Goal: Communication & Community: Answer question/provide support

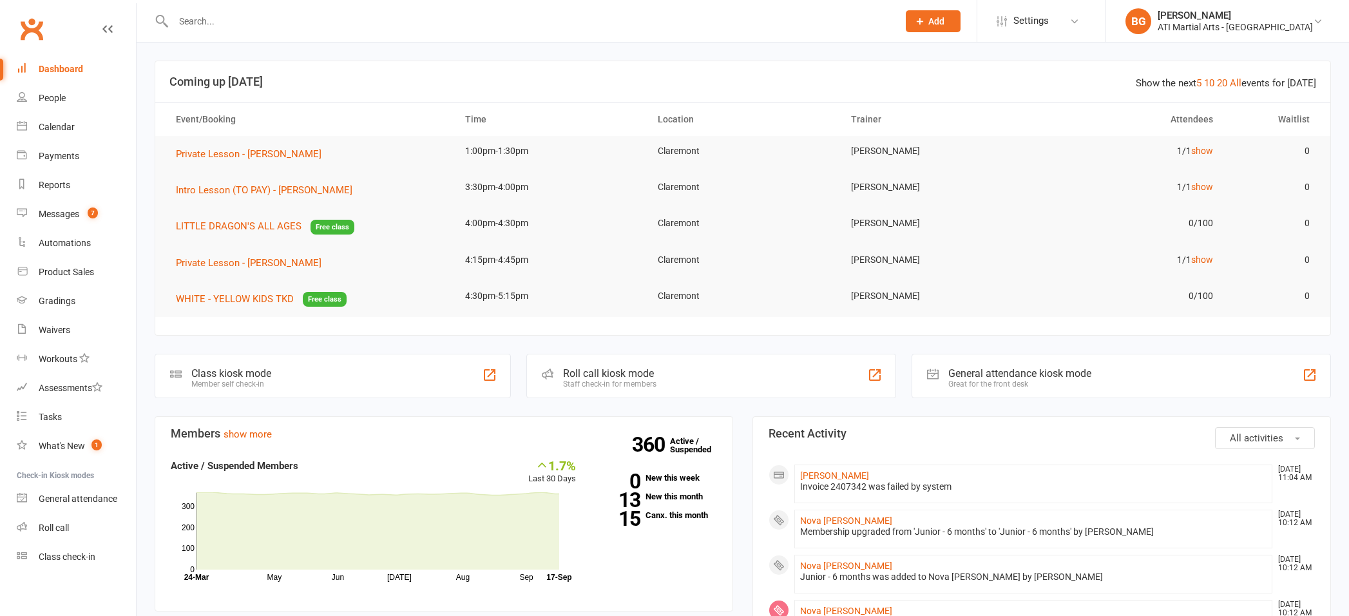
scroll to position [244, 0]
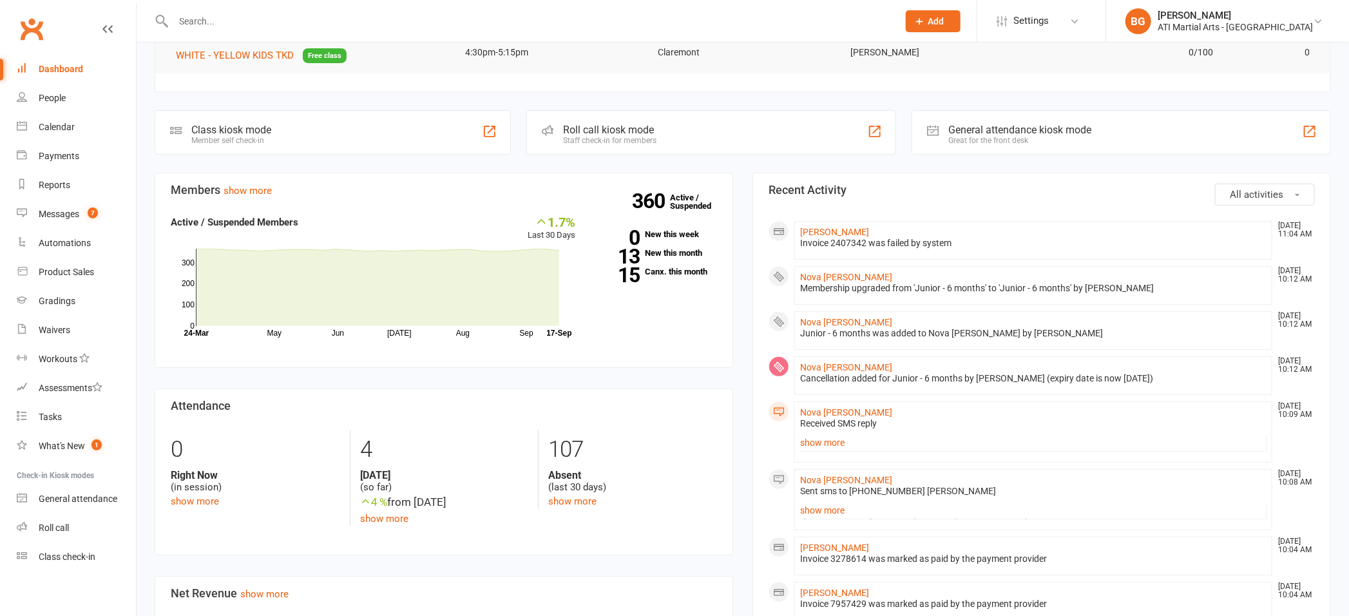
drag, startPoint x: 823, startPoint y: 438, endPoint x: 830, endPoint y: 445, distance: 10.5
click at [823, 439] on link "show more" at bounding box center [1033, 443] width 466 height 18
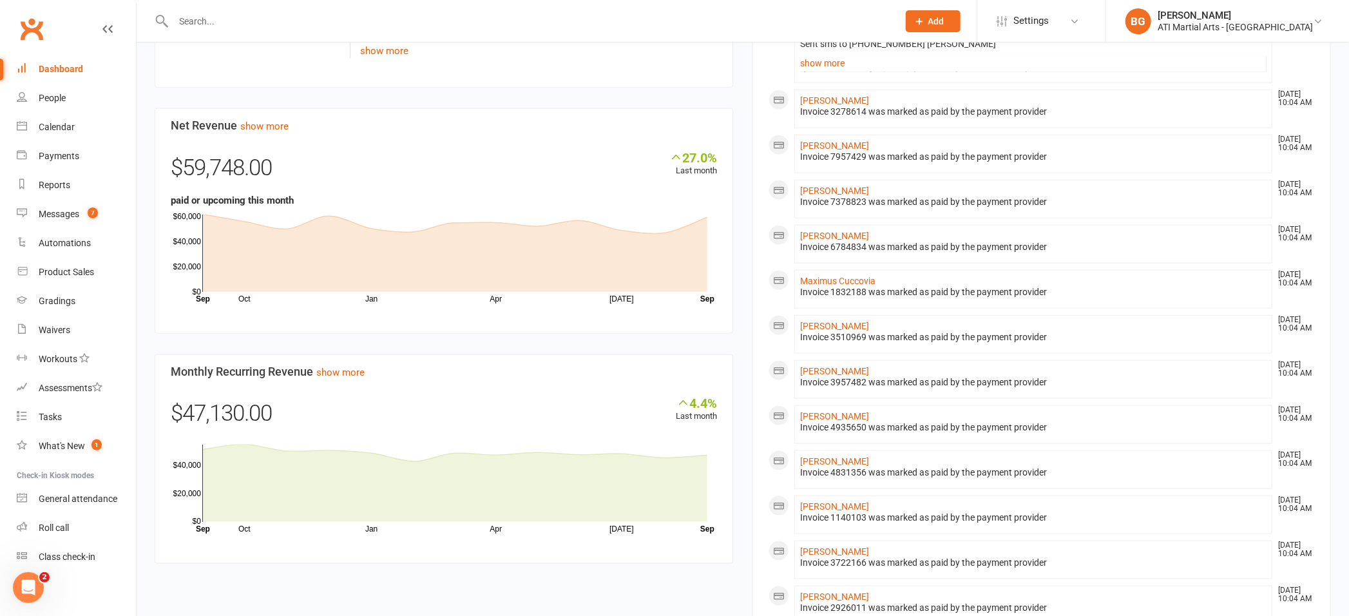
scroll to position [0, 0]
click at [94, 208] on span "7" at bounding box center [93, 212] width 10 height 11
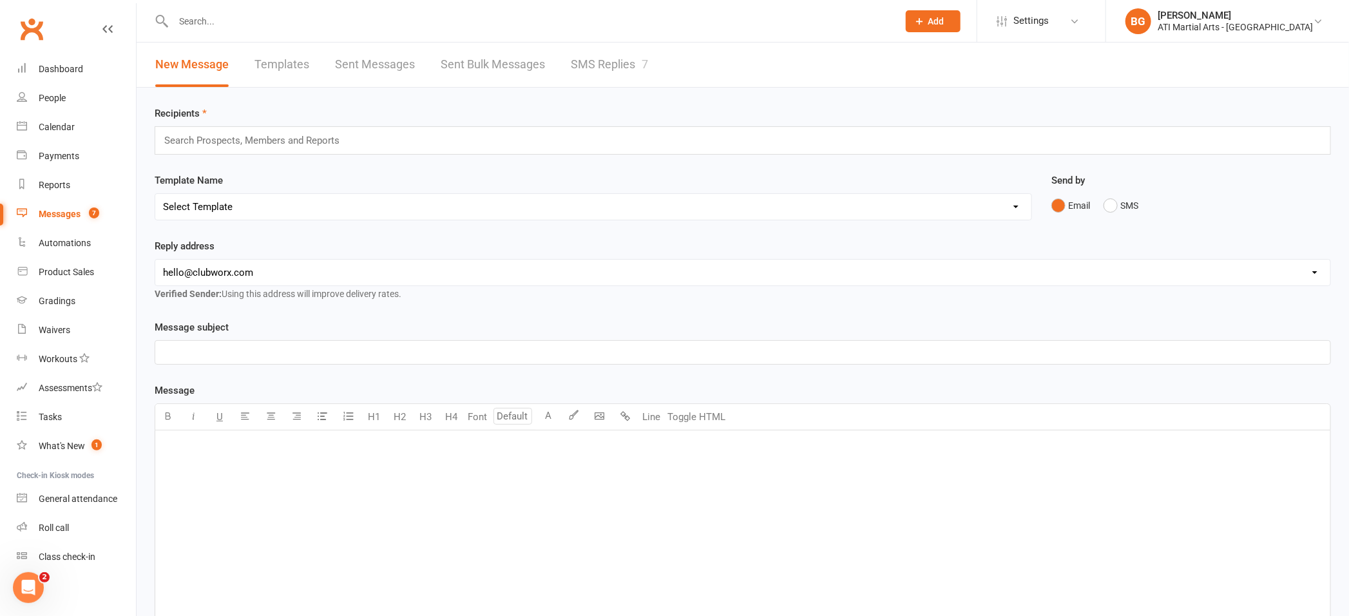
click at [582, 72] on link "SMS Replies 7" at bounding box center [609, 65] width 77 height 44
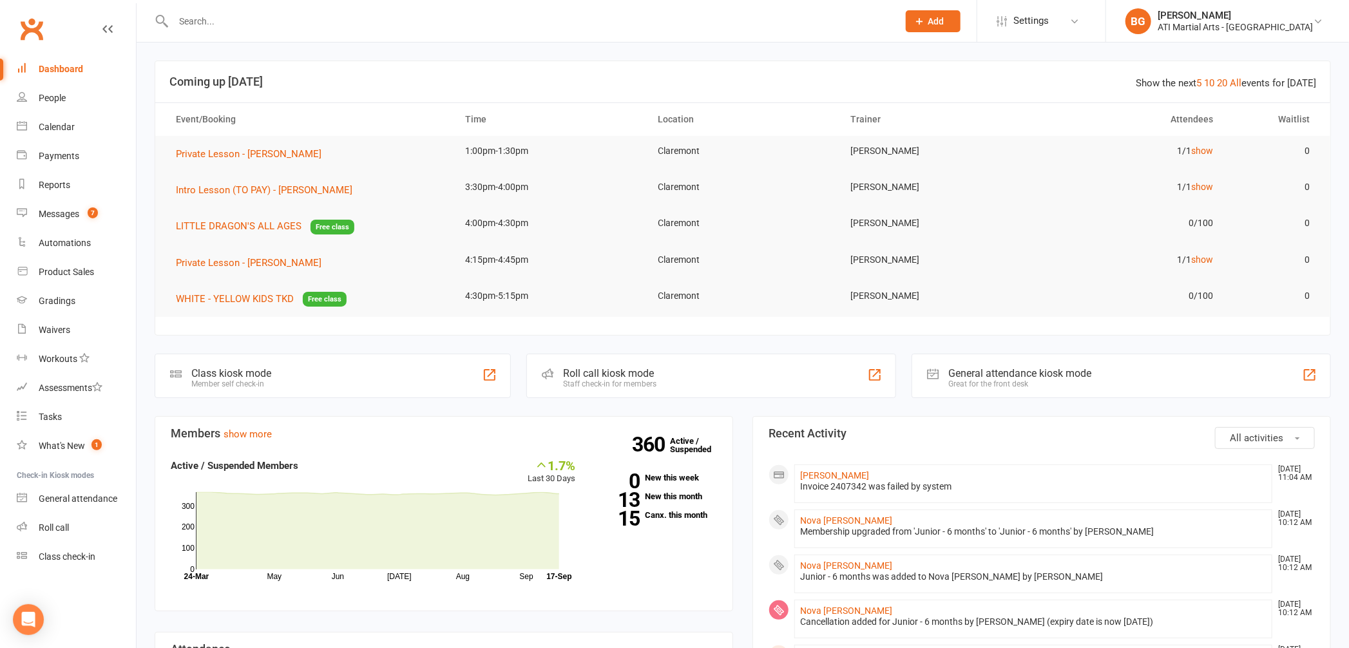
scroll to position [16, 0]
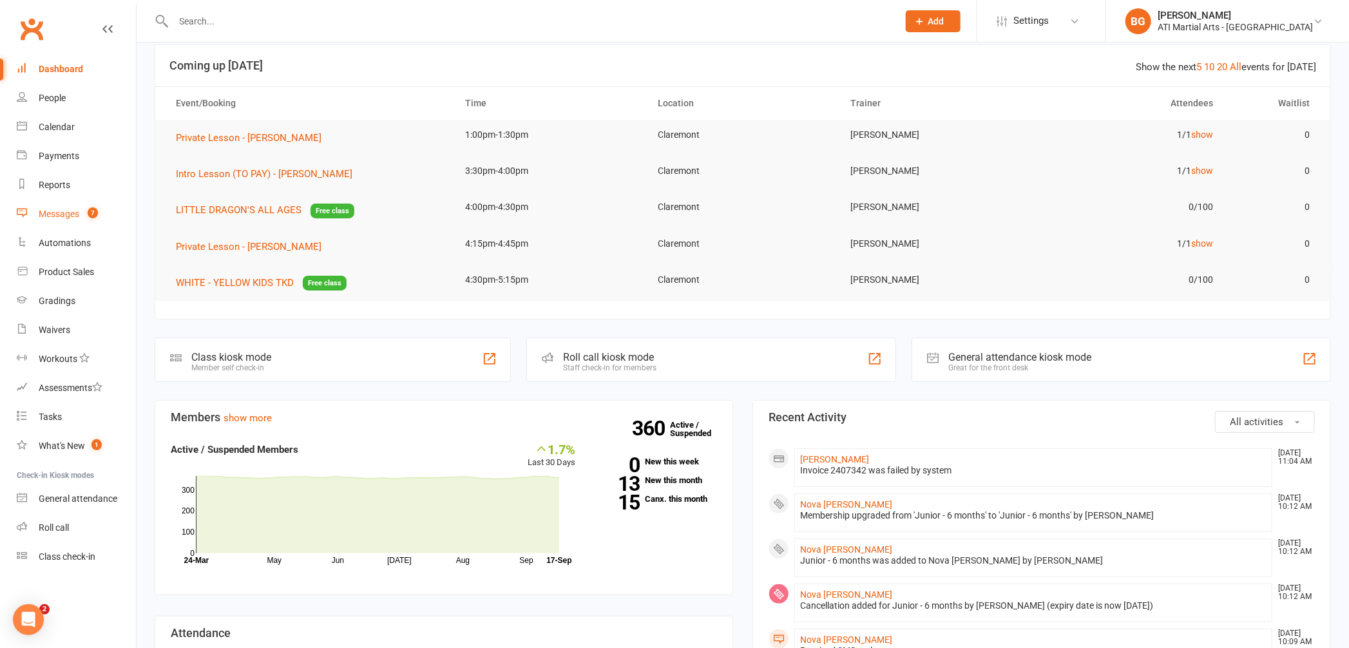
click at [73, 209] on div "Messages" at bounding box center [59, 214] width 41 height 10
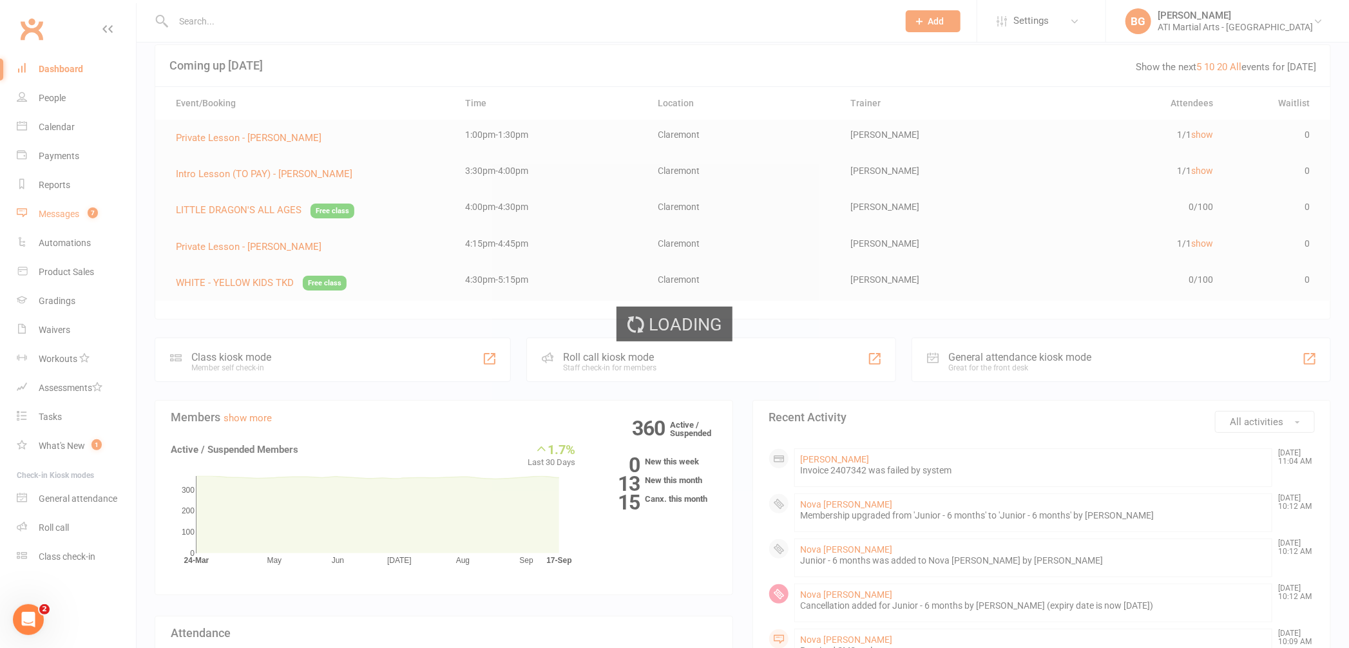
scroll to position [0, 0]
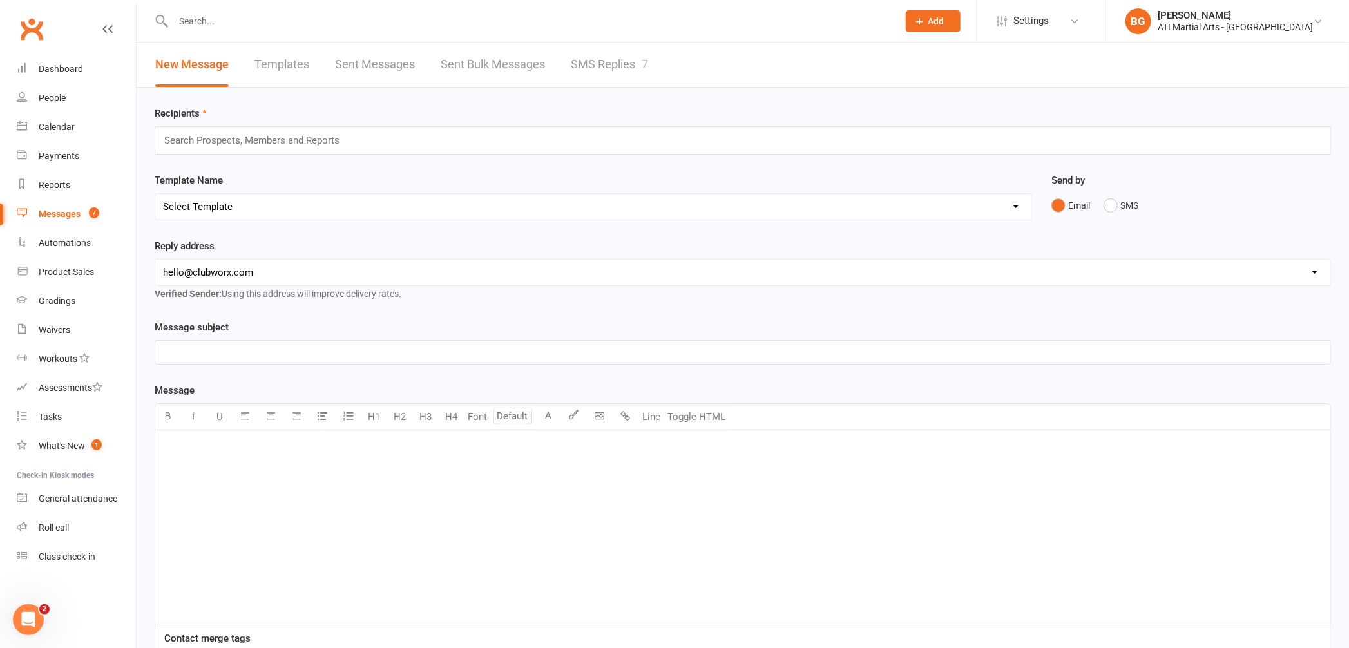
click at [602, 52] on link "SMS Replies 7" at bounding box center [609, 65] width 77 height 44
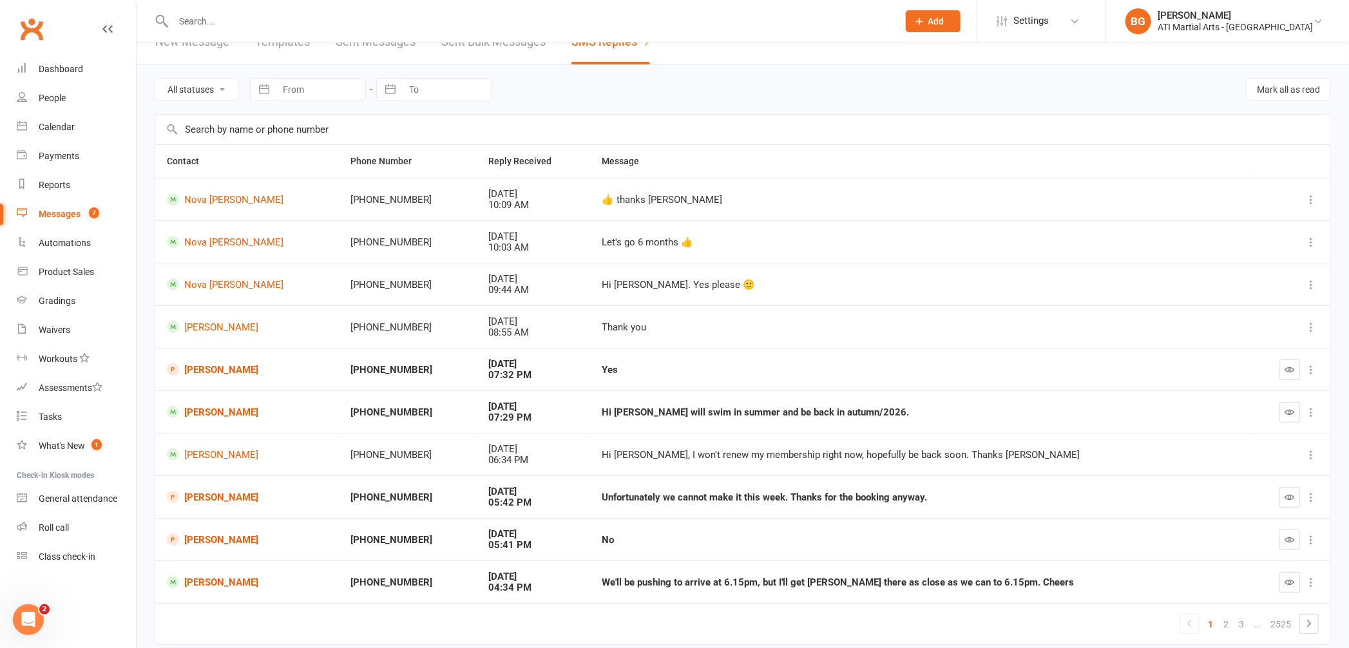
scroll to position [23, 0]
click at [1226, 620] on link "2" at bounding box center [1225, 624] width 15 height 18
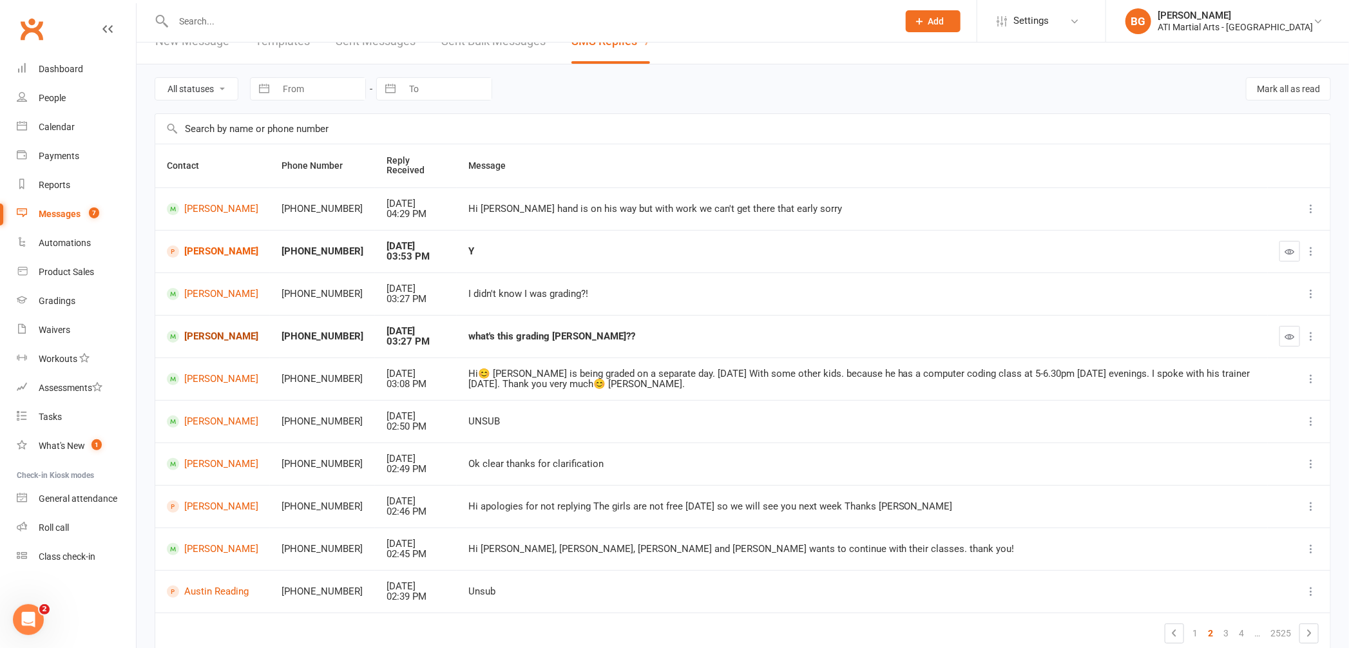
click at [249, 331] on link "[PERSON_NAME]" at bounding box center [212, 336] width 91 height 12
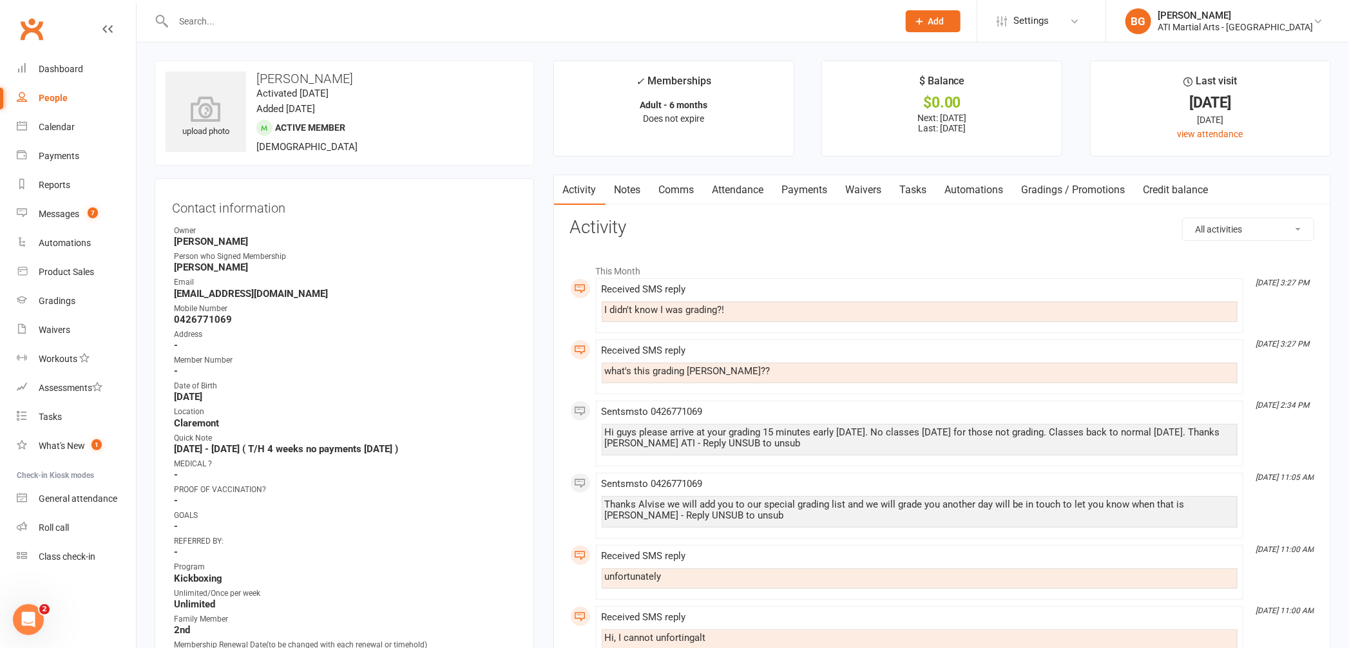
click at [680, 189] on link "Comms" at bounding box center [676, 190] width 53 height 30
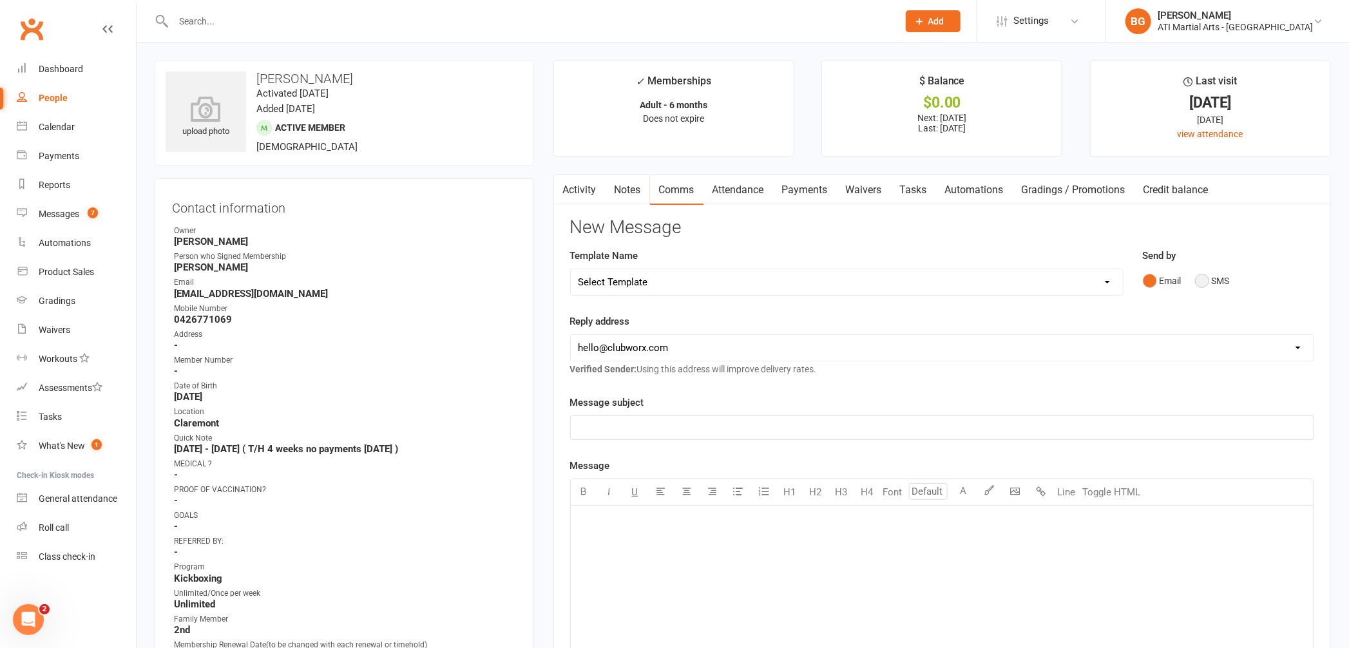
click at [1207, 283] on button "SMS" at bounding box center [1212, 281] width 35 height 24
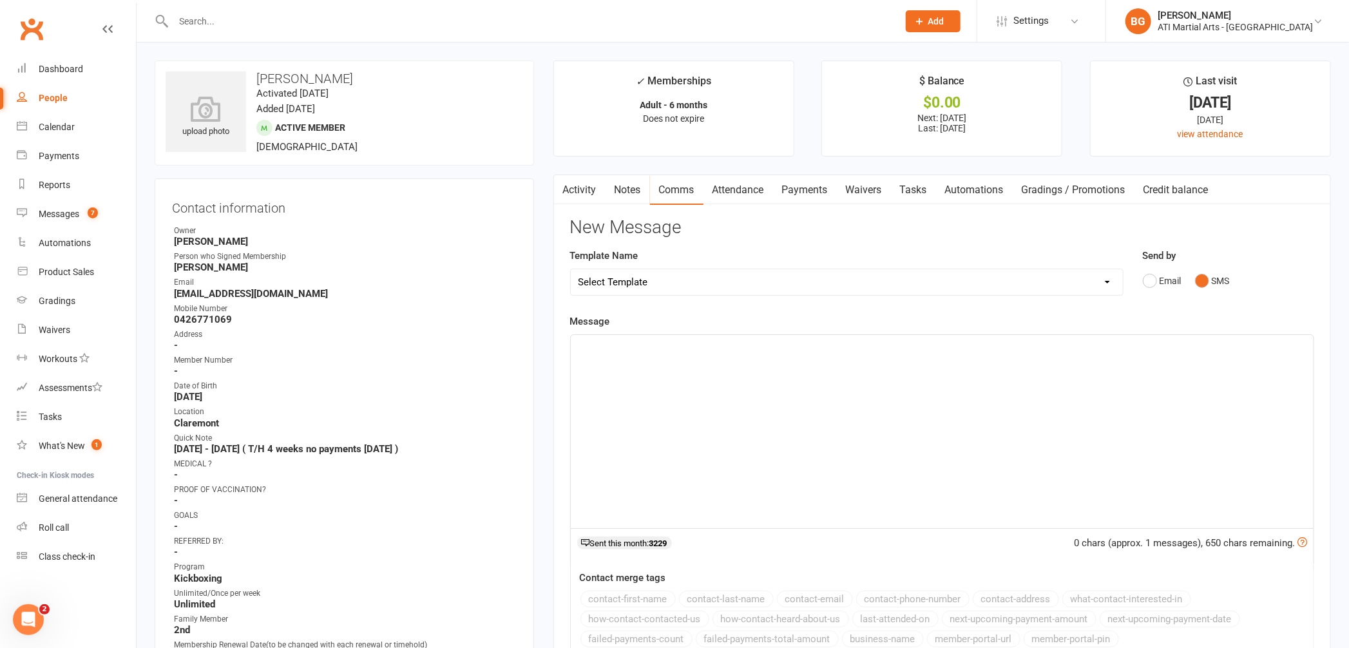
click at [1125, 388] on div "﻿" at bounding box center [942, 431] width 743 height 193
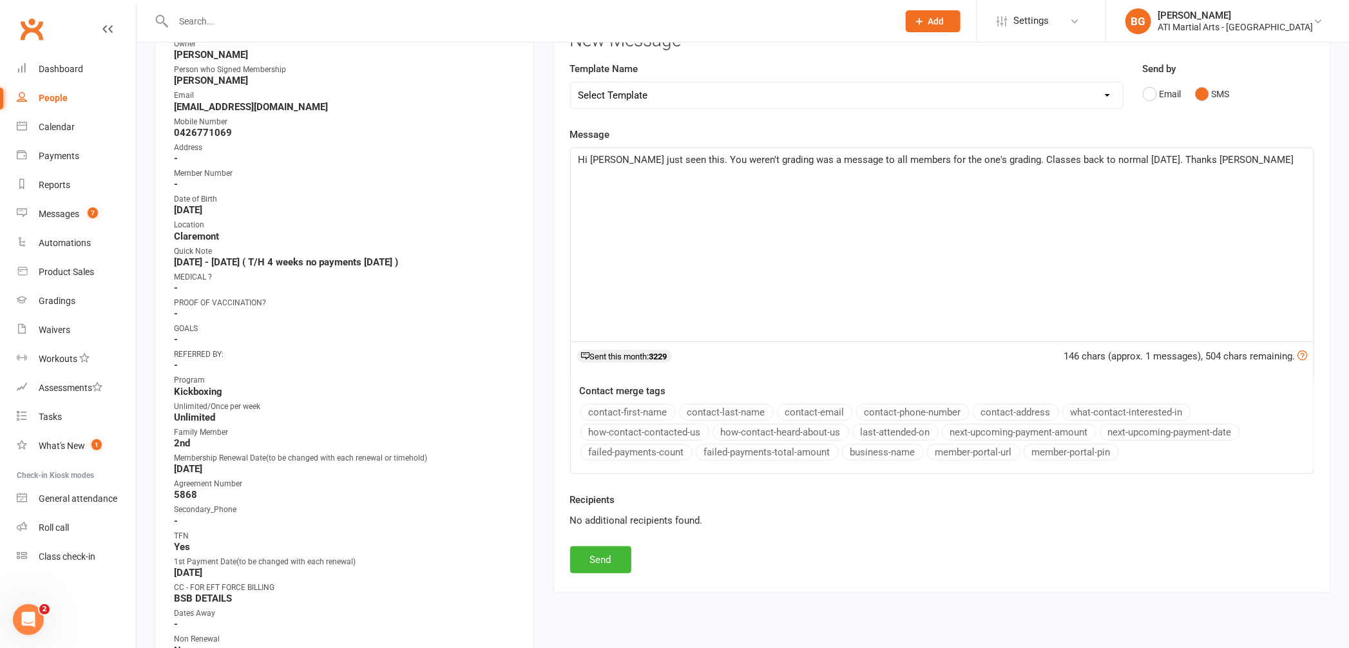
scroll to position [195, 0]
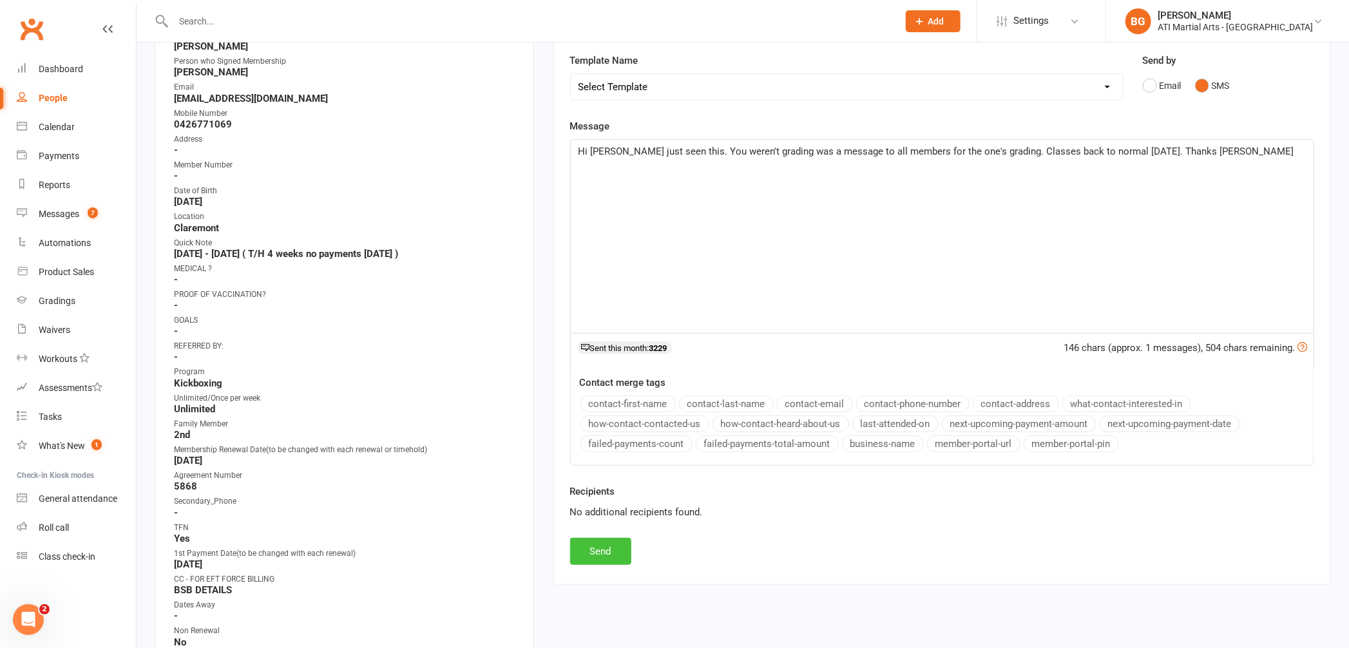
click at [600, 545] on button "Send" at bounding box center [600, 551] width 61 height 27
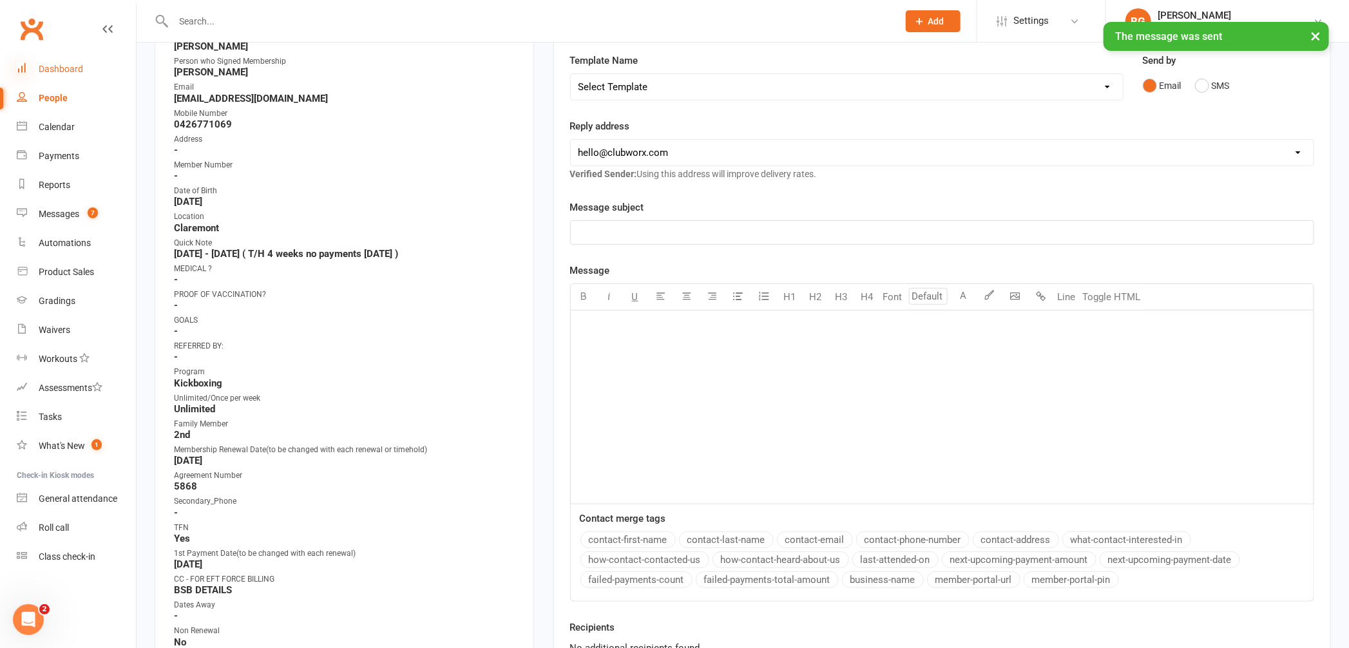
click at [24, 70] on icon at bounding box center [22, 67] width 10 height 10
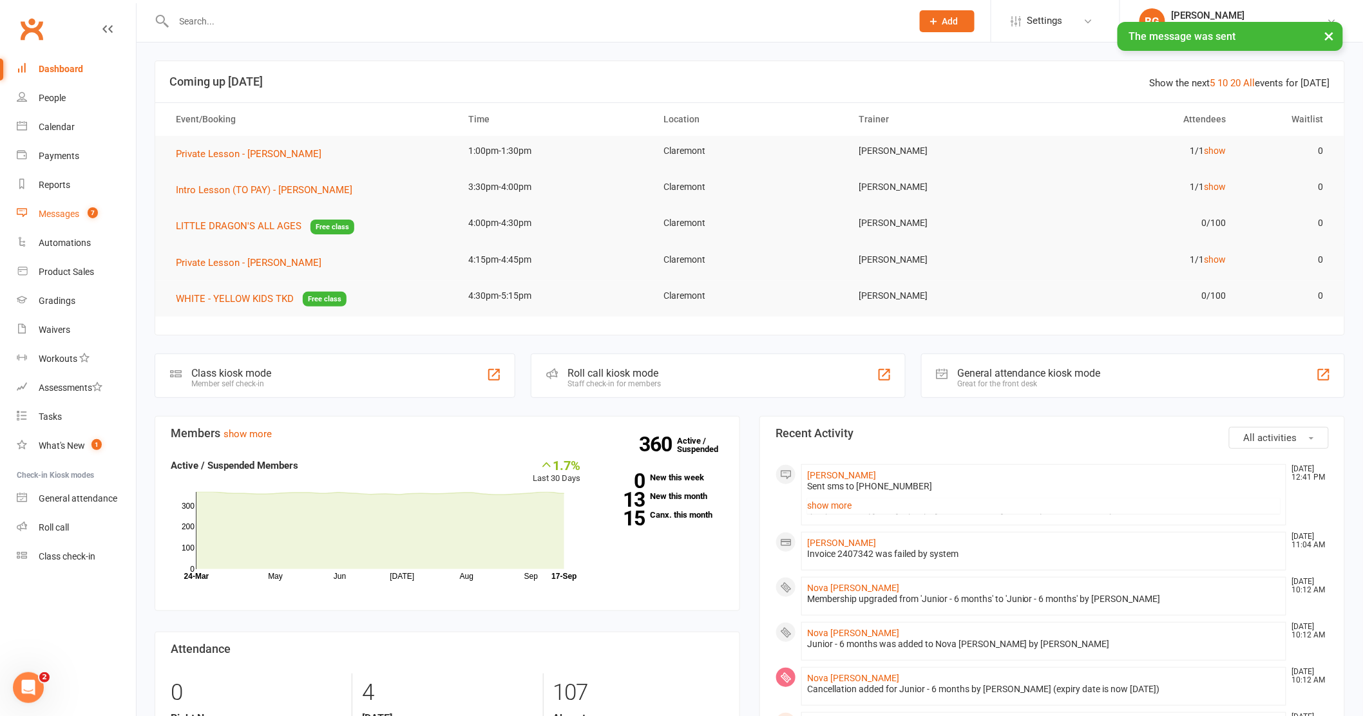
click at [76, 207] on link "Messages 7" at bounding box center [76, 214] width 119 height 29
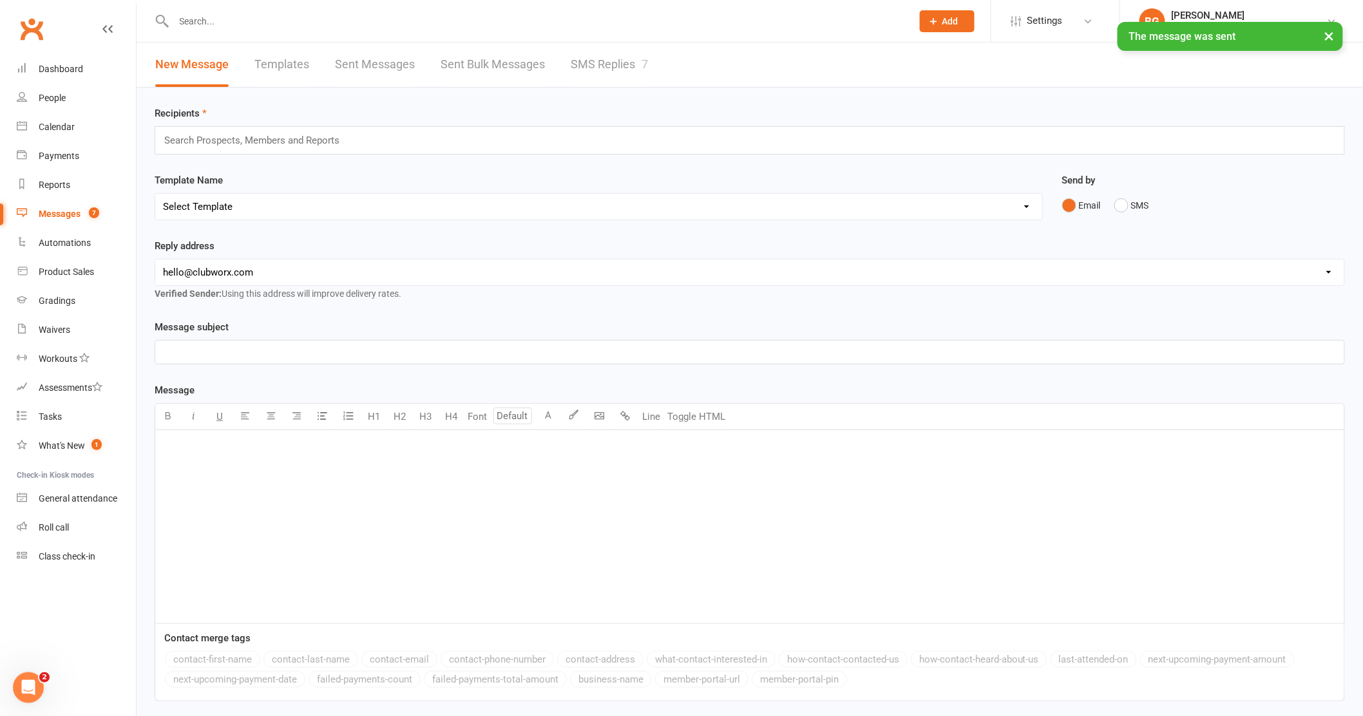
click at [598, 60] on link "SMS Replies 7" at bounding box center [609, 65] width 77 height 44
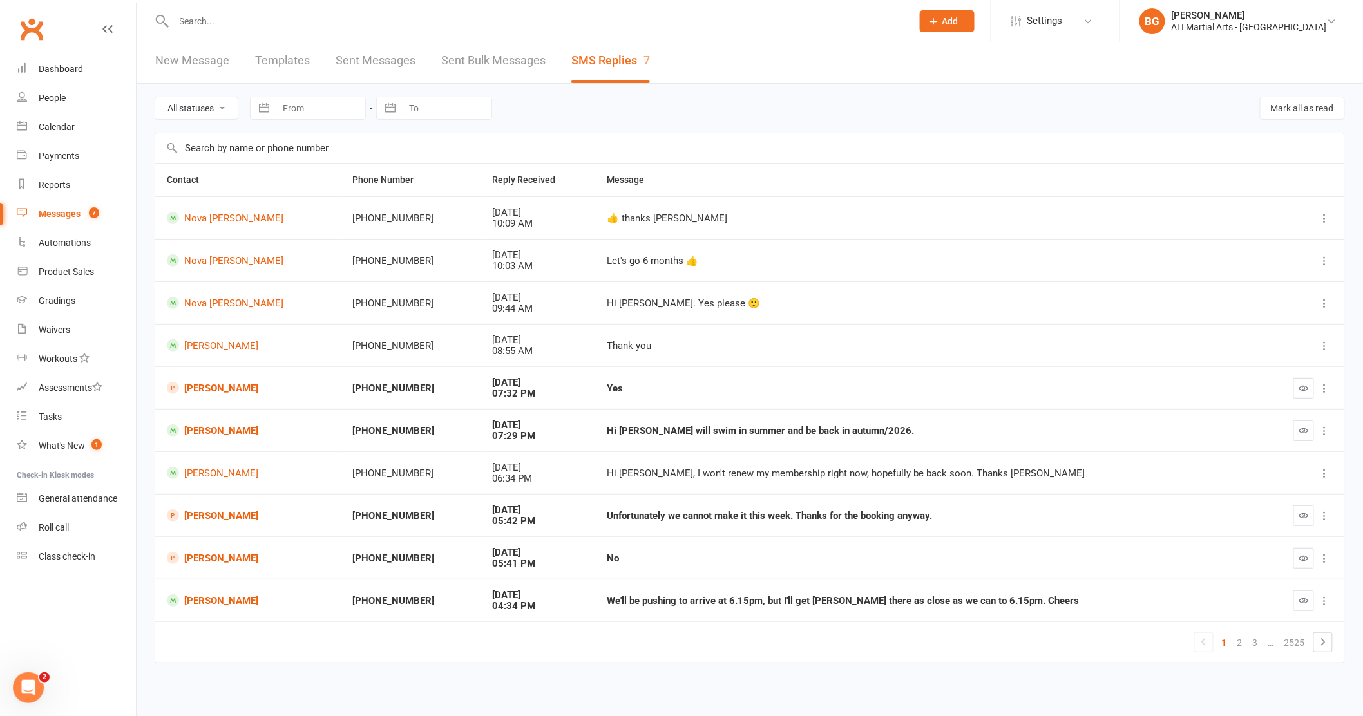
scroll to position [7, 0]
click at [1241, 645] on link "2" at bounding box center [1239, 641] width 15 height 18
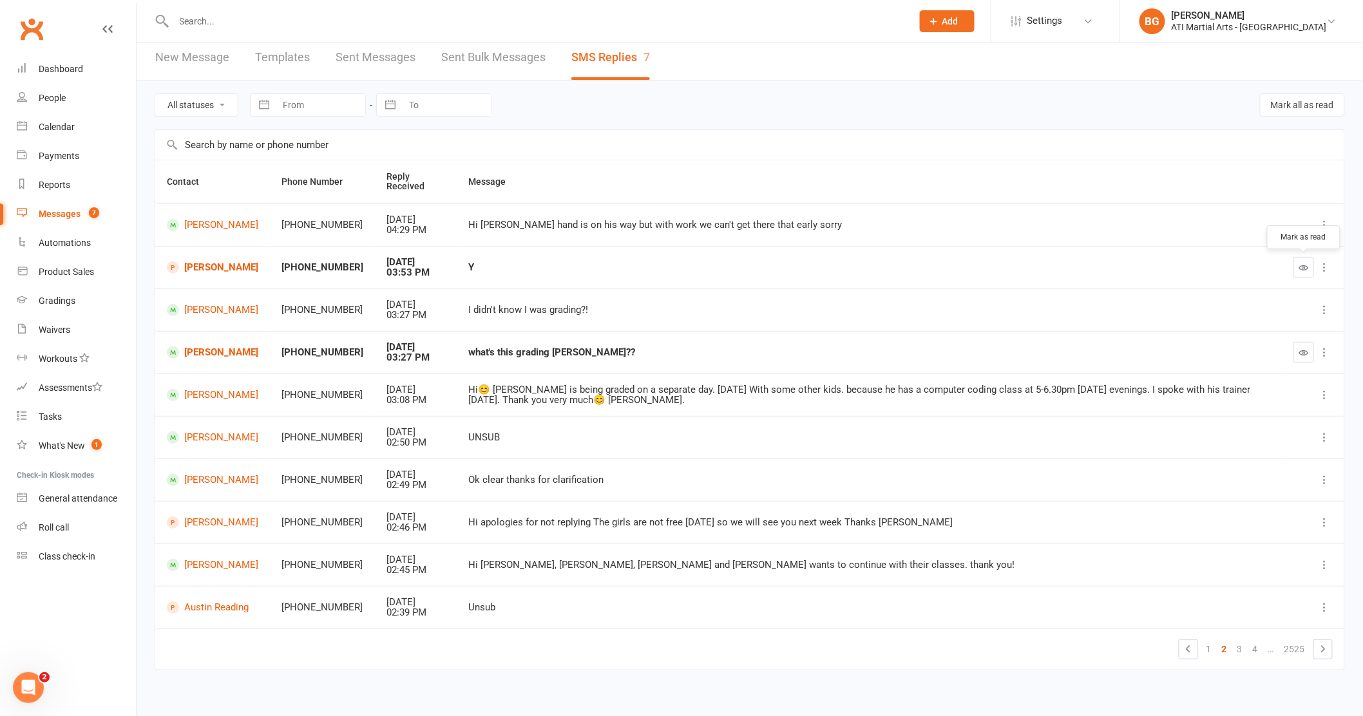
click at [1301, 269] on icon "button" at bounding box center [1304, 268] width 10 height 10
click at [1296, 364] on td at bounding box center [1313, 352] width 62 height 43
click at [1306, 356] on icon "button" at bounding box center [1304, 353] width 10 height 10
click at [1306, 357] on icon "button" at bounding box center [1304, 353] width 10 height 10
click at [568, 27] on input "text" at bounding box center [537, 21] width 734 height 18
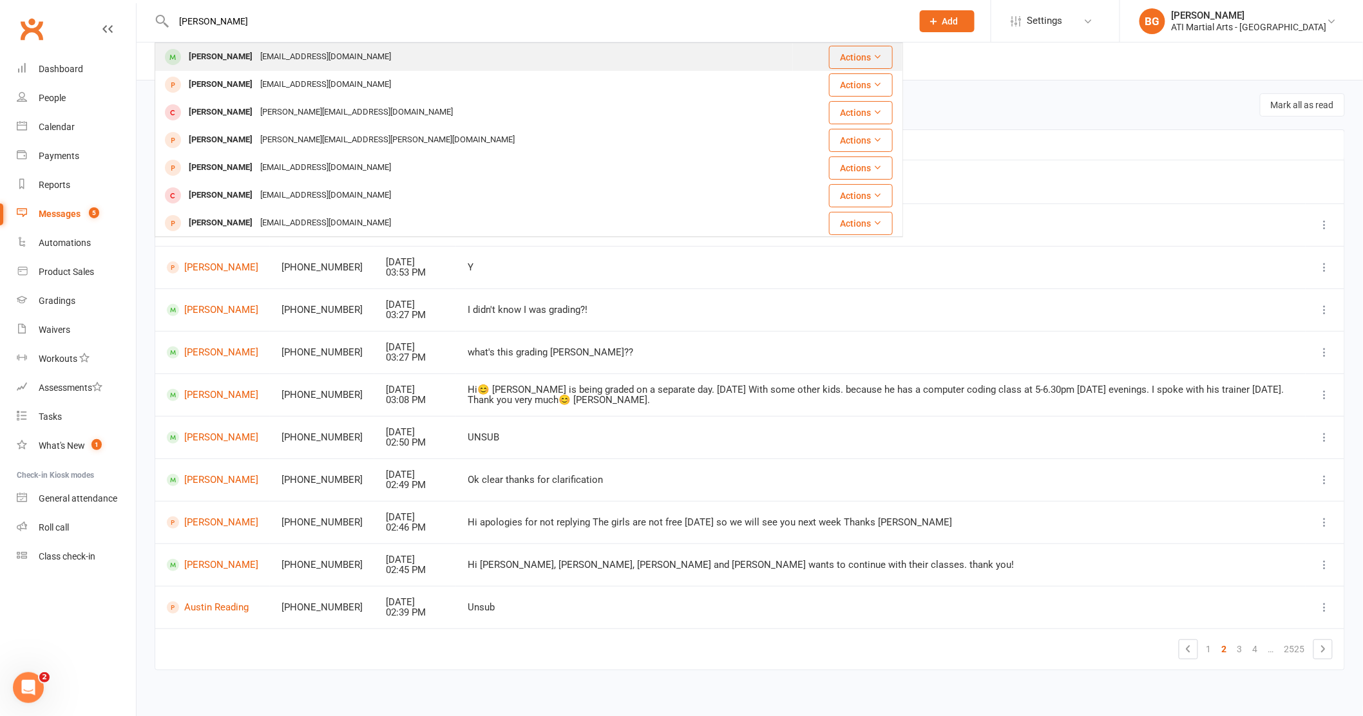
type input "[PERSON_NAME]"
click at [443, 63] on div "[PERSON_NAME] [PERSON_NAME][EMAIL_ADDRESS][DOMAIN_NAME]" at bounding box center [474, 57] width 636 height 26
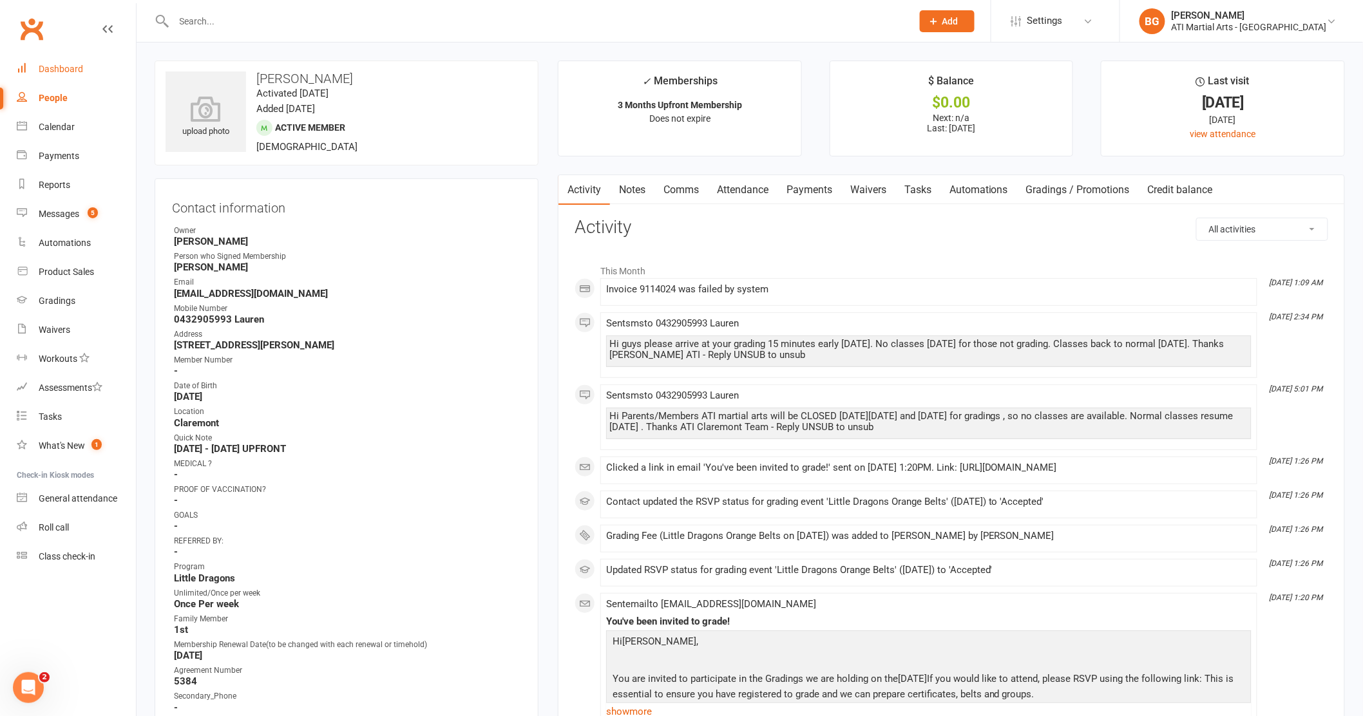
click at [28, 62] on link "Dashboard" at bounding box center [76, 69] width 119 height 29
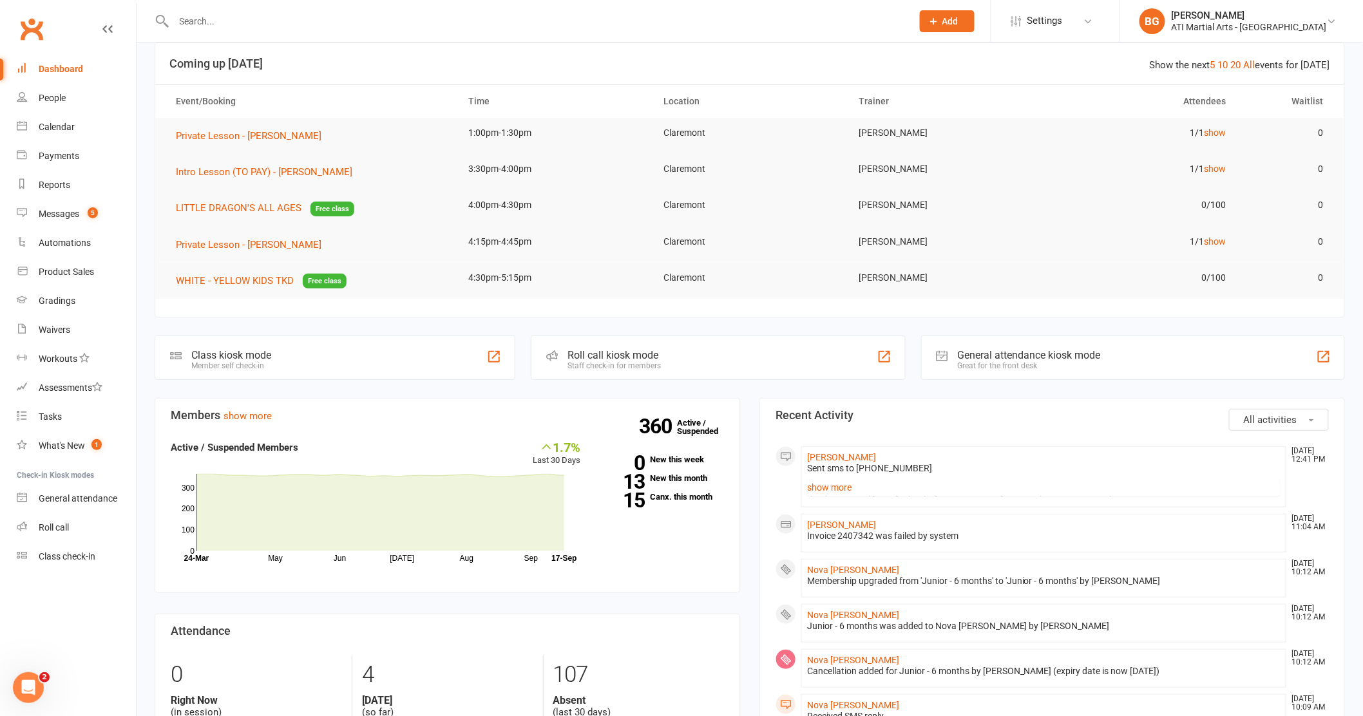
scroll to position [24, 0]
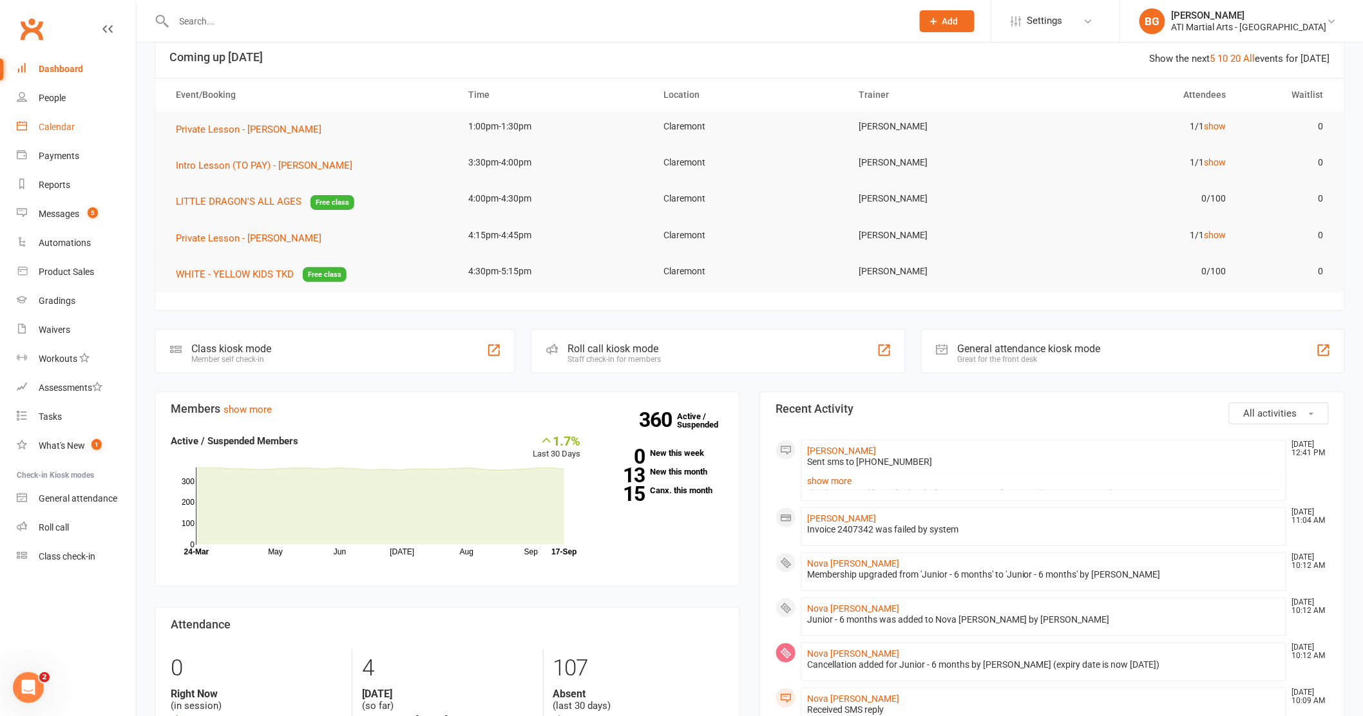
click at [54, 128] on div "Calendar" at bounding box center [57, 127] width 36 height 10
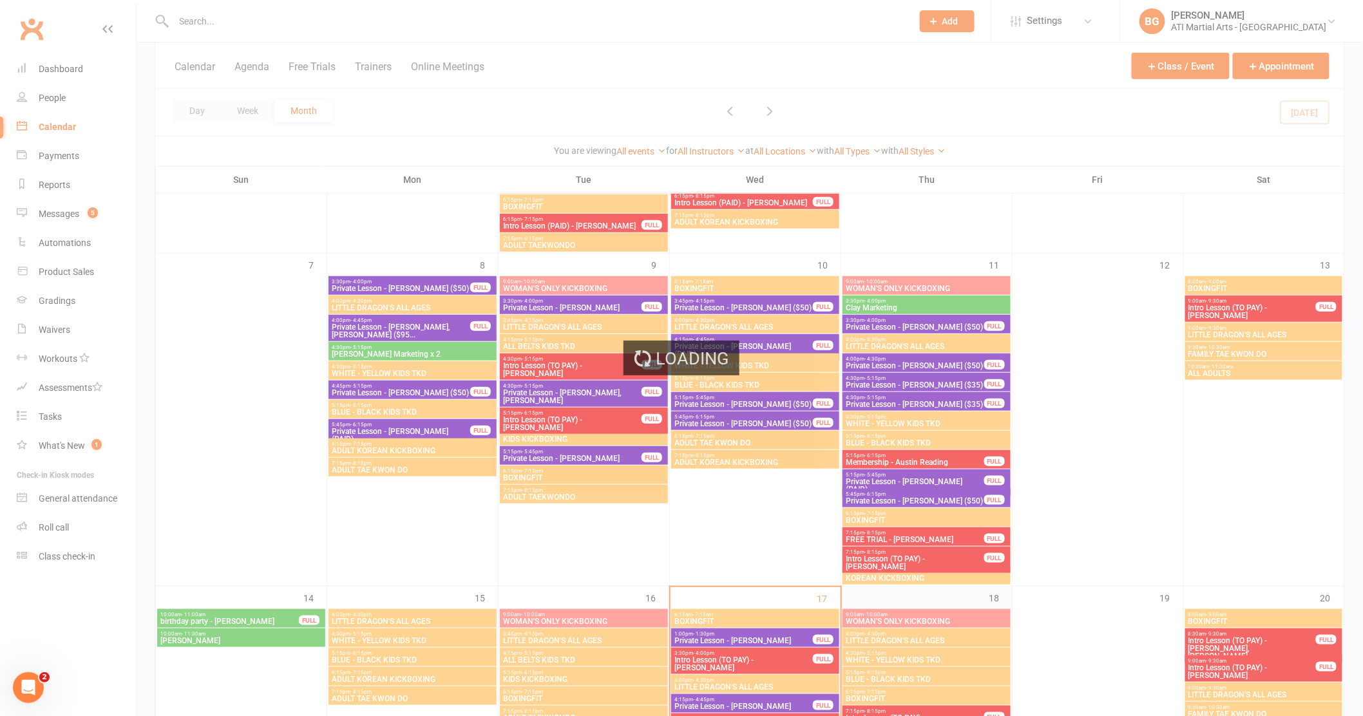
scroll to position [575, 0]
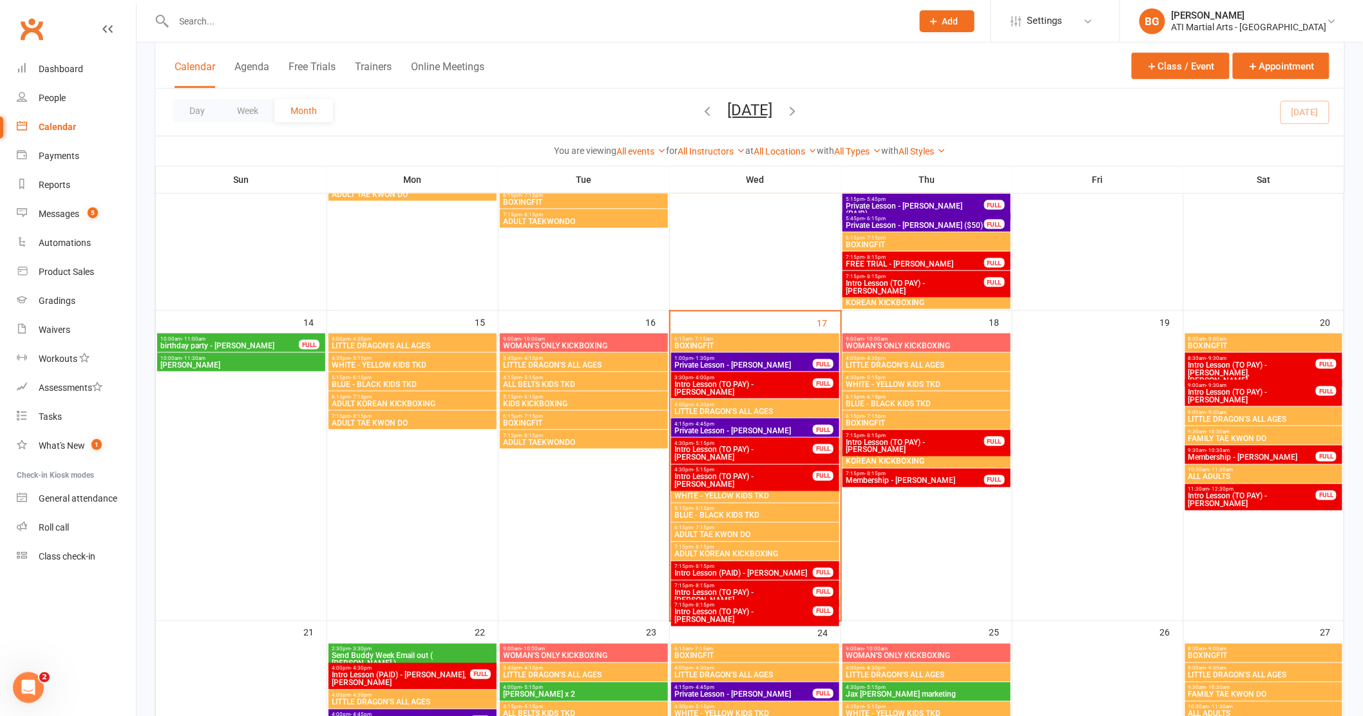
click at [754, 453] on span "Intro Lesson (TO PAY) - [PERSON_NAME]" at bounding box center [744, 453] width 140 height 15
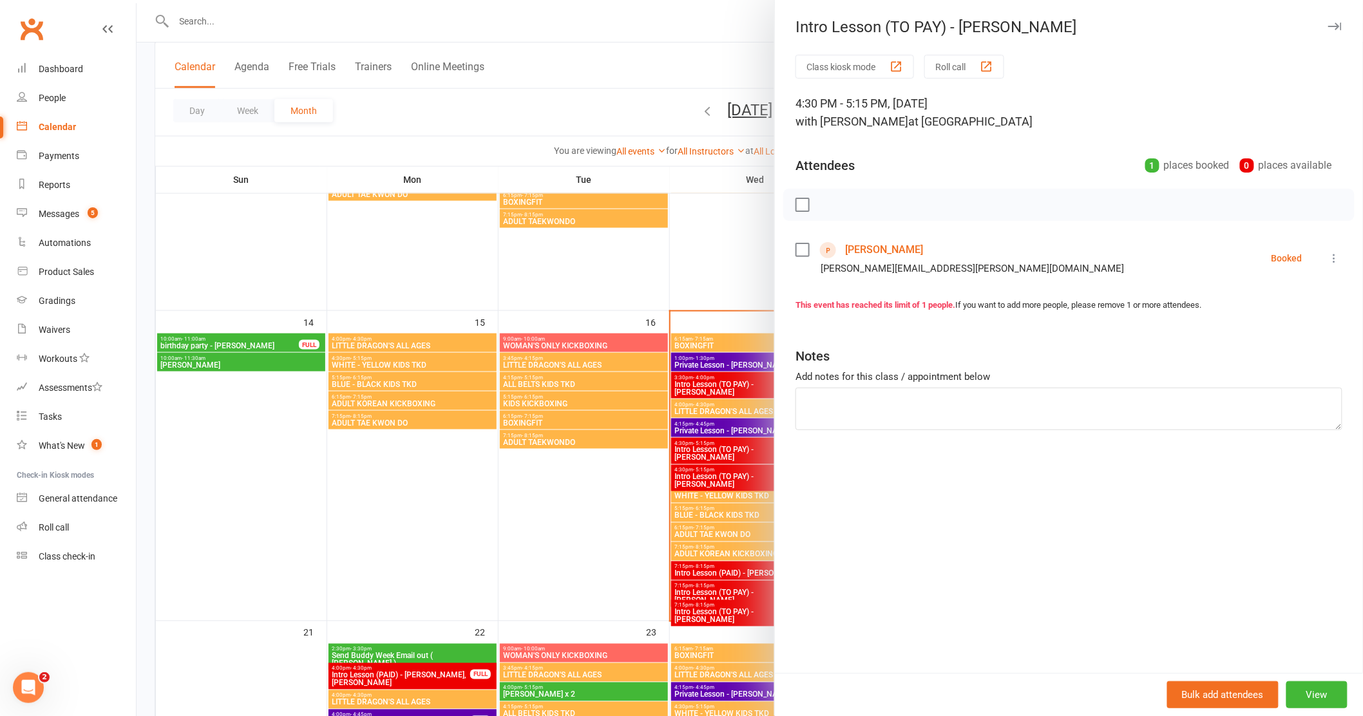
click at [866, 246] on link "[PERSON_NAME]" at bounding box center [884, 250] width 78 height 21
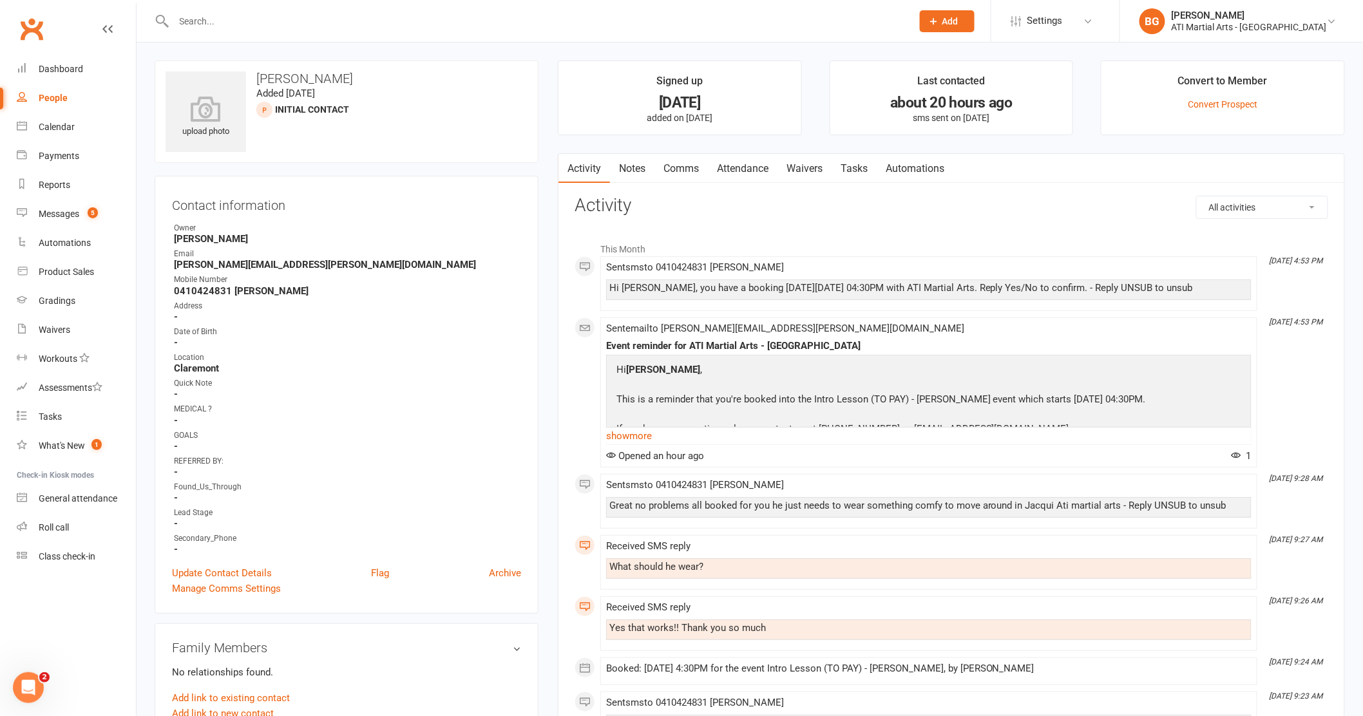
click at [265, 19] on input "text" at bounding box center [537, 21] width 734 height 18
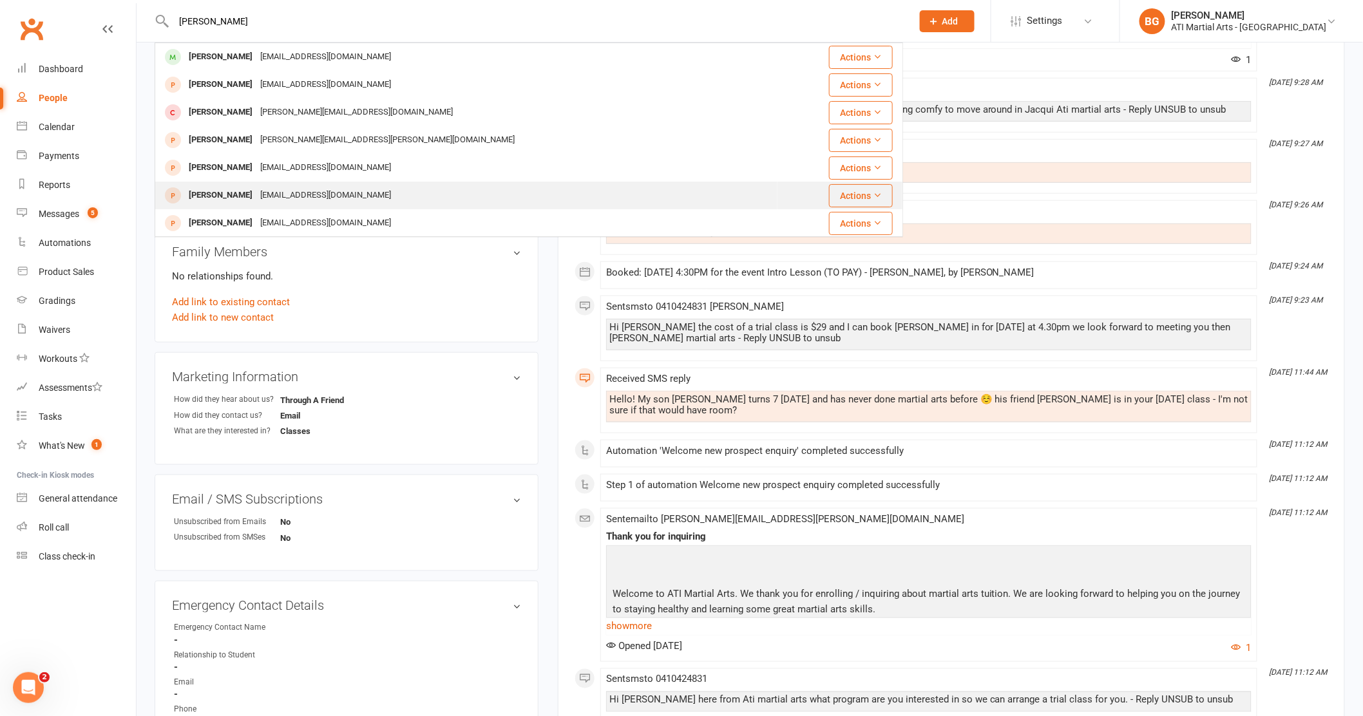
scroll to position [389, 0]
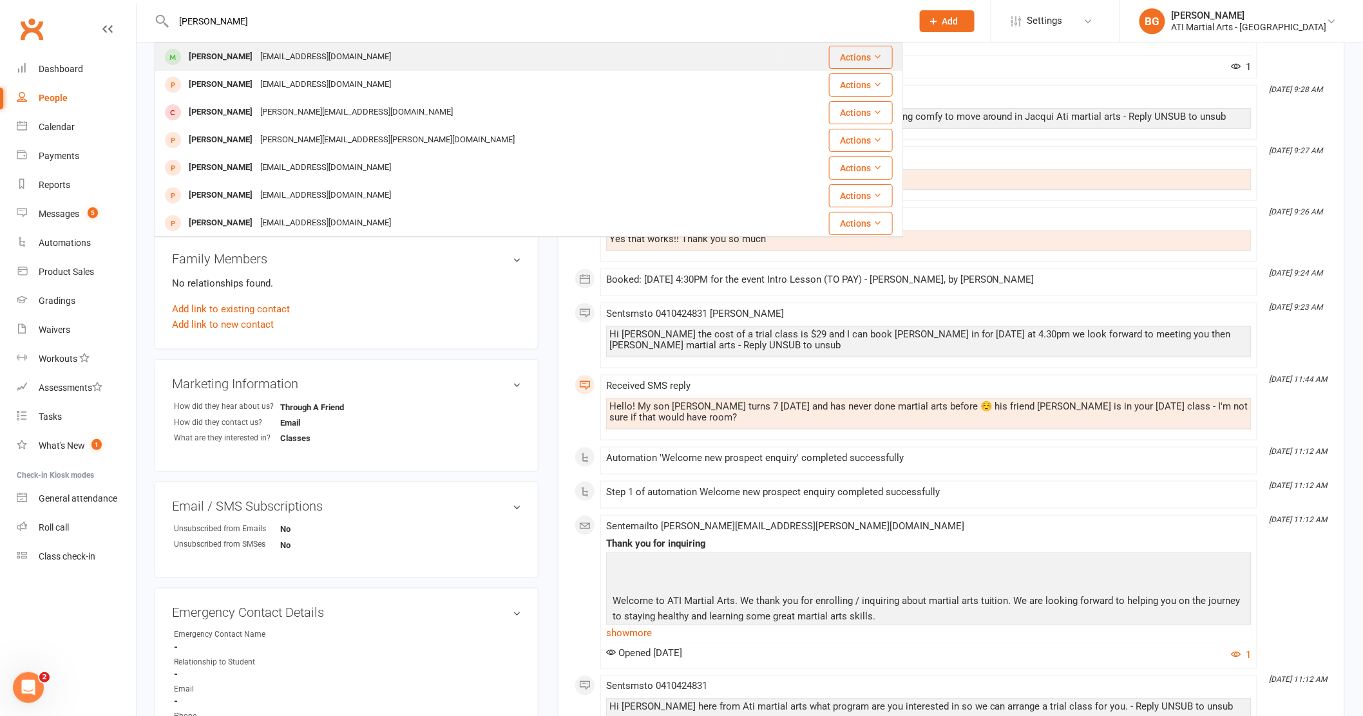
type input "[PERSON_NAME]"
click at [235, 48] on div "[PERSON_NAME]" at bounding box center [221, 57] width 72 height 19
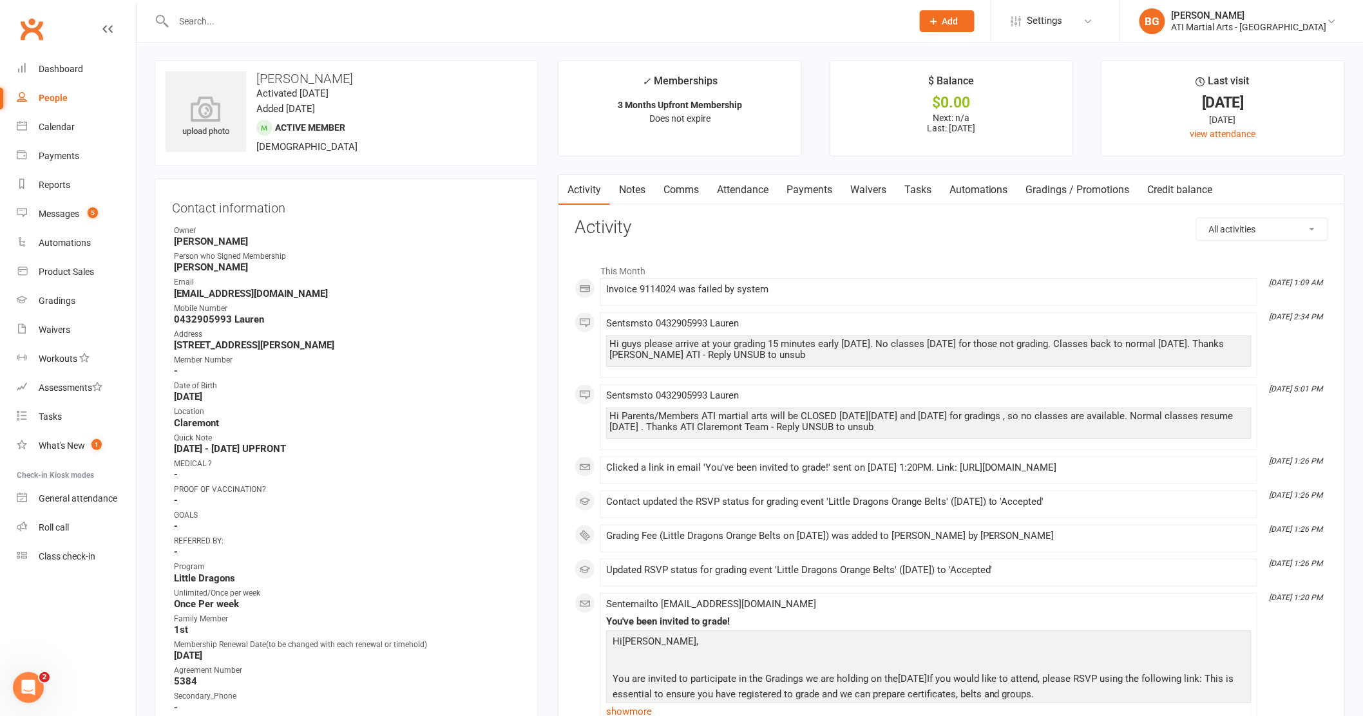
click at [684, 178] on link "Comms" at bounding box center [681, 190] width 53 height 30
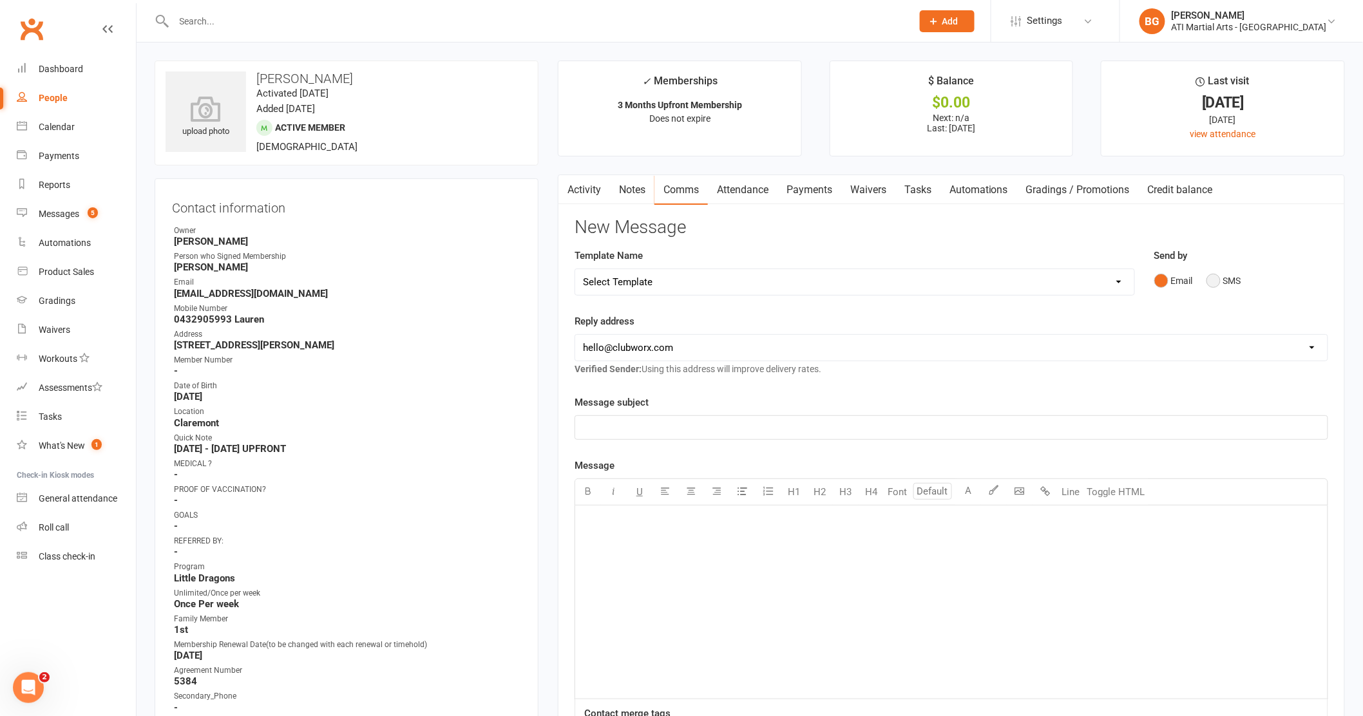
click at [1239, 282] on button "SMS" at bounding box center [1224, 281] width 35 height 24
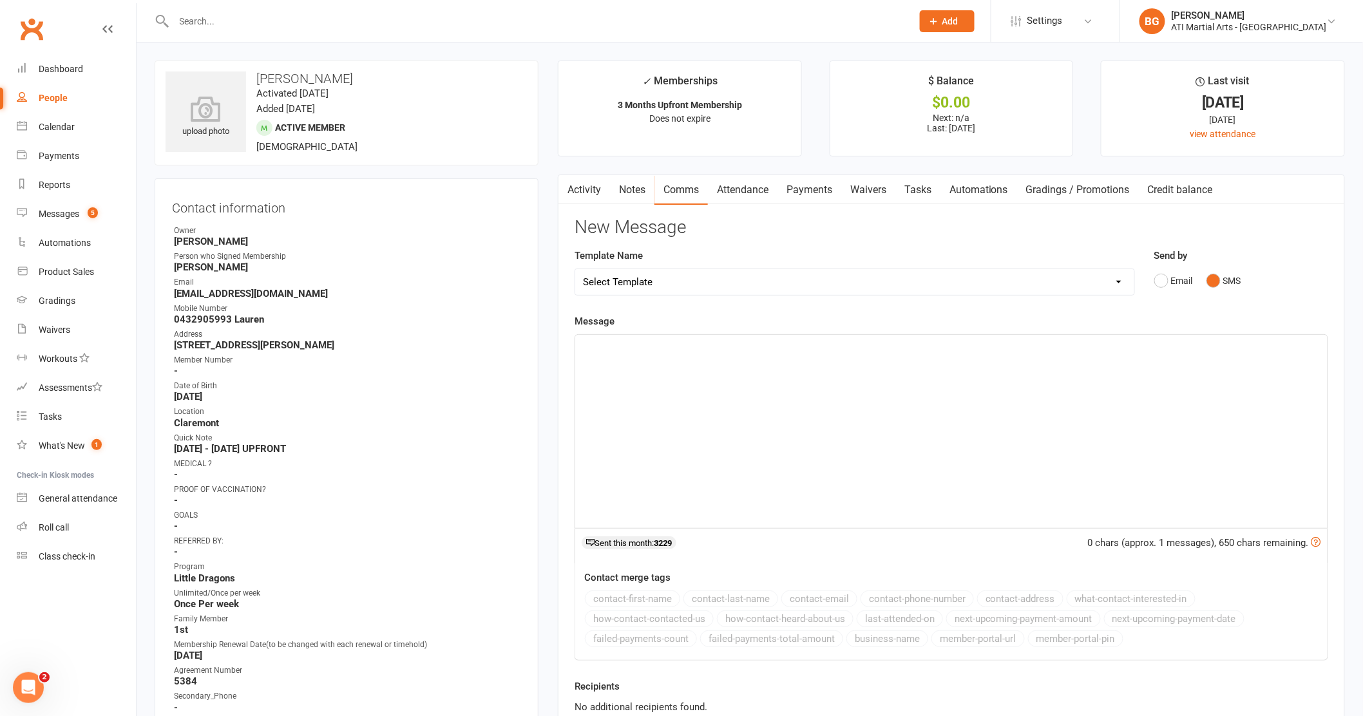
click at [1203, 490] on div "﻿" at bounding box center [951, 431] width 752 height 193
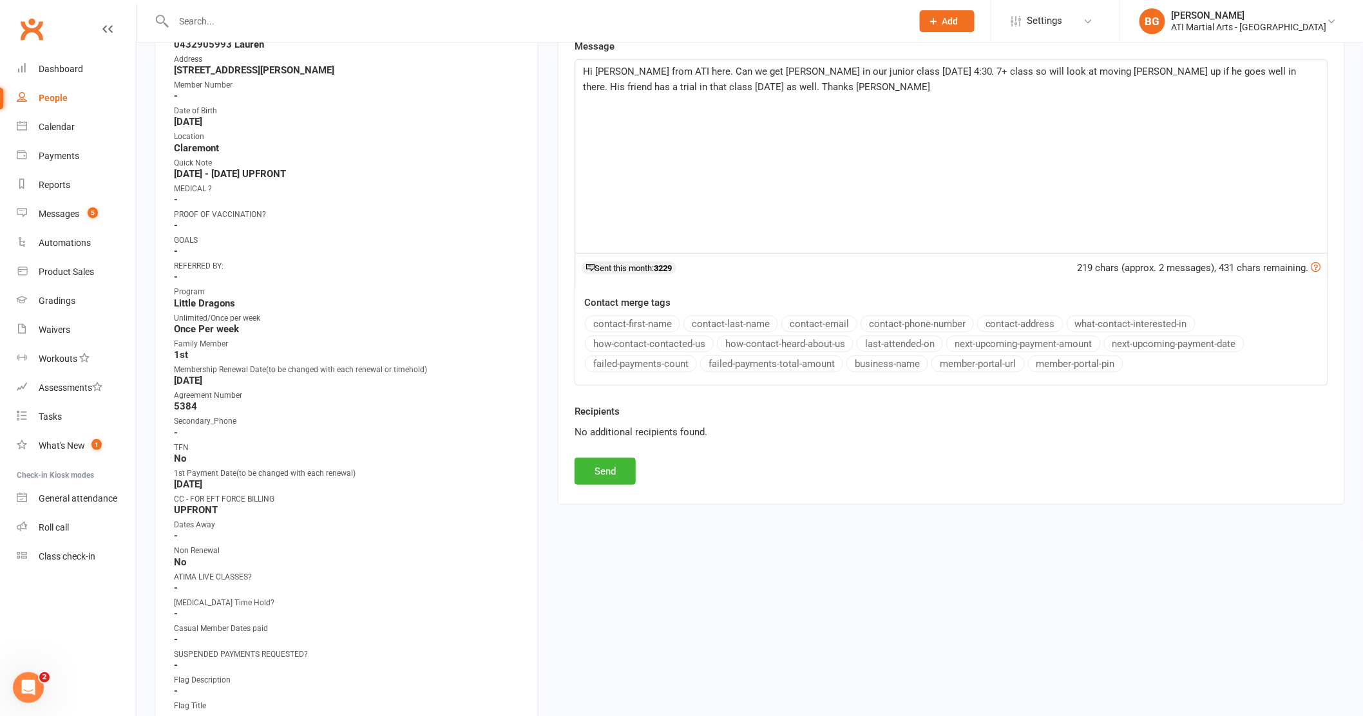
scroll to position [281, 0]
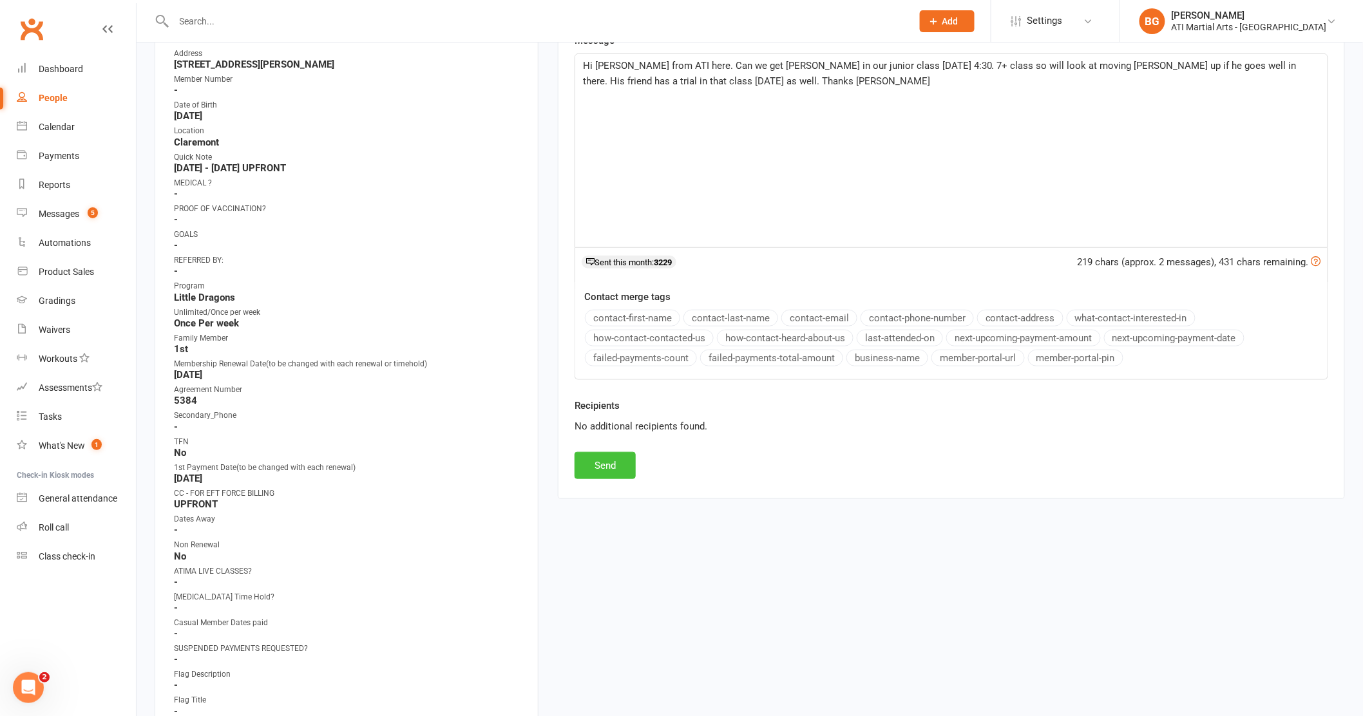
click at [607, 459] on button "Send" at bounding box center [605, 465] width 61 height 27
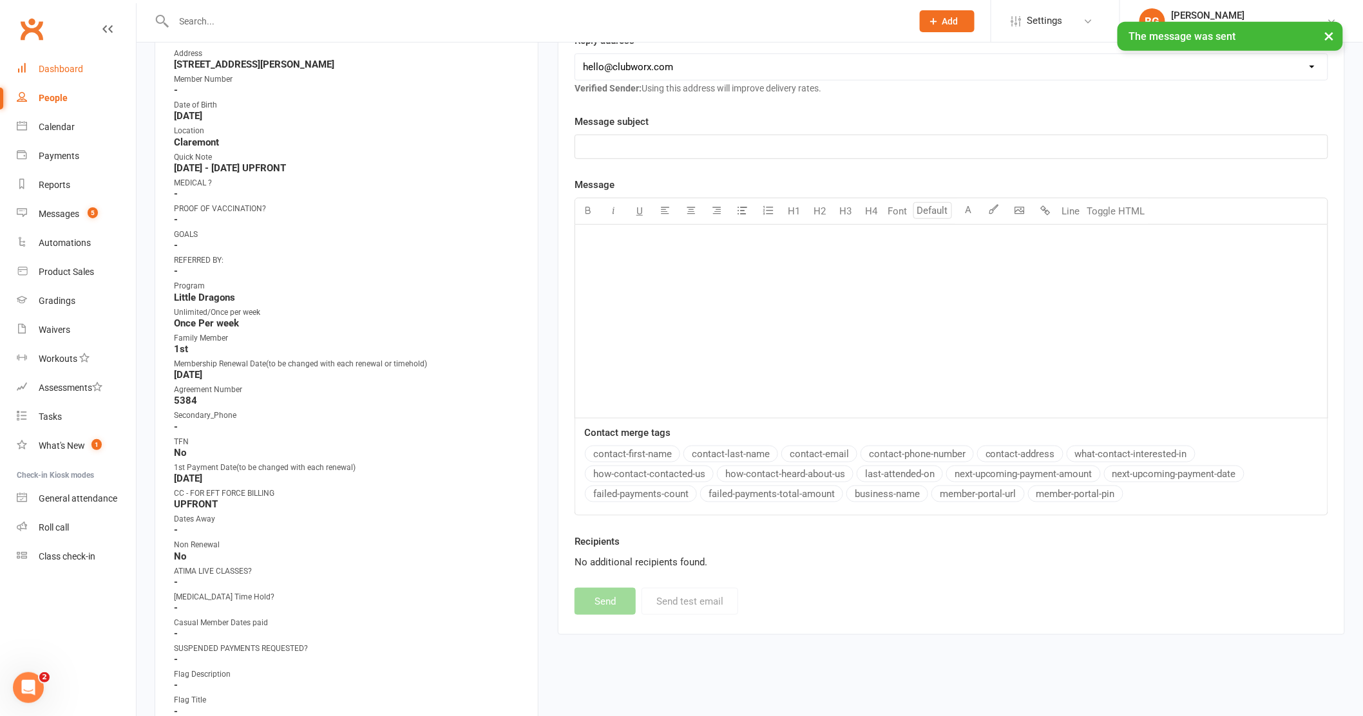
click at [44, 65] on div "Dashboard" at bounding box center [61, 69] width 44 height 10
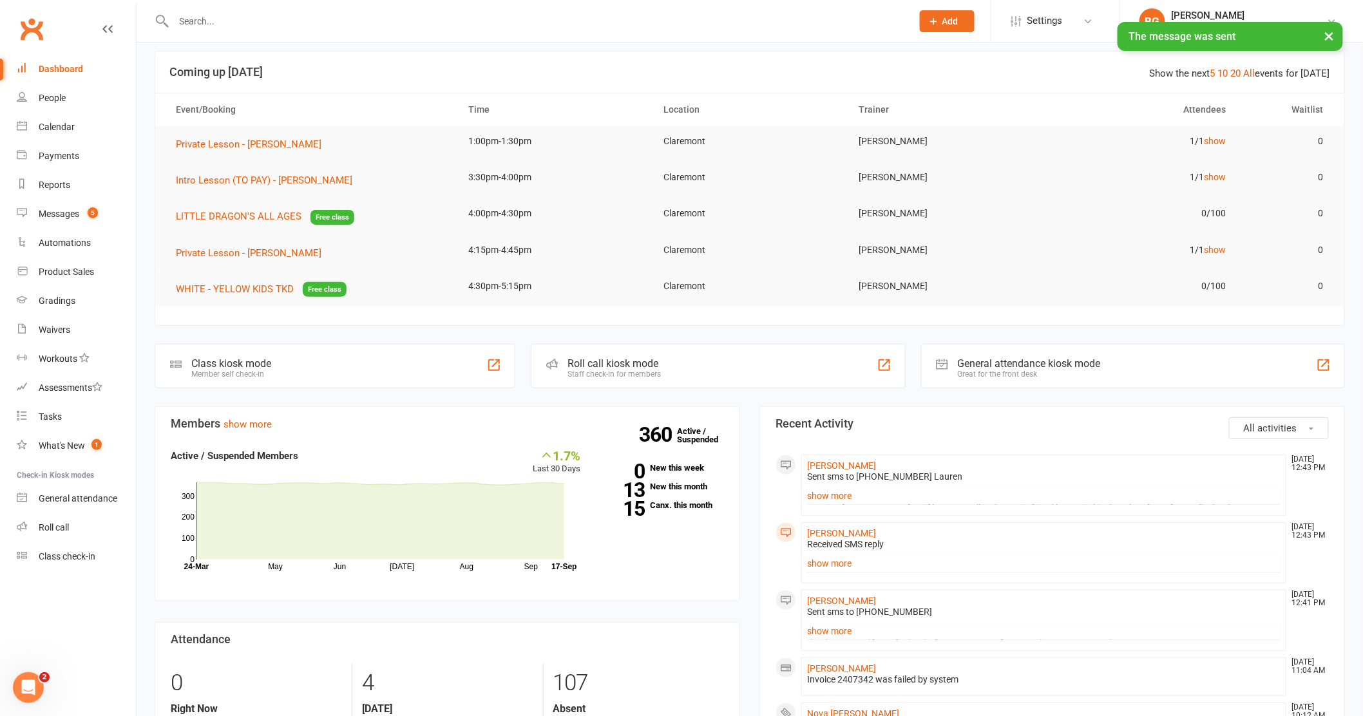
scroll to position [24, 0]
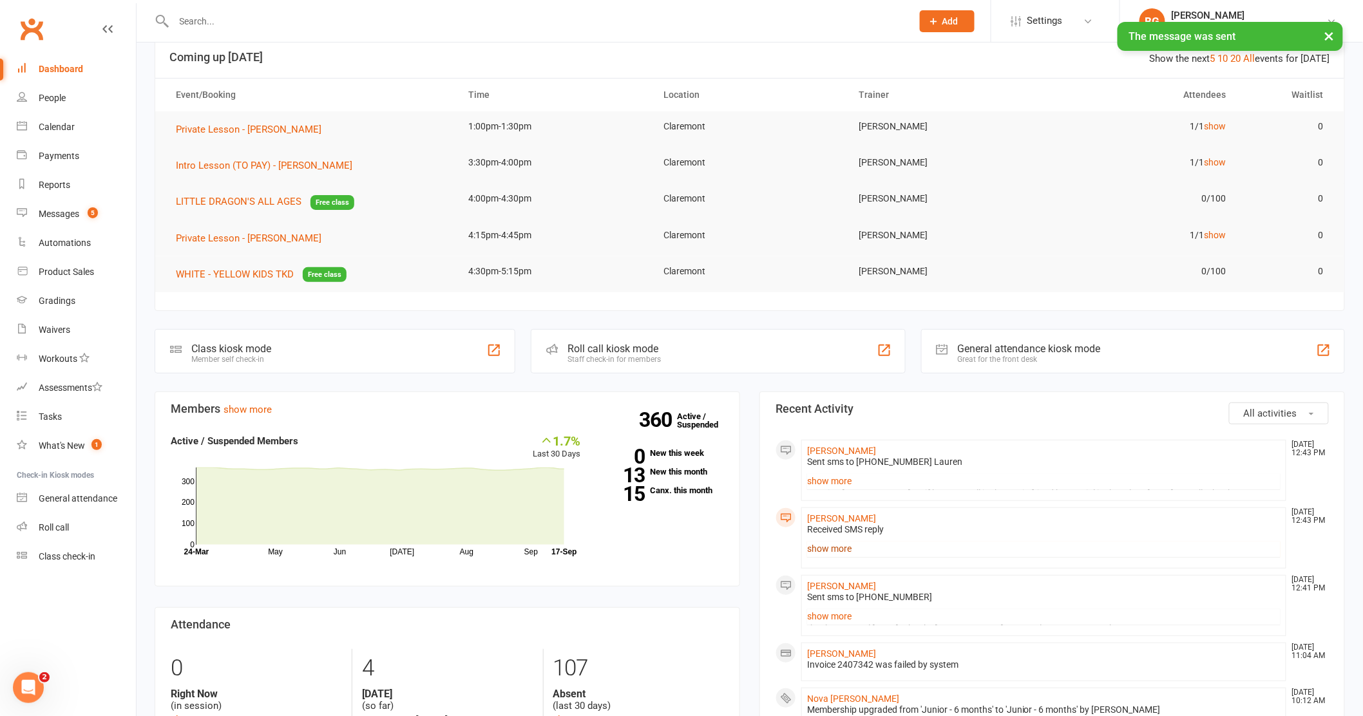
click at [808, 554] on link "show more" at bounding box center [1043, 549] width 473 height 18
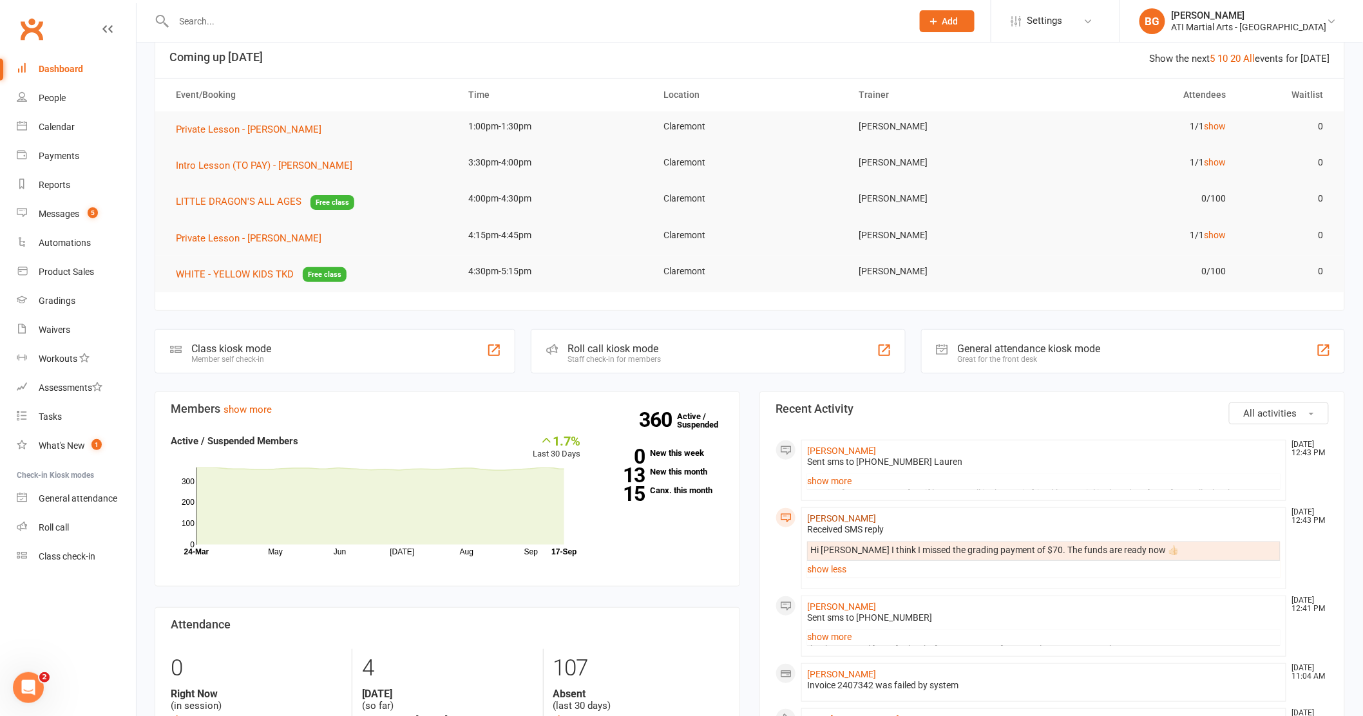
click at [824, 513] on link "[PERSON_NAME]" at bounding box center [841, 518] width 69 height 10
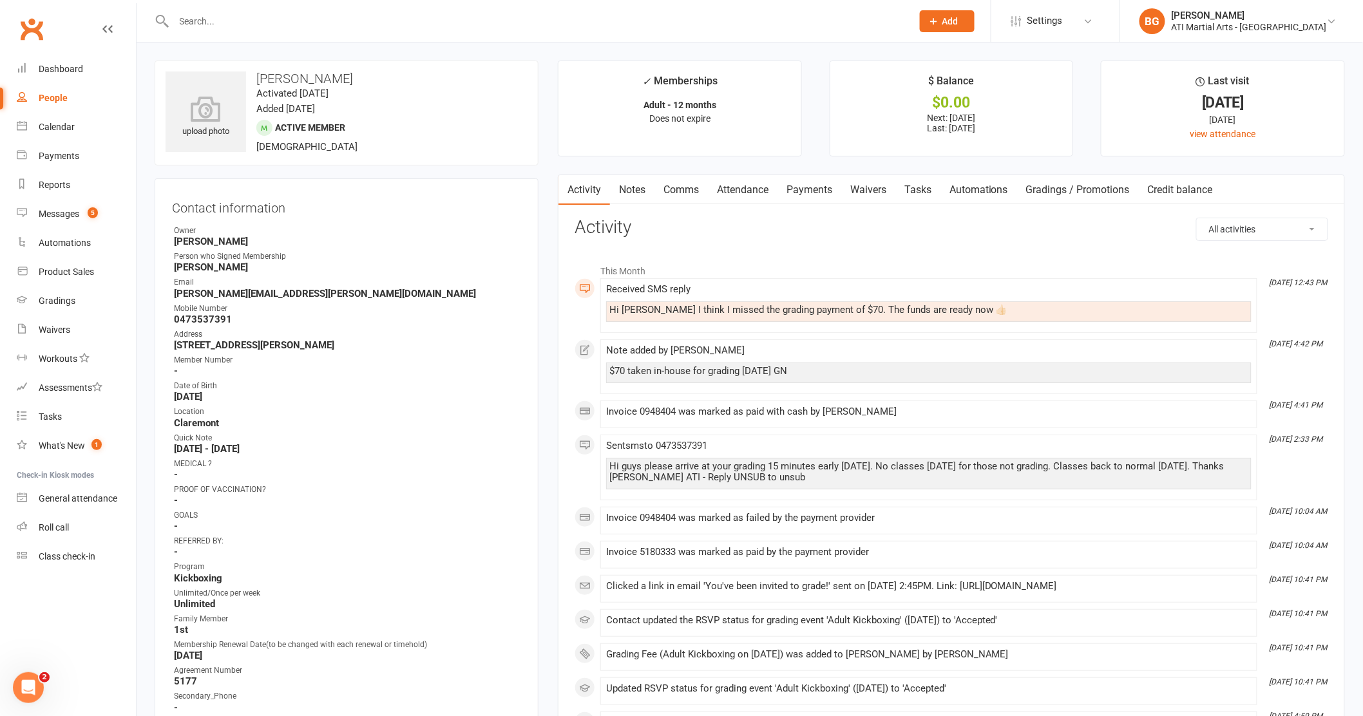
click at [827, 194] on link "Payments" at bounding box center [810, 190] width 64 height 30
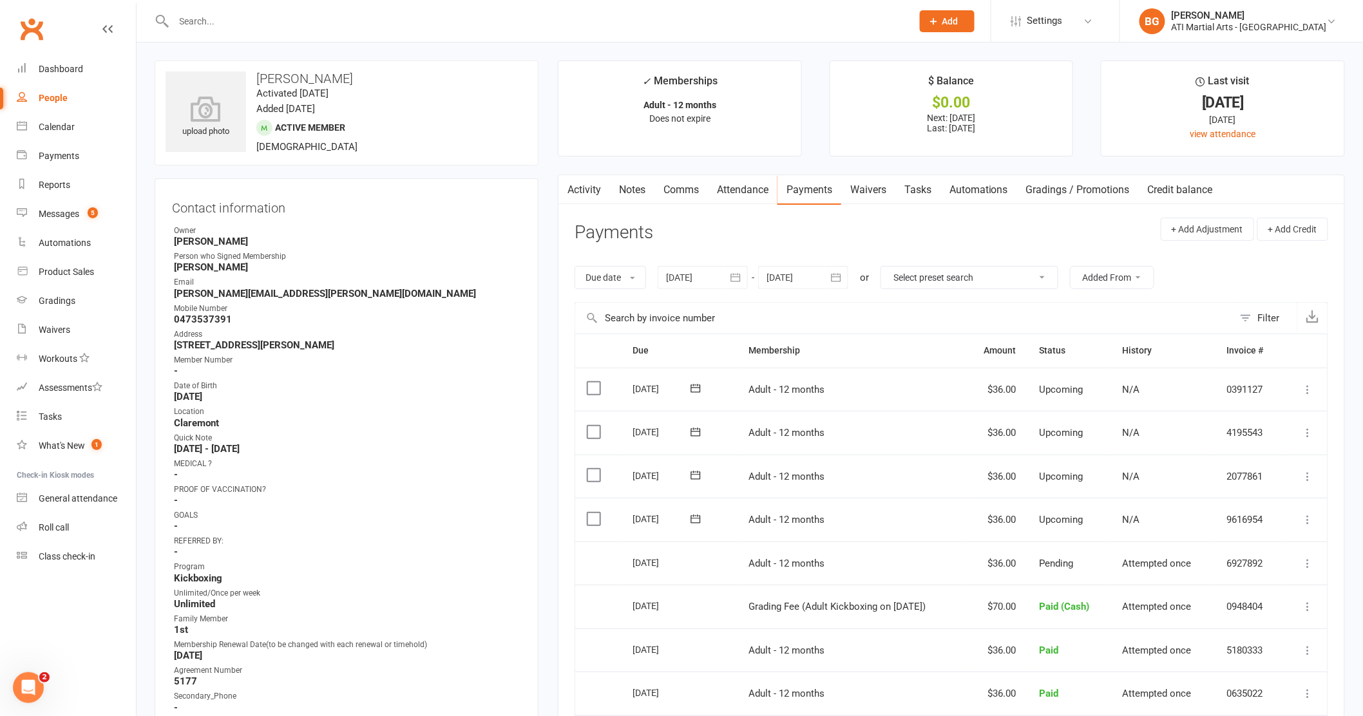
scroll to position [16, 0]
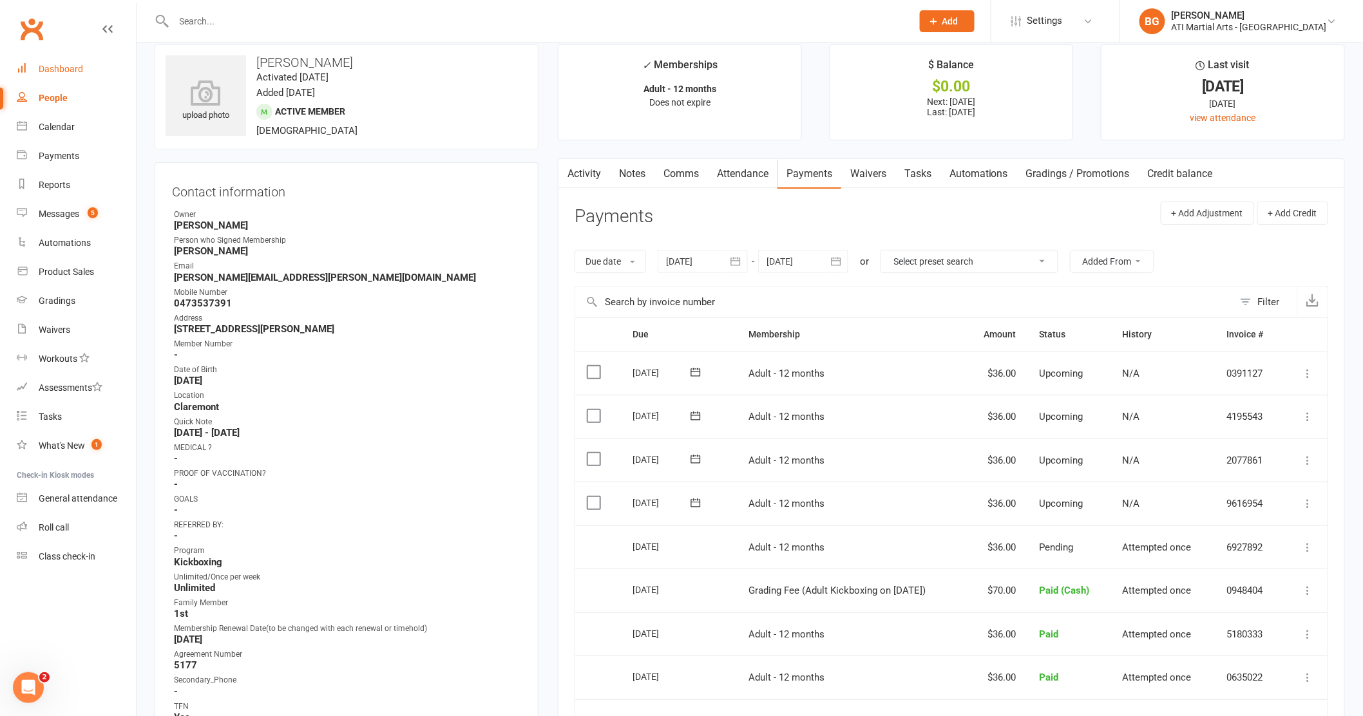
click at [50, 68] on div "Dashboard" at bounding box center [61, 69] width 44 height 10
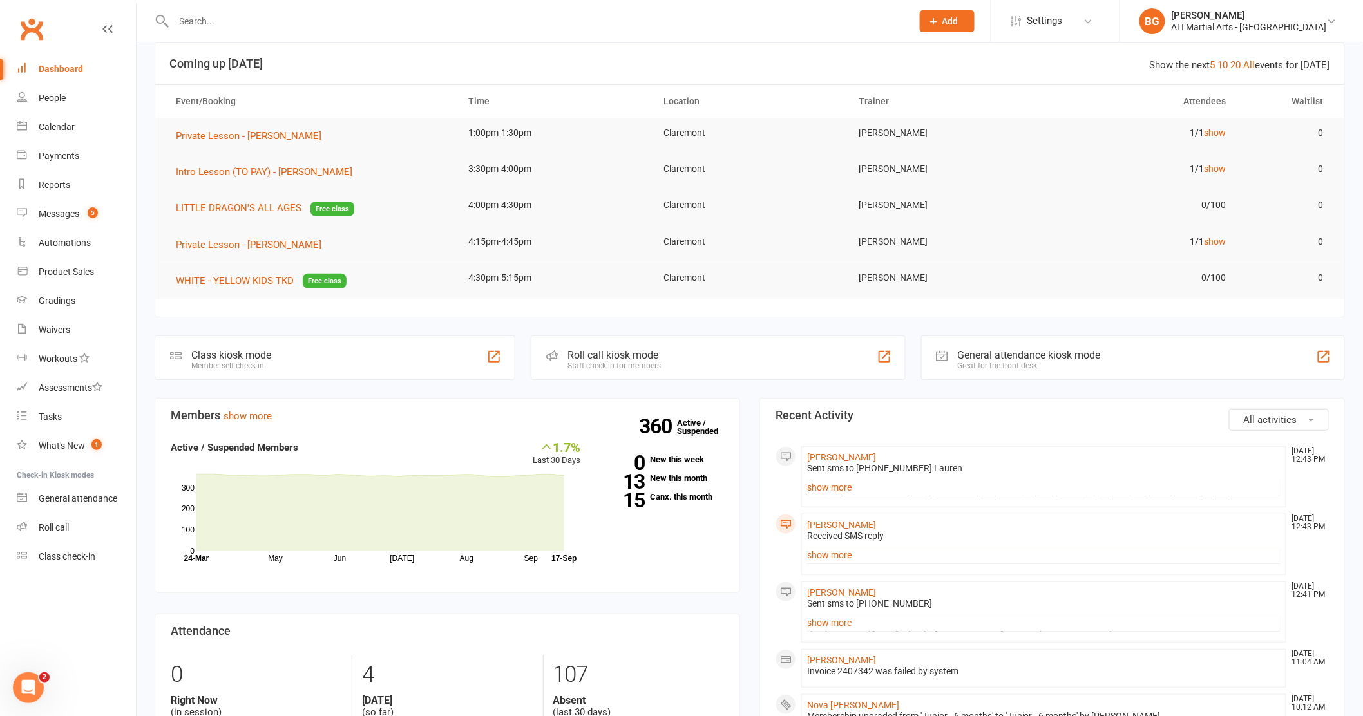
scroll to position [71, 0]
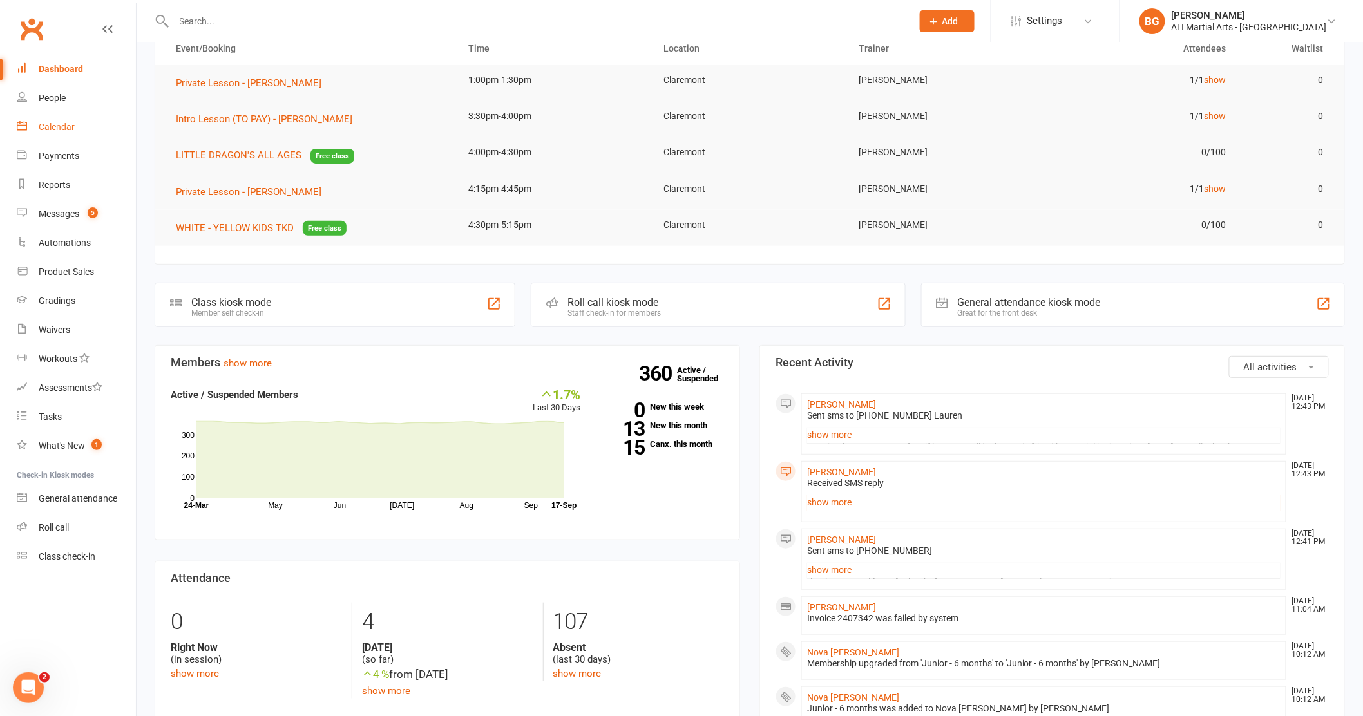
click at [82, 130] on link "Calendar" at bounding box center [76, 127] width 119 height 29
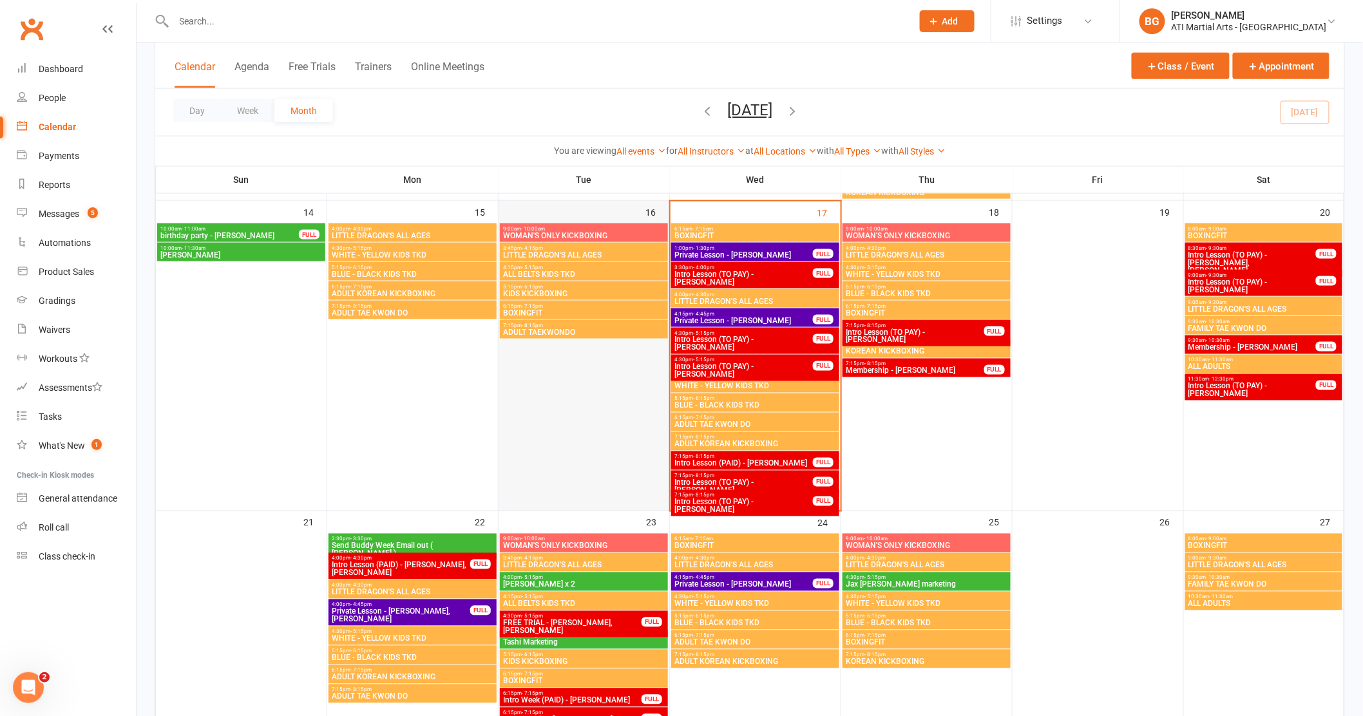
scroll to position [687, 0]
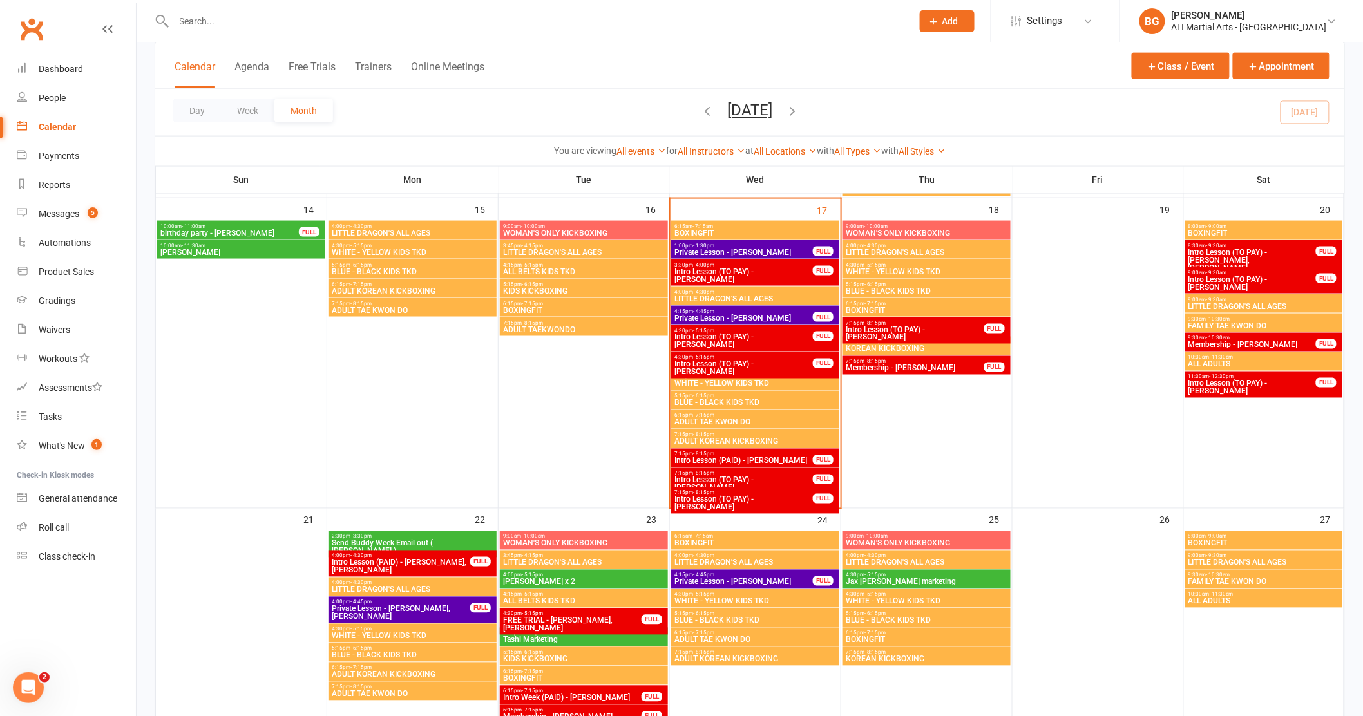
click at [765, 366] on span "Intro Lesson (TO PAY) - [PERSON_NAME]" at bounding box center [744, 368] width 140 height 15
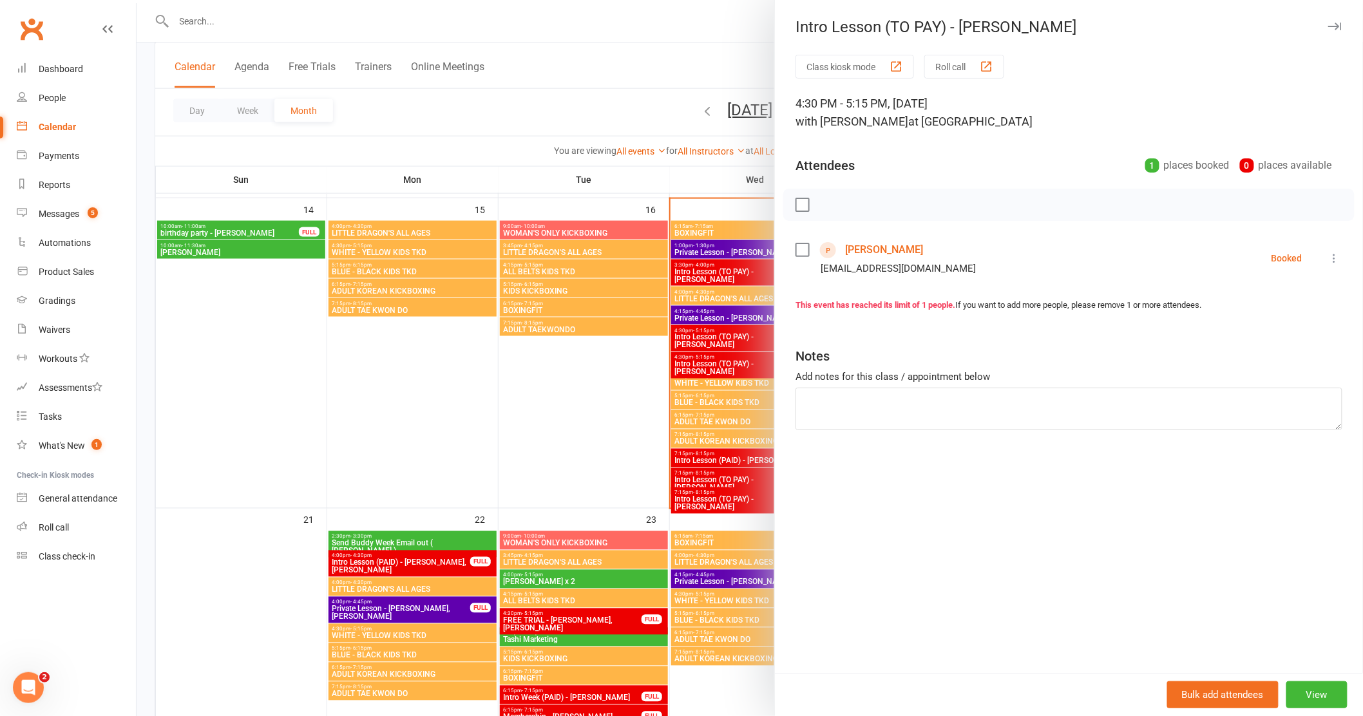
click at [861, 252] on link "[PERSON_NAME]" at bounding box center [884, 250] width 78 height 21
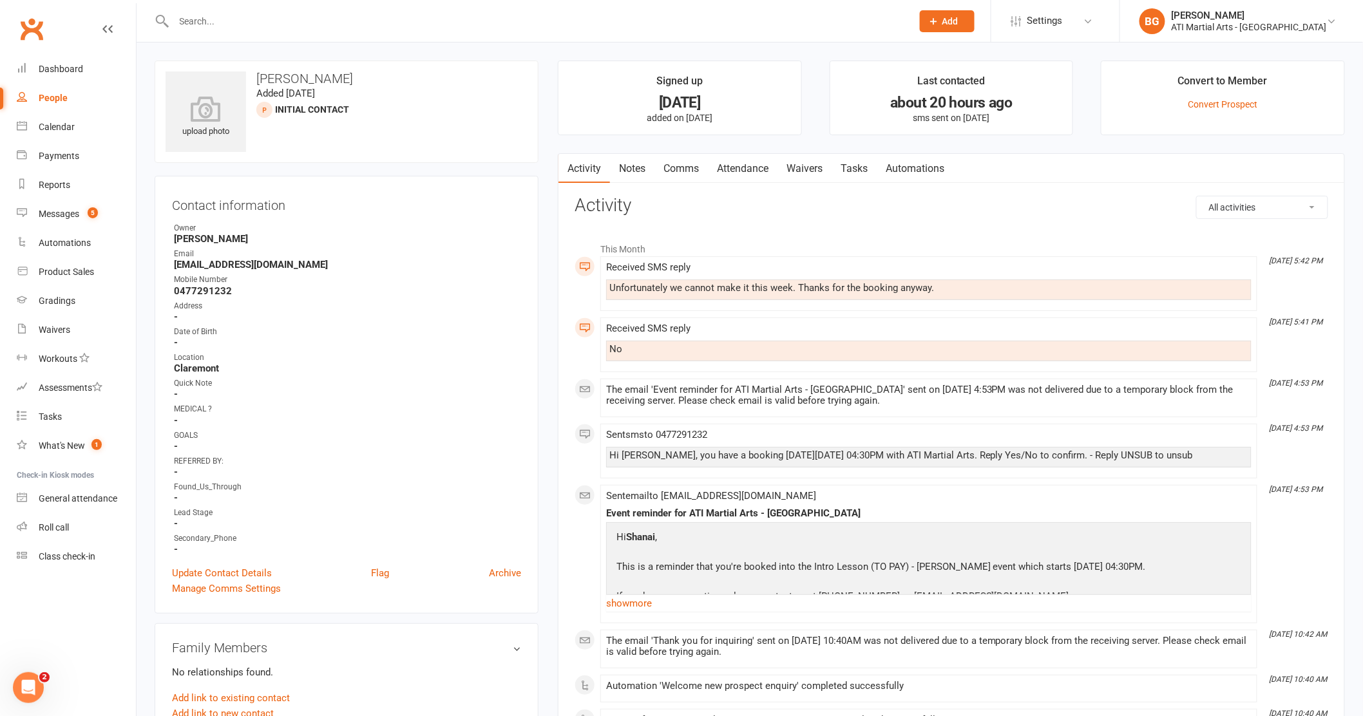
click at [689, 172] on link "Comms" at bounding box center [681, 169] width 53 height 30
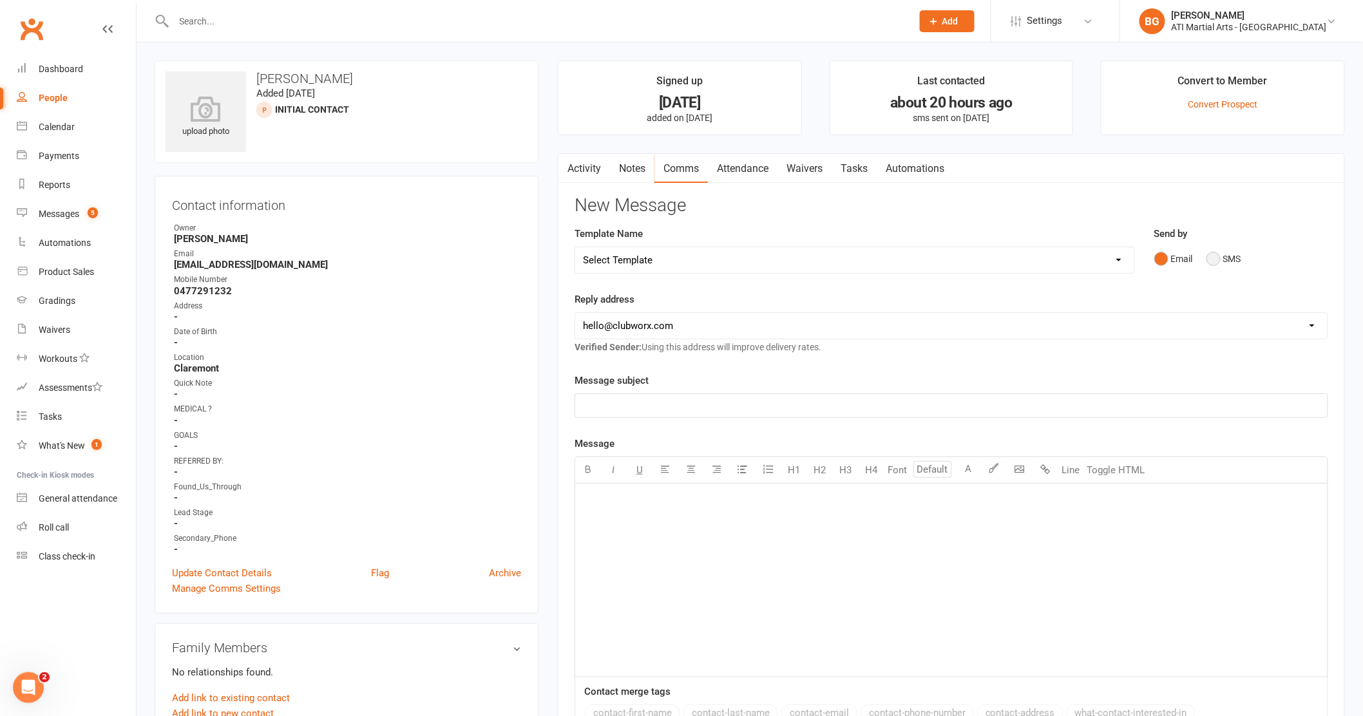
click at [1219, 267] on button "SMS" at bounding box center [1224, 259] width 35 height 24
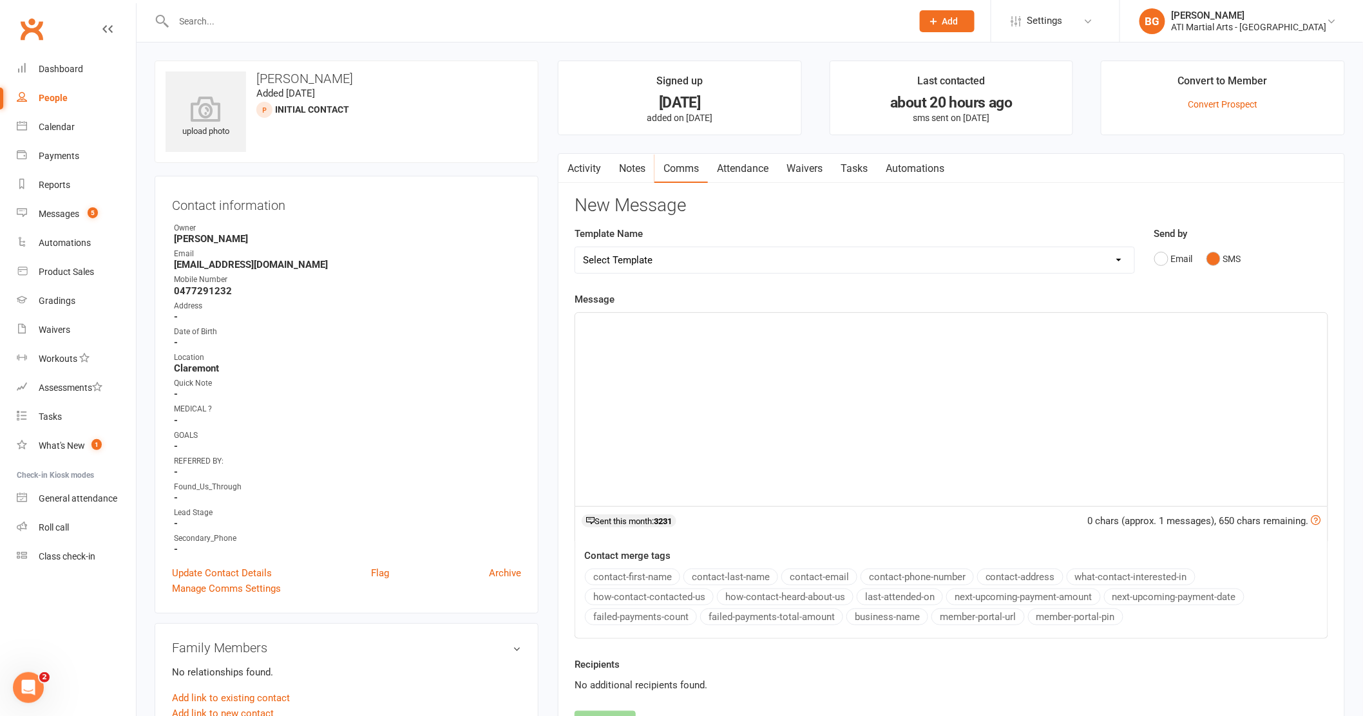
click at [1144, 348] on div "﻿" at bounding box center [951, 409] width 752 height 193
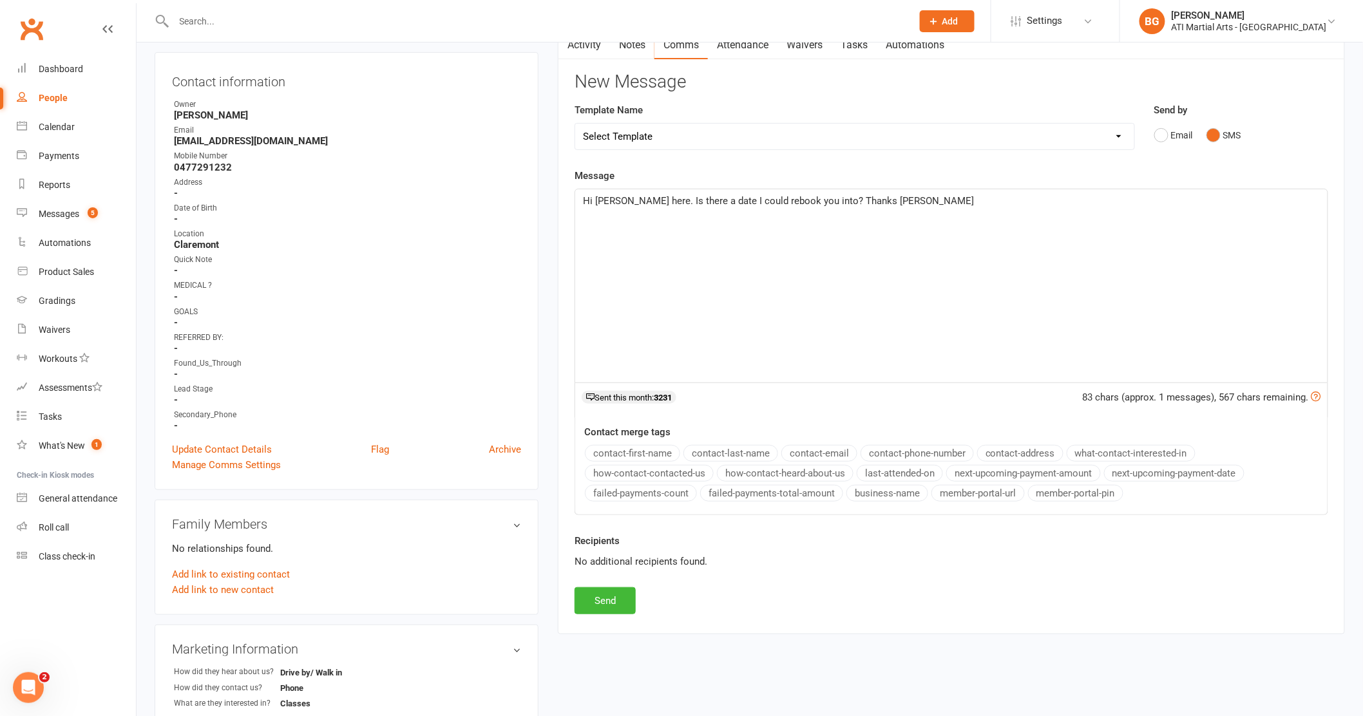
scroll to position [131, 0]
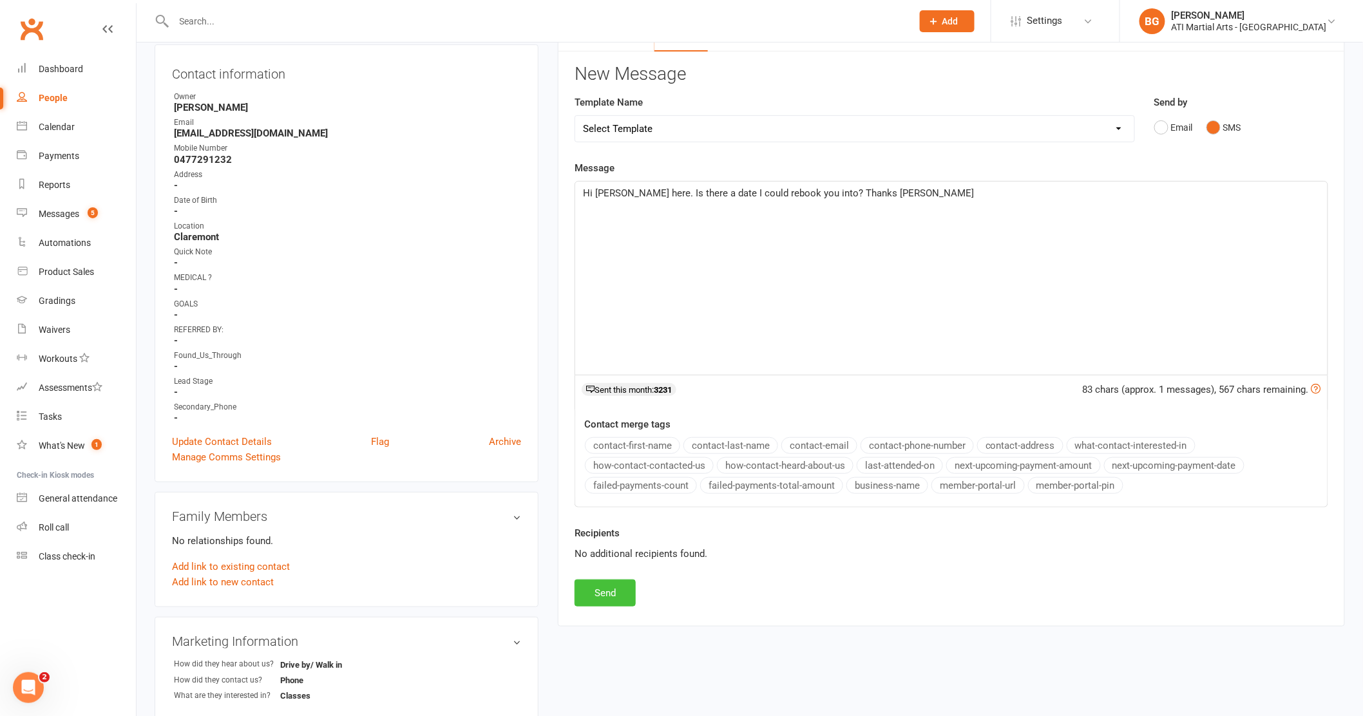
click at [595, 587] on button "Send" at bounding box center [605, 593] width 61 height 27
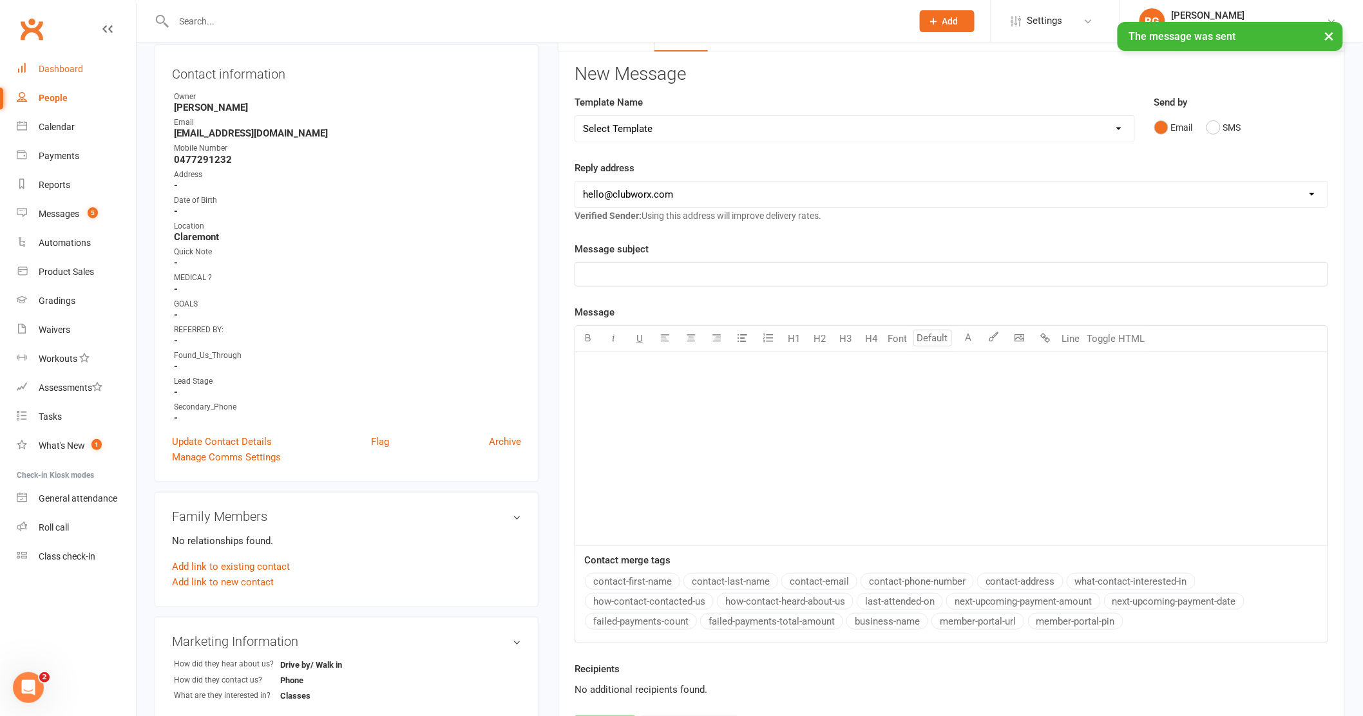
click at [44, 79] on link "Dashboard" at bounding box center [76, 69] width 119 height 29
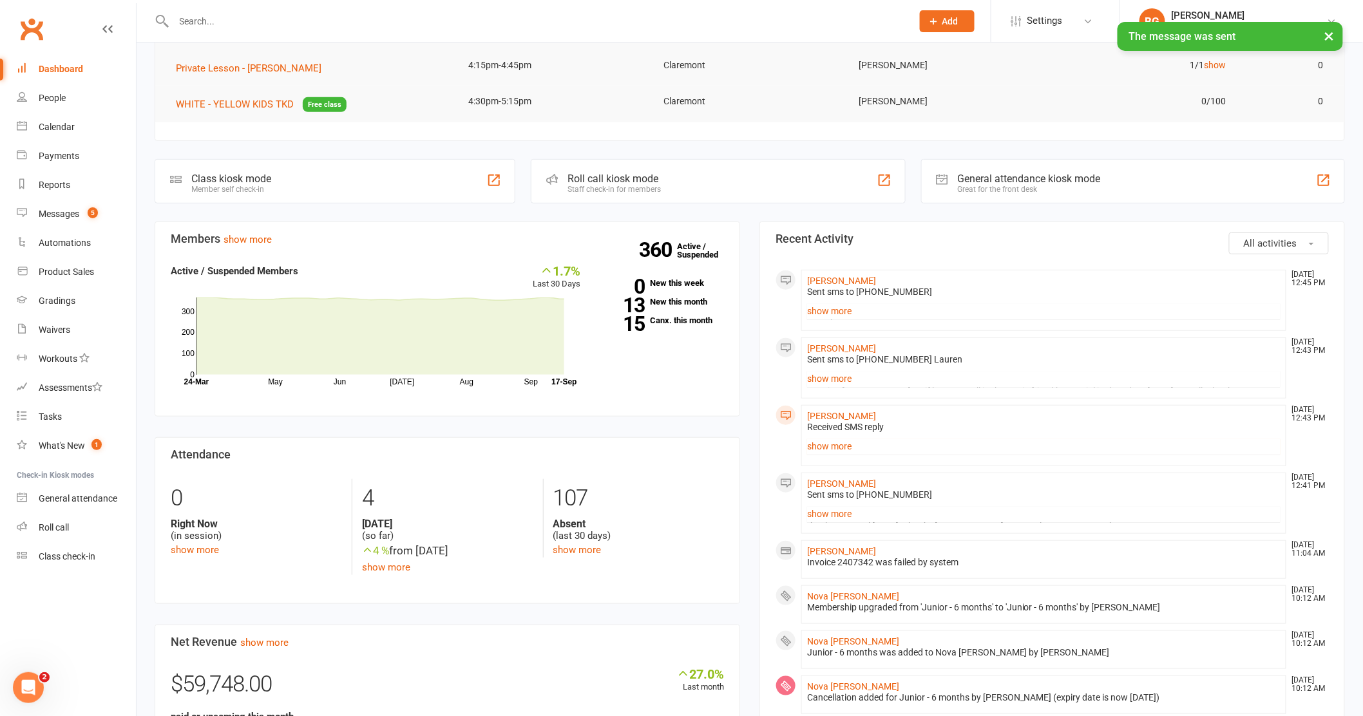
scroll to position [197, 0]
click at [857, 450] on link "show more" at bounding box center [1043, 444] width 473 height 18
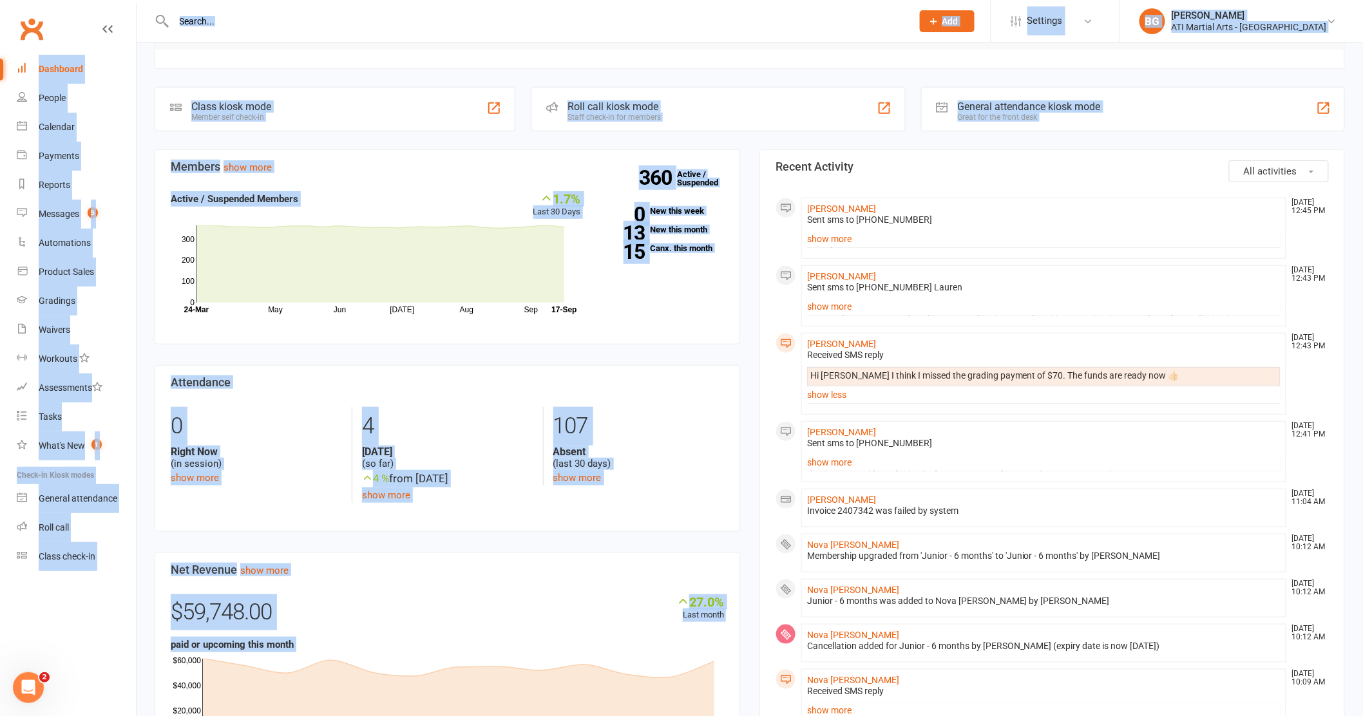
scroll to position [0, 0]
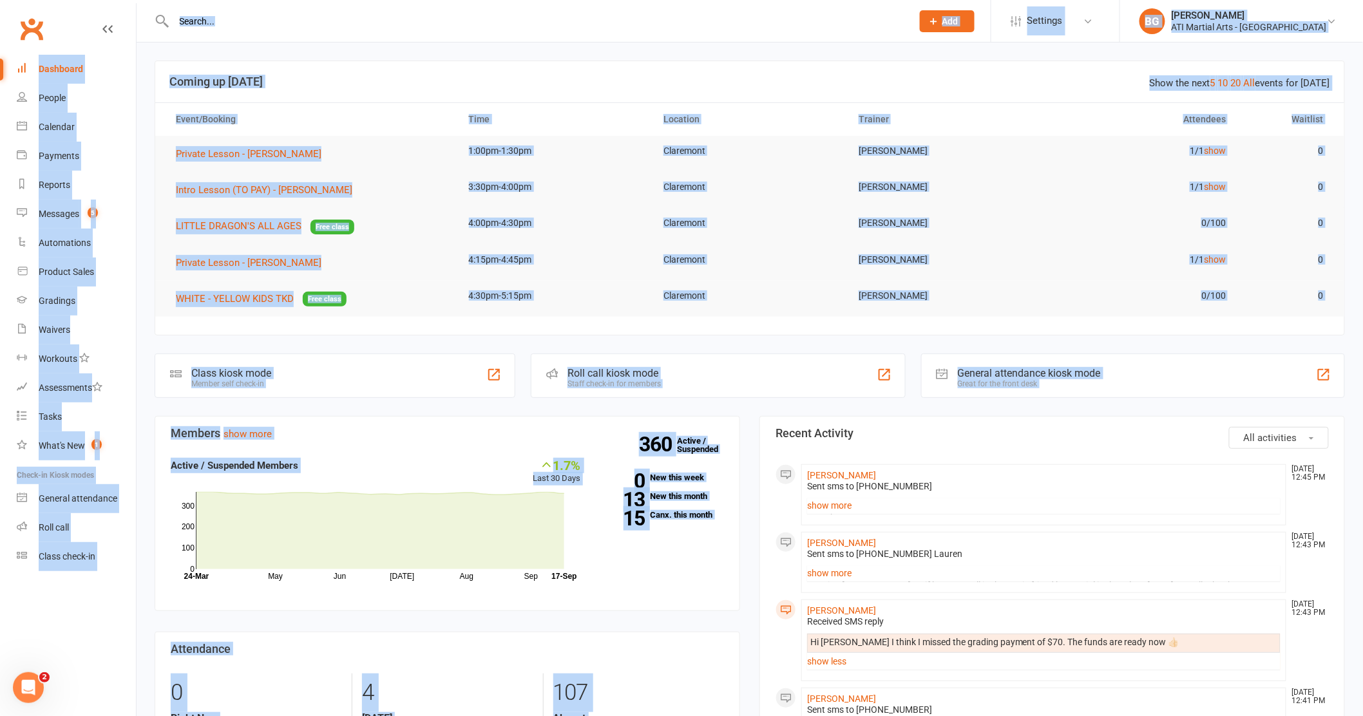
drag, startPoint x: 280, startPoint y: 576, endPoint x: 0, endPoint y: -55, distance: 690.5
click at [802, 264] on td "Claremont" at bounding box center [749, 260] width 195 height 30
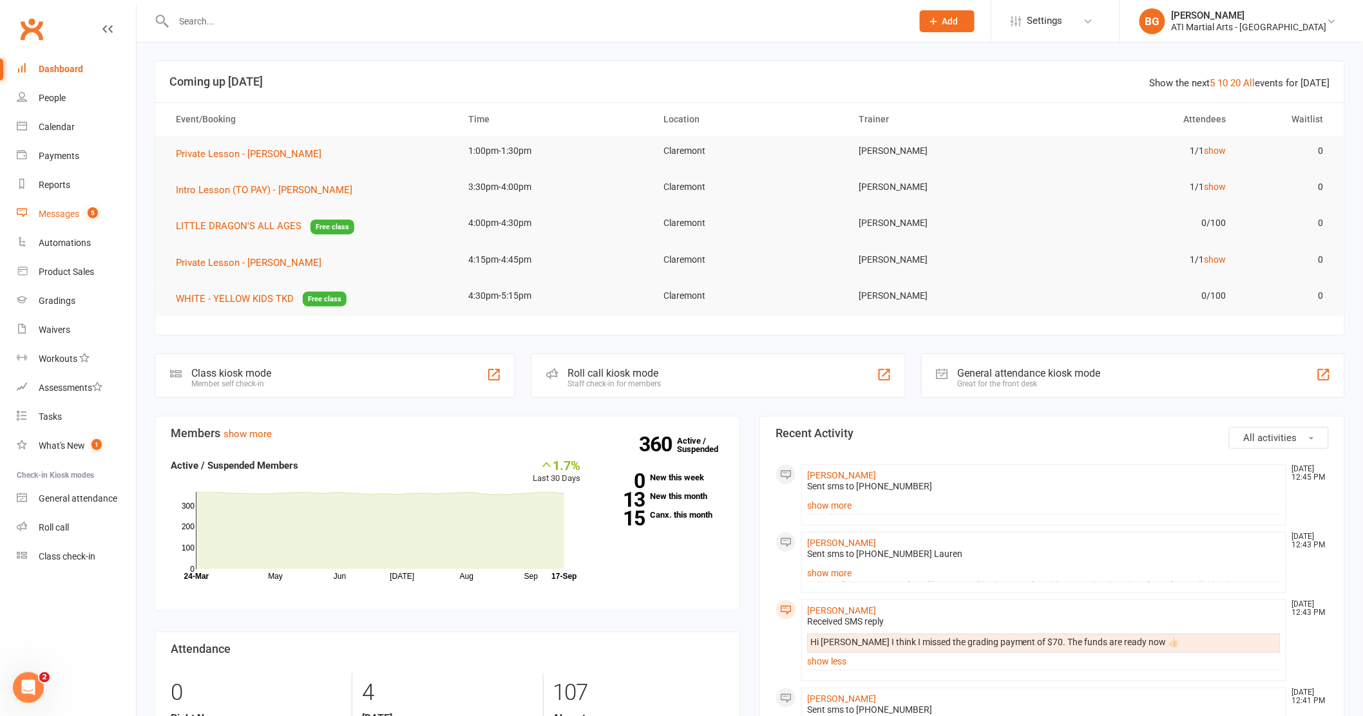
click at [57, 215] on div "Messages" at bounding box center [59, 214] width 41 height 10
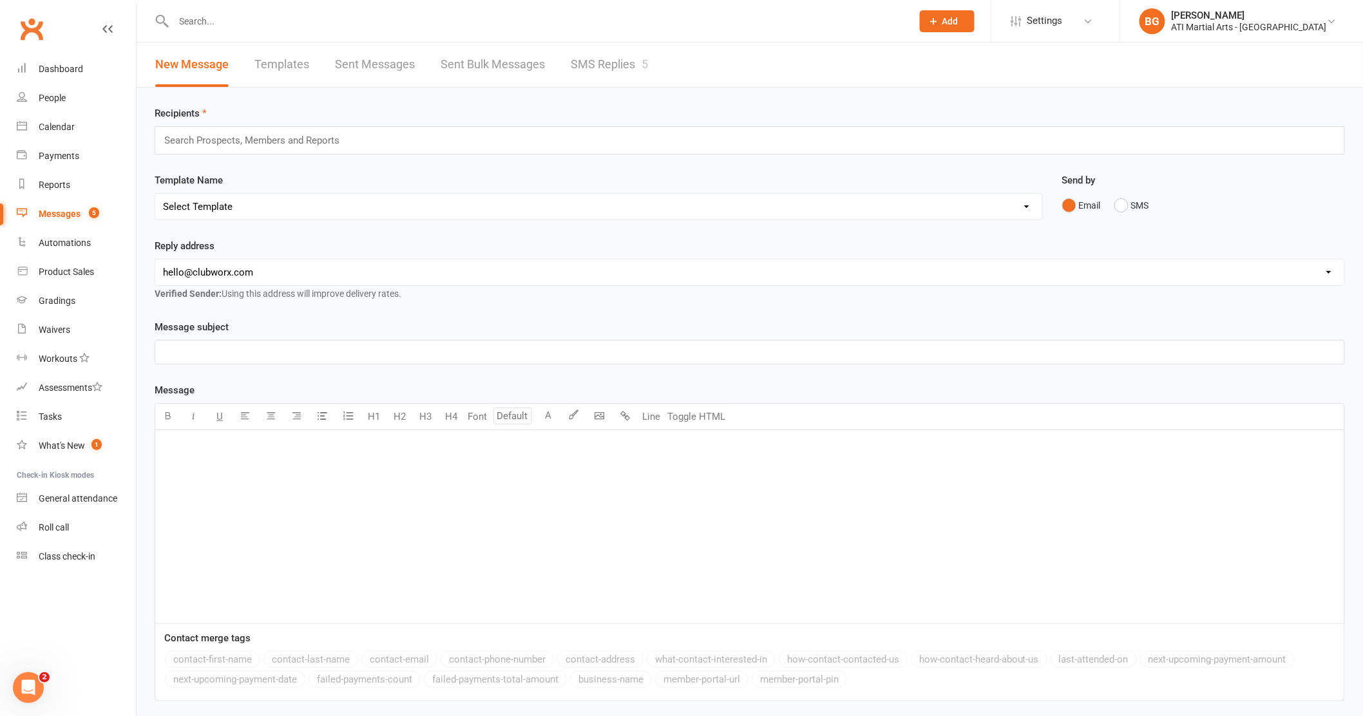
click at [617, 75] on link "SMS Replies 5" at bounding box center [609, 65] width 77 height 44
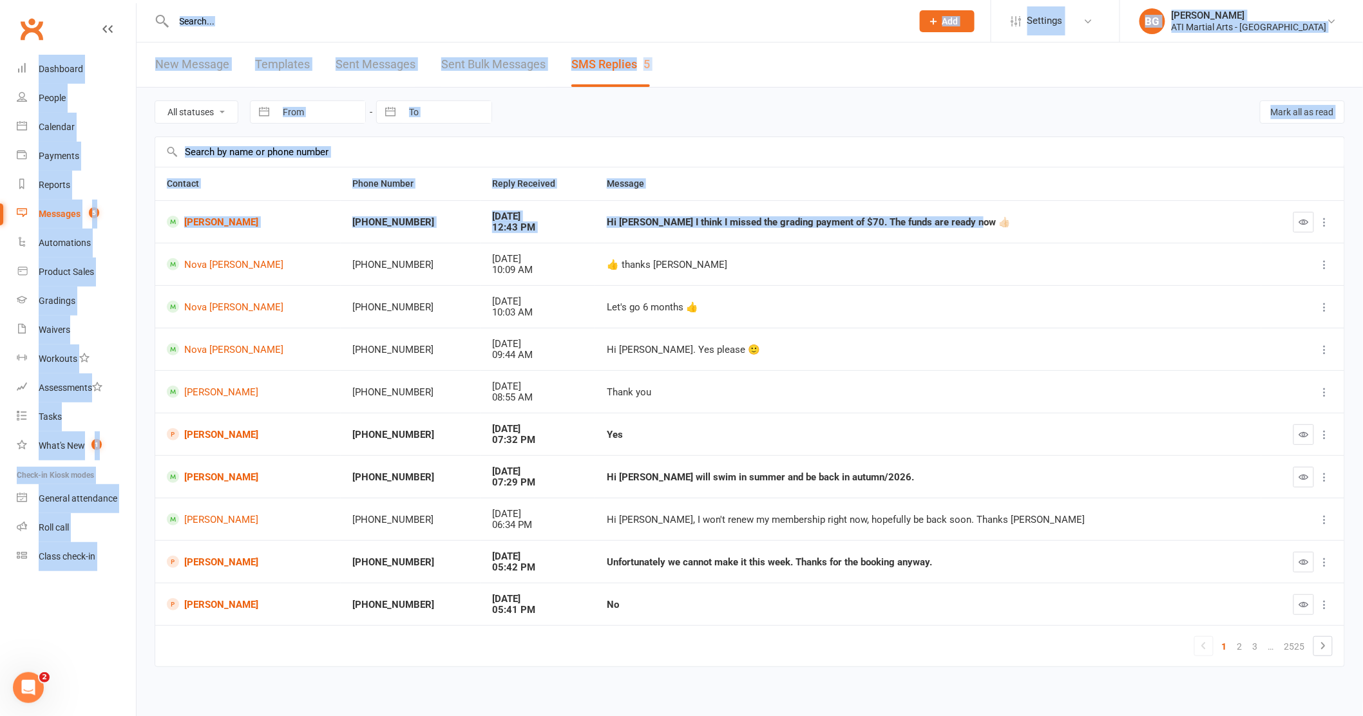
drag, startPoint x: 1055, startPoint y: 228, endPoint x: 0, endPoint y: -57, distance: 1092.3
click at [0, 0] on html "Prospect Member Non-attending contact Class / event Appointment Grading event T…" at bounding box center [681, 361] width 1363 height 722
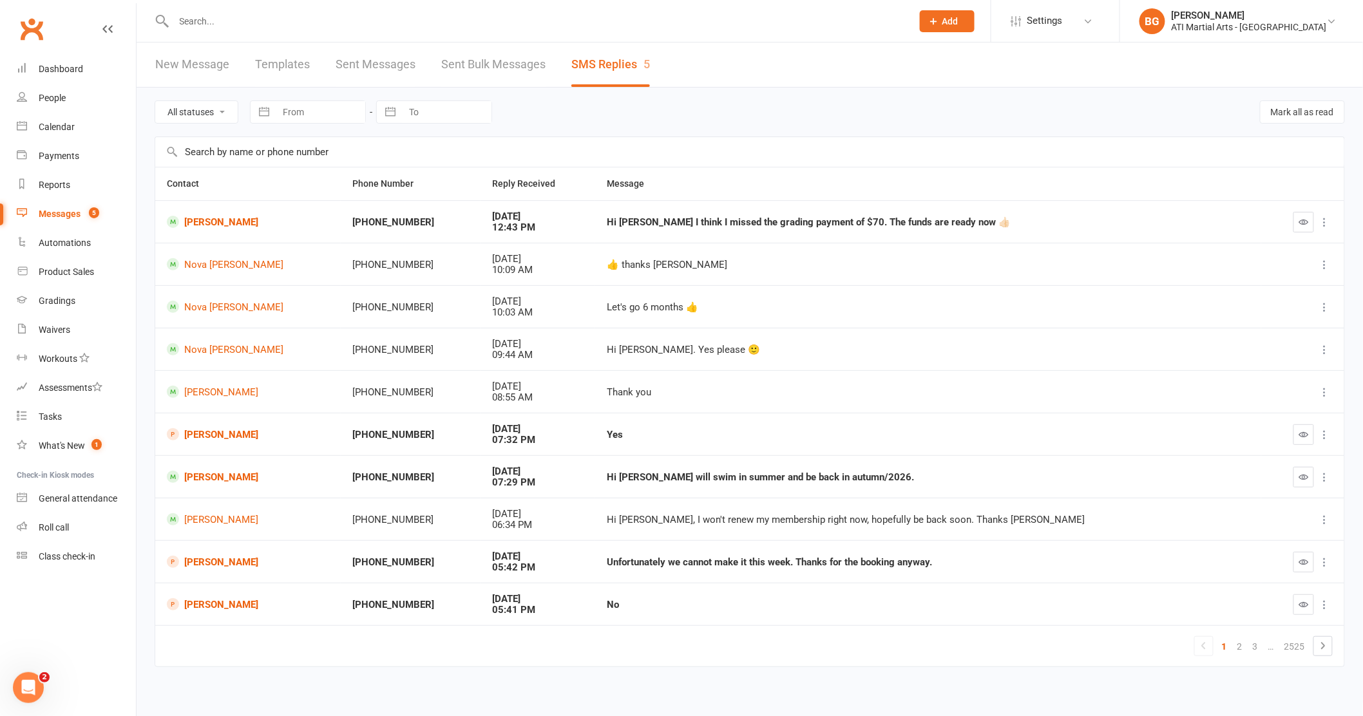
click at [509, 305] on div "[DATE]" at bounding box center [537, 301] width 91 height 11
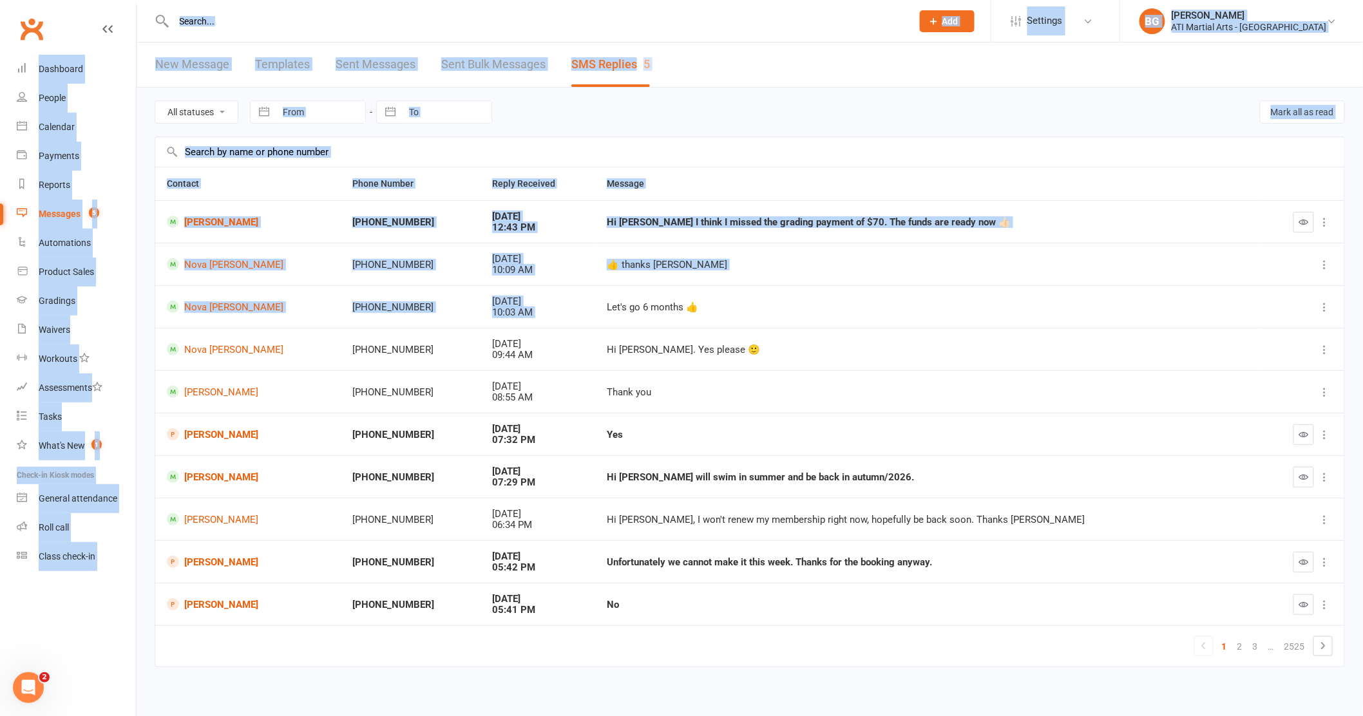
drag, startPoint x: 774, startPoint y: 292, endPoint x: 73, endPoint y: 14, distance: 753.9
click at [0, 0] on html "Prospect Member Non-attending contact Class / event Appointment Grading event T…" at bounding box center [681, 361] width 1363 height 722
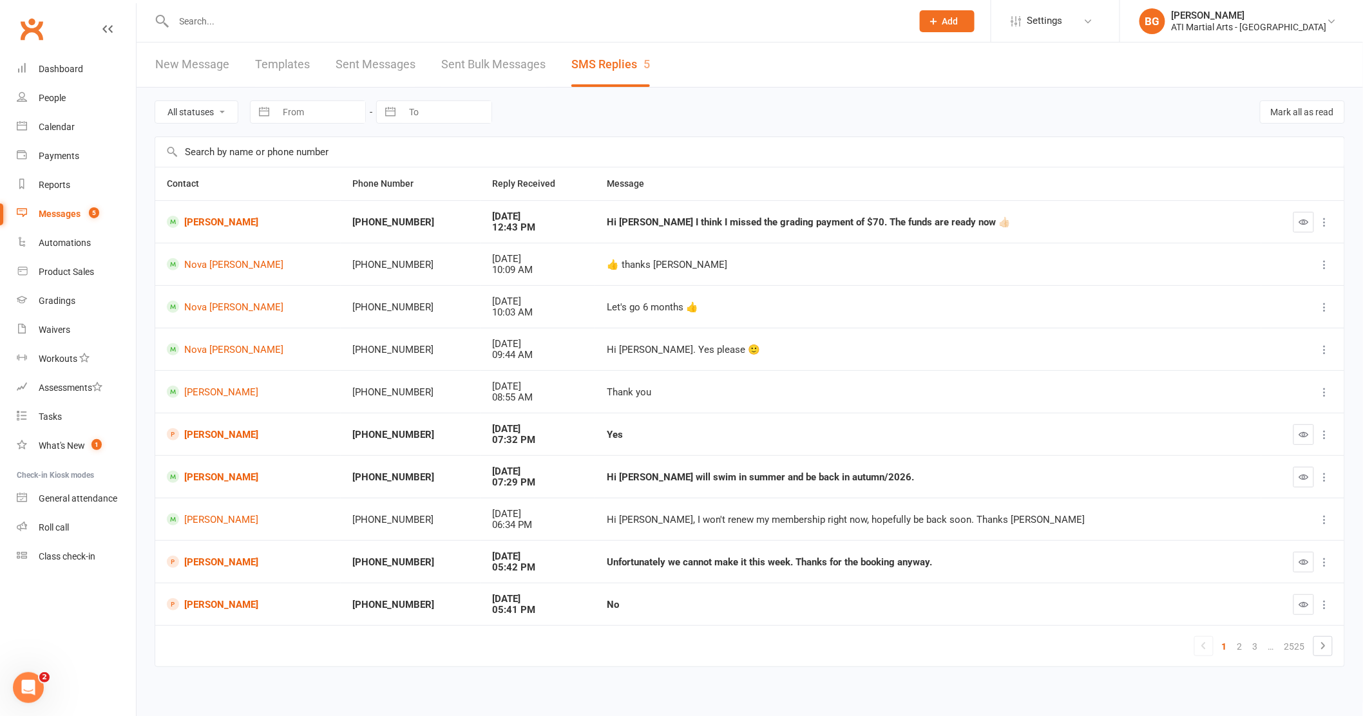
click at [748, 358] on td "Hi [PERSON_NAME]. Yes please 🙂" at bounding box center [928, 349] width 666 height 43
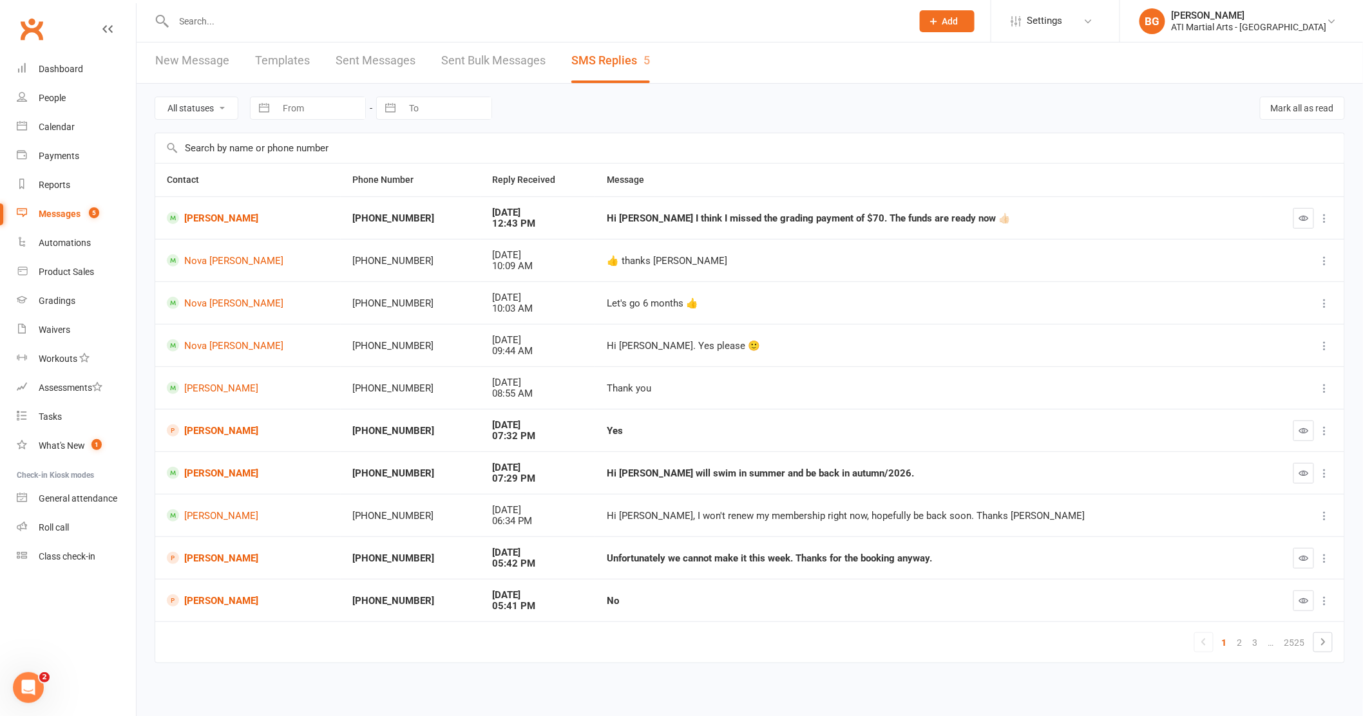
scroll to position [5, 0]
click at [100, 64] on link "Dashboard" at bounding box center [76, 69] width 119 height 29
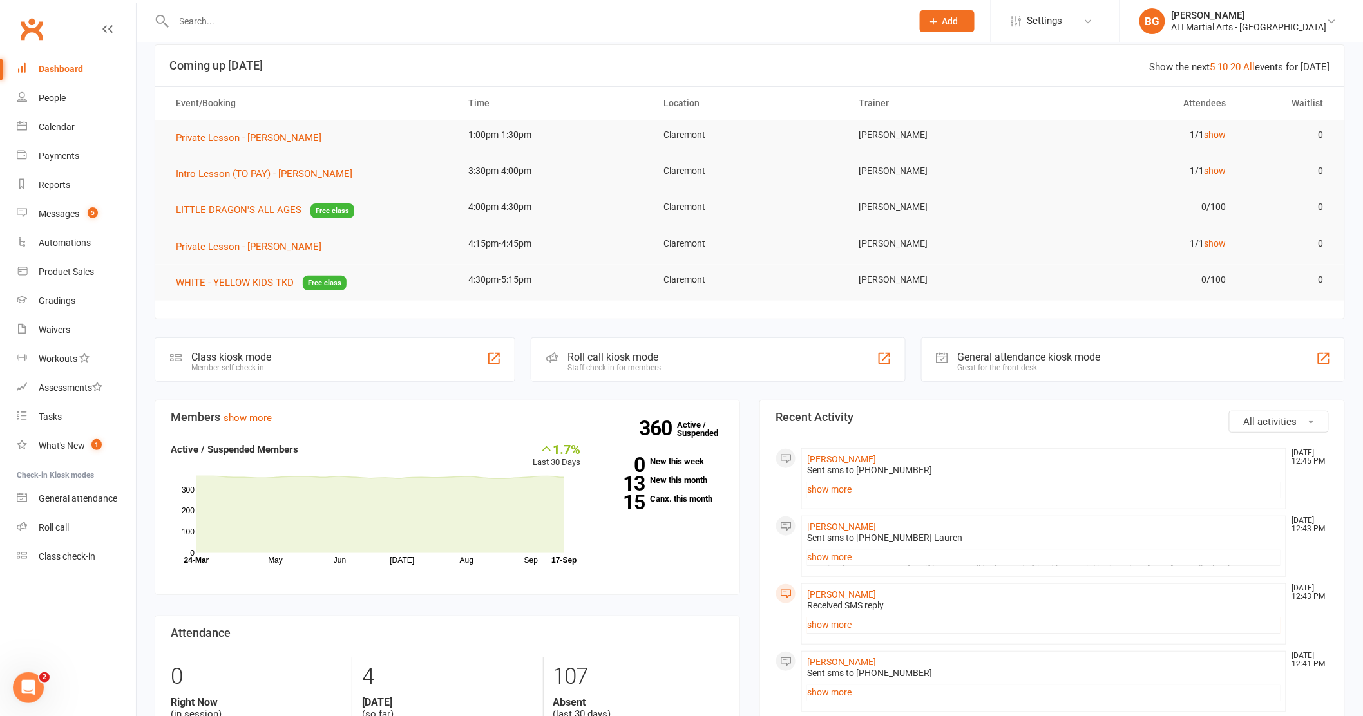
scroll to position [17, 0]
drag, startPoint x: 589, startPoint y: 463, endPoint x: 539, endPoint y: 442, distance: 55.2
click at [539, 442] on div "1.7% Last 30 Days Active / Suspended Members May Jun [DATE] Aug Sep Month [DATE…" at bounding box center [376, 503] width 430 height 124
click at [598, 546] on div "1.7% Last 30 Days Active / Suspended Members May Jun [DATE] Aug Sep Month [DATE…" at bounding box center [447, 503] width 573 height 124
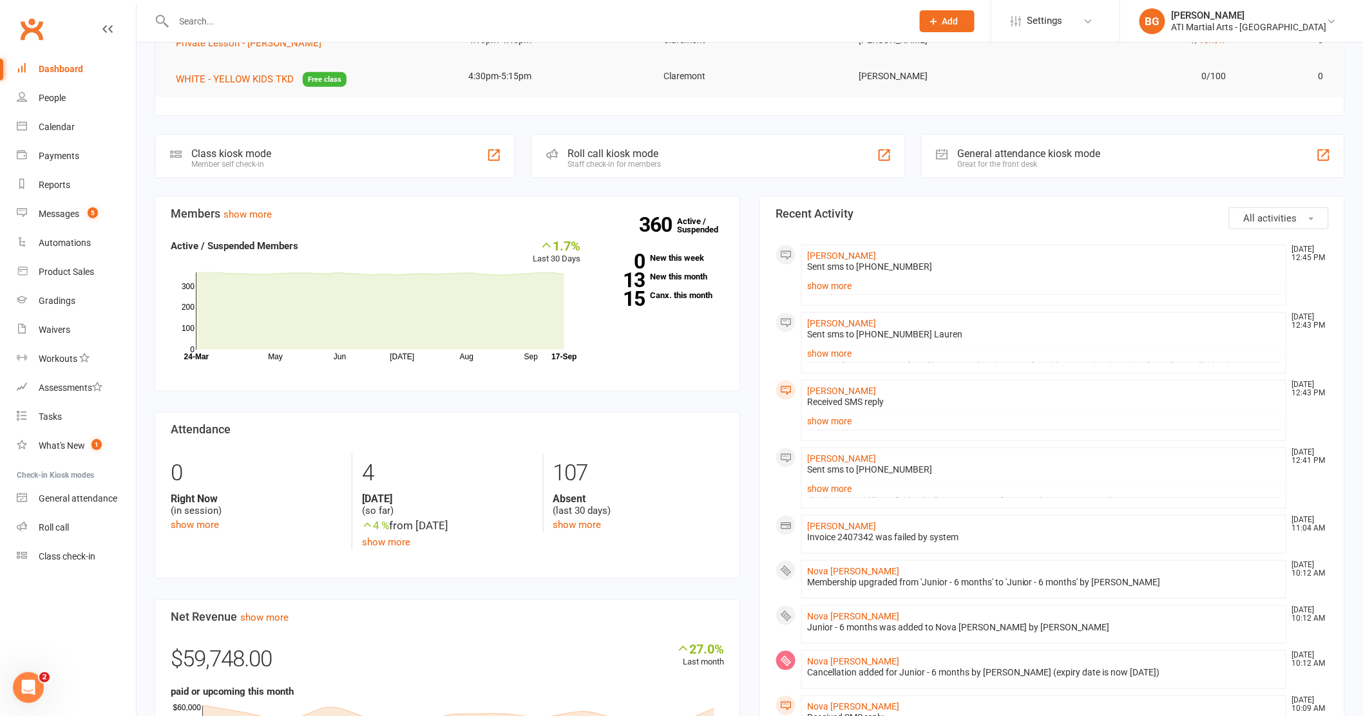
scroll to position [250, 0]
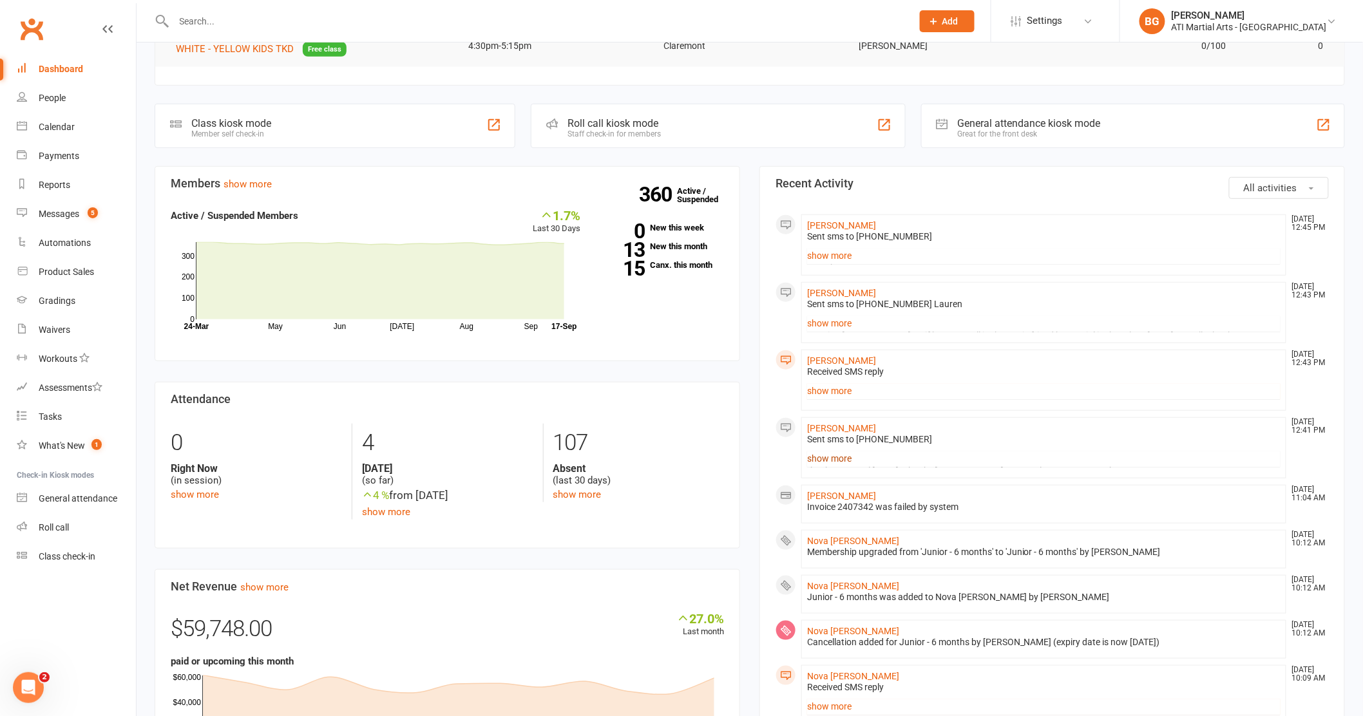
click at [813, 459] on link "show more" at bounding box center [1043, 459] width 473 height 18
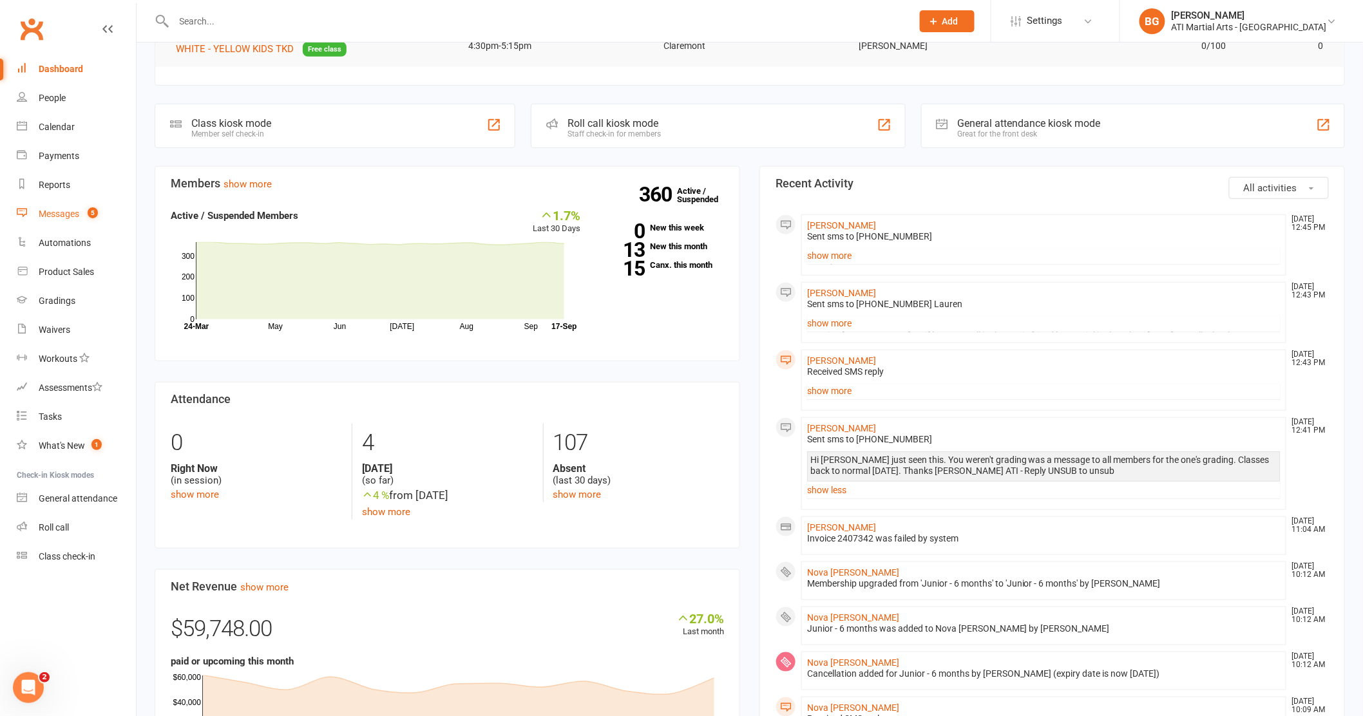
click at [68, 209] on div "Messages" at bounding box center [59, 214] width 41 height 10
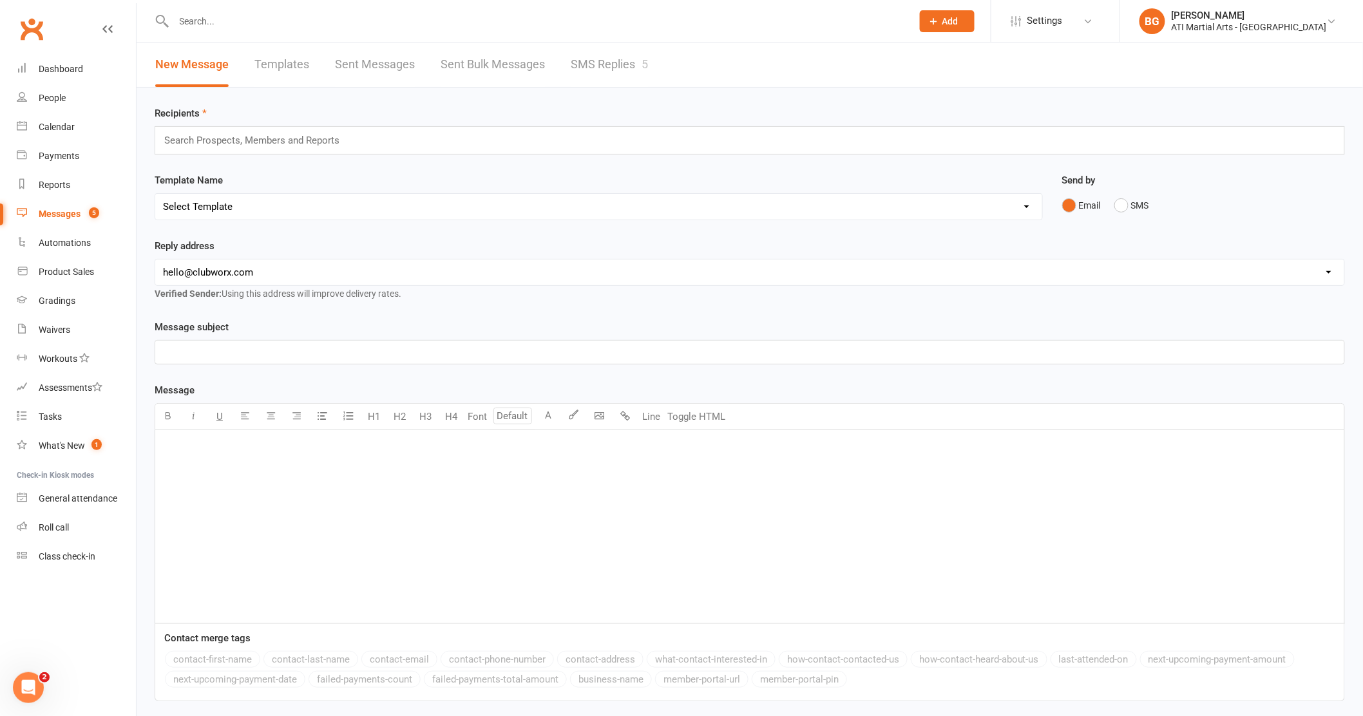
click at [644, 79] on link "SMS Replies 5" at bounding box center [609, 65] width 77 height 44
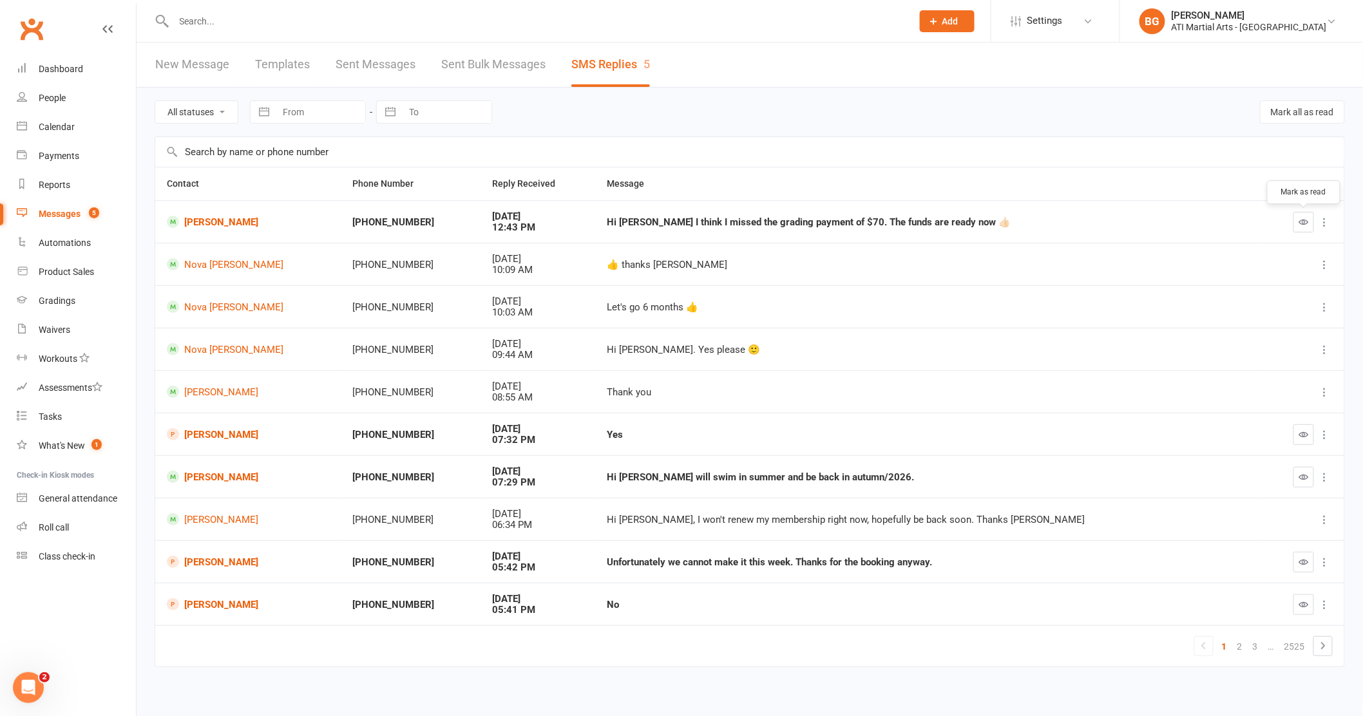
click at [1312, 225] on button "button" at bounding box center [1304, 222] width 21 height 21
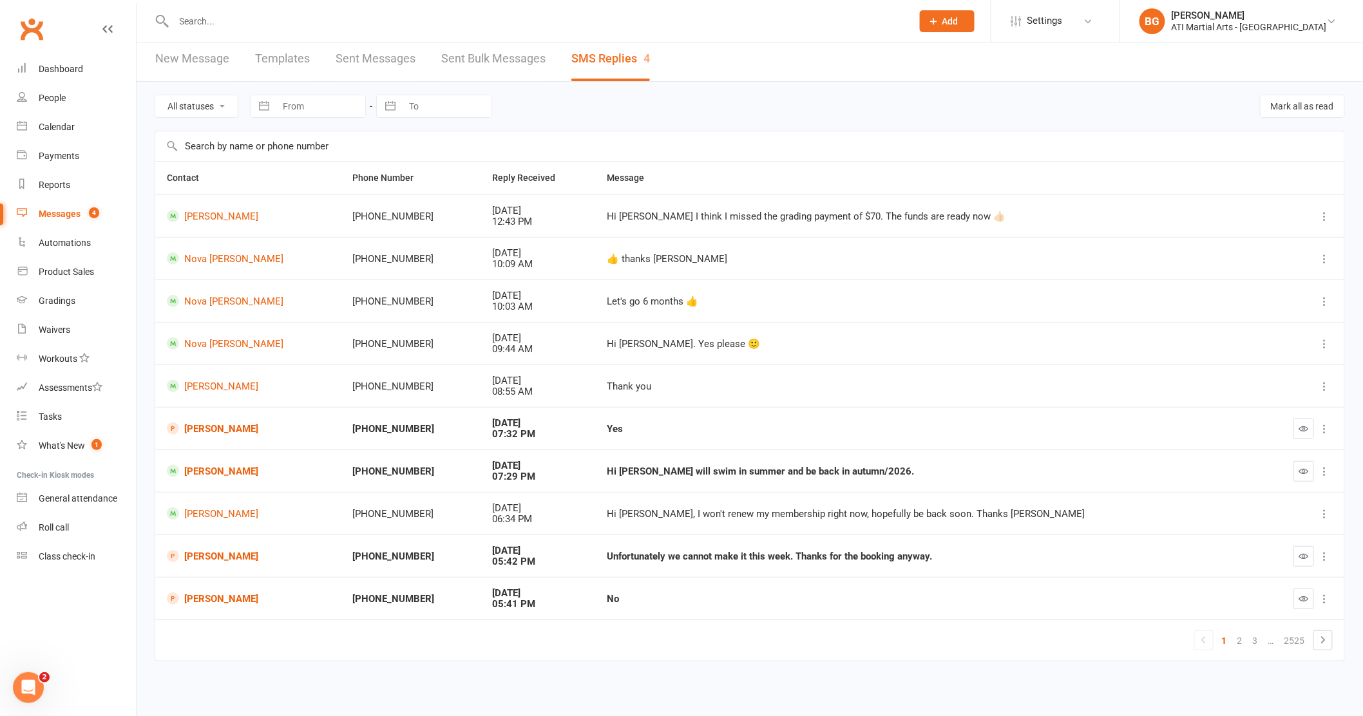
scroll to position [7, 0]
click at [1310, 425] on button "button" at bounding box center [1304, 429] width 21 height 21
click at [1305, 473] on icon "button" at bounding box center [1304, 471] width 10 height 10
click at [1301, 555] on icon "button" at bounding box center [1304, 556] width 10 height 10
click at [1306, 598] on icon "button" at bounding box center [1304, 599] width 10 height 10
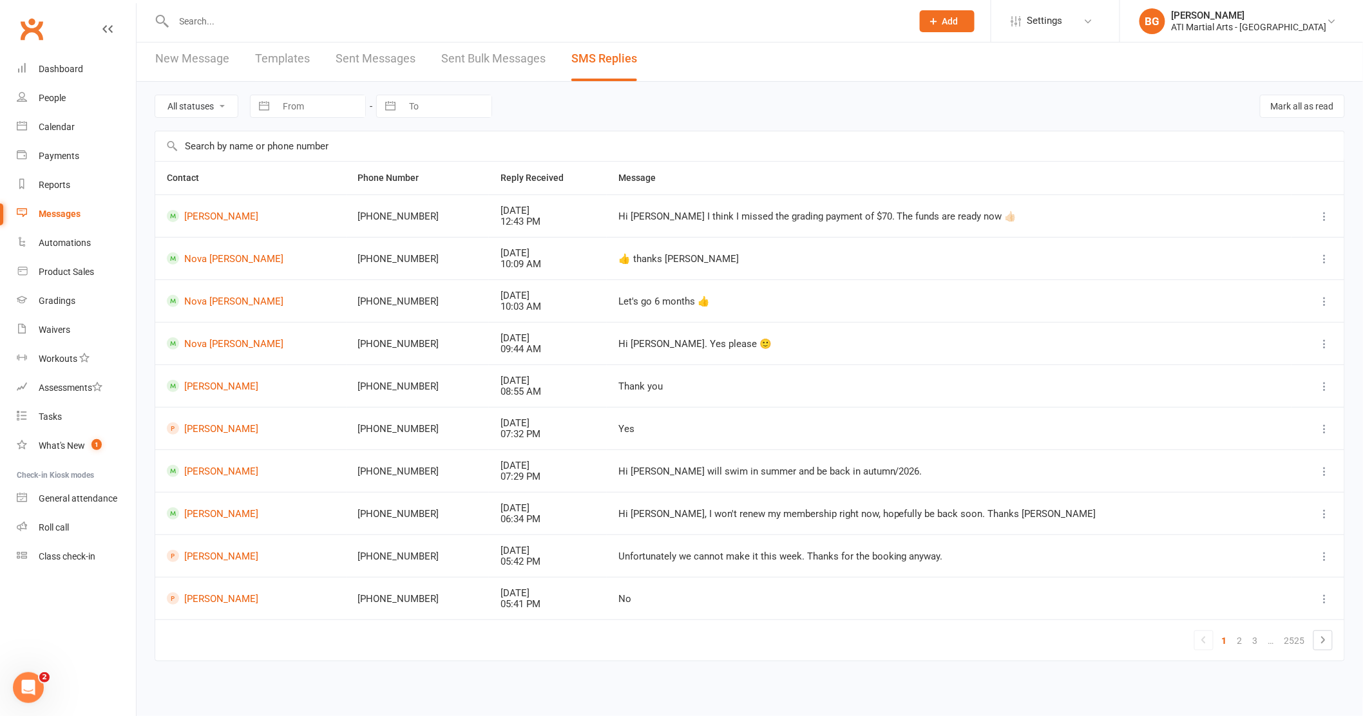
click at [350, 22] on input "text" at bounding box center [537, 21] width 734 height 18
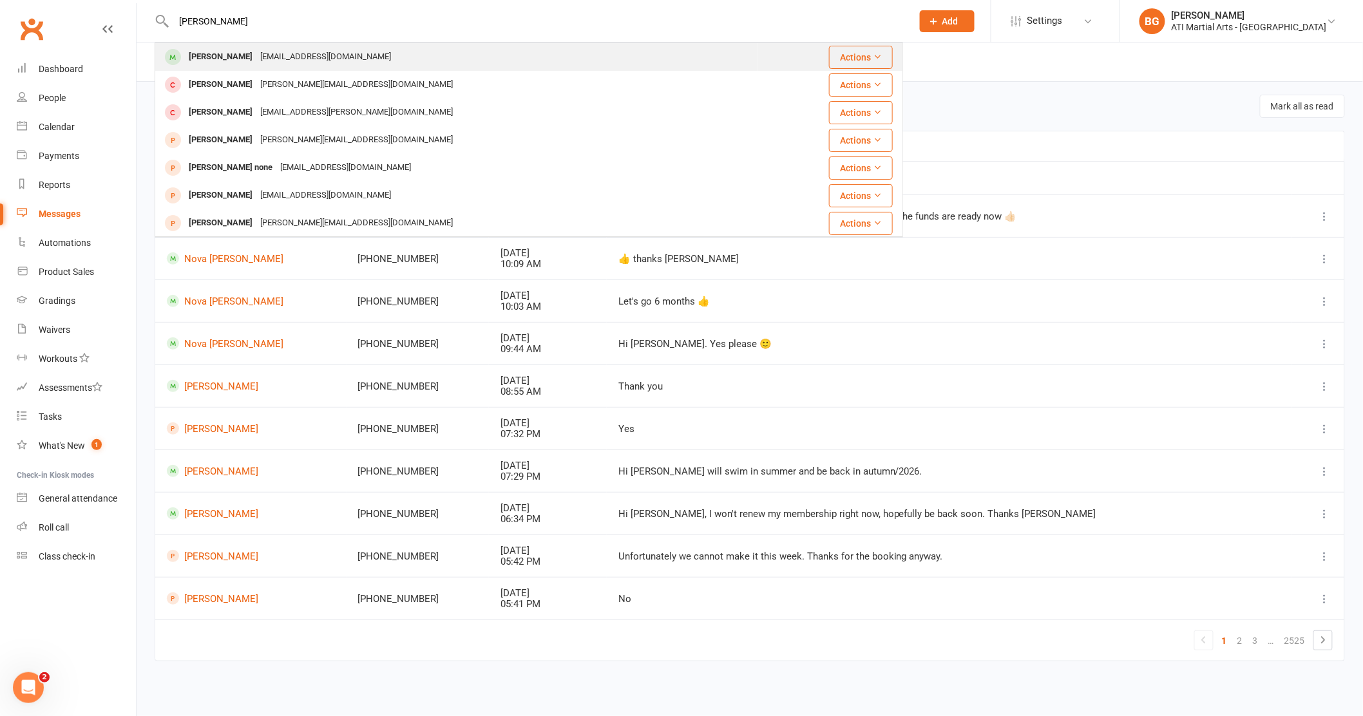
type input "[PERSON_NAME]"
click at [358, 55] on div "[PERSON_NAME] [EMAIL_ADDRESS][DOMAIN_NAME]" at bounding box center [456, 57] width 601 height 26
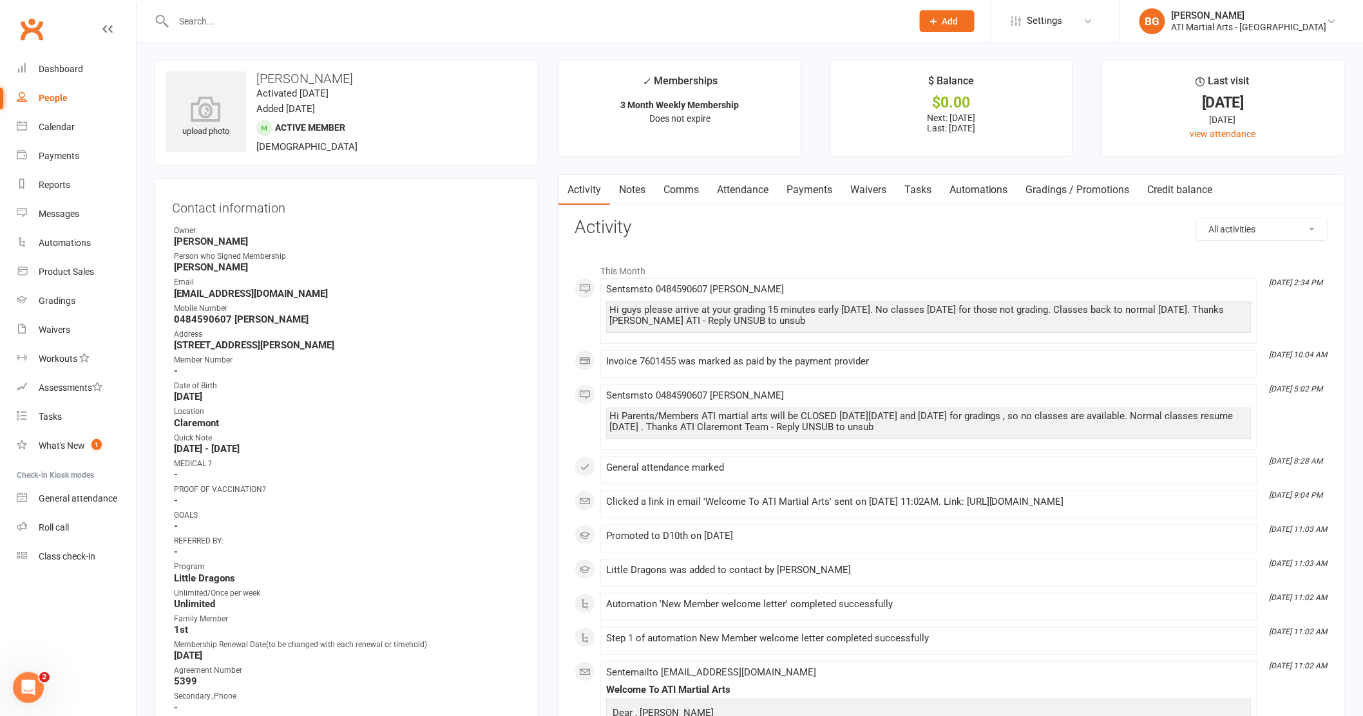
click at [812, 193] on link "Payments" at bounding box center [810, 190] width 64 height 30
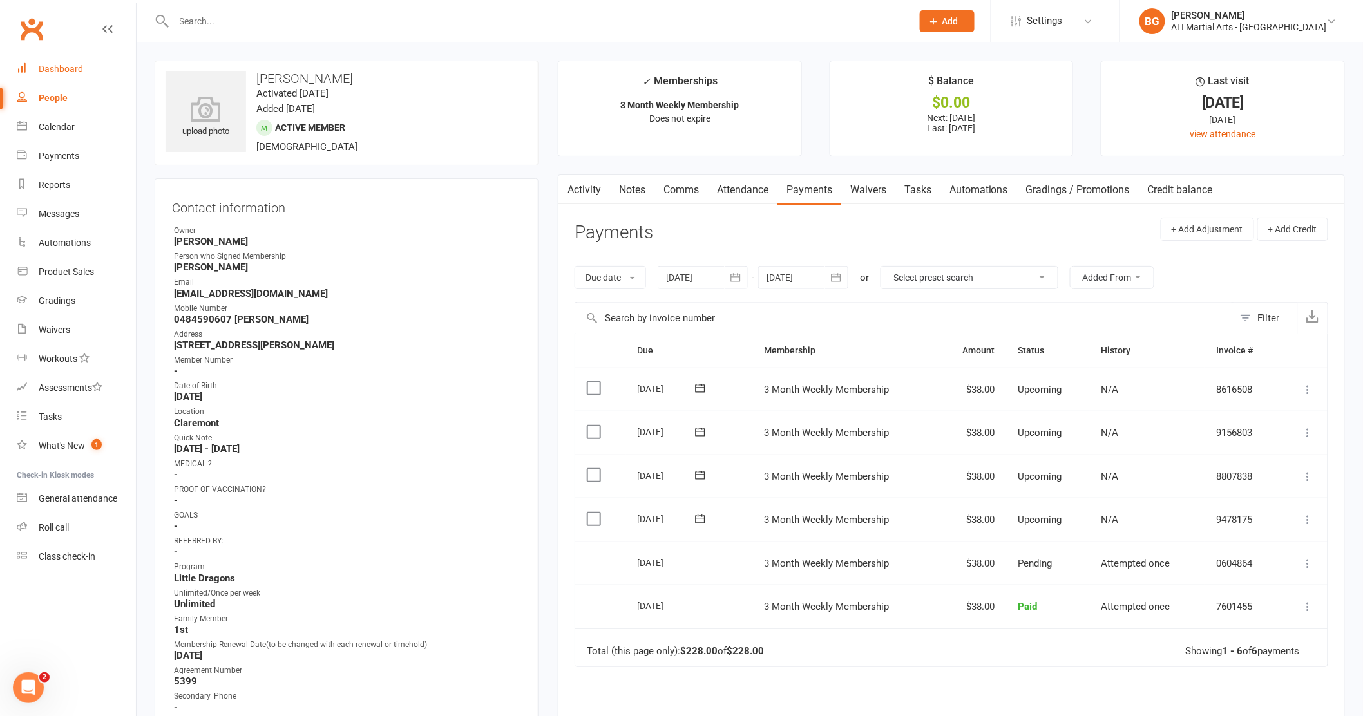
click at [46, 55] on link "Dashboard" at bounding box center [76, 69] width 119 height 29
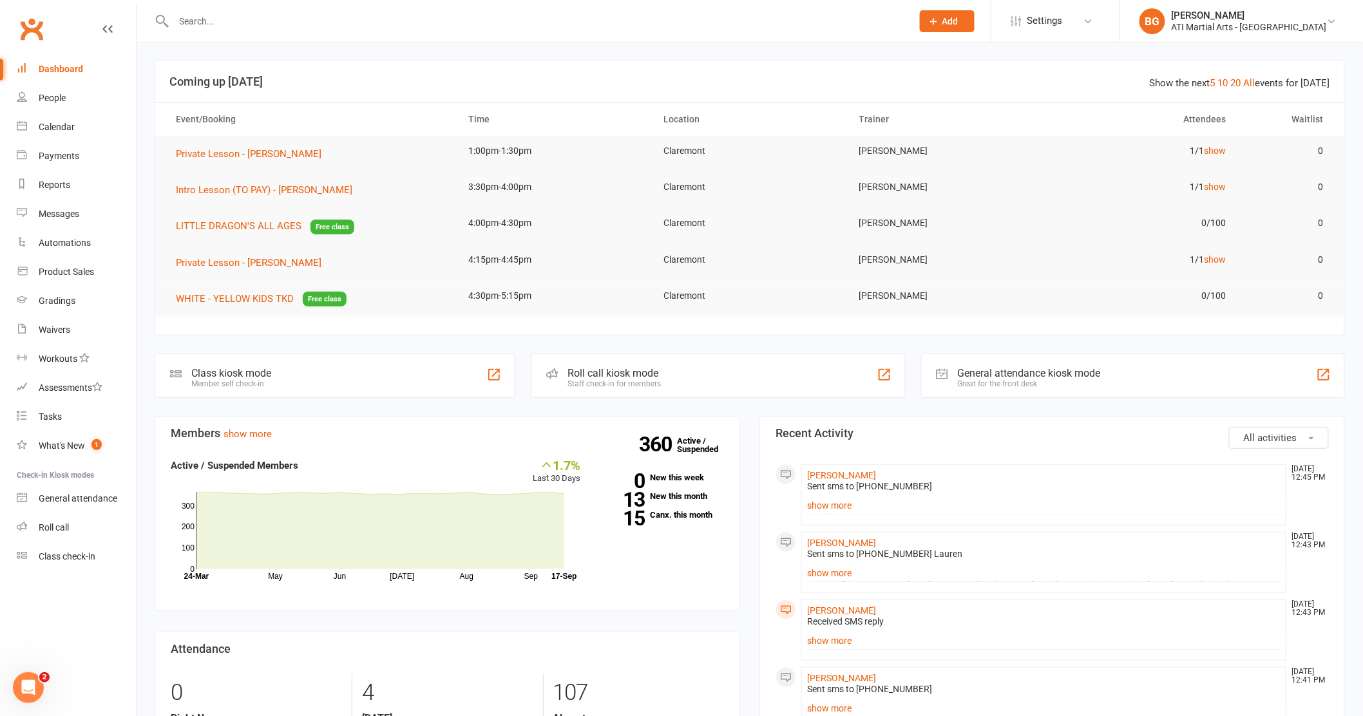
scroll to position [126, 0]
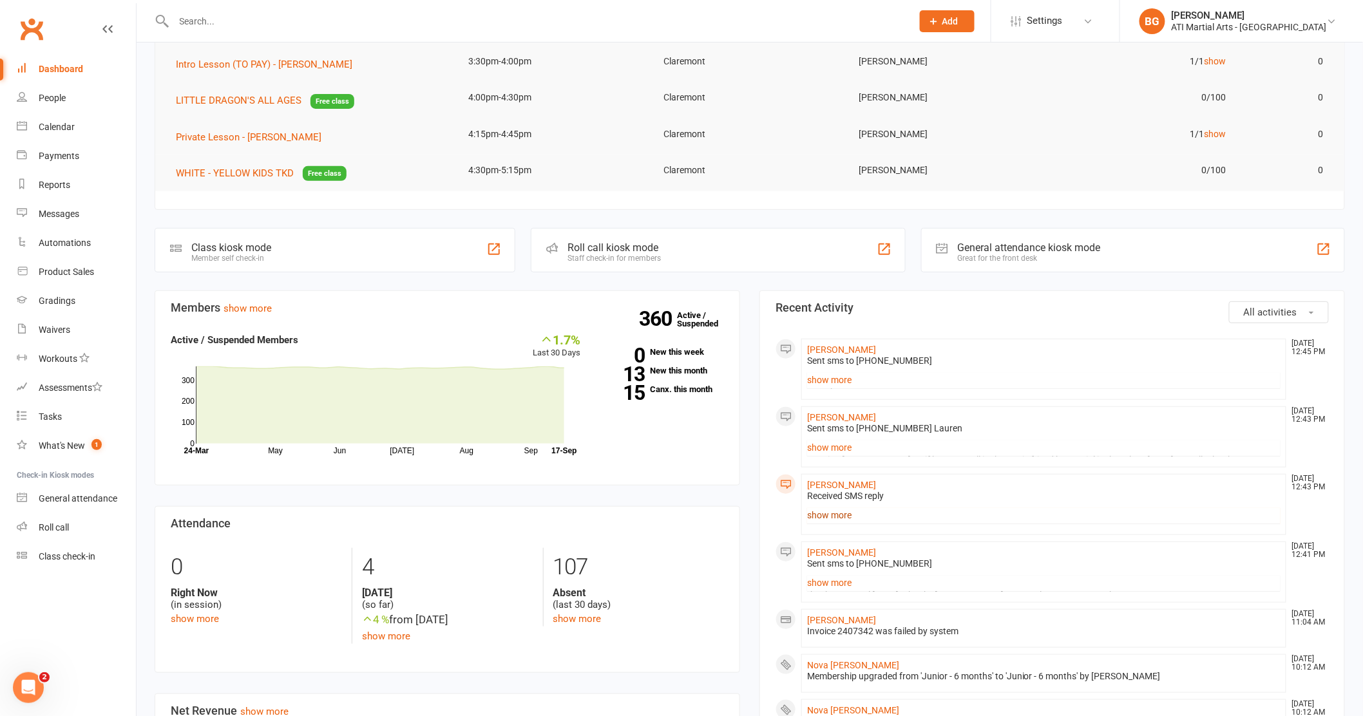
click at [845, 512] on link "show more" at bounding box center [1043, 515] width 473 height 18
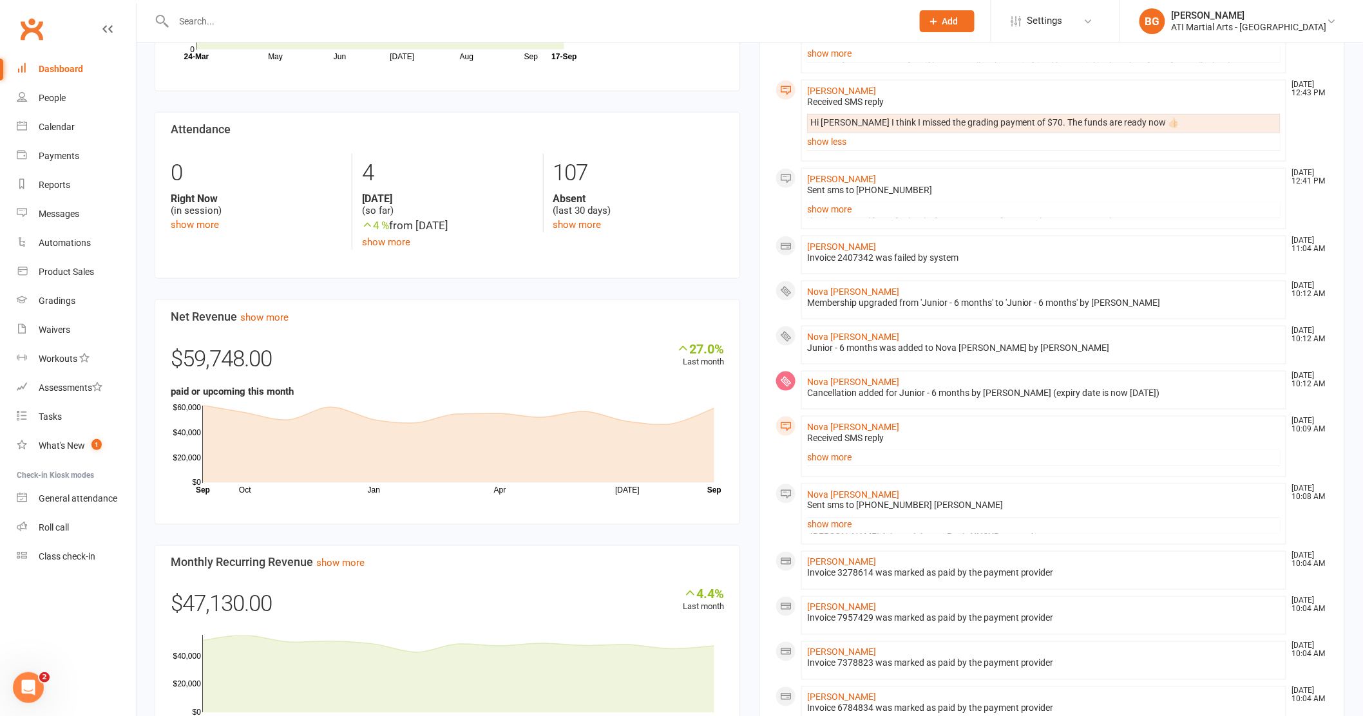
scroll to position [523, 0]
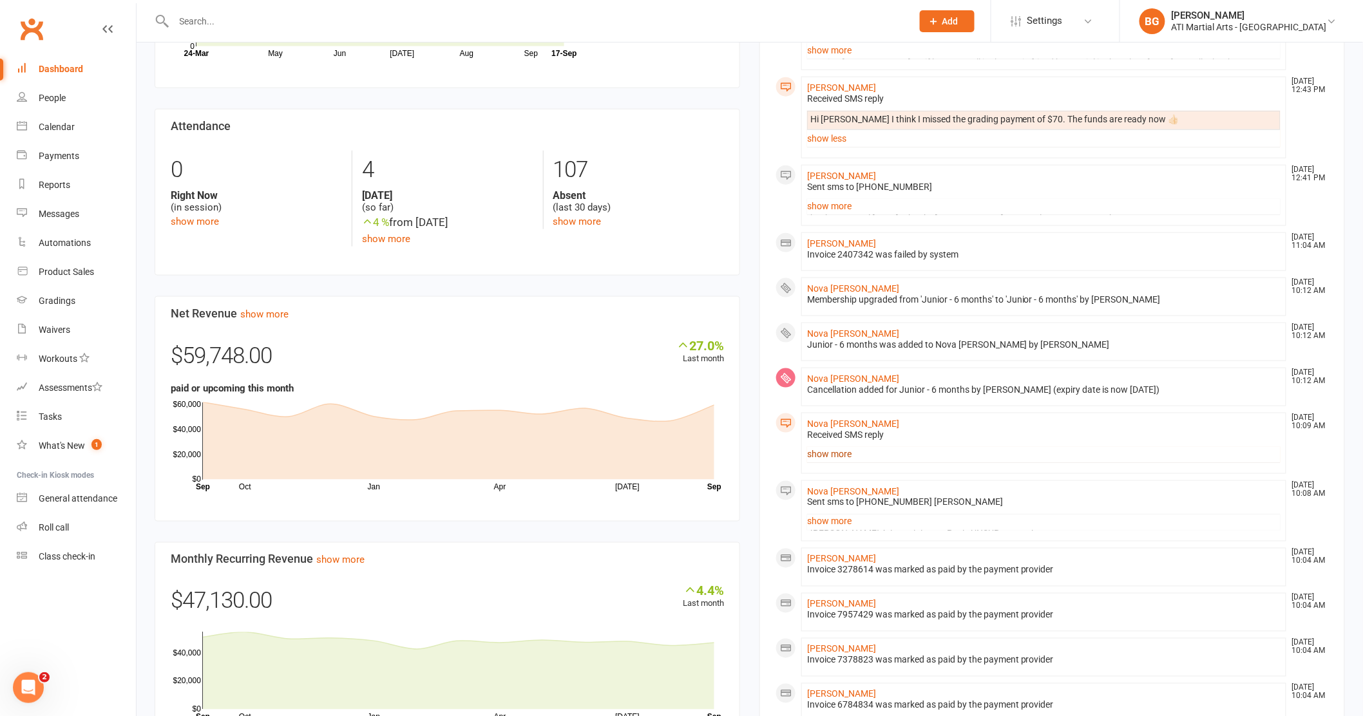
click at [834, 450] on link "show more" at bounding box center [1043, 454] width 473 height 18
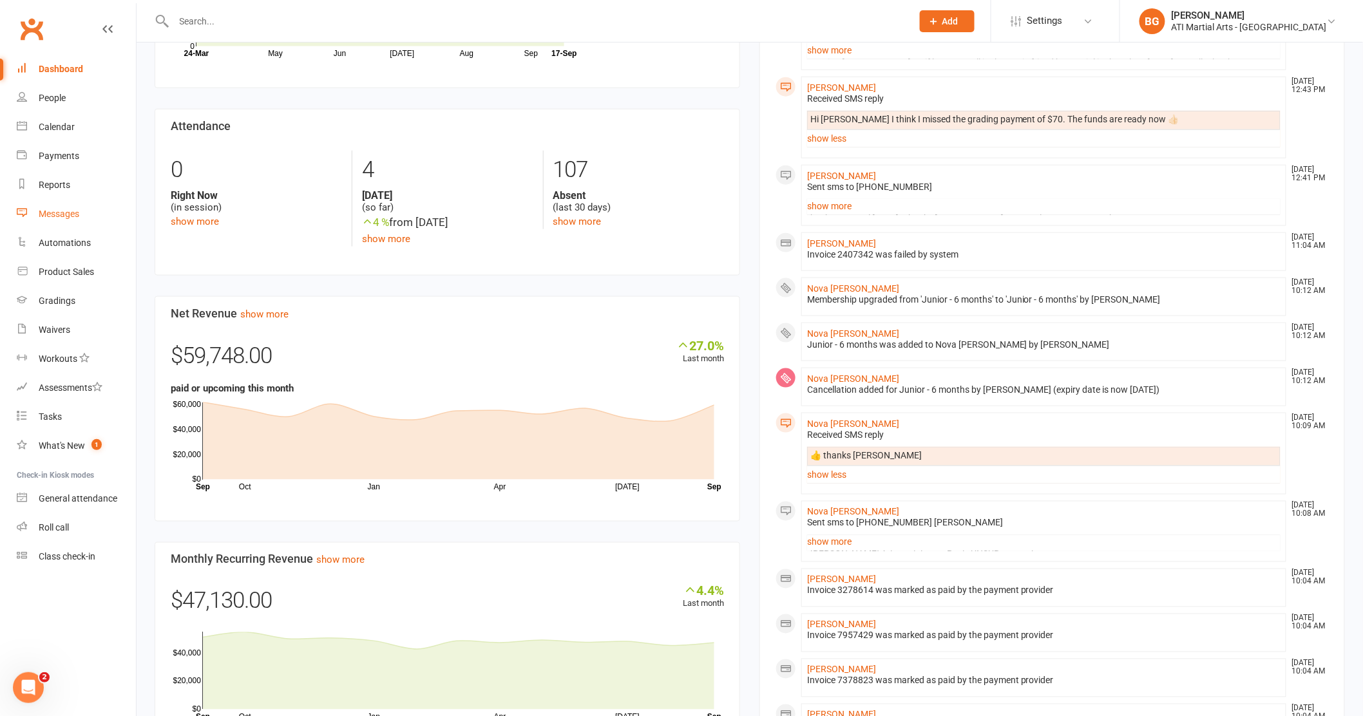
click at [72, 216] on div "Messages" at bounding box center [59, 214] width 41 height 10
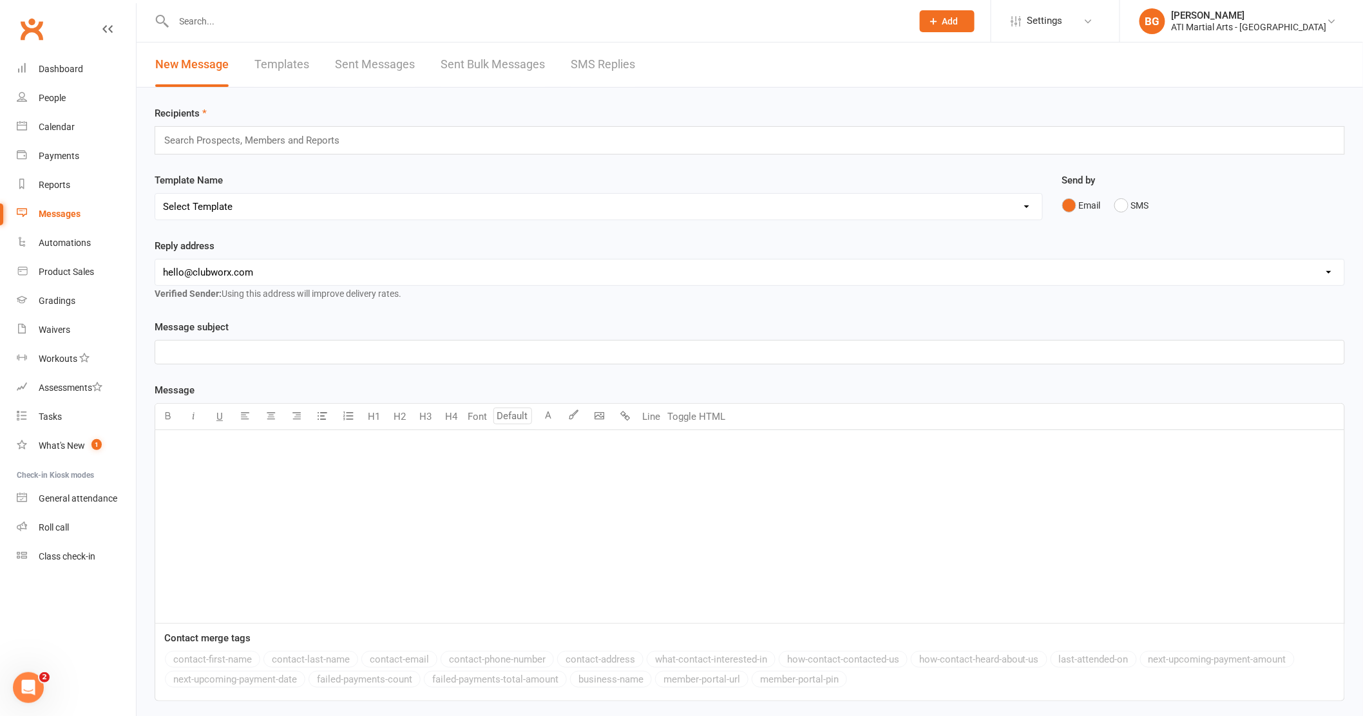
click at [620, 75] on link "SMS Replies" at bounding box center [603, 65] width 64 height 44
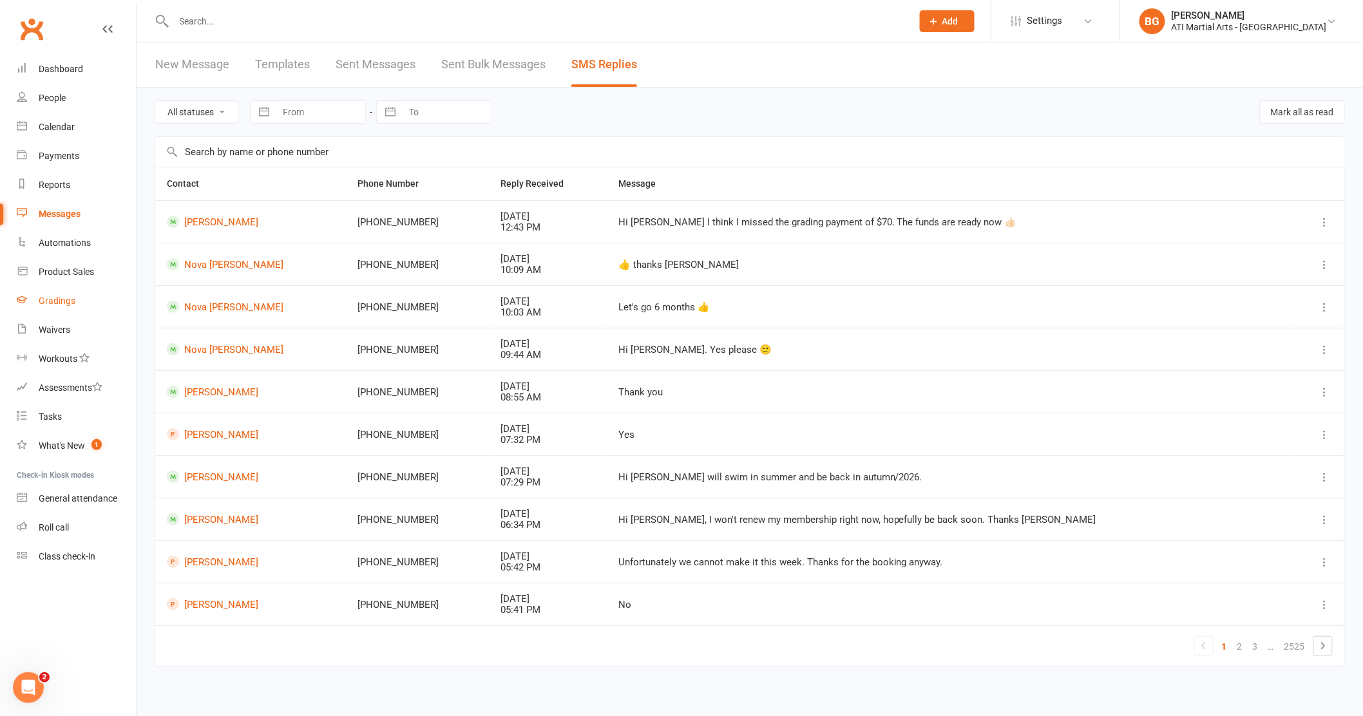
click at [84, 302] on link "Gradings" at bounding box center [76, 301] width 119 height 29
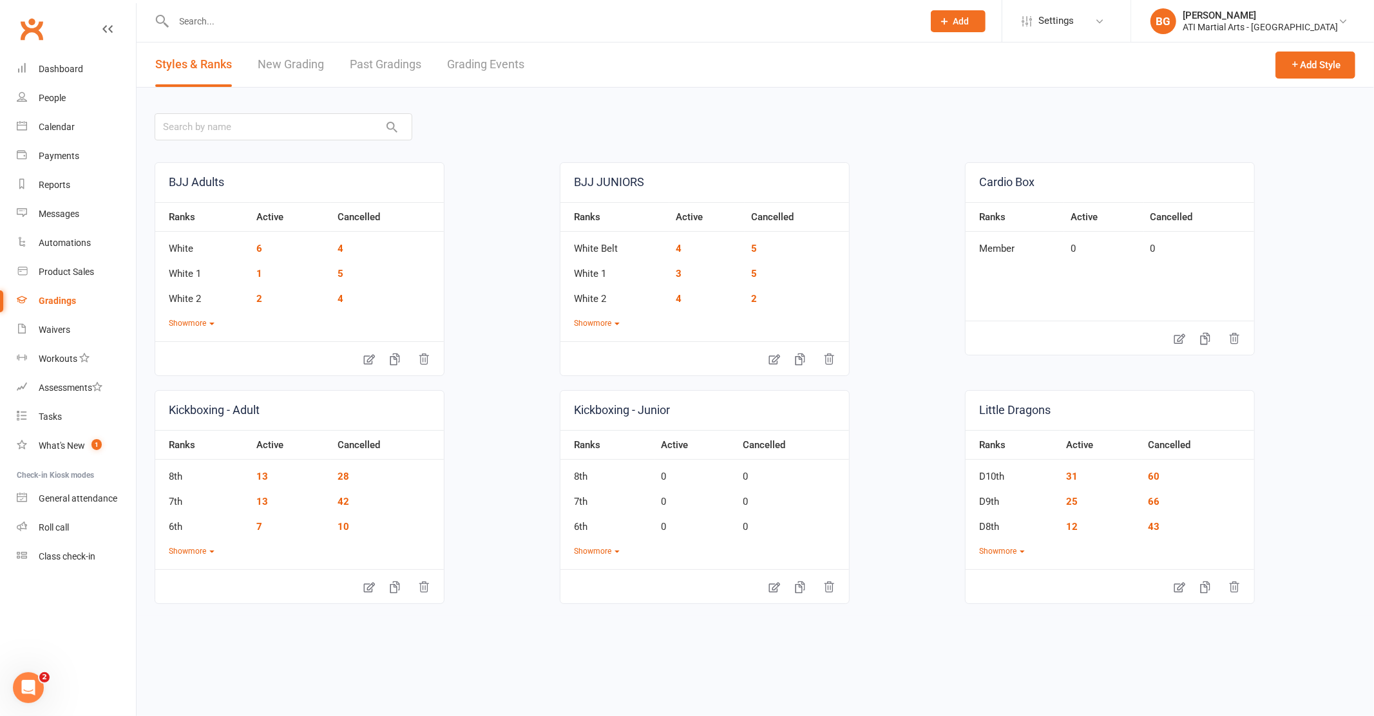
click at [522, 80] on link "Grading Events" at bounding box center [485, 65] width 77 height 44
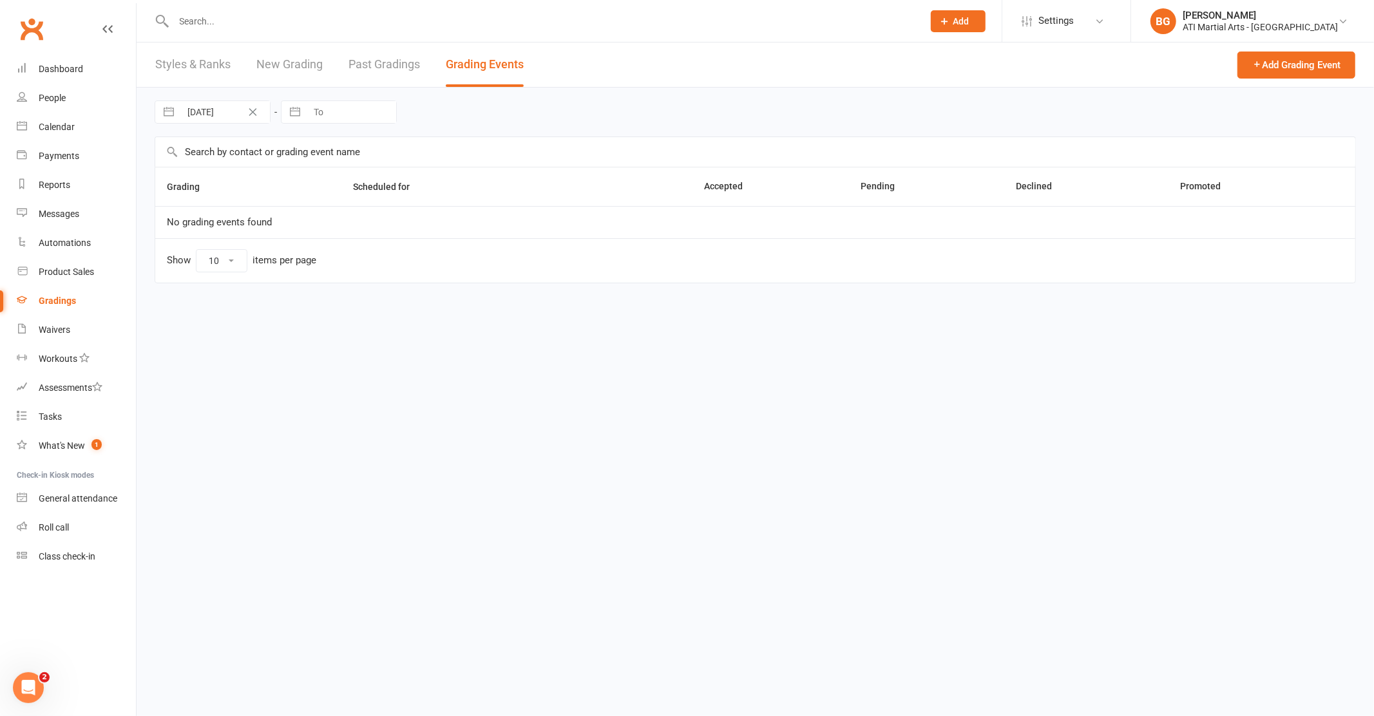
select select "25"
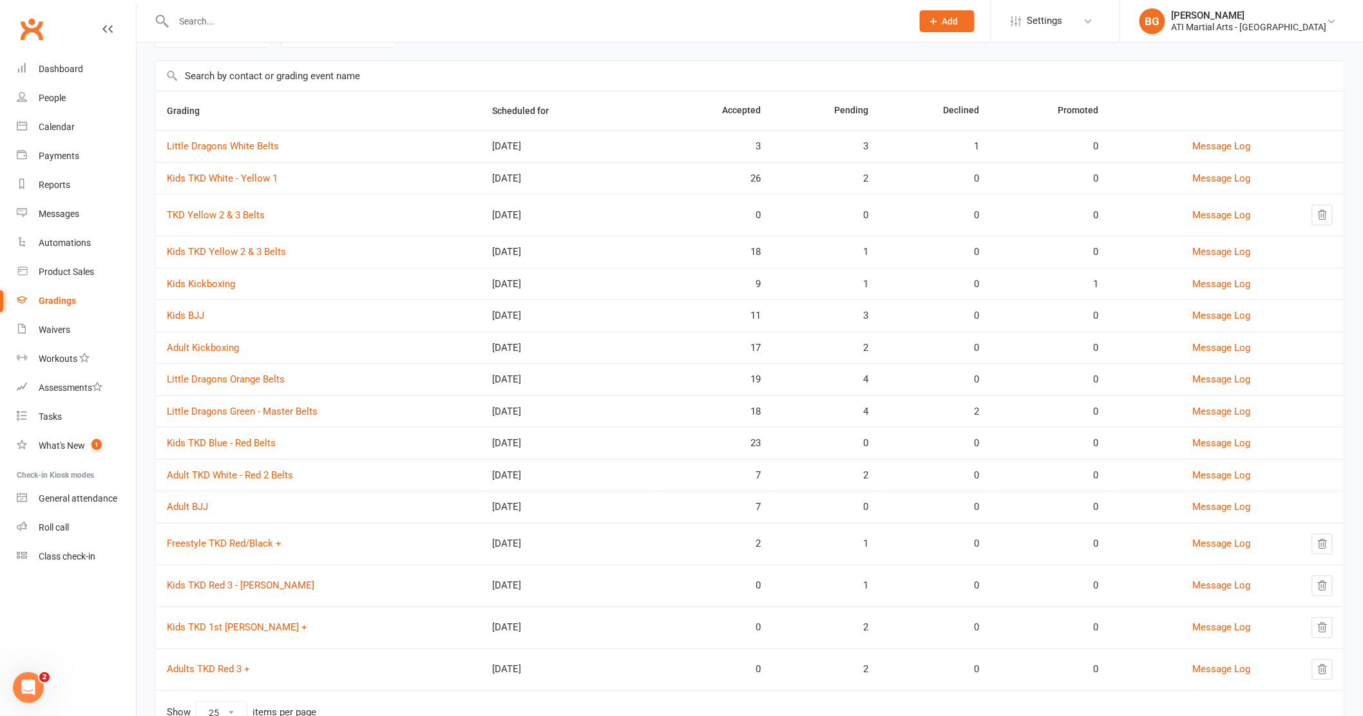
scroll to position [79, 0]
click at [205, 506] on link "Adult BJJ" at bounding box center [187, 504] width 41 height 12
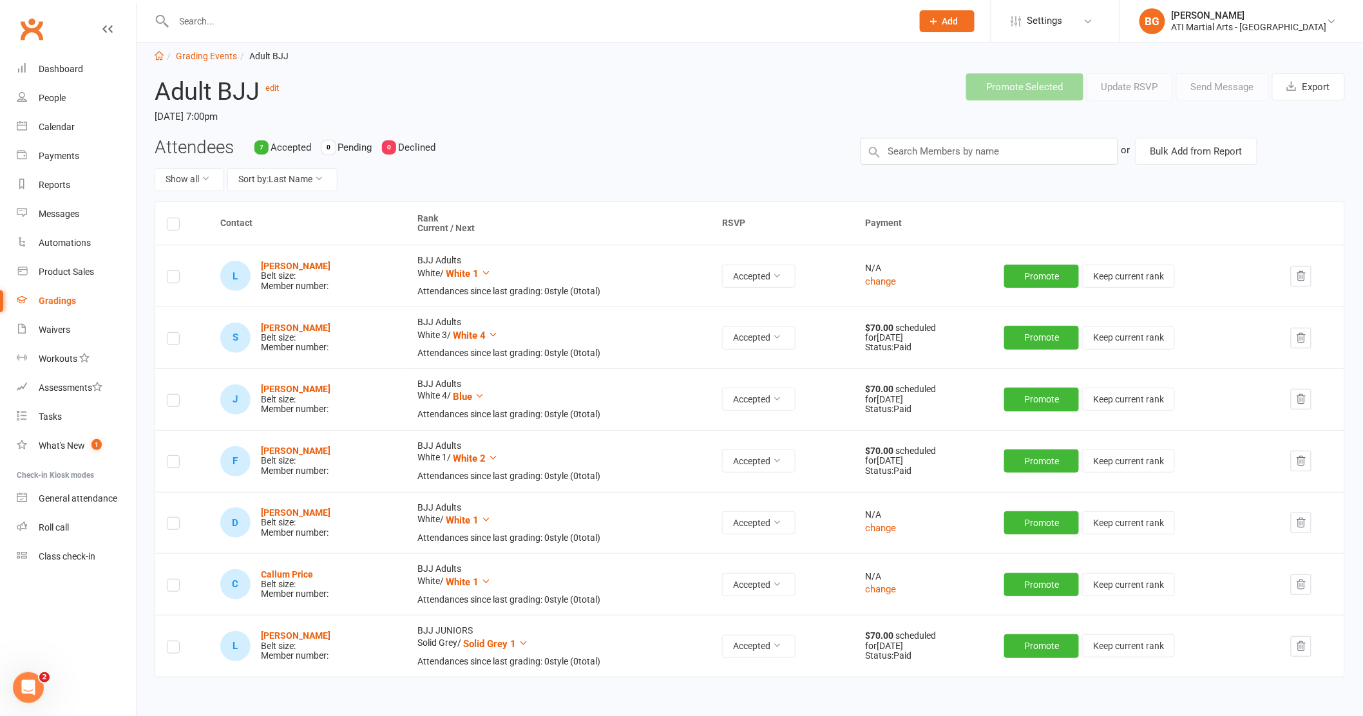
scroll to position [23, 0]
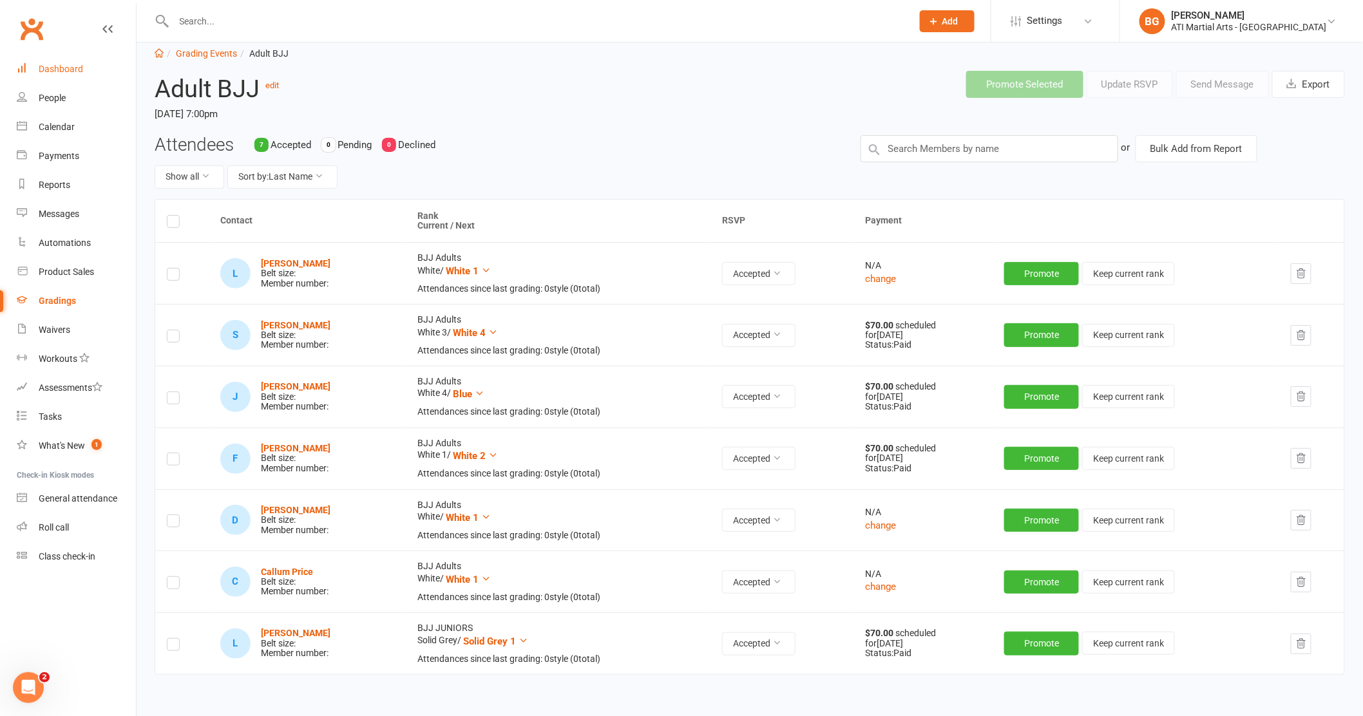
click at [55, 64] on div "Dashboard" at bounding box center [61, 69] width 44 height 10
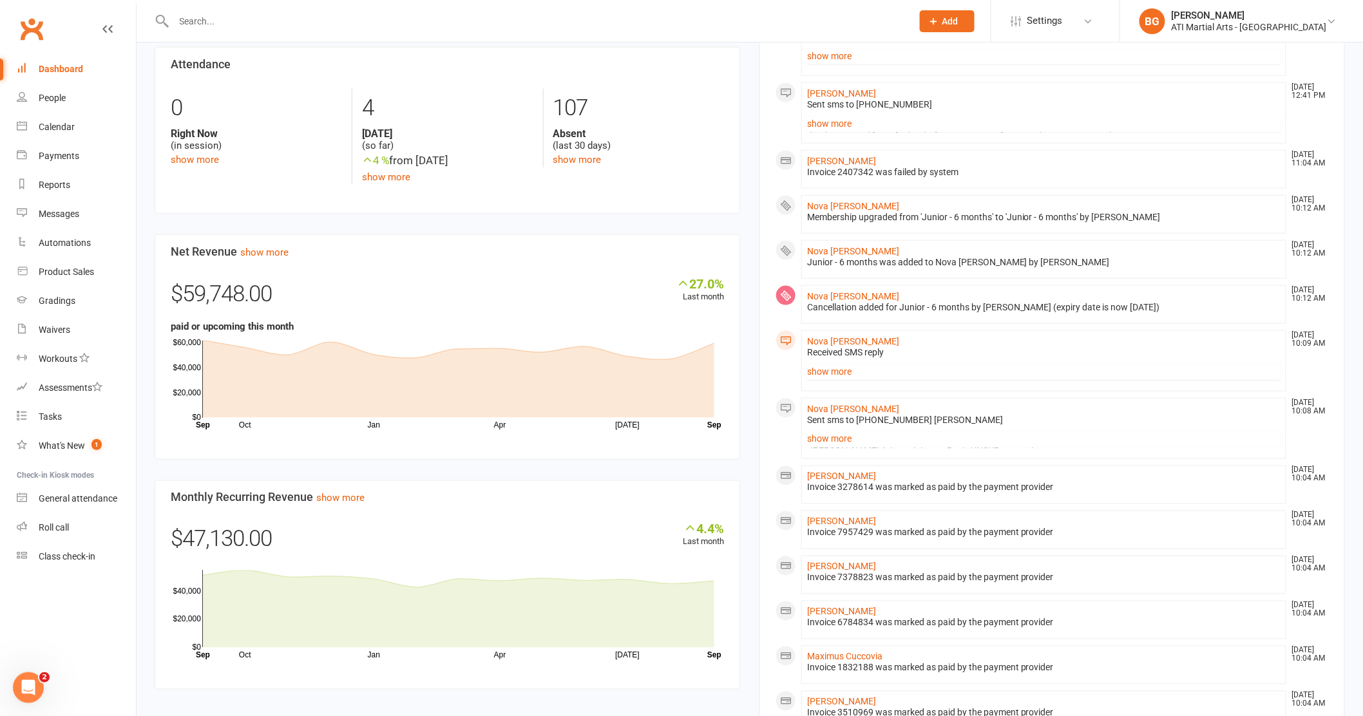
scroll to position [594, 0]
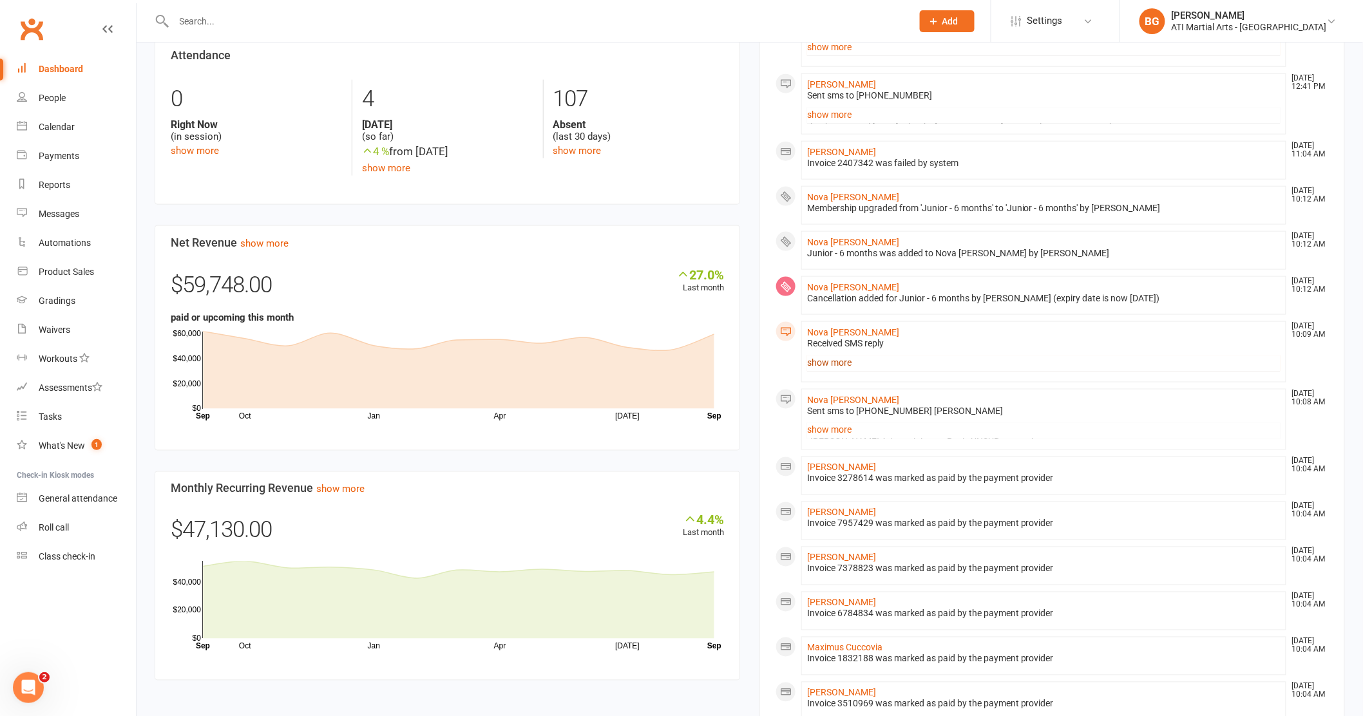
click at [857, 369] on link "show more" at bounding box center [1043, 363] width 473 height 18
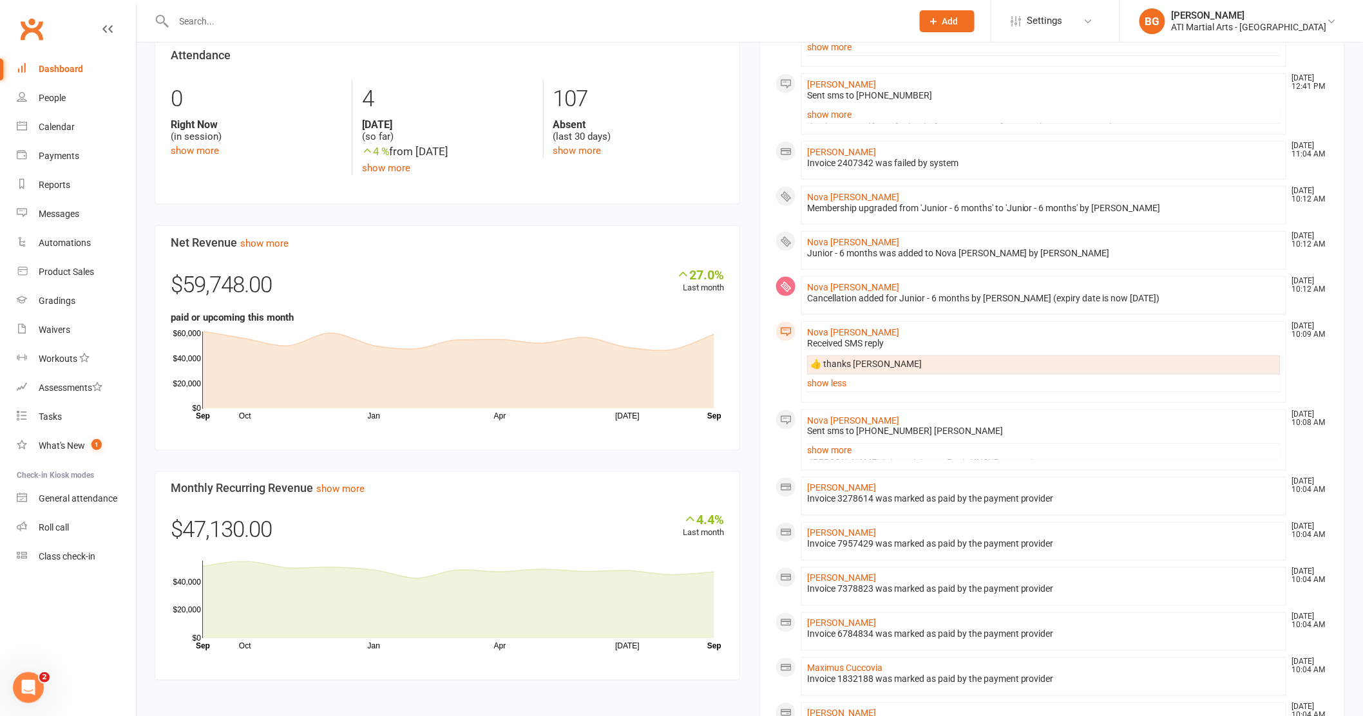
click at [828, 442] on div "Sent sms to [PHONE_NUMBER] [PERSON_NAME] Thanks [PERSON_NAME] renewal paperwork…" at bounding box center [1043, 442] width 473 height 33
click at [827, 450] on link "show more" at bounding box center [1043, 451] width 473 height 18
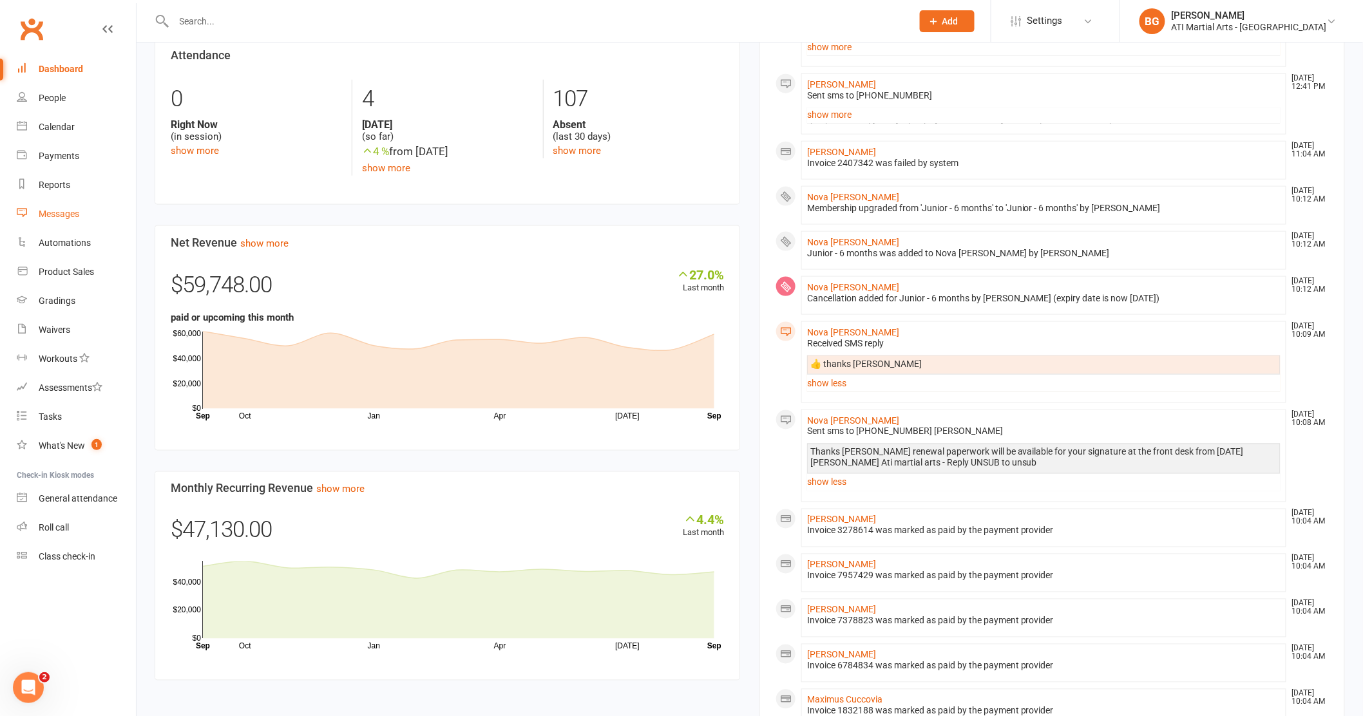
click at [45, 207] on link "Messages" at bounding box center [76, 214] width 119 height 29
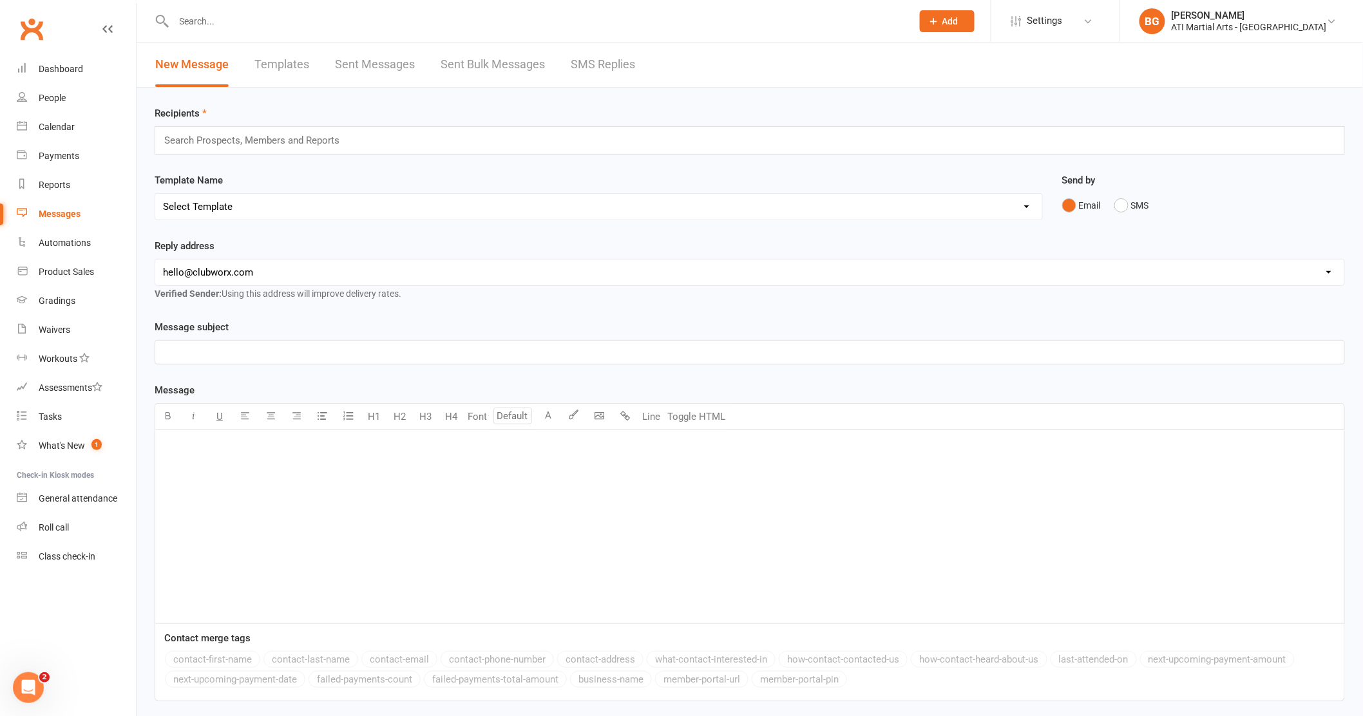
click at [588, 41] on div at bounding box center [529, 21] width 749 height 42
click at [600, 64] on link "SMS Replies" at bounding box center [603, 65] width 64 height 44
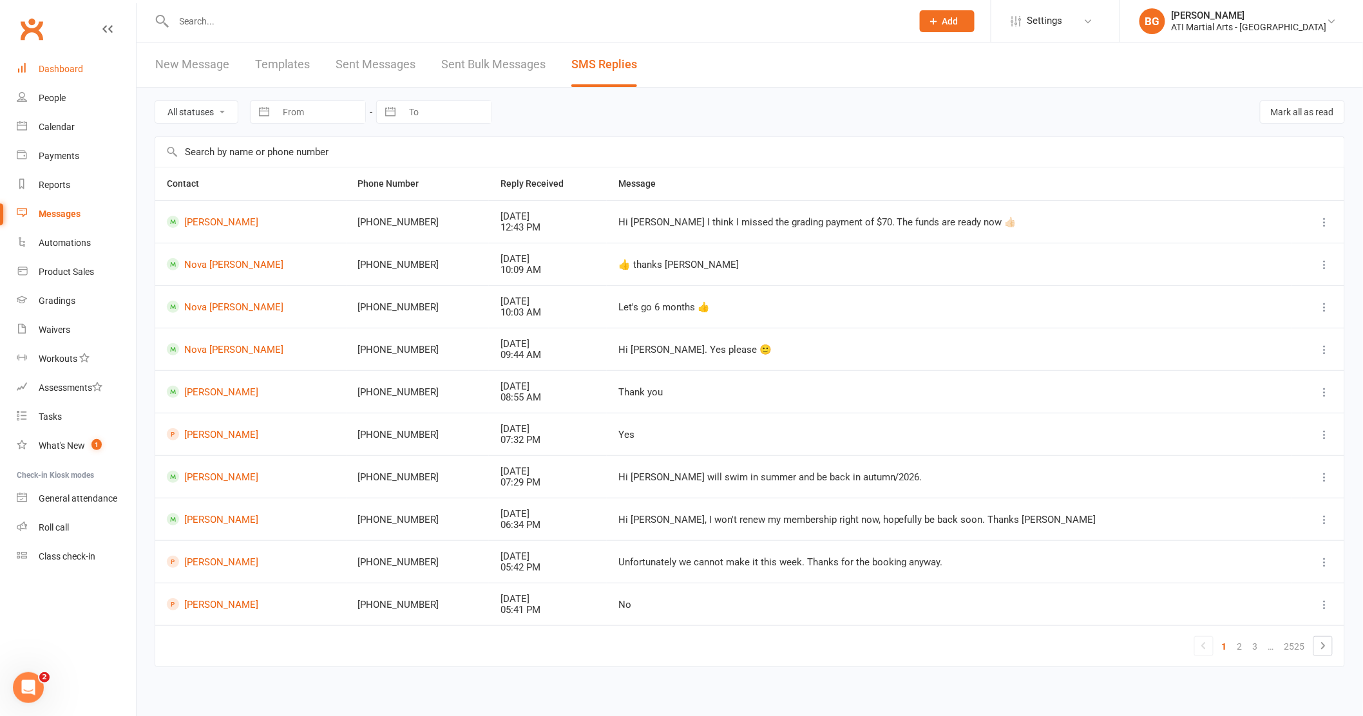
click at [85, 64] on link "Dashboard" at bounding box center [76, 69] width 119 height 29
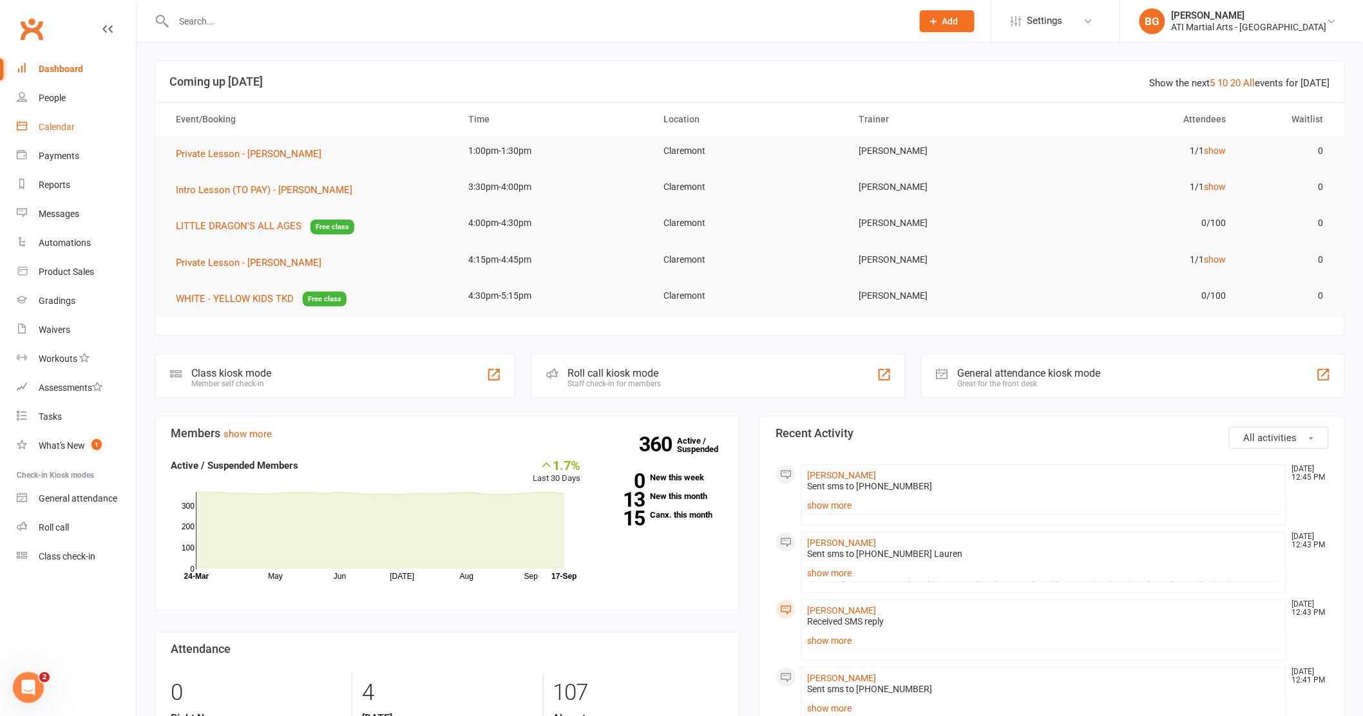
click at [50, 128] on div "Calendar" at bounding box center [57, 127] width 36 height 10
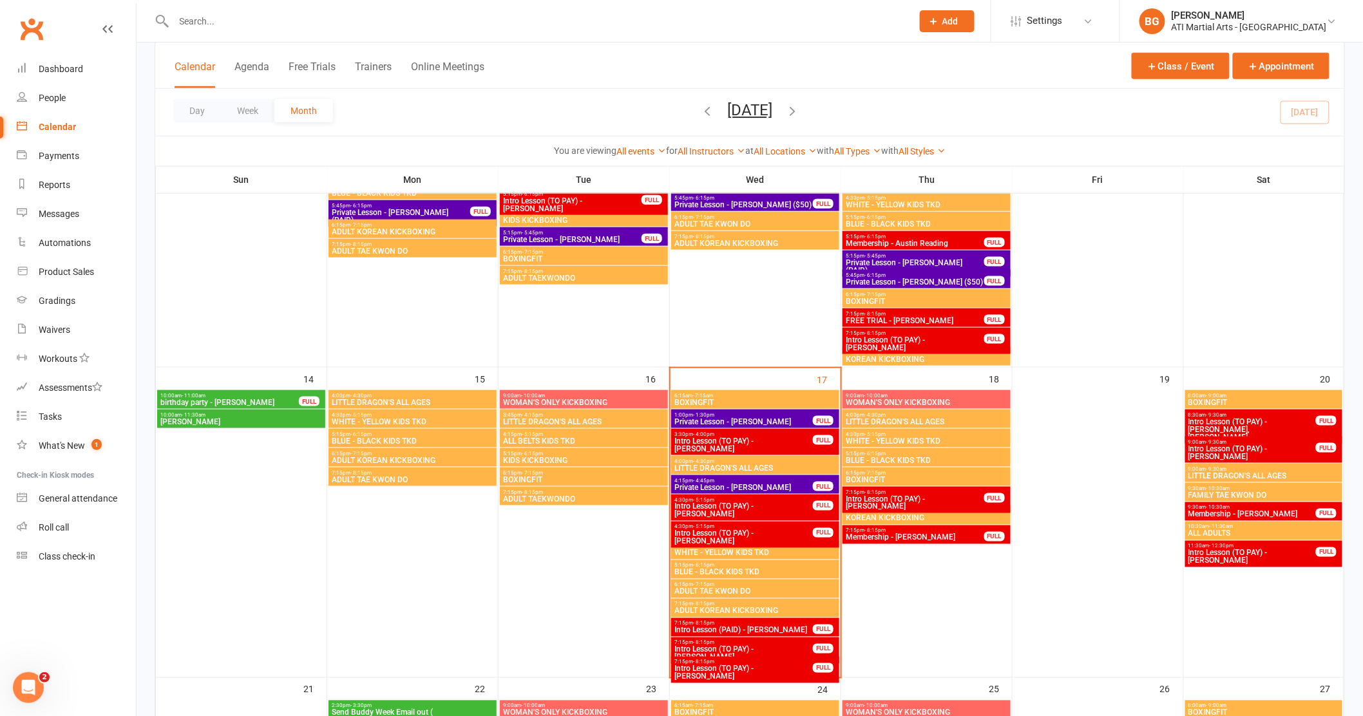
scroll to position [530, 0]
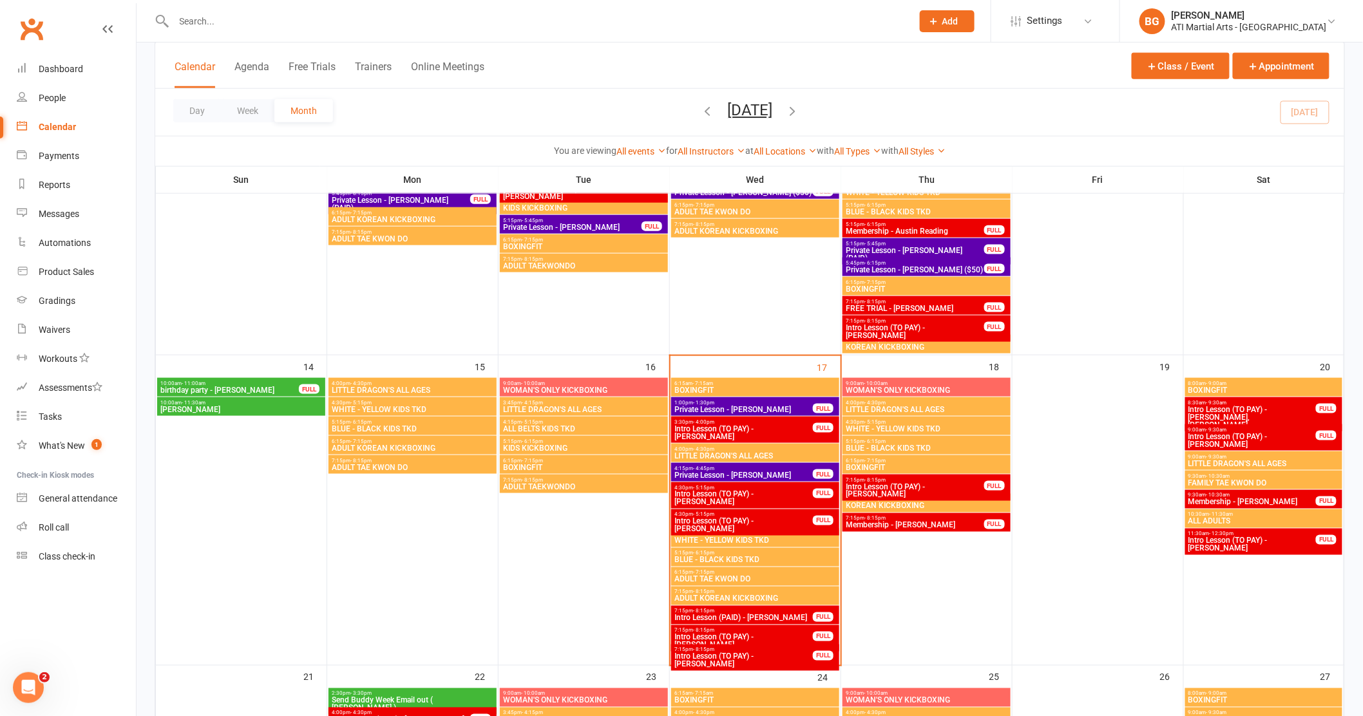
click at [779, 431] on span "Intro Lesson (TO PAY) - [PERSON_NAME]" at bounding box center [744, 432] width 140 height 15
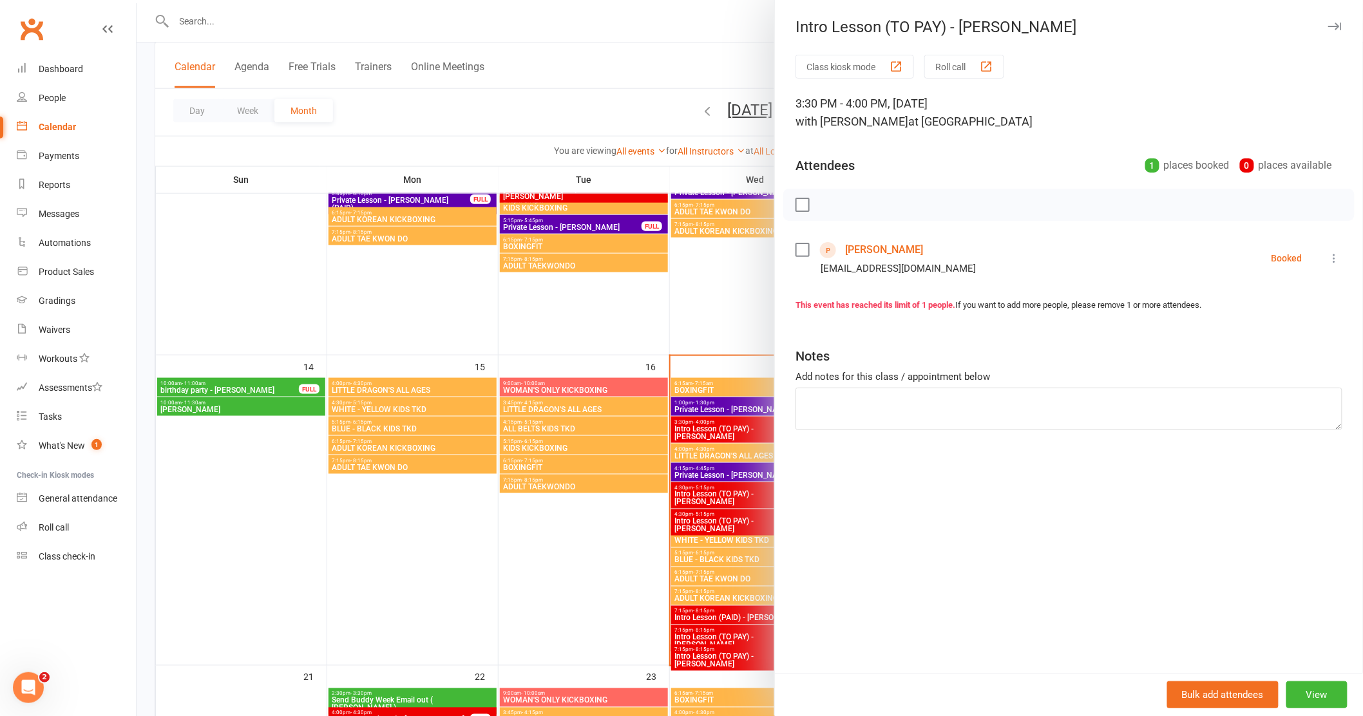
click at [730, 438] on div at bounding box center [750, 358] width 1227 height 716
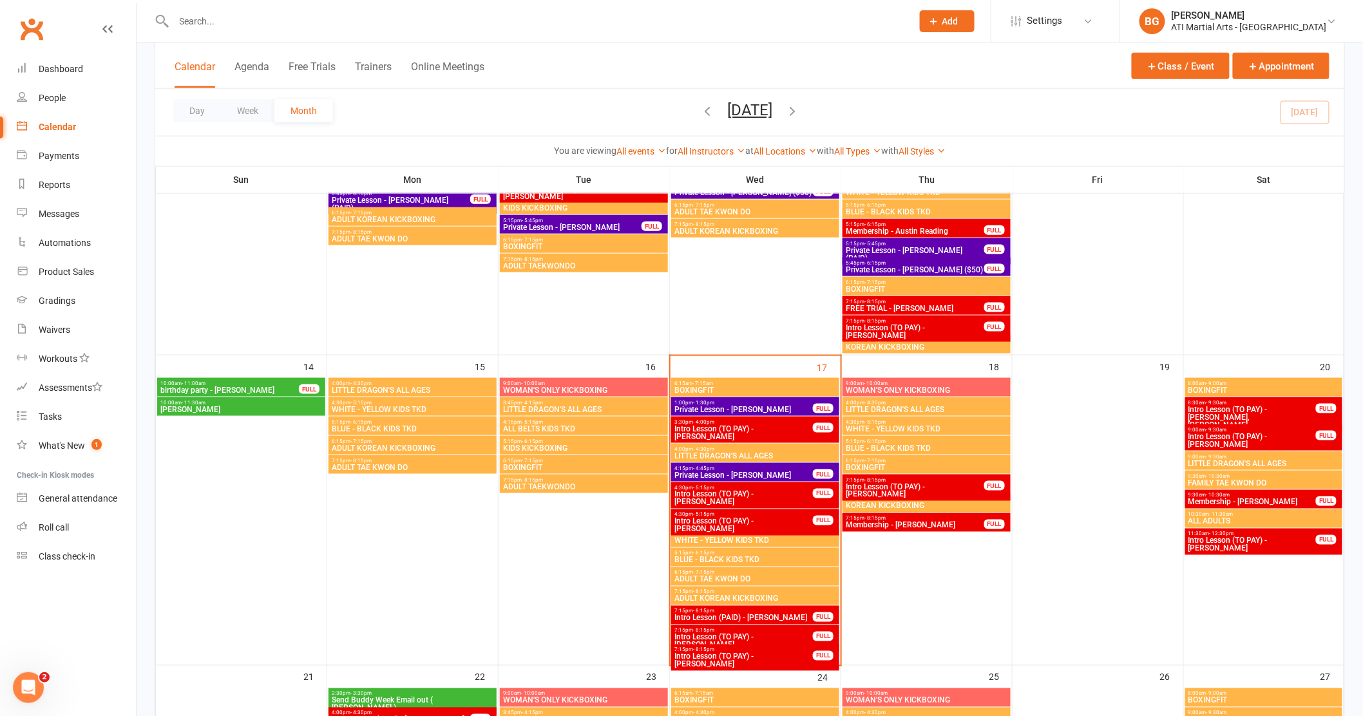
click at [741, 494] on span "Intro Lesson (TO PAY) - [PERSON_NAME]" at bounding box center [744, 498] width 140 height 15
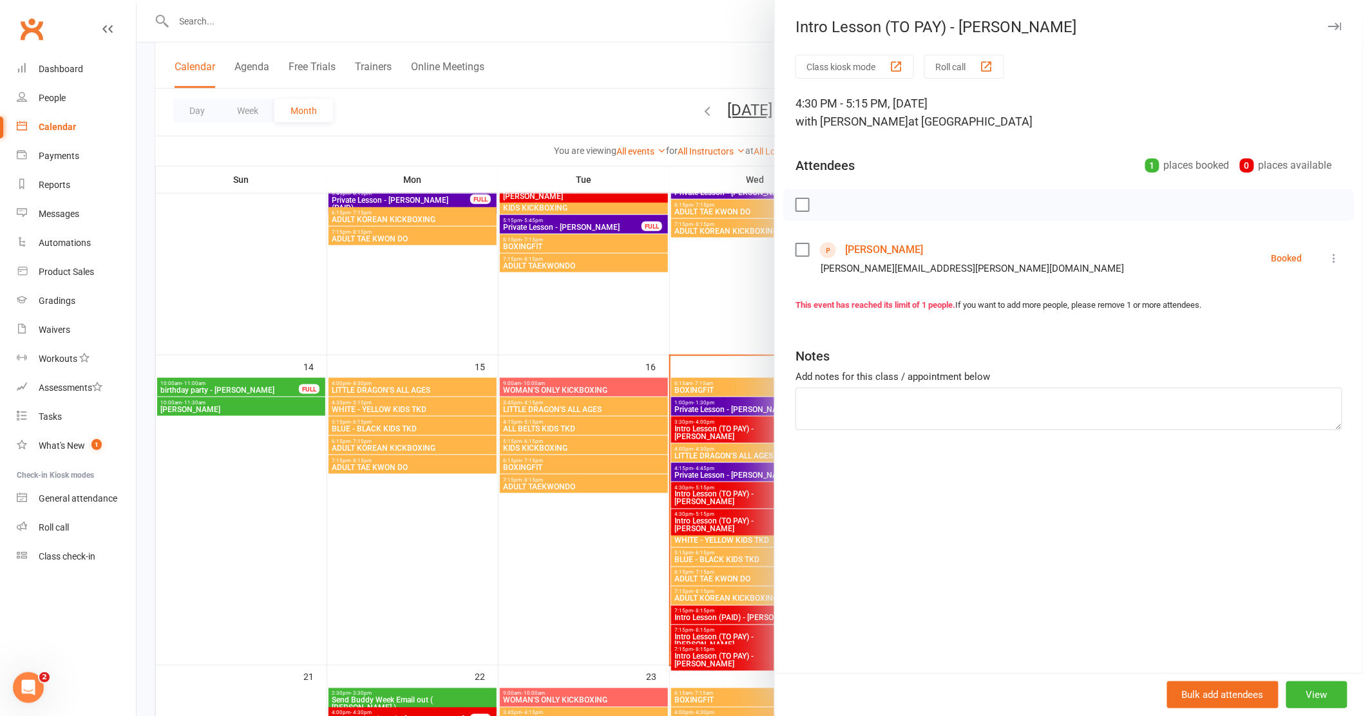
click at [740, 491] on div at bounding box center [750, 358] width 1227 height 716
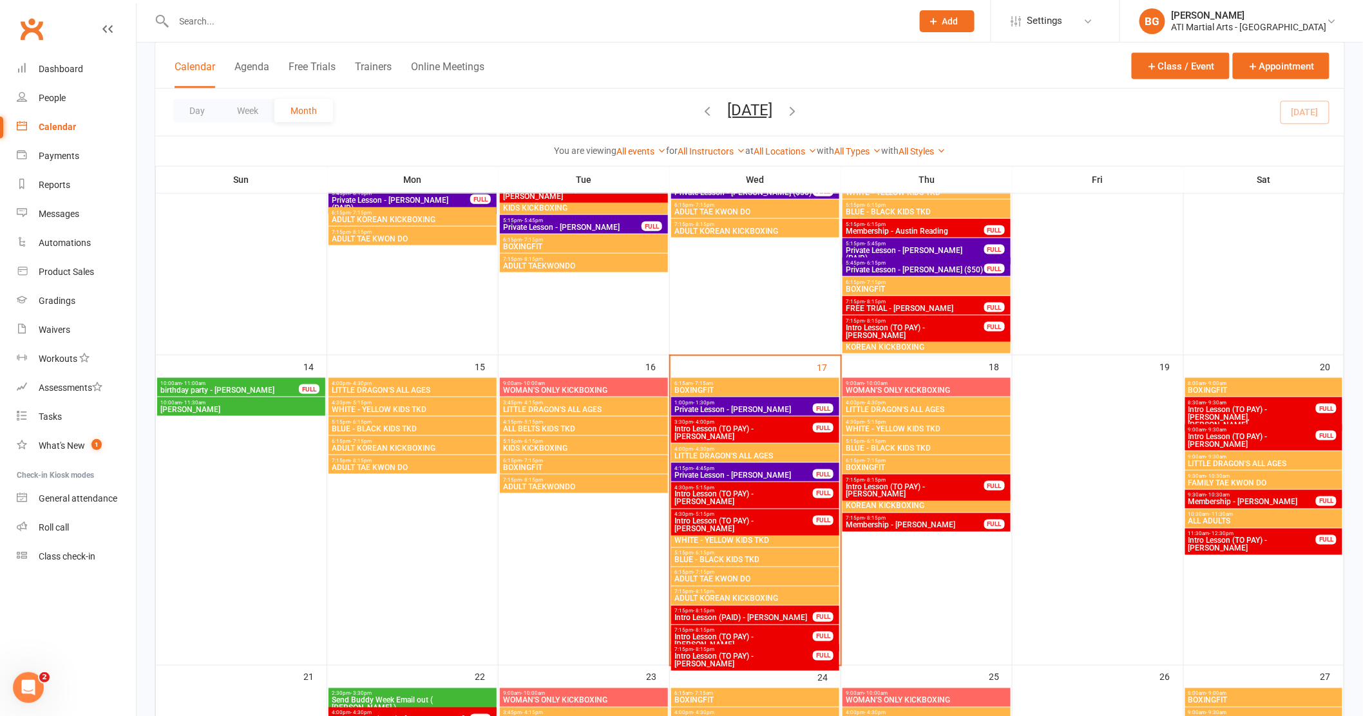
click at [736, 522] on span "Intro Lesson (TO PAY) - [PERSON_NAME]" at bounding box center [744, 525] width 140 height 15
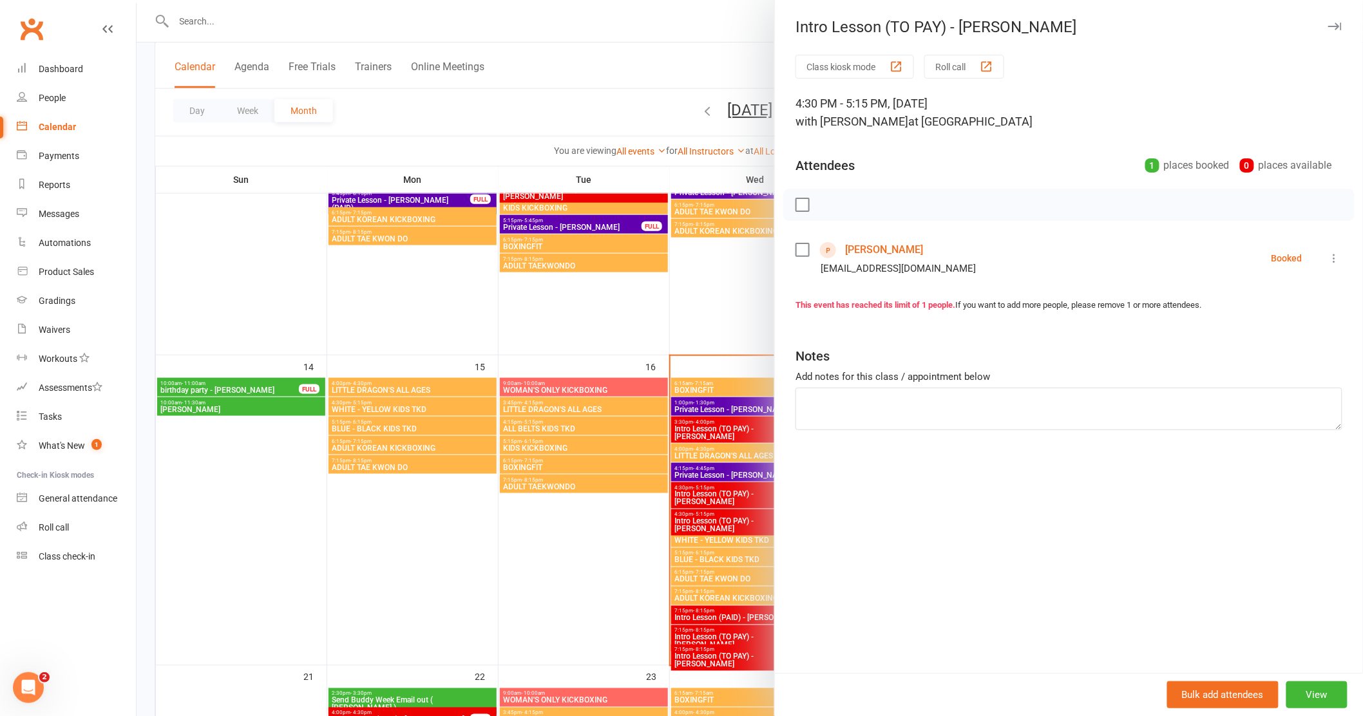
click at [704, 461] on div at bounding box center [750, 358] width 1227 height 716
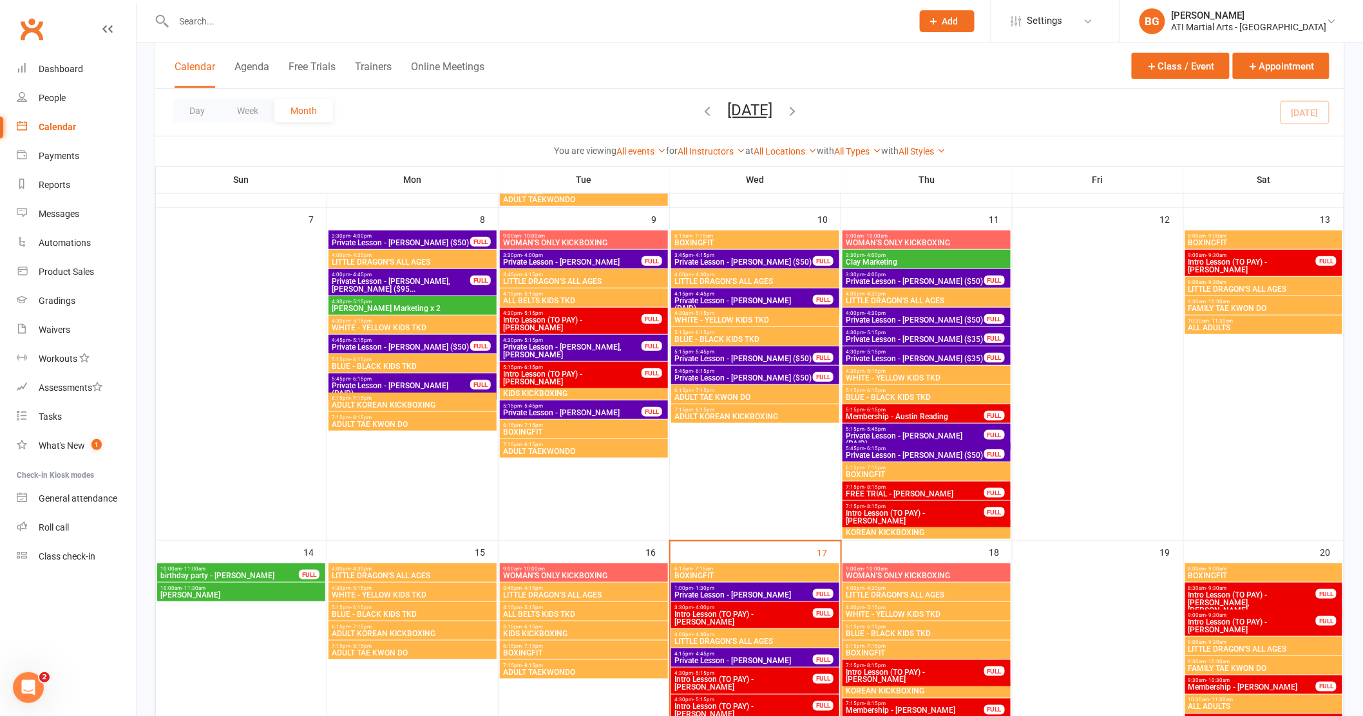
scroll to position [327, 0]
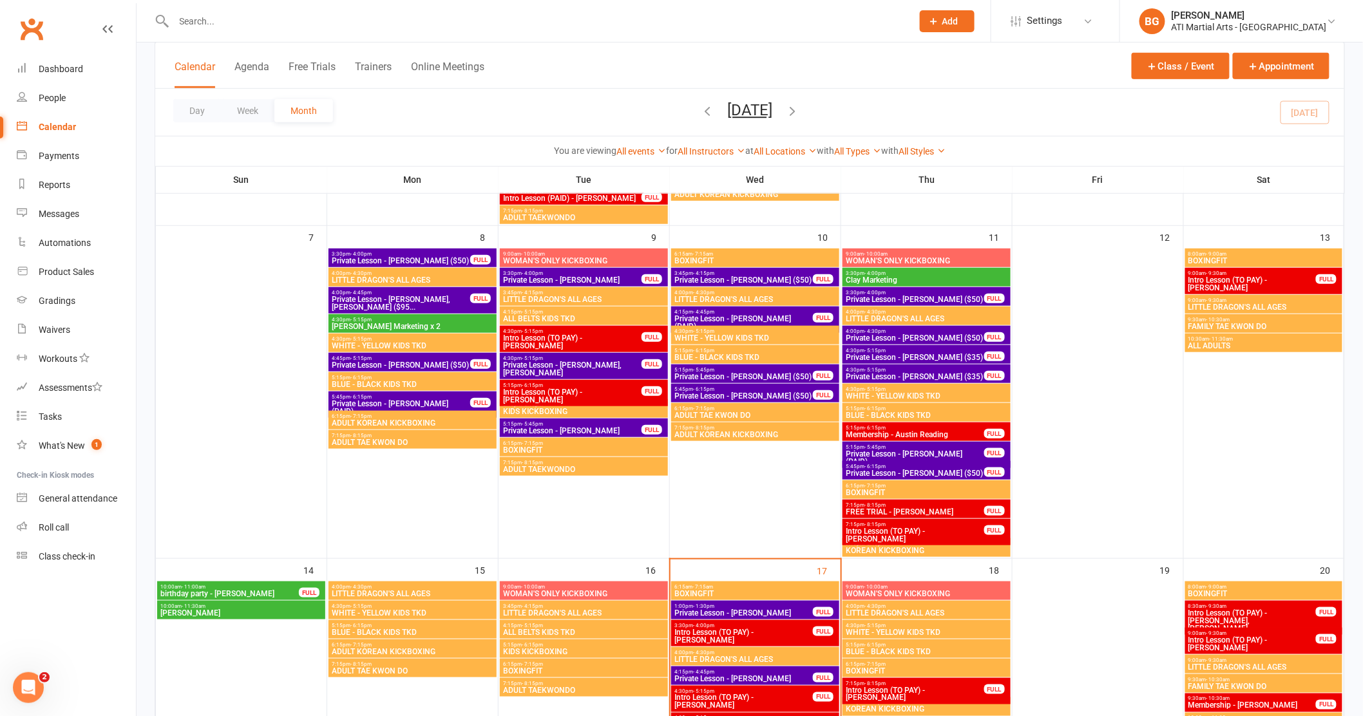
click at [622, 338] on span "Intro Lesson (TO PAY) - [PERSON_NAME]" at bounding box center [572, 341] width 140 height 15
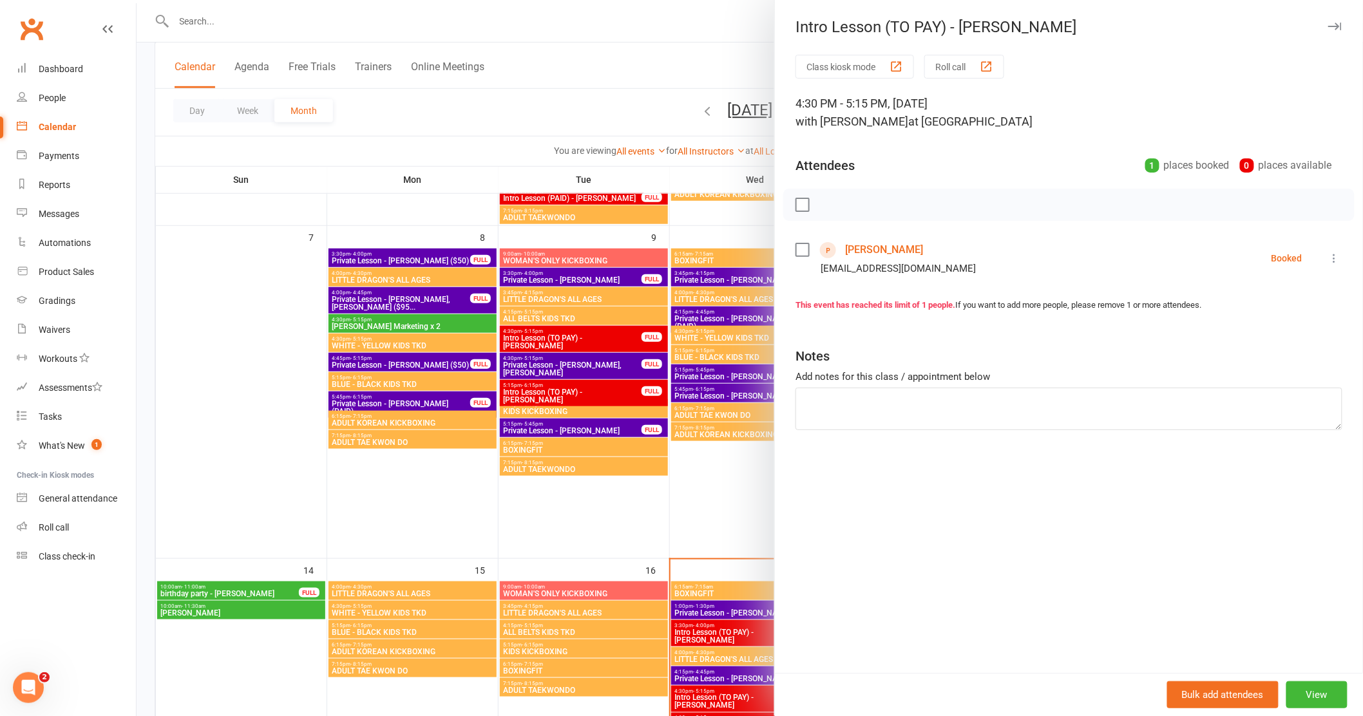
click at [872, 240] on link "[PERSON_NAME]" at bounding box center [884, 250] width 78 height 21
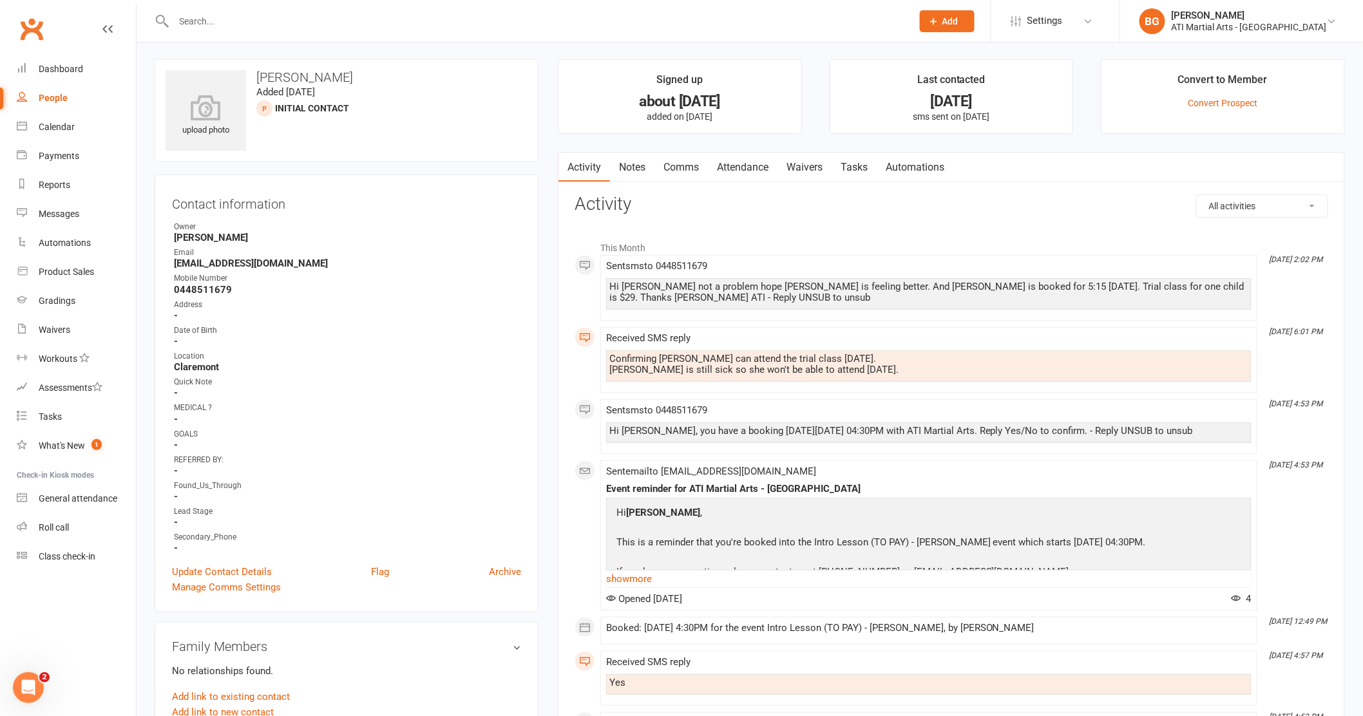
scroll to position [3, 0]
click at [90, 65] on link "Dashboard" at bounding box center [76, 69] width 119 height 29
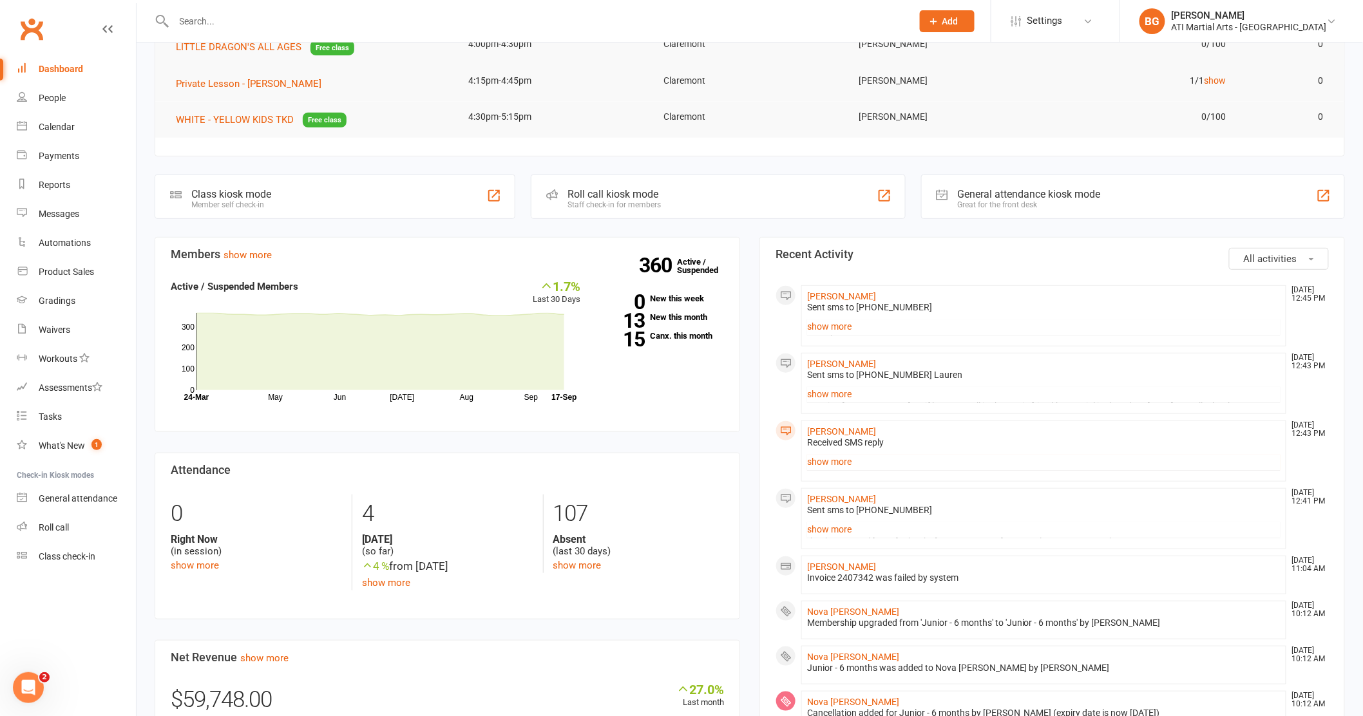
scroll to position [206, 0]
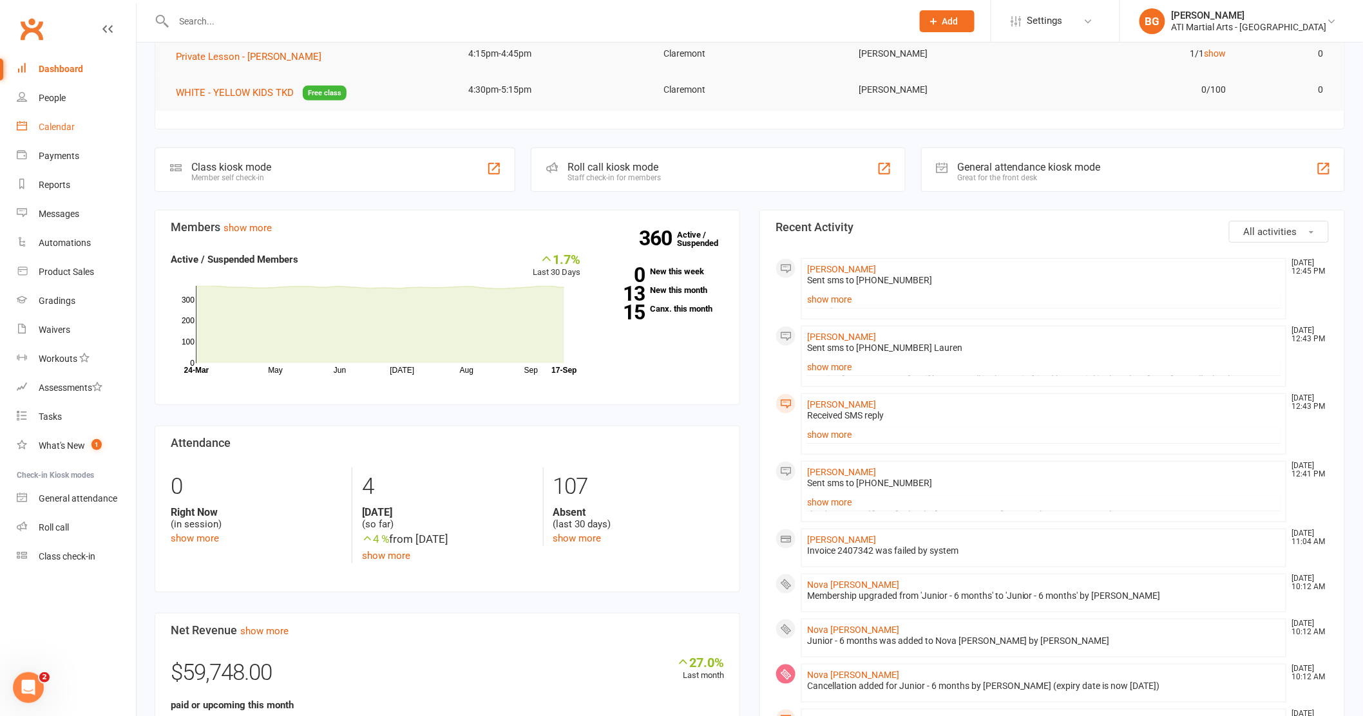
click at [48, 125] on div "Calendar" at bounding box center [57, 127] width 36 height 10
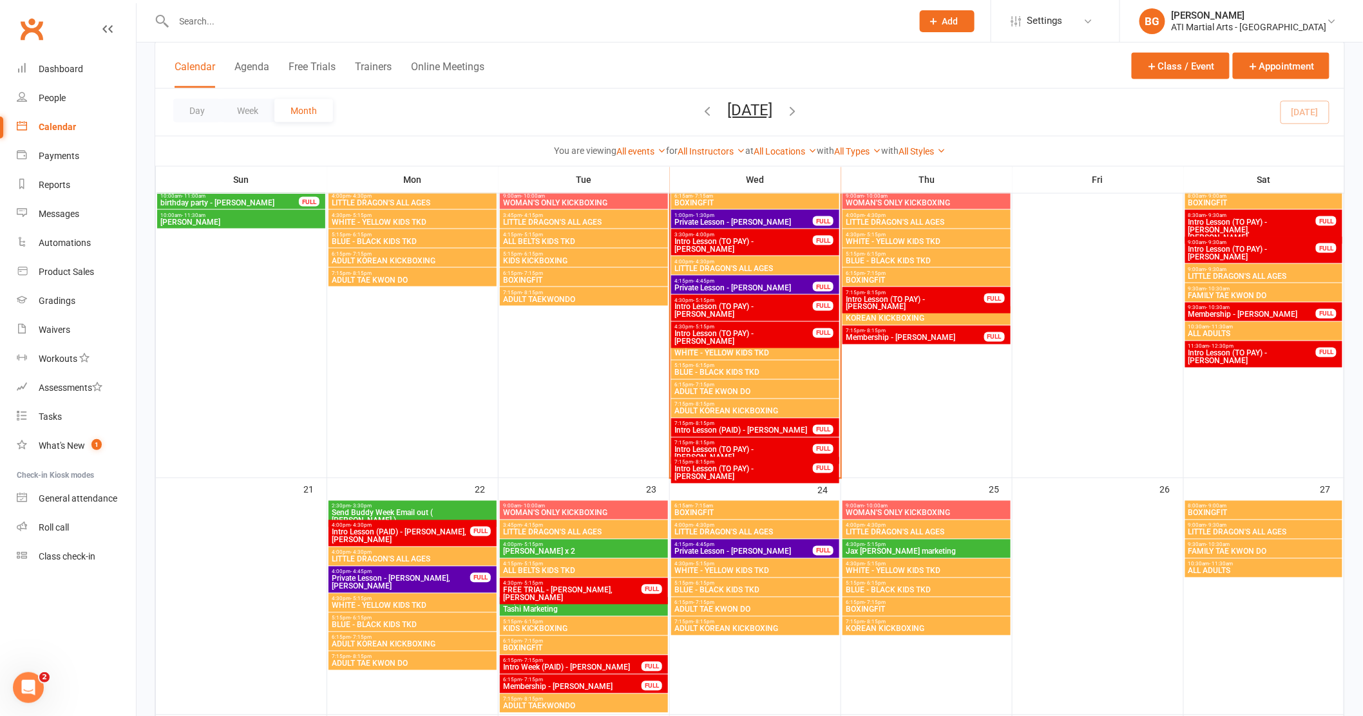
scroll to position [730, 0]
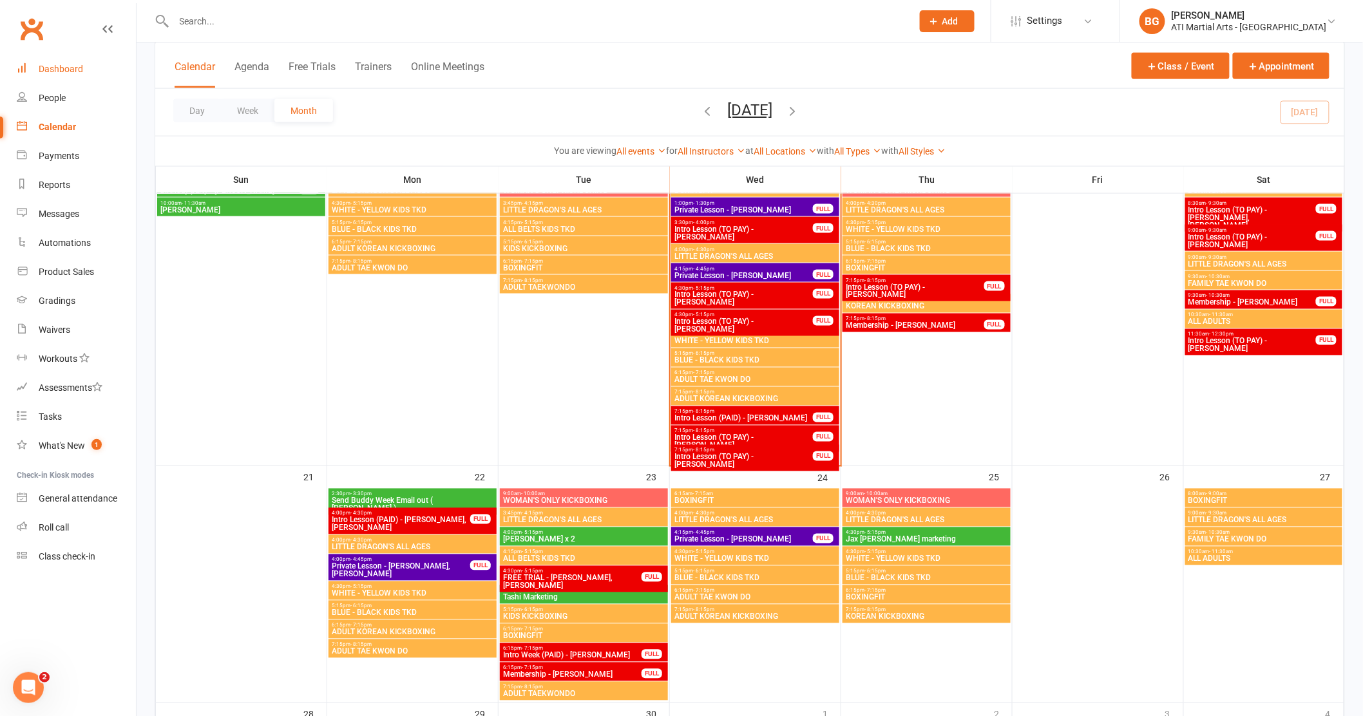
click at [42, 64] on div "Dashboard" at bounding box center [61, 69] width 44 height 10
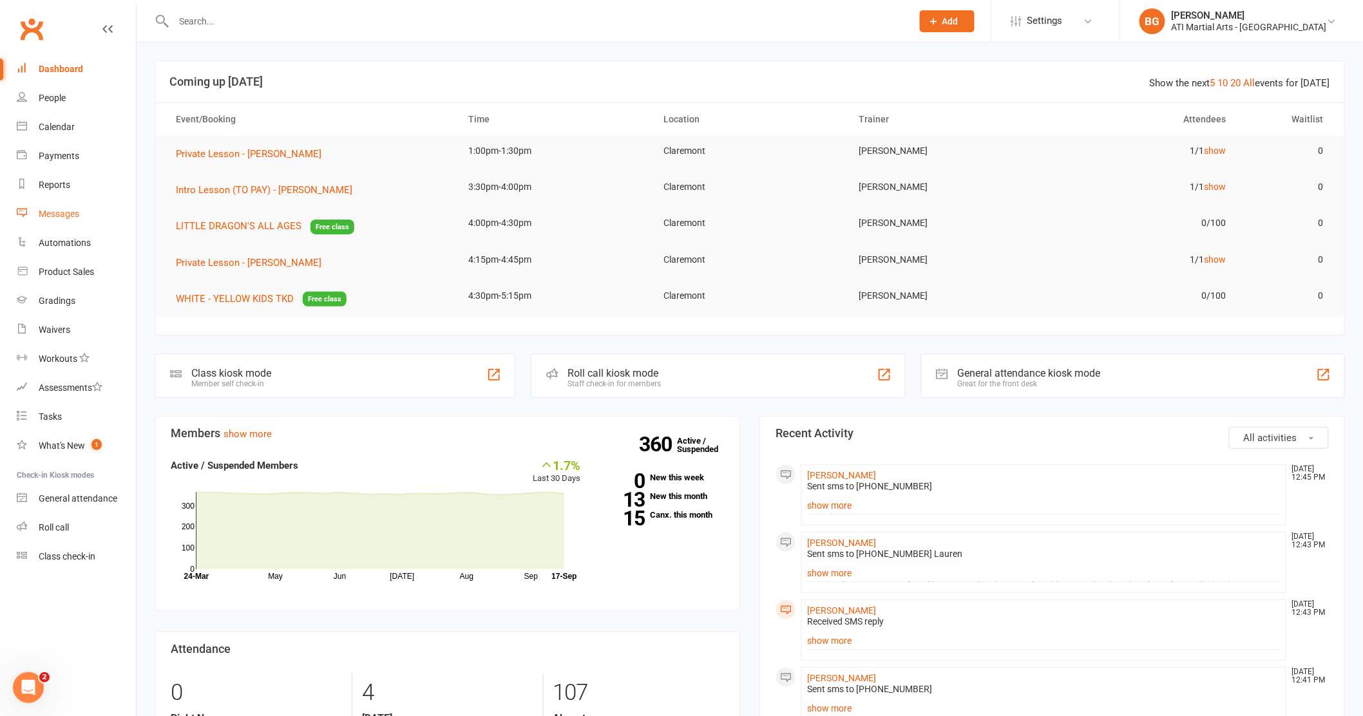
click at [48, 213] on div "Messages" at bounding box center [59, 214] width 41 height 10
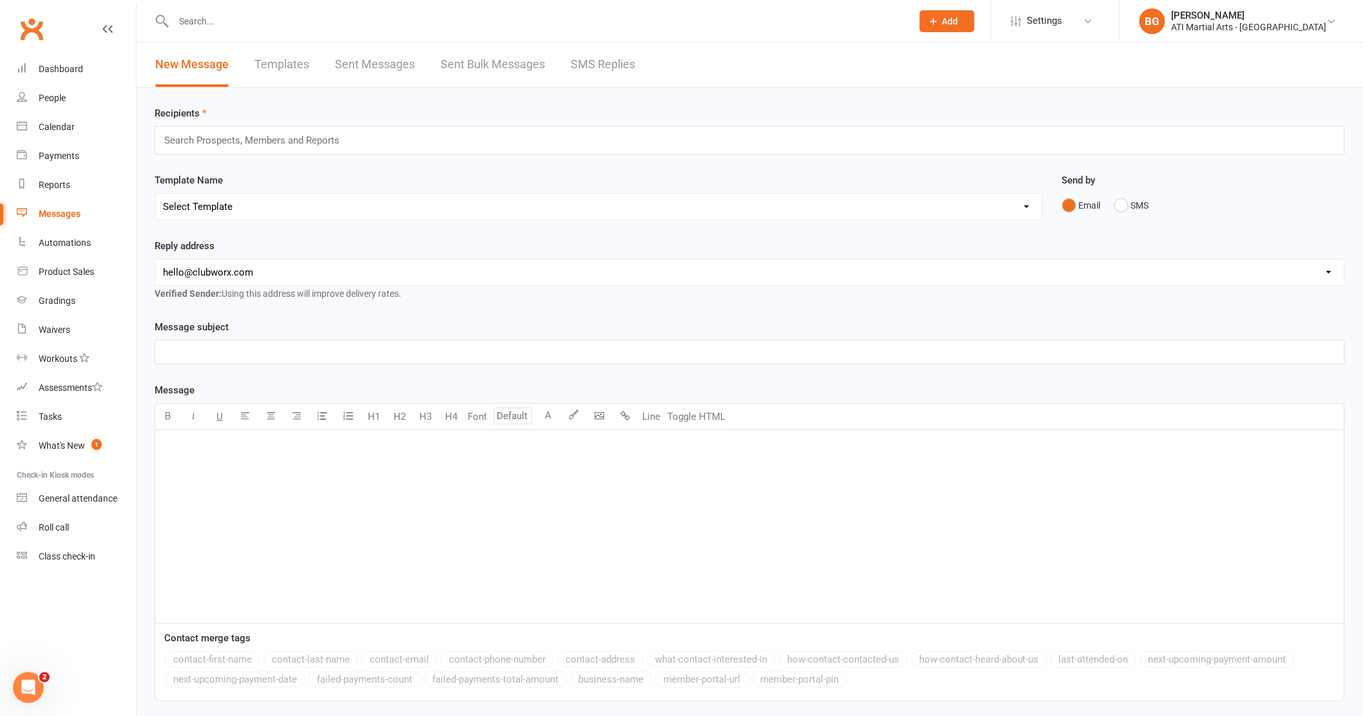
click at [575, 79] on link "SMS Replies" at bounding box center [603, 65] width 64 height 44
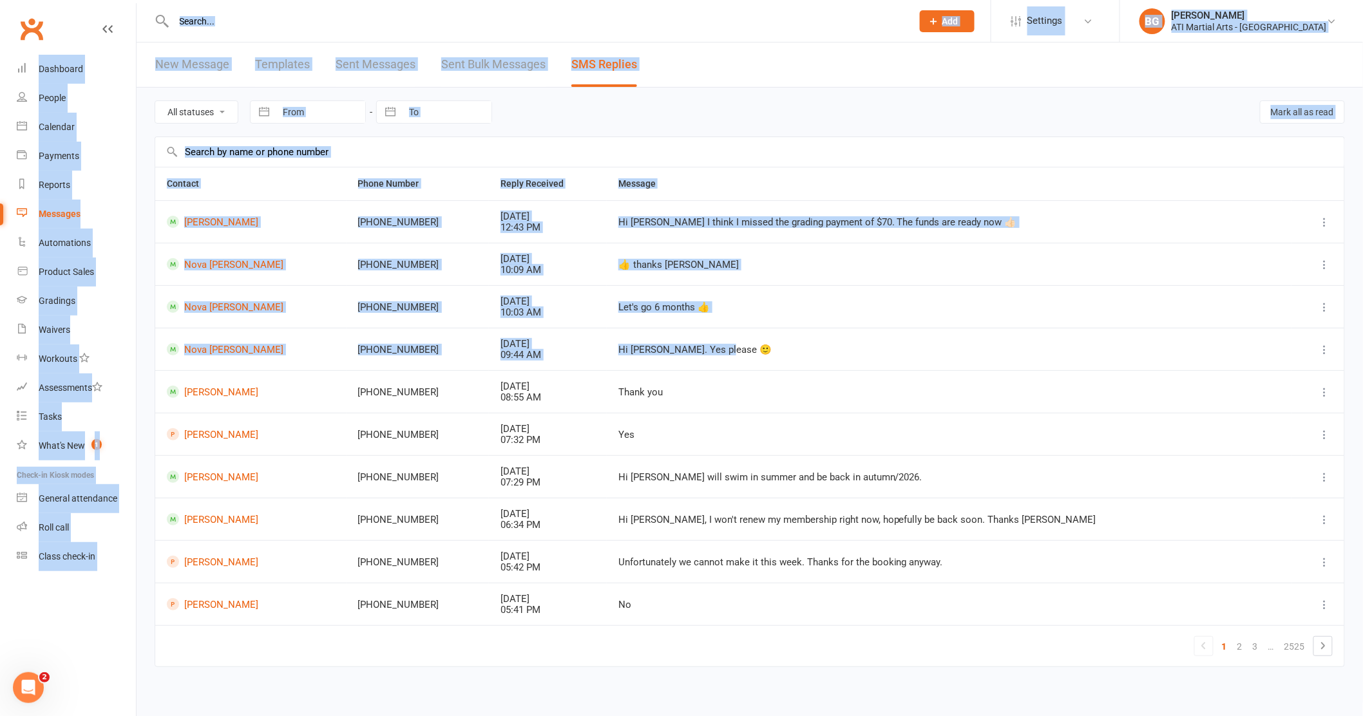
drag, startPoint x: 757, startPoint y: 356, endPoint x: 359, endPoint y: 63, distance: 494.4
click at [334, 35] on ui-view "Prospect Member Non-attending contact Class / event Appointment Grading event T…" at bounding box center [681, 353] width 1363 height 700
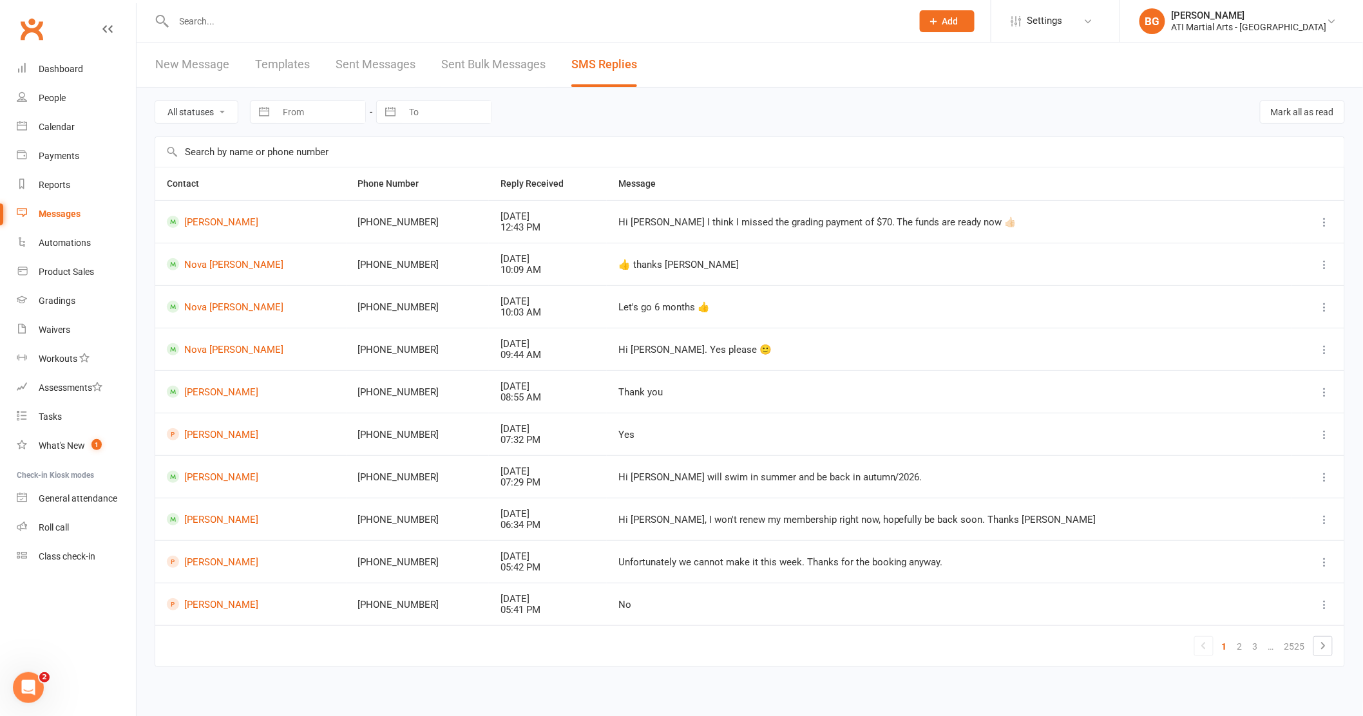
click at [975, 475] on div "Hi [PERSON_NAME] will swim in summer and be back in autumn/2026." at bounding box center [949, 477] width 662 height 11
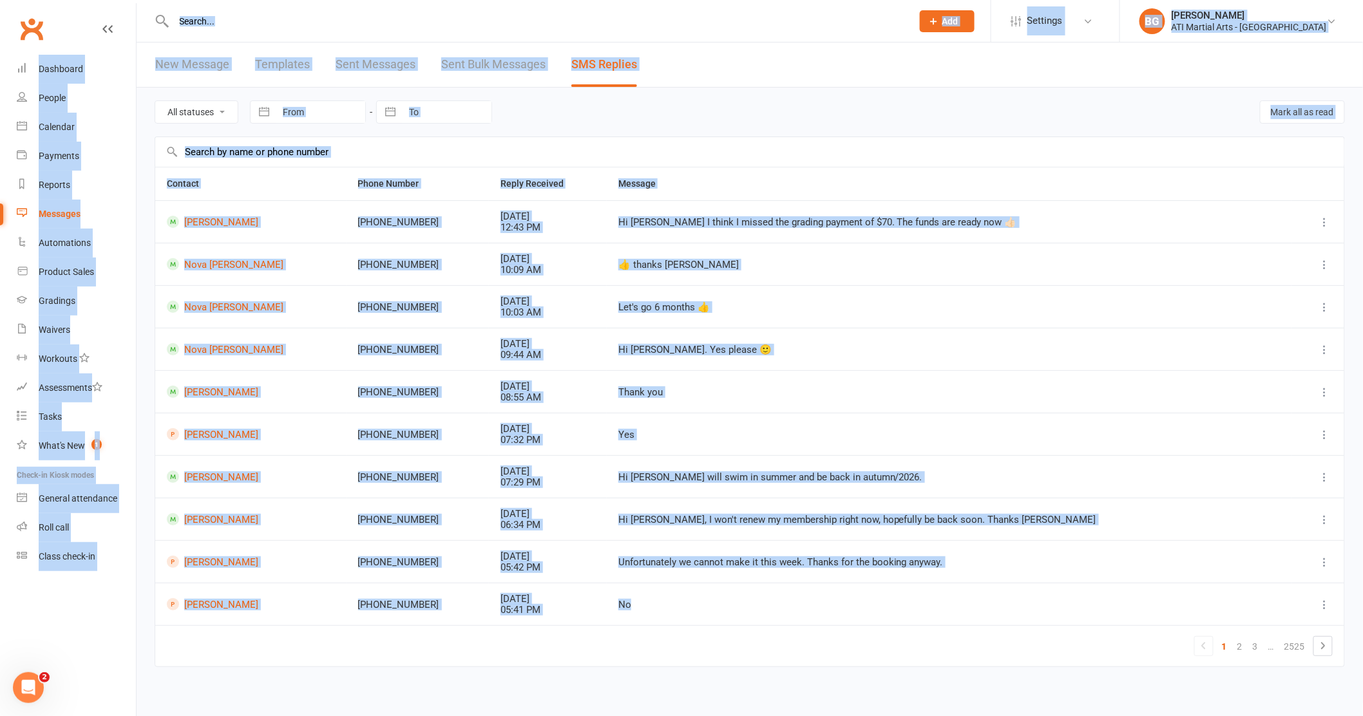
drag, startPoint x: 827, startPoint y: 605, endPoint x: 0, endPoint y: -57, distance: 1059.2
click at [0, 0] on html "Prospect Member Non-attending contact Class / event Appointment Grading event T…" at bounding box center [681, 361] width 1363 height 722
click at [1139, 481] on div "Hi [PERSON_NAME] will swim in summer and be back in autumn/2026." at bounding box center [949, 477] width 662 height 11
drag, startPoint x: 932, startPoint y: 626, endPoint x: 0, endPoint y: -57, distance: 1154.6
click at [0, 0] on html "Prospect Member Non-attending contact Class / event Appointment Grading event T…" at bounding box center [681, 361] width 1363 height 722
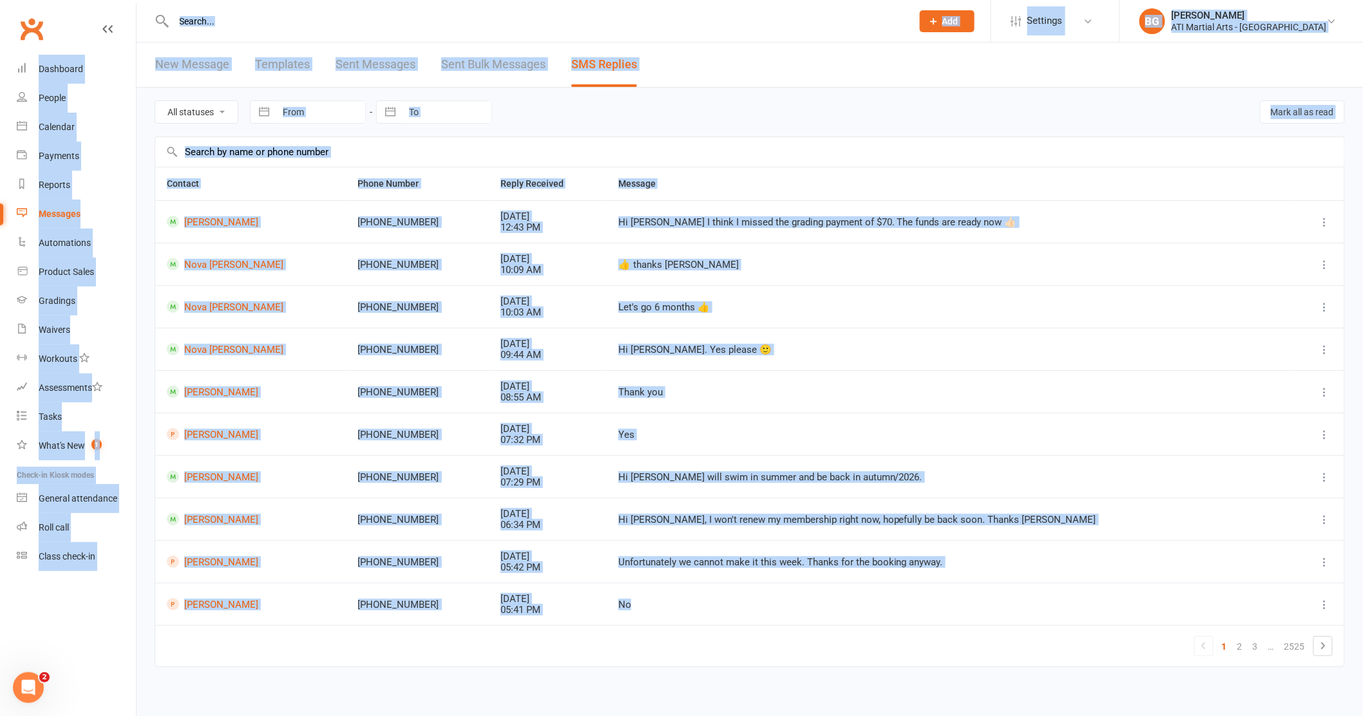
click at [799, 365] on td "Hi [PERSON_NAME]. Yes please 🙂" at bounding box center [949, 349] width 685 height 43
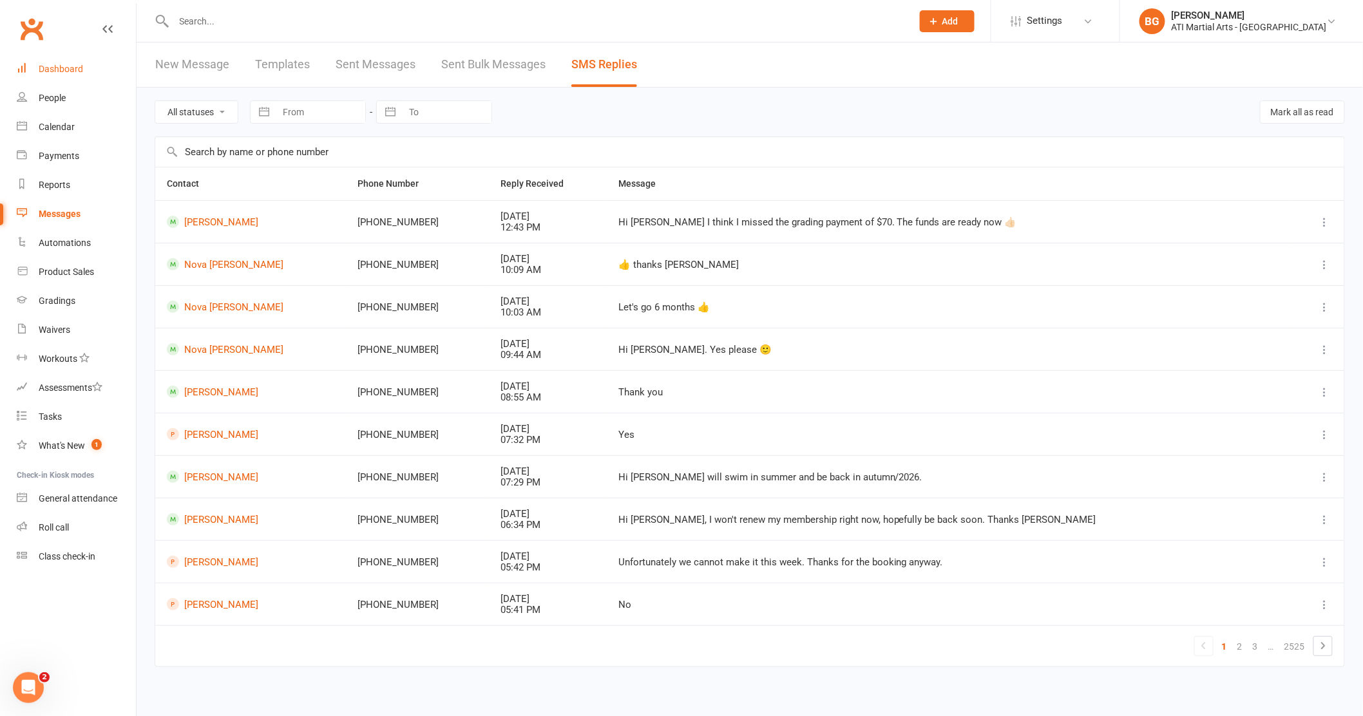
click at [88, 75] on link "Dashboard" at bounding box center [76, 69] width 119 height 29
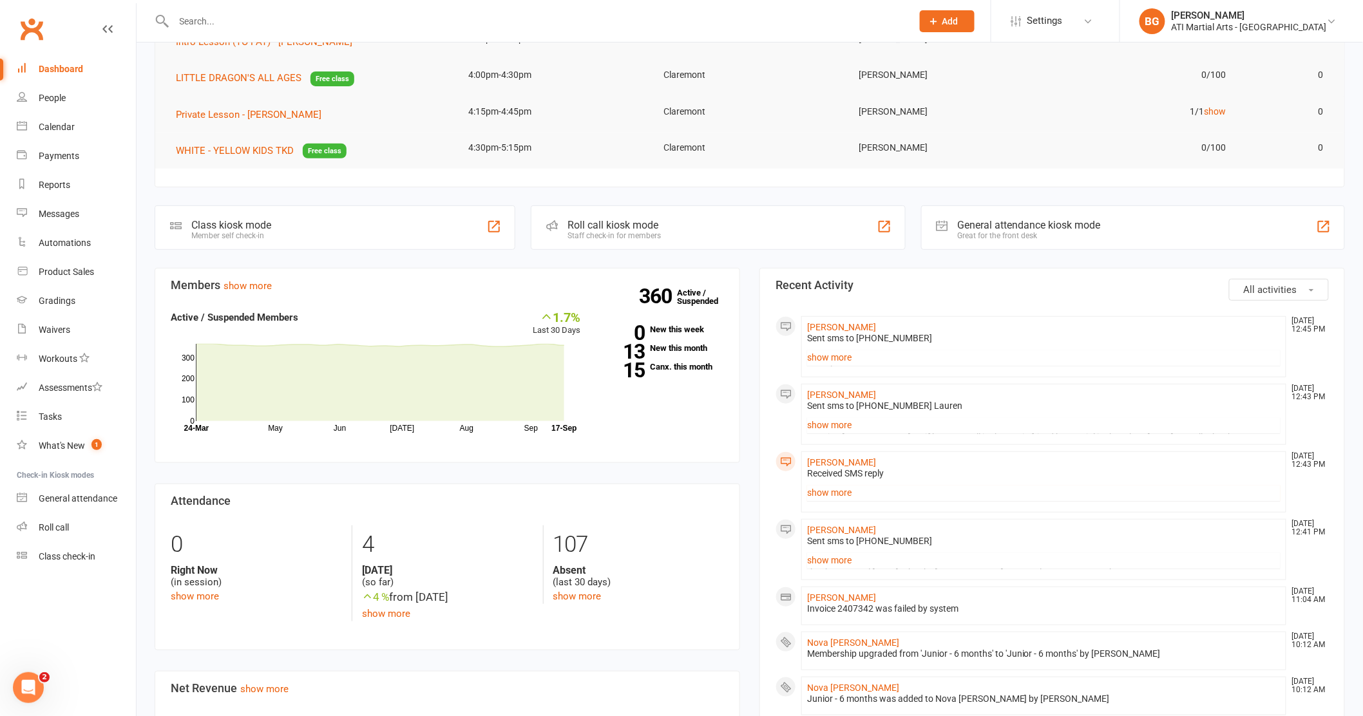
scroll to position [155, 0]
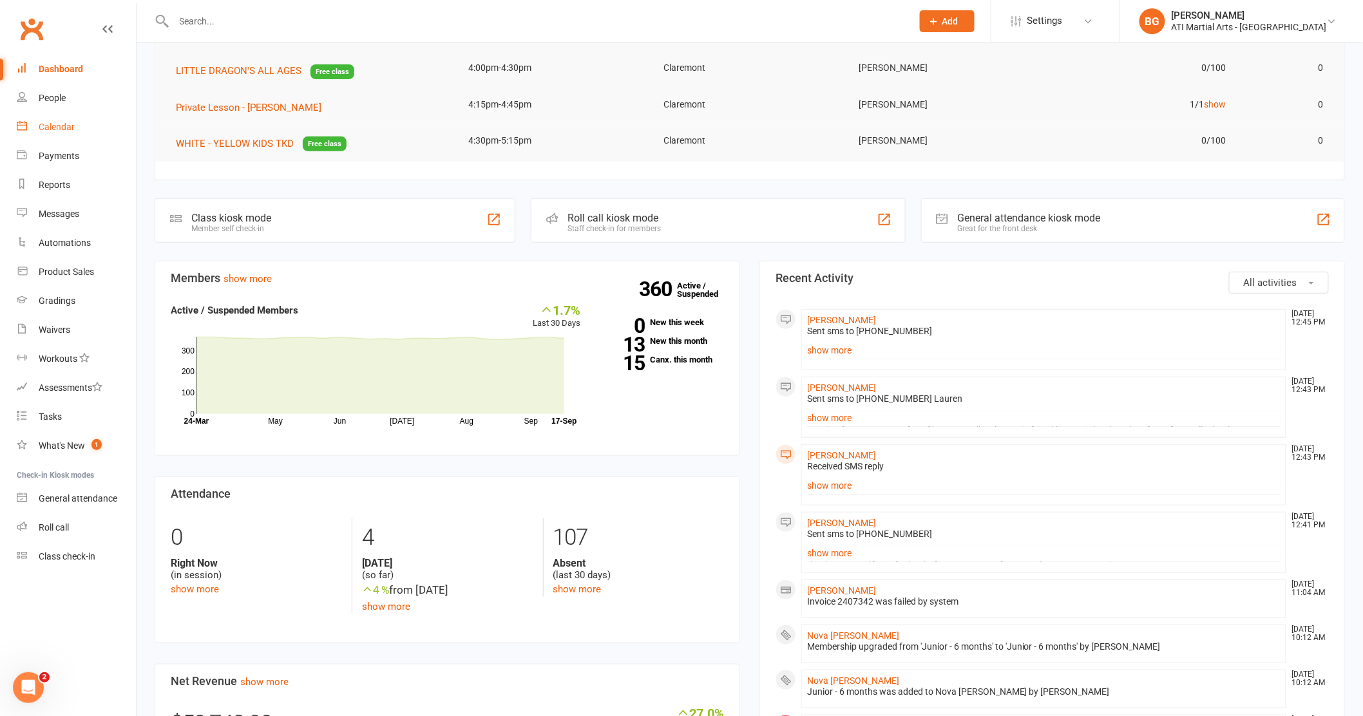
click at [37, 123] on link "Calendar" at bounding box center [76, 127] width 119 height 29
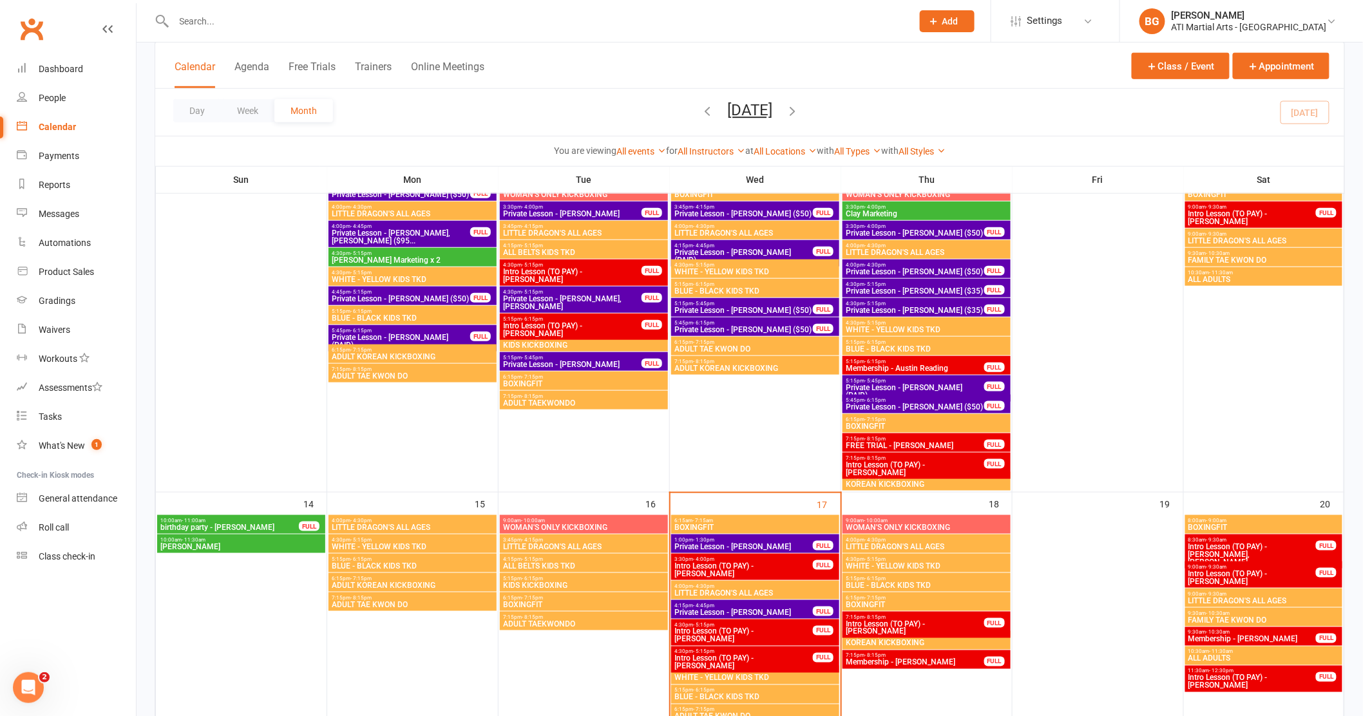
scroll to position [403, 0]
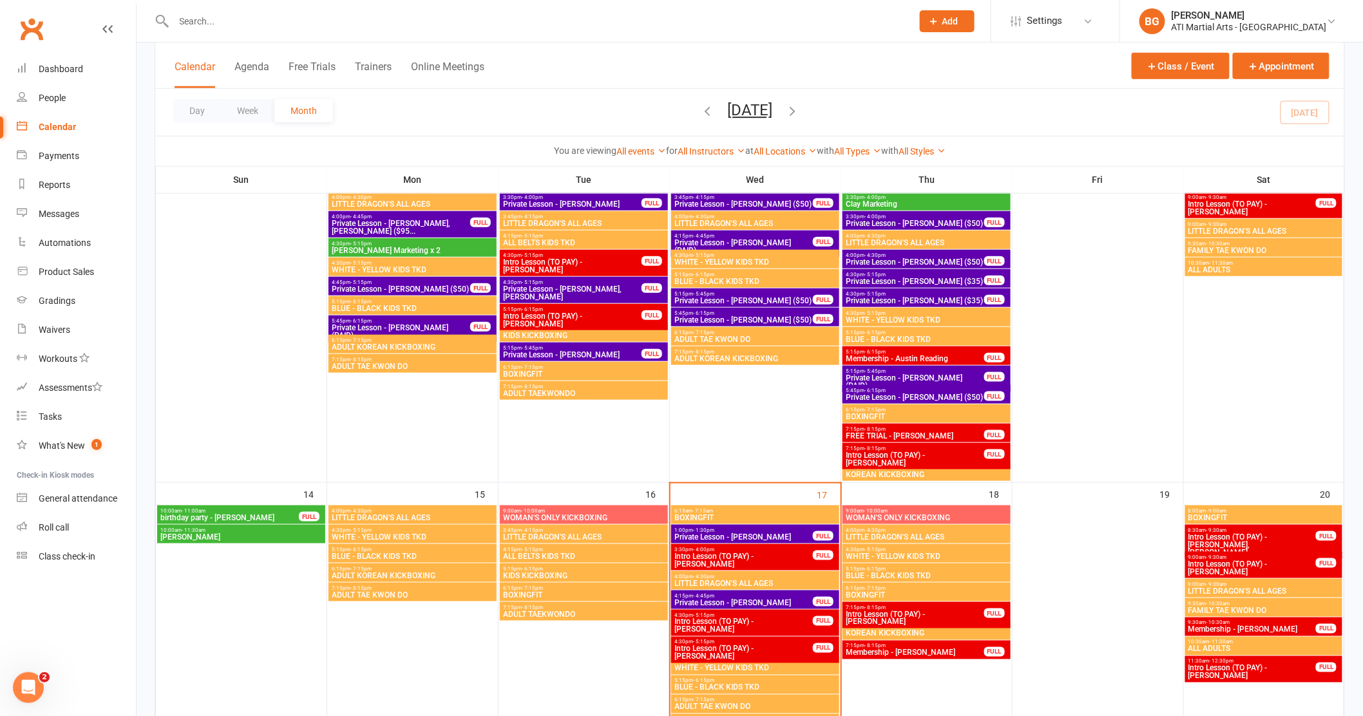
click at [243, 14] on input "text" at bounding box center [537, 21] width 734 height 18
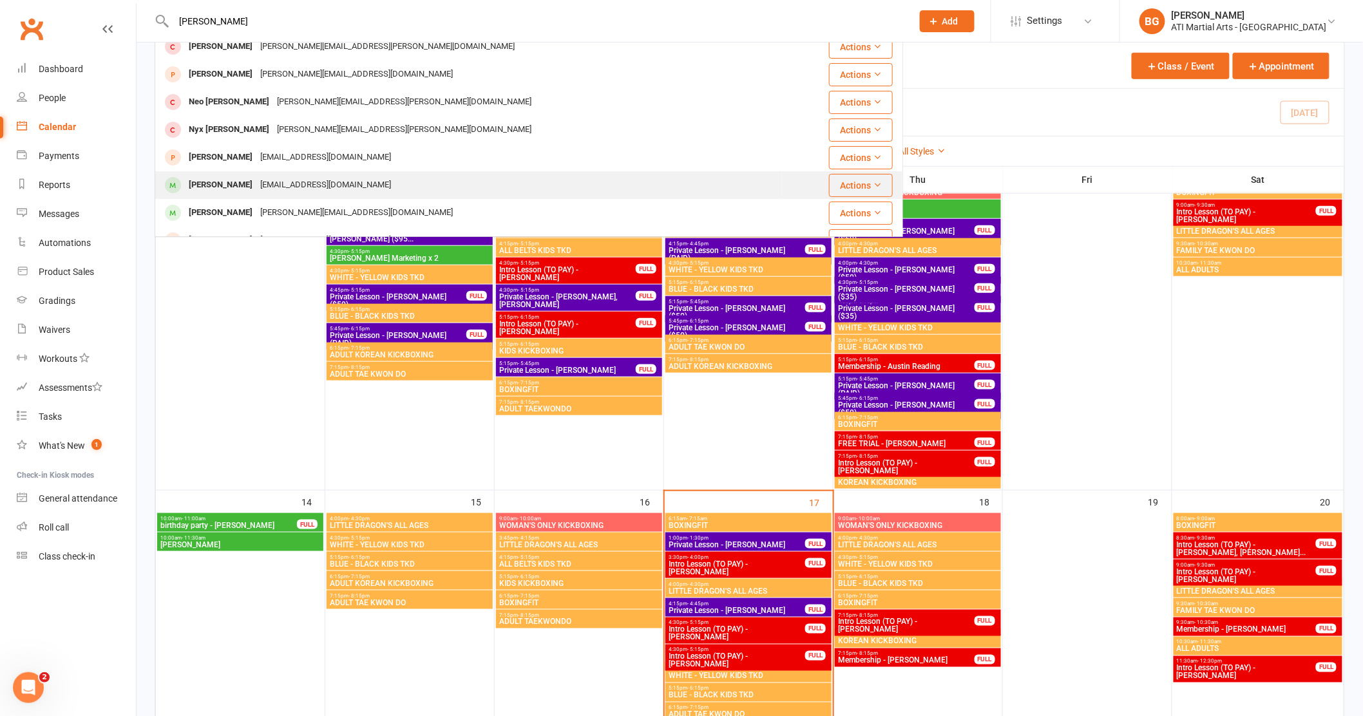
scroll to position [11, 0]
type input "[PERSON_NAME]"
click at [241, 178] on div "[PERSON_NAME]" at bounding box center [221, 184] width 72 height 19
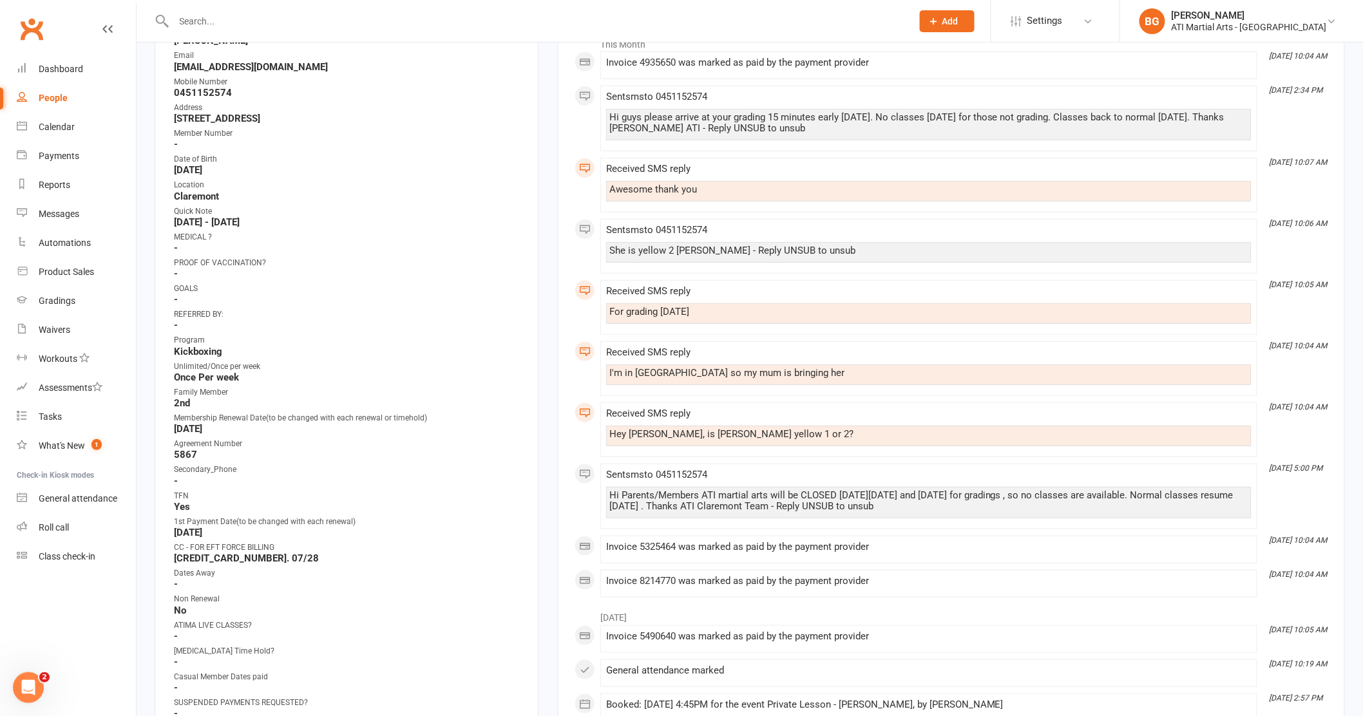
scroll to position [226, 0]
click at [209, 9] on div at bounding box center [529, 21] width 749 height 42
click at [205, 21] on input "text" at bounding box center [537, 21] width 734 height 18
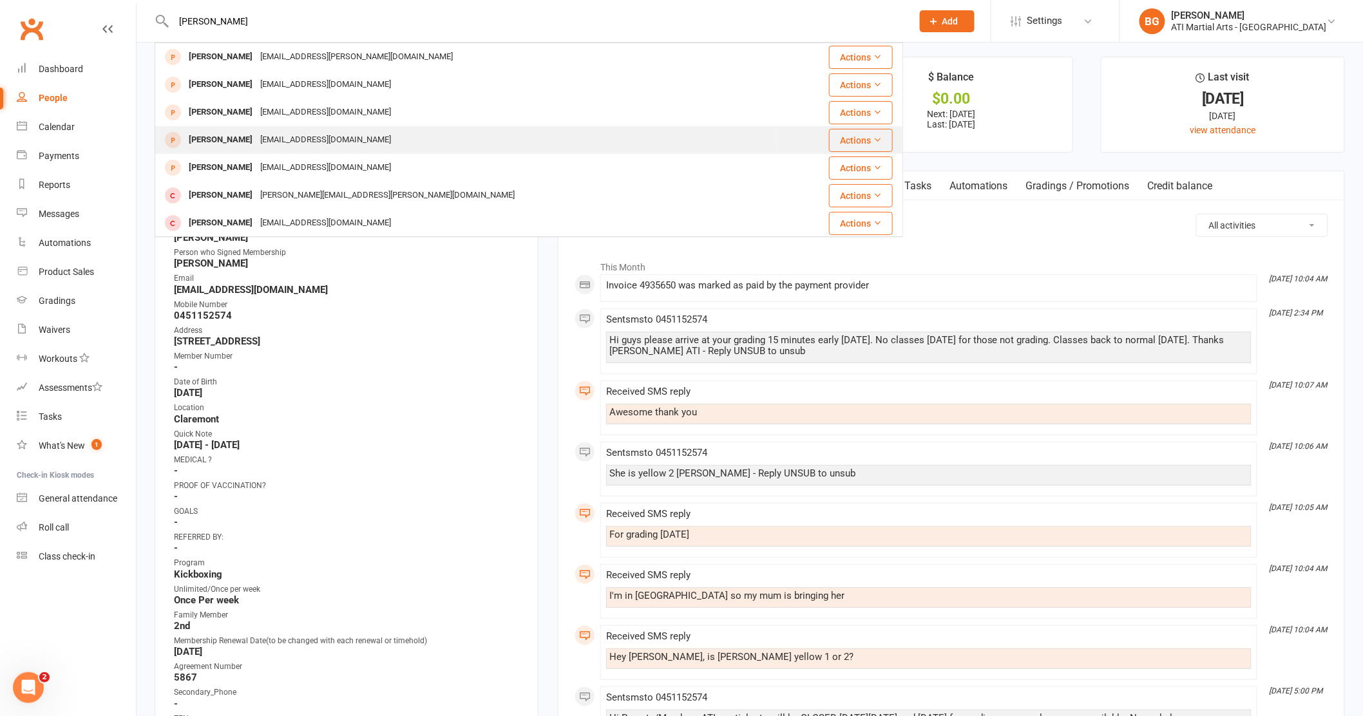
scroll to position [0, 0]
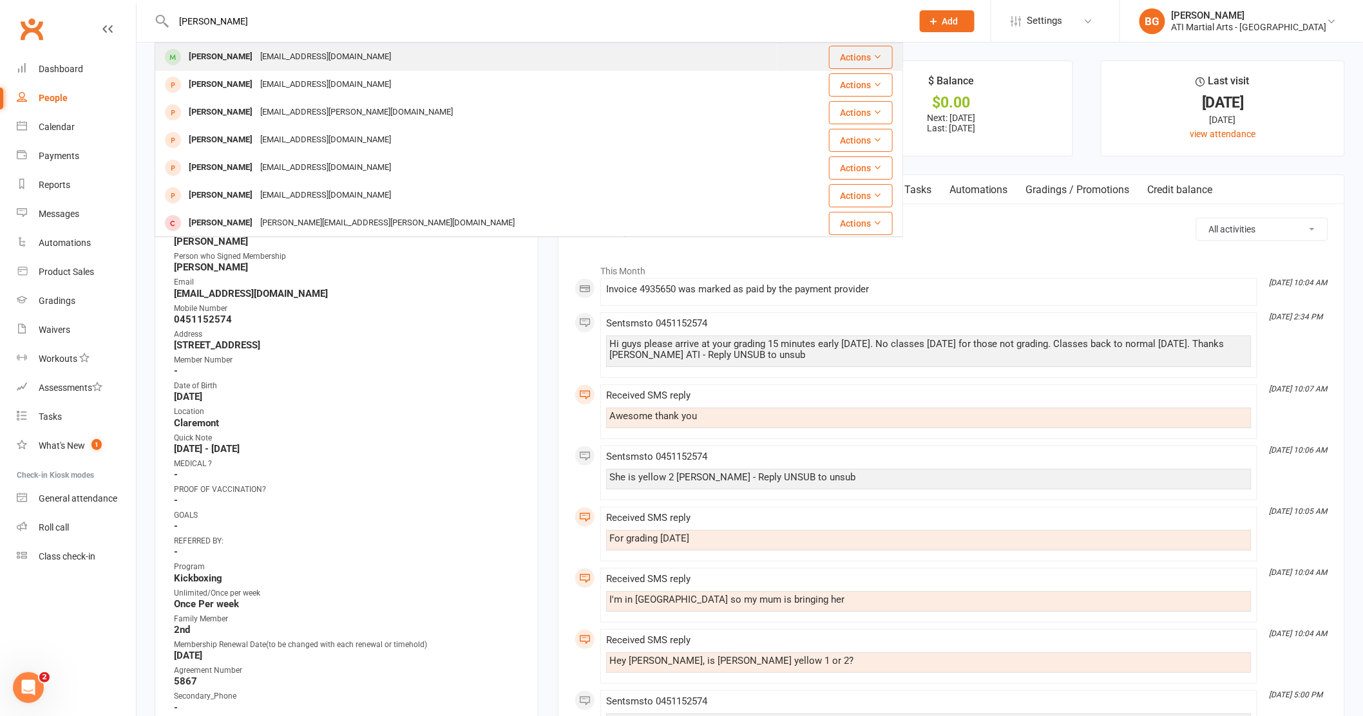
type input "[PERSON_NAME]"
click at [326, 60] on div "[EMAIL_ADDRESS][DOMAIN_NAME]" at bounding box center [325, 57] width 139 height 19
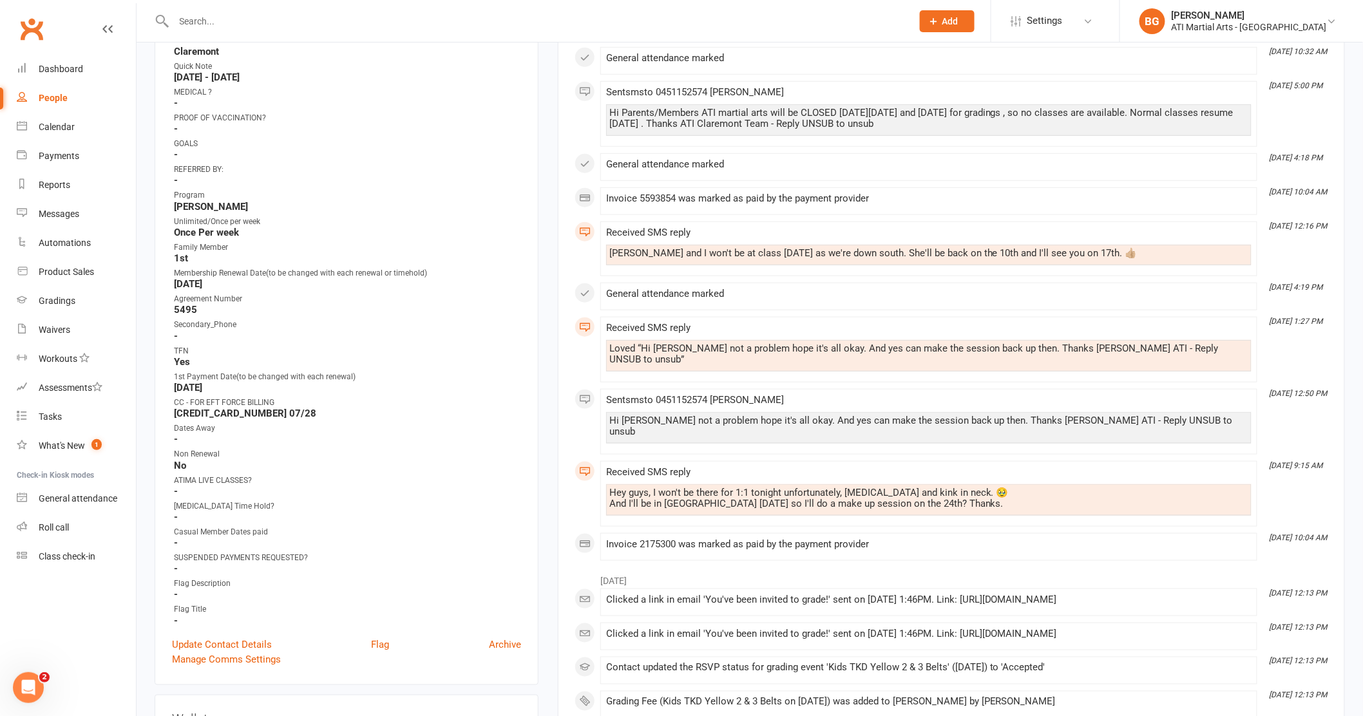
scroll to position [375, 0]
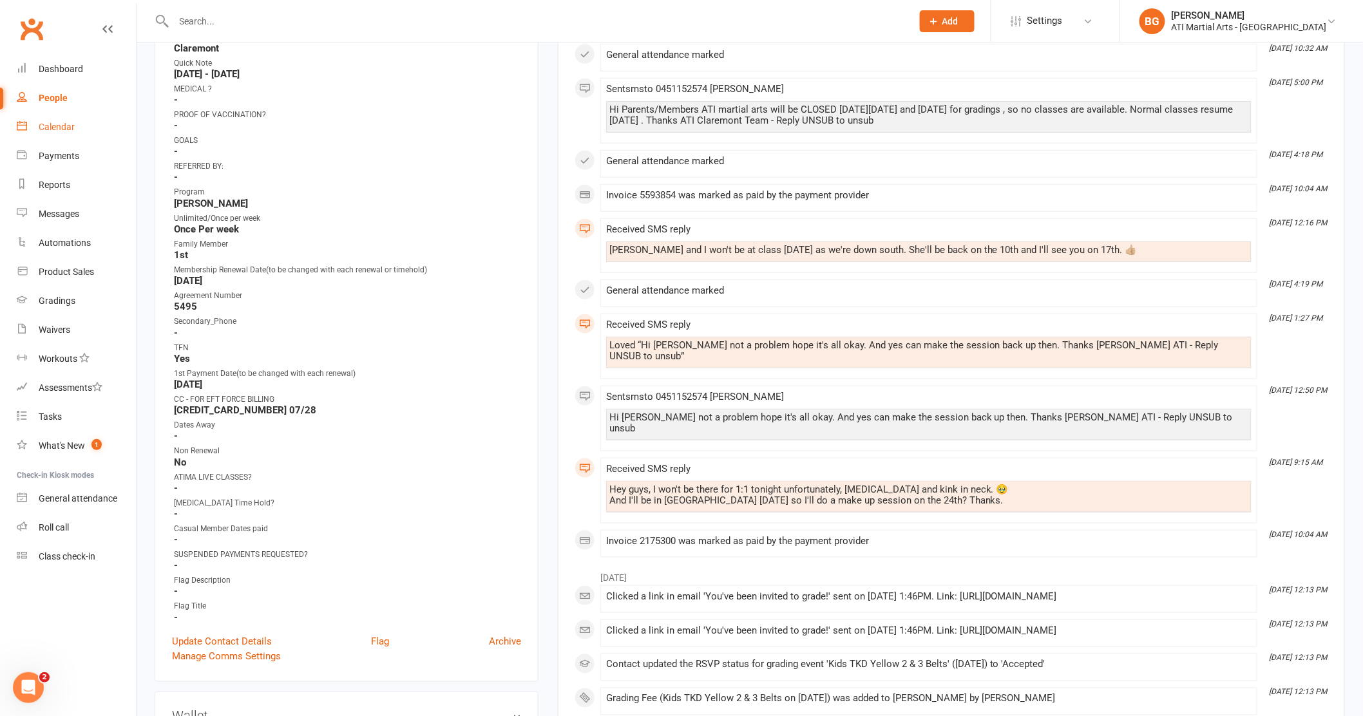
click at [77, 129] on link "Calendar" at bounding box center [76, 127] width 119 height 29
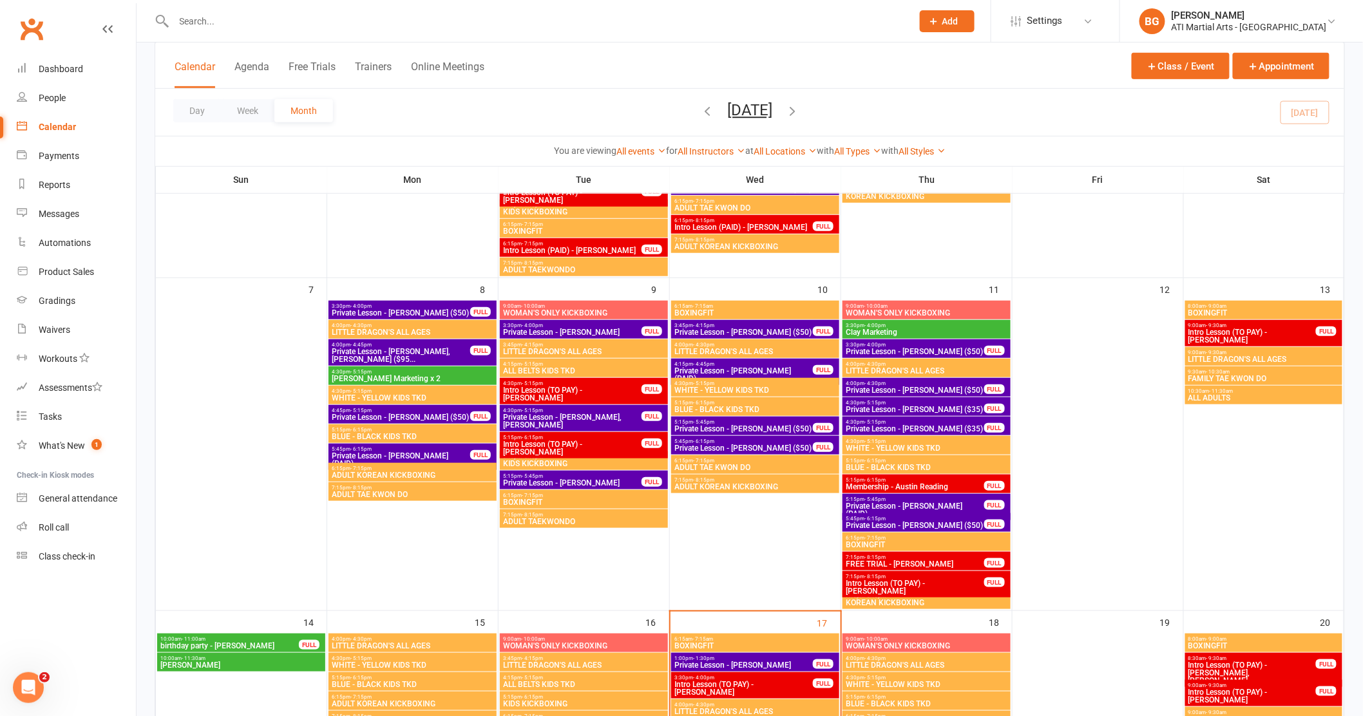
scroll to position [82, 0]
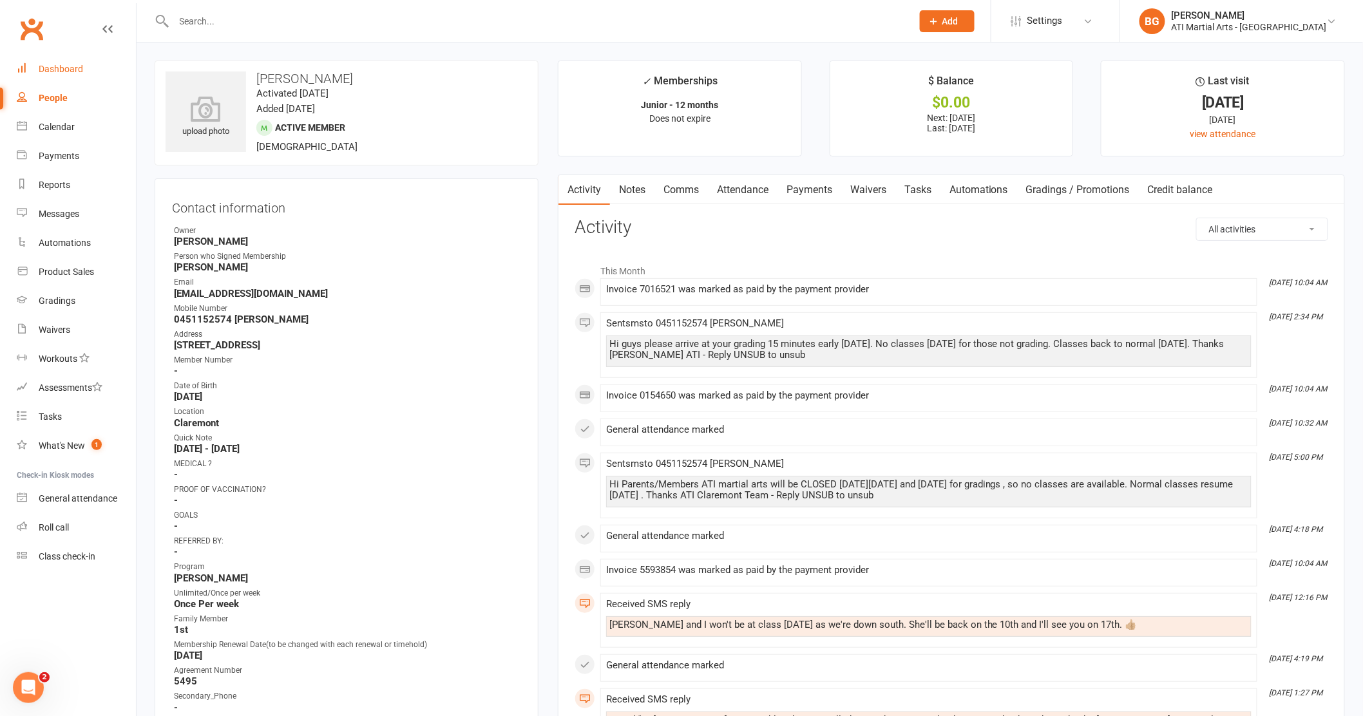
drag, startPoint x: 683, startPoint y: 186, endPoint x: 703, endPoint y: 195, distance: 22.8
click at [694, 180] on link "Comms" at bounding box center [681, 190] width 53 height 30
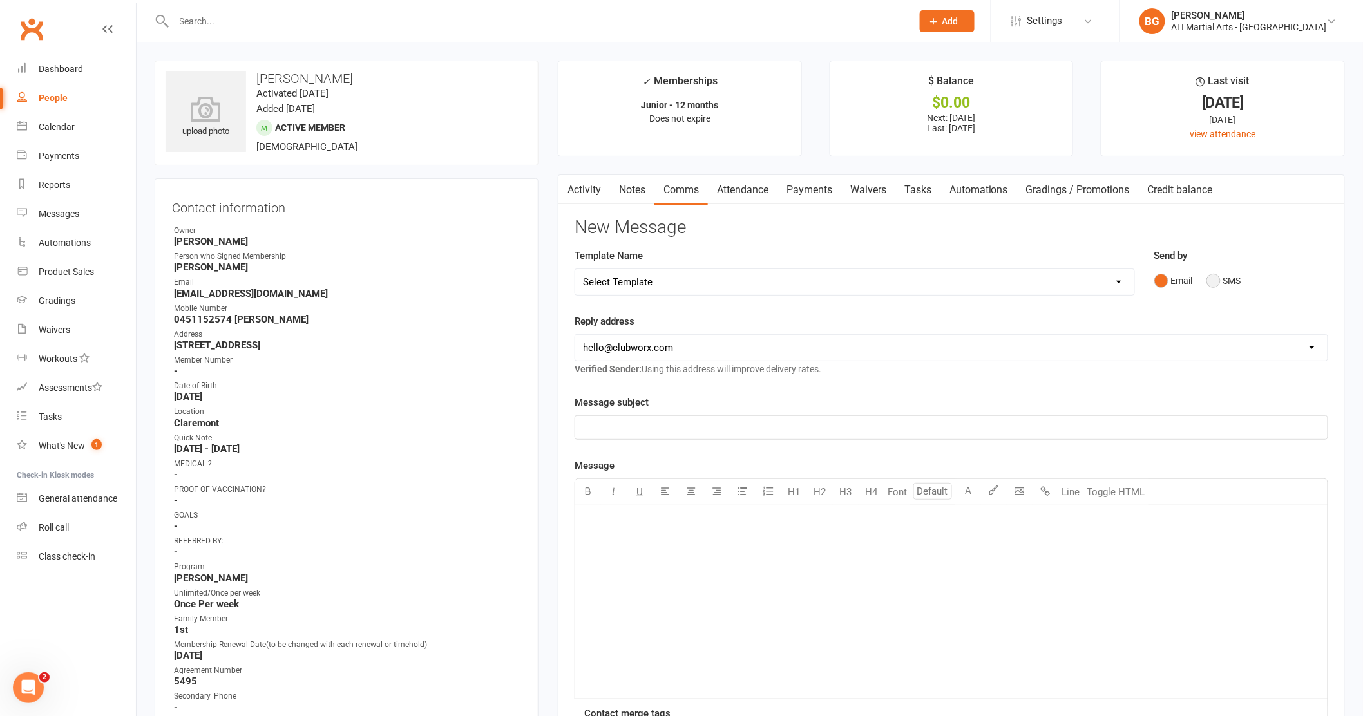
click at [1219, 278] on button "SMS" at bounding box center [1224, 281] width 35 height 24
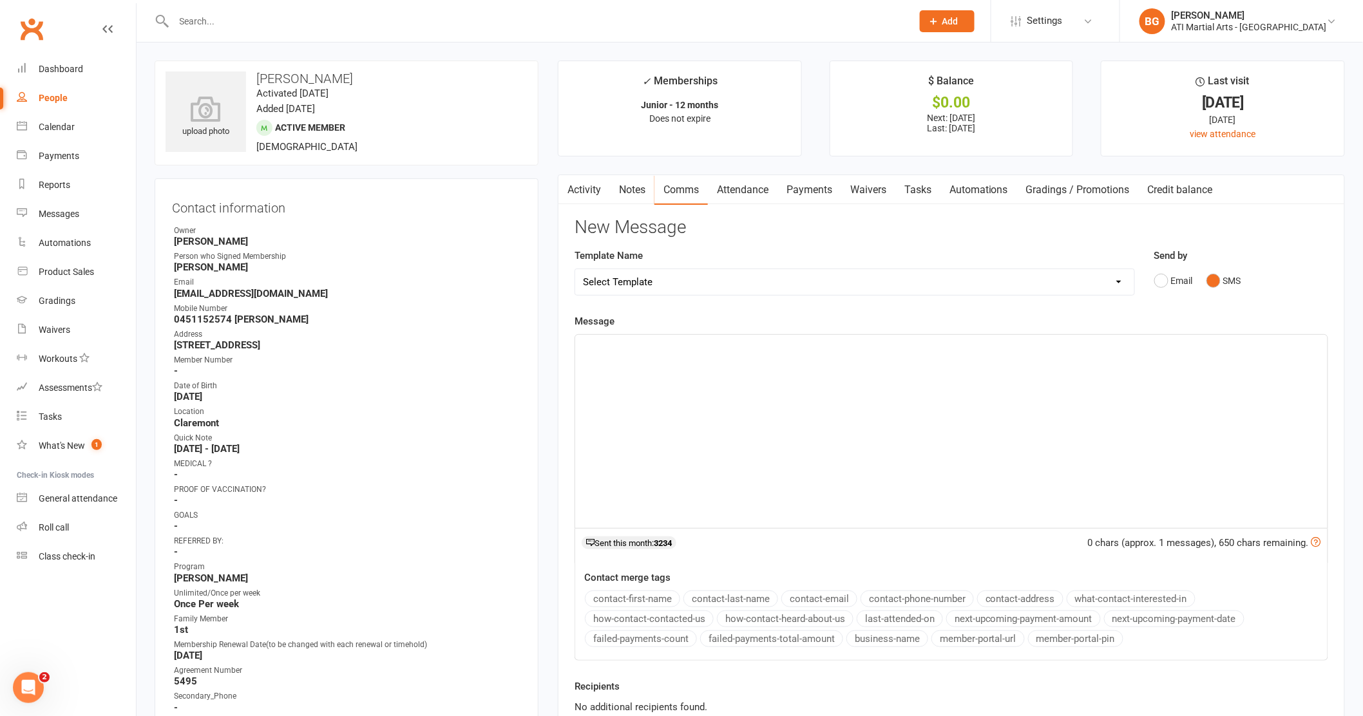
click at [1178, 356] on div "﻿" at bounding box center [951, 431] width 752 height 193
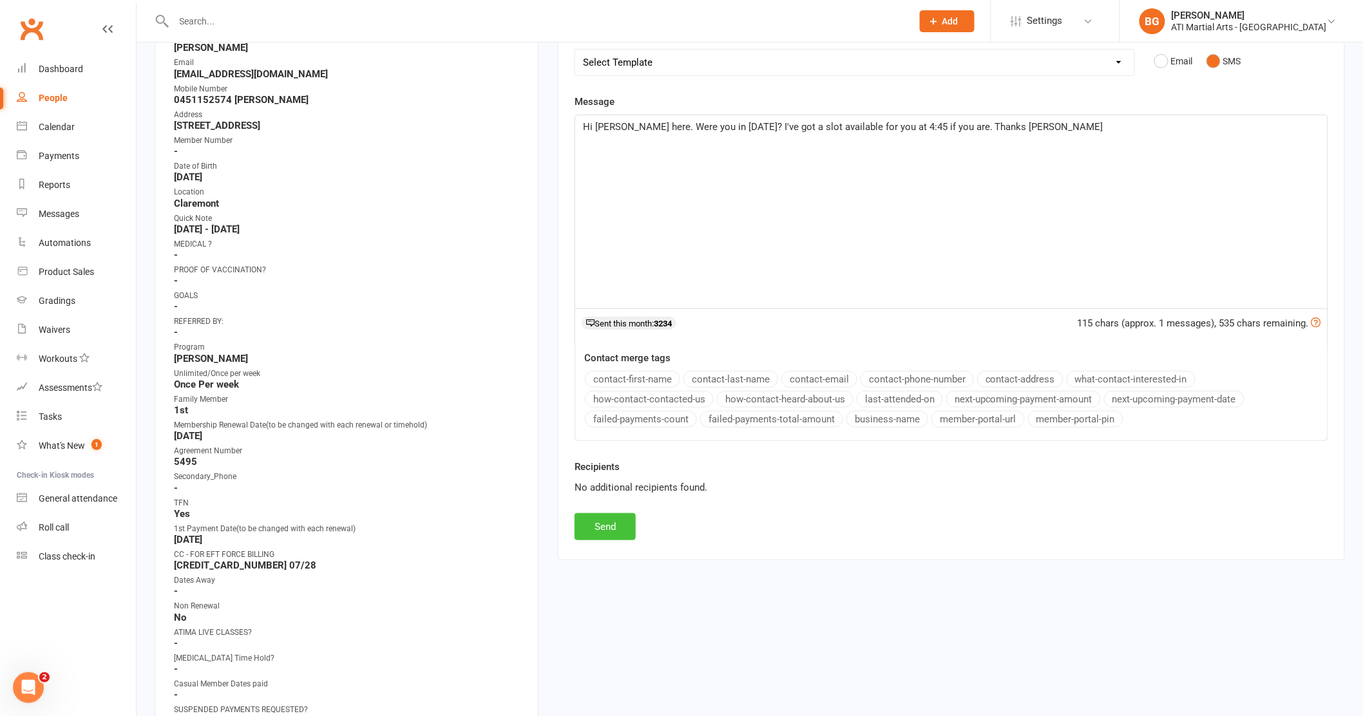
scroll to position [114, 0]
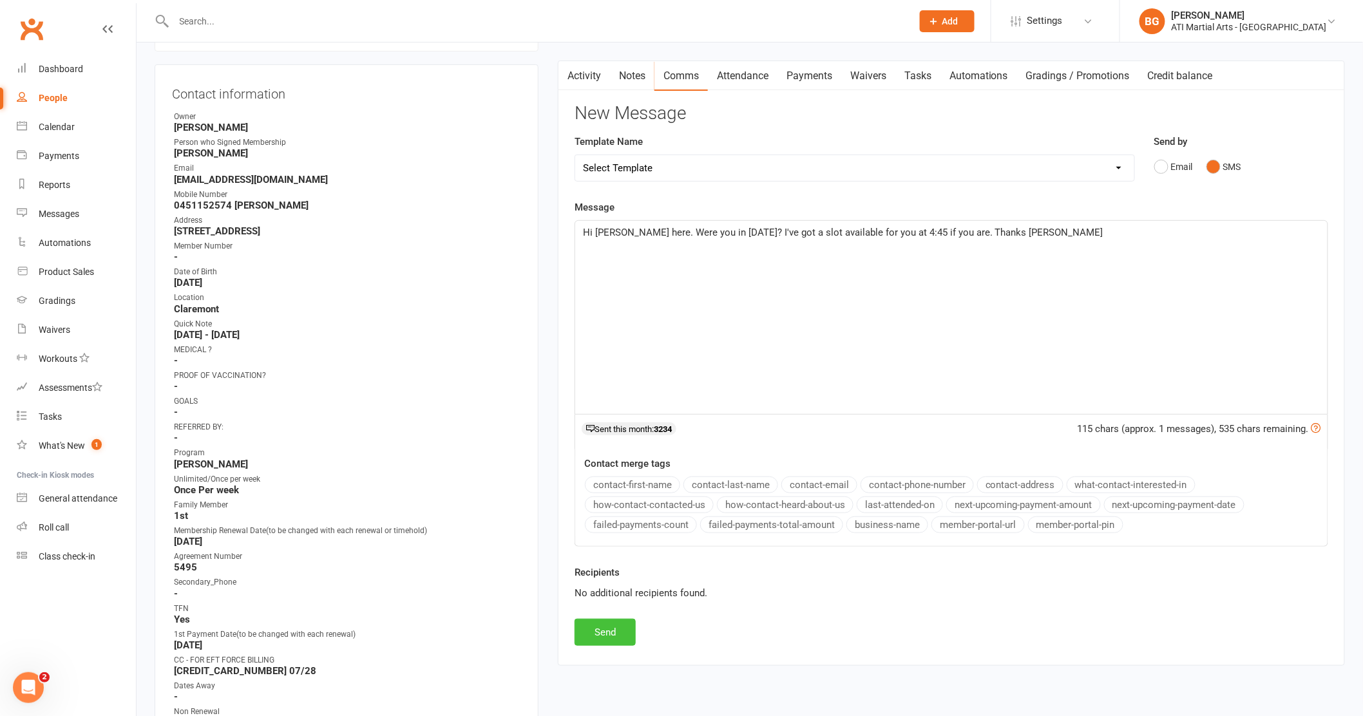
click at [626, 624] on button "Send" at bounding box center [605, 632] width 61 height 27
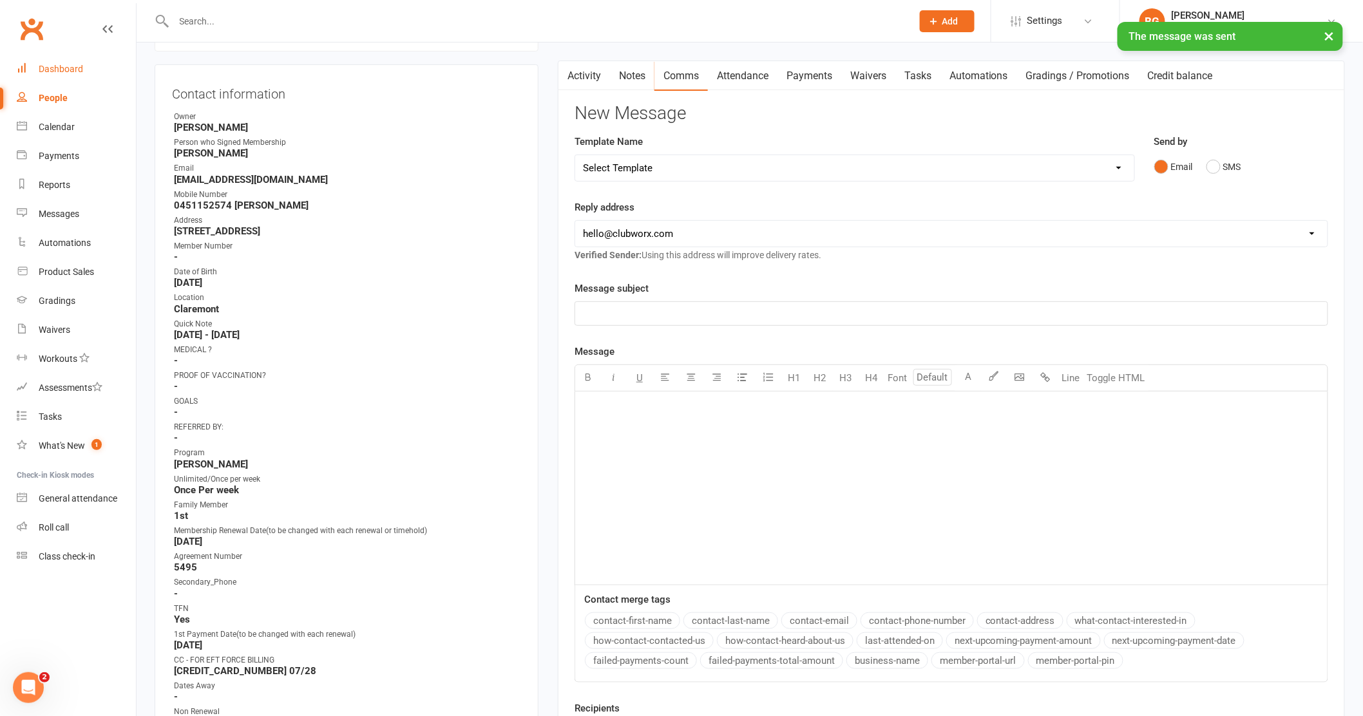
click at [43, 72] on div "Dashboard" at bounding box center [61, 69] width 44 height 10
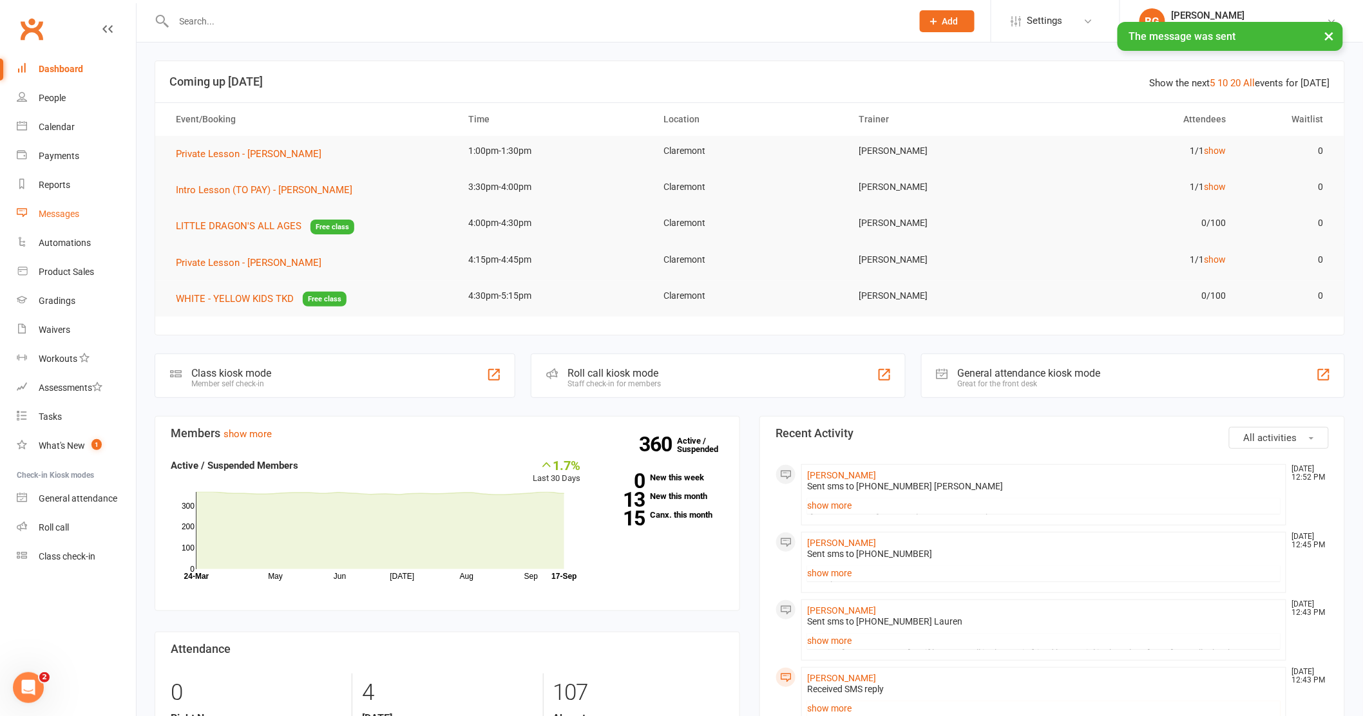
click at [84, 219] on link "Messages" at bounding box center [76, 214] width 119 height 29
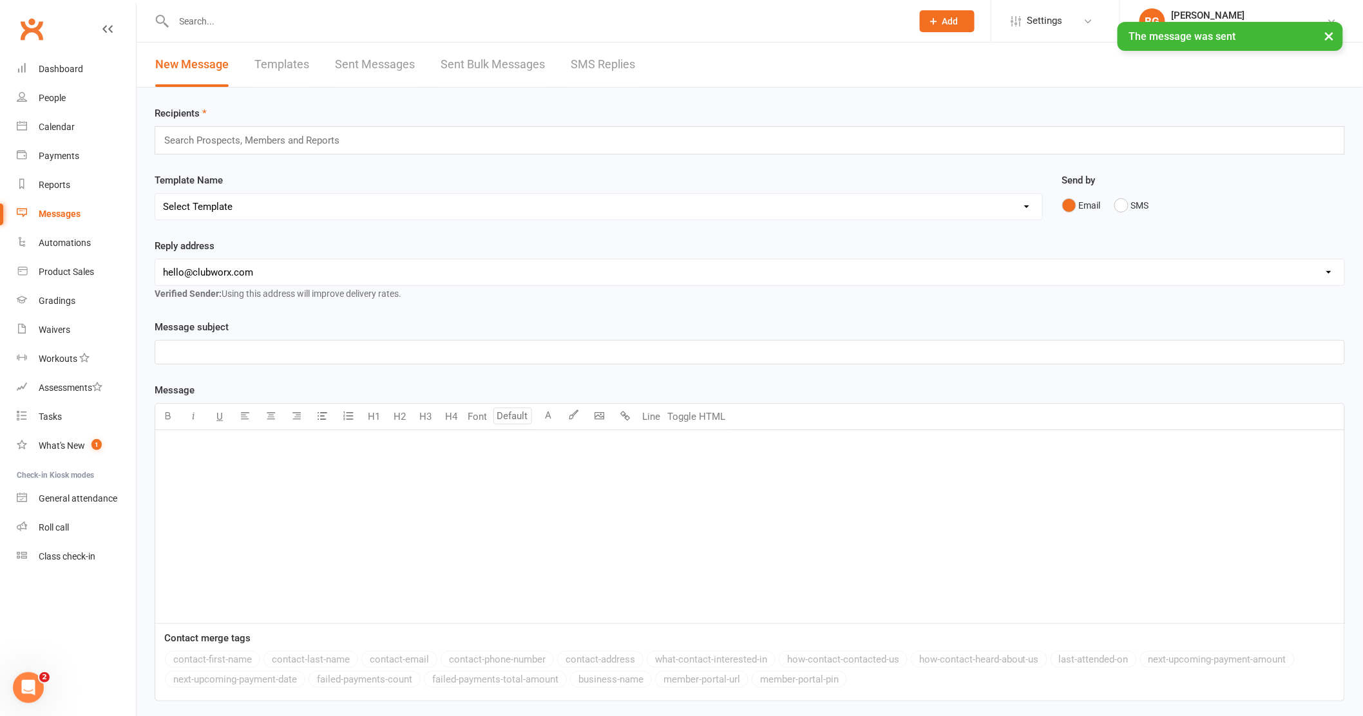
click at [571, 81] on link "SMS Replies" at bounding box center [603, 65] width 64 height 44
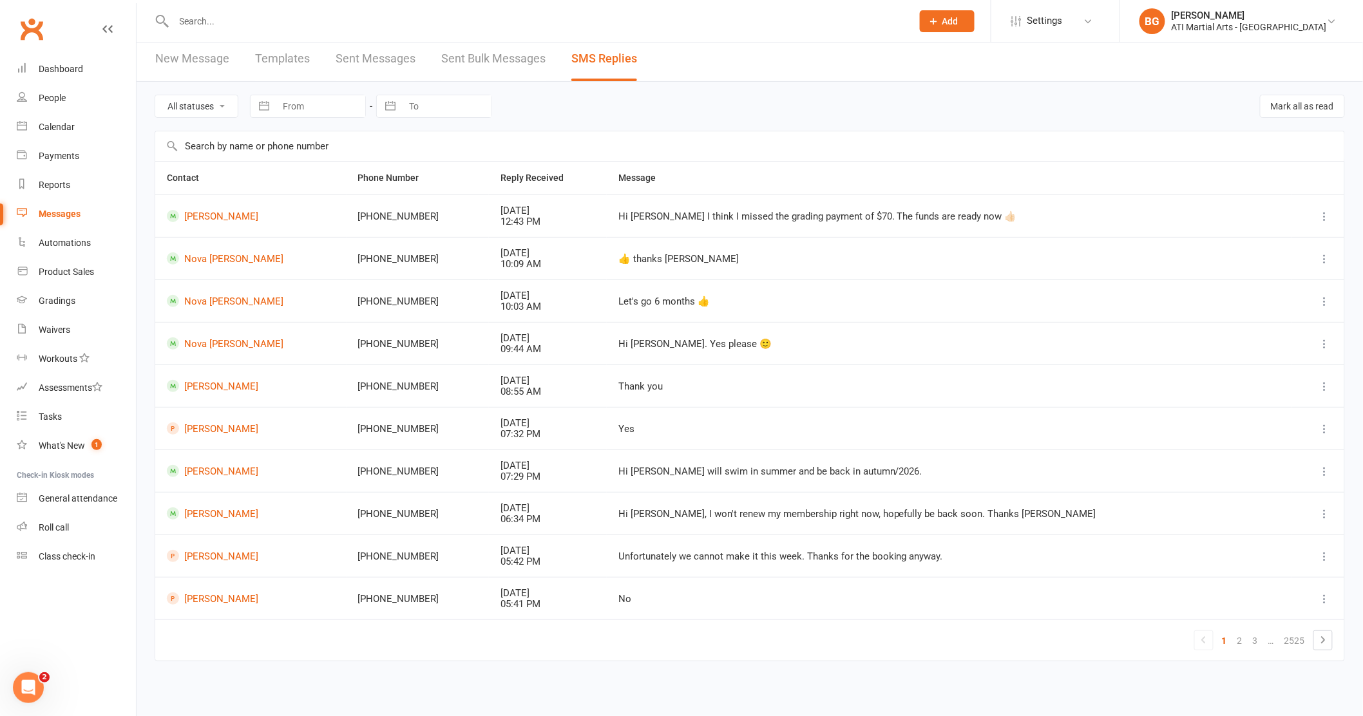
scroll to position [7, 0]
click at [45, 113] on link "Calendar" at bounding box center [76, 127] width 119 height 29
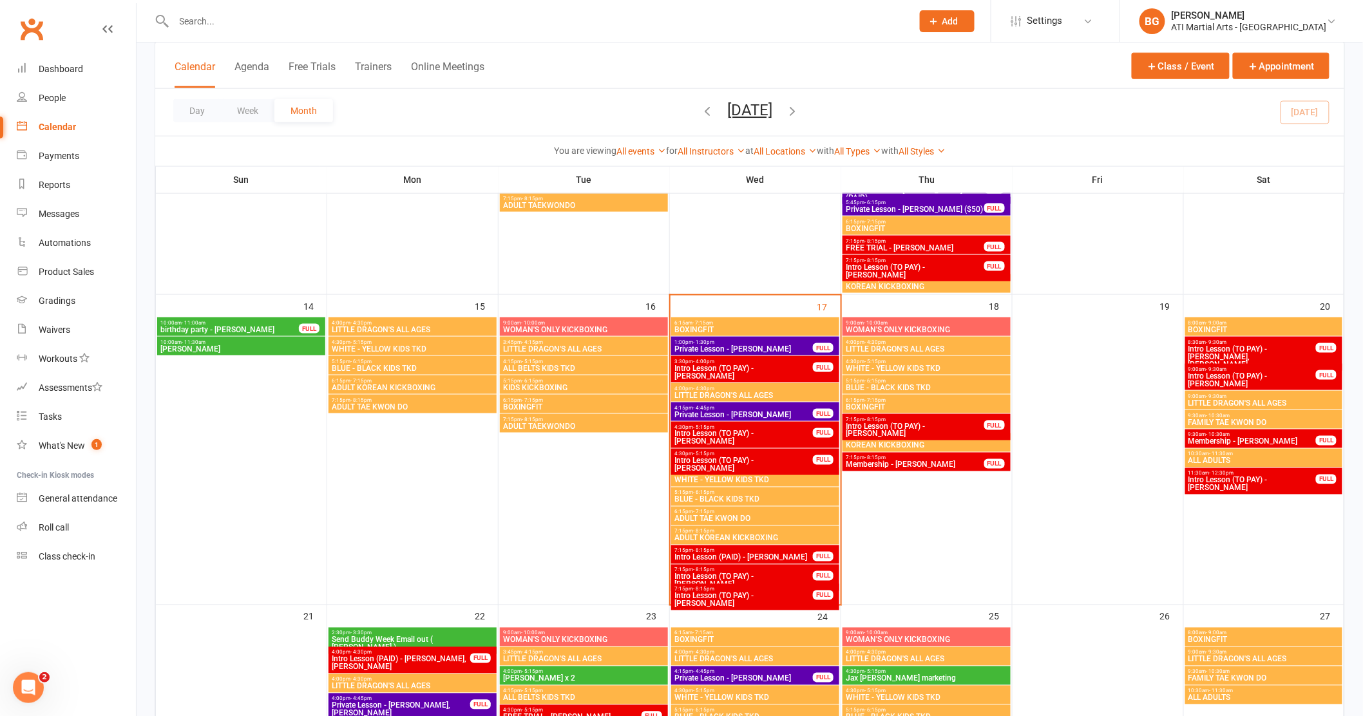
scroll to position [593, 0]
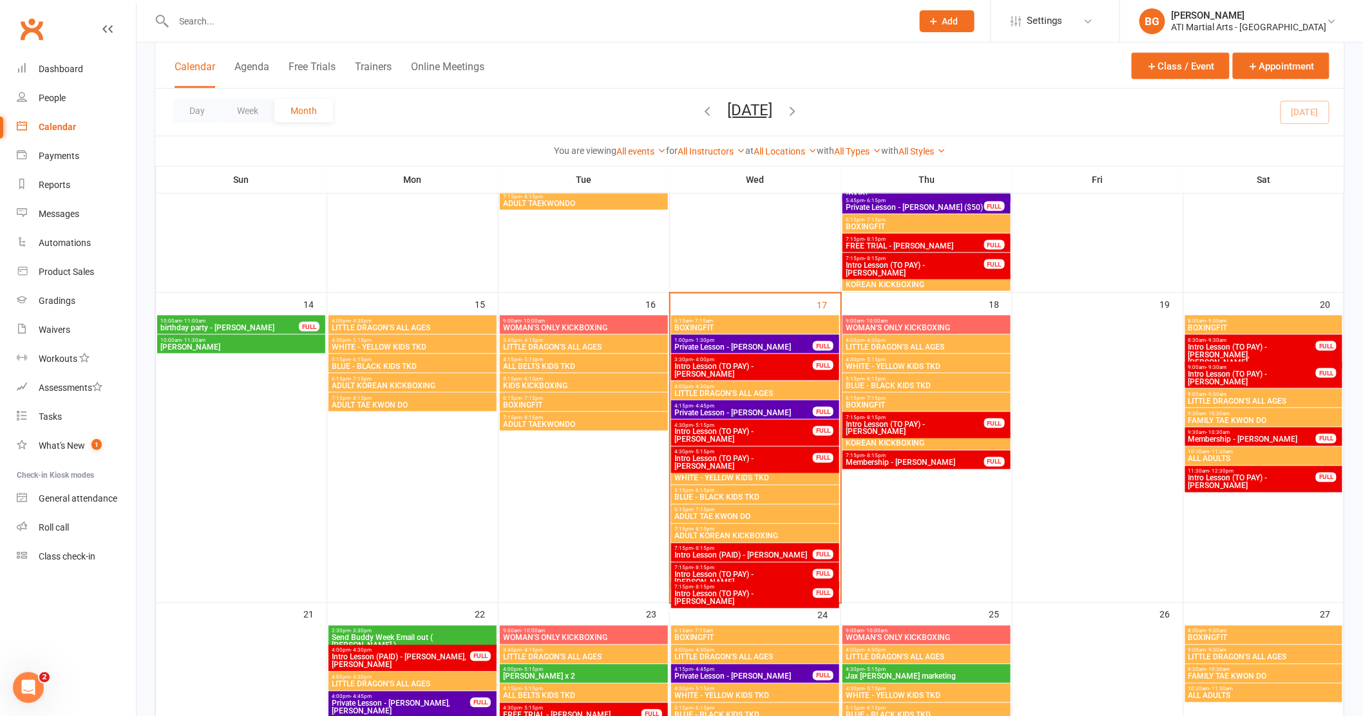
click at [776, 459] on span "Intro Lesson (TO PAY) - [PERSON_NAME]" at bounding box center [744, 462] width 140 height 15
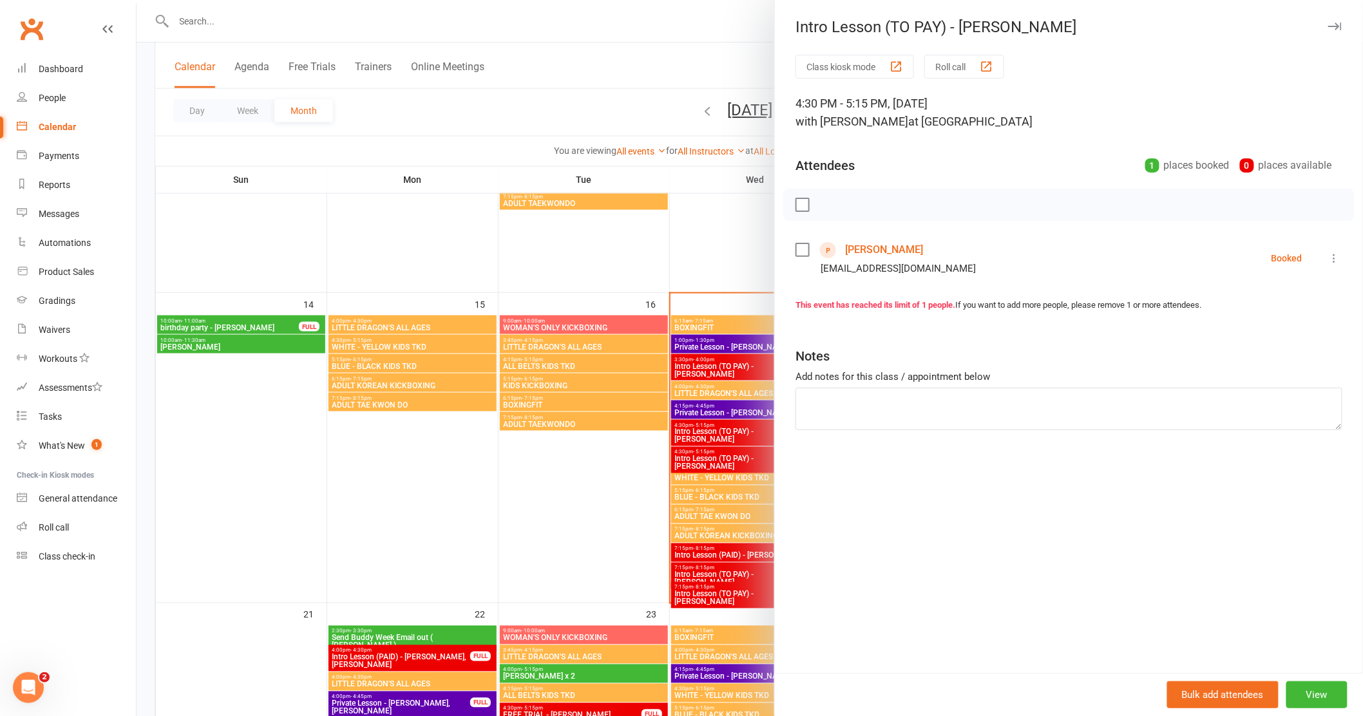
click at [726, 468] on div at bounding box center [750, 358] width 1227 height 716
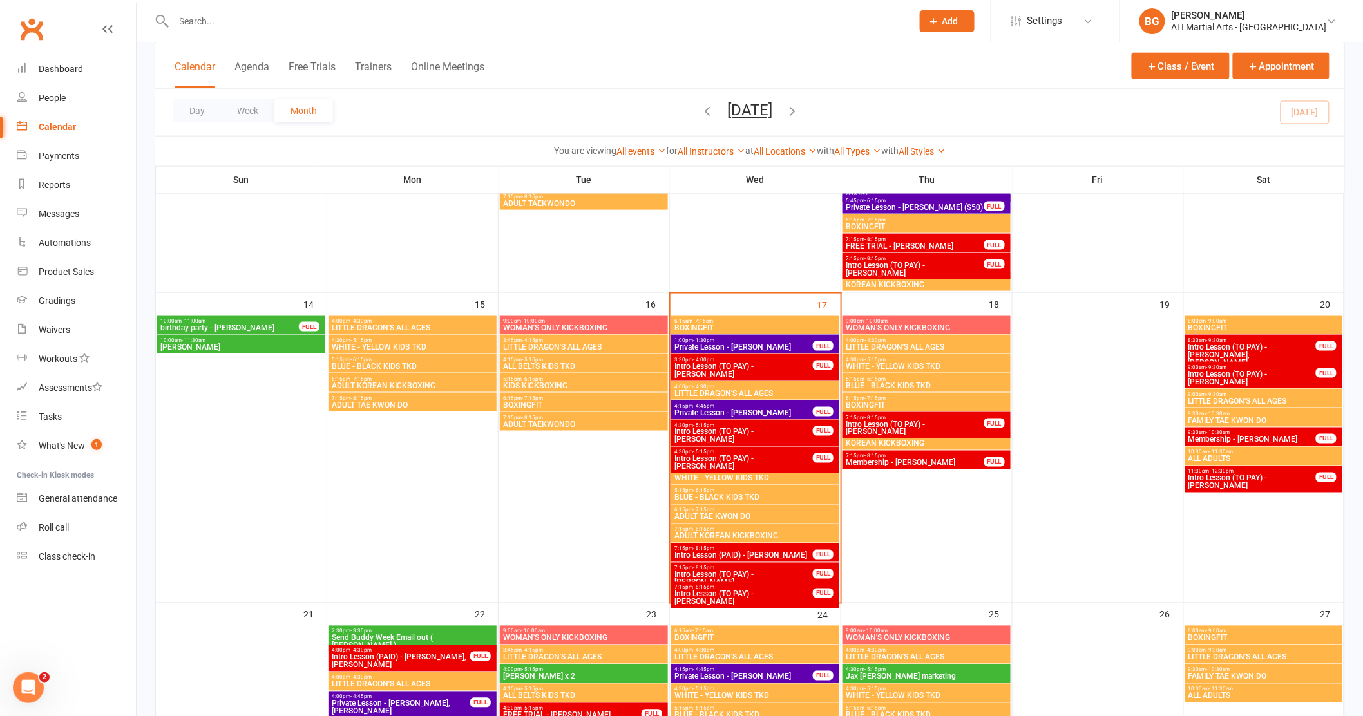
click at [752, 552] on span "Intro Lesson (PAID) - [PERSON_NAME]" at bounding box center [744, 556] width 140 height 8
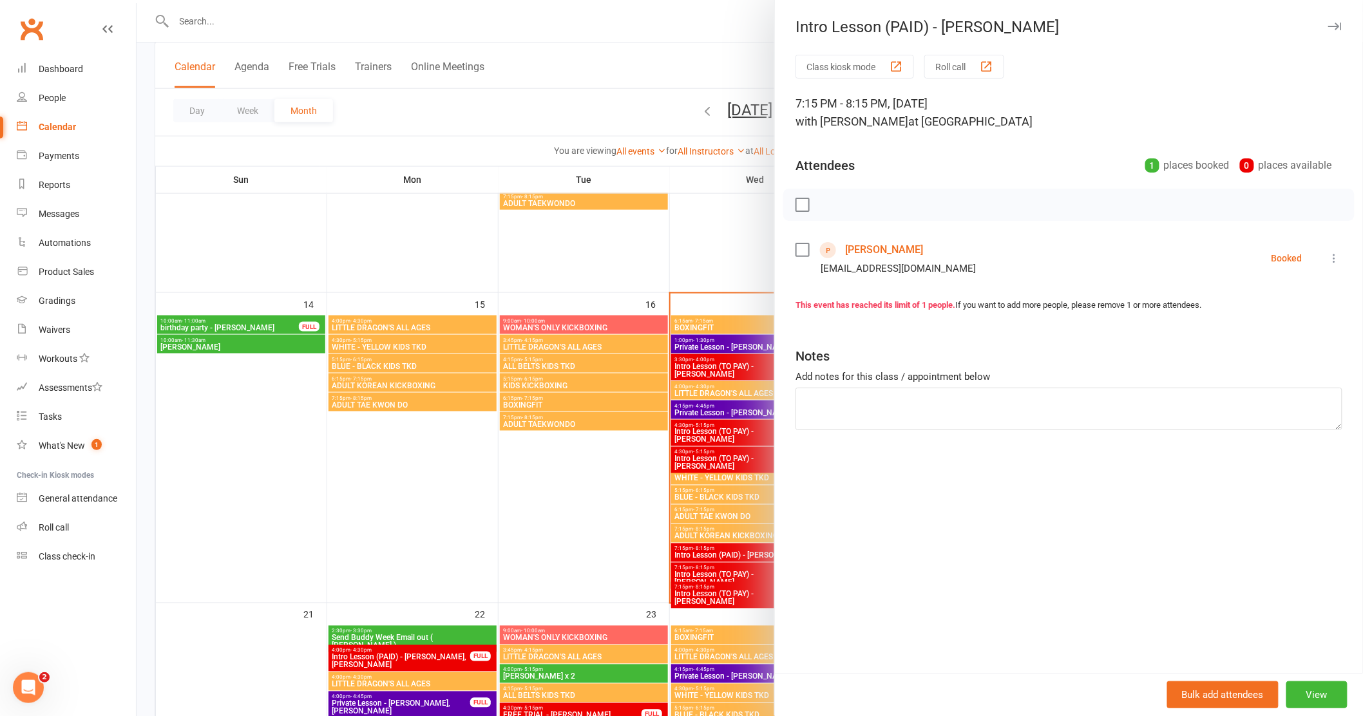
click at [740, 590] on div at bounding box center [750, 358] width 1227 height 716
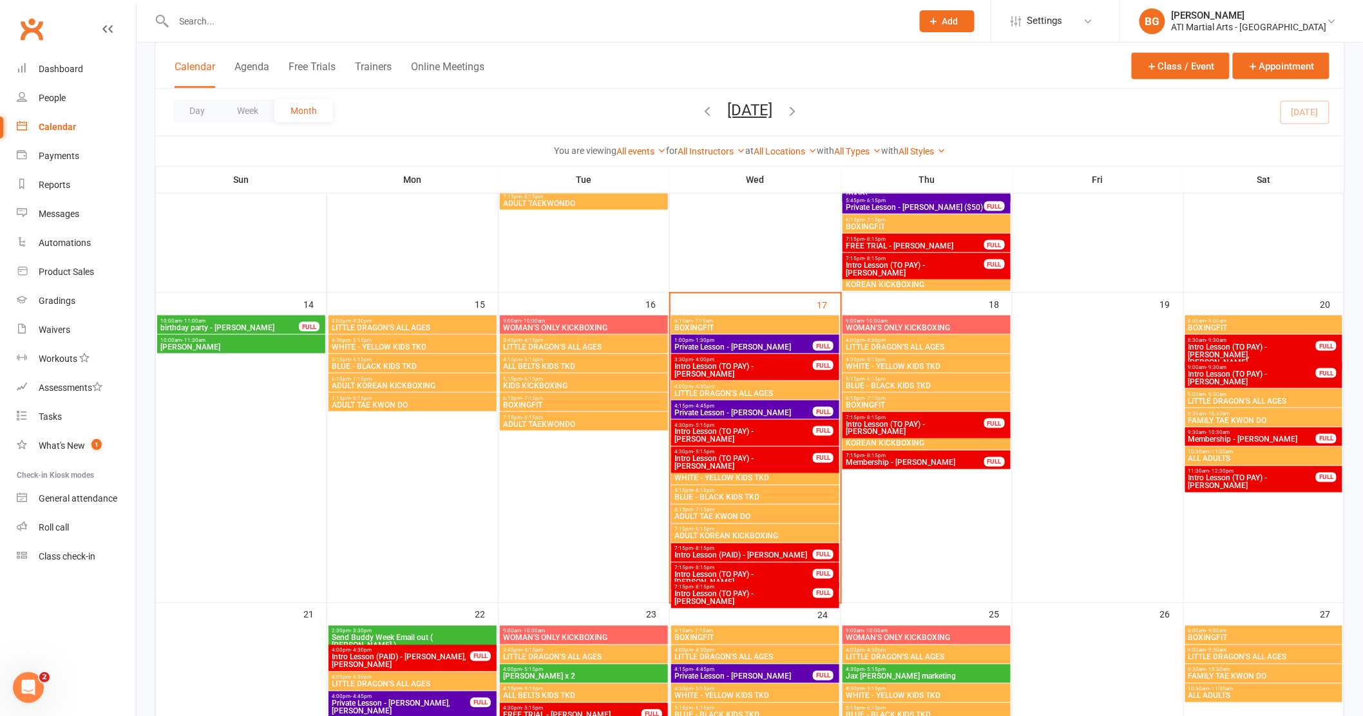
click at [740, 575] on span "Intro Lesson (TO PAY) - [PERSON_NAME]" at bounding box center [744, 578] width 140 height 15
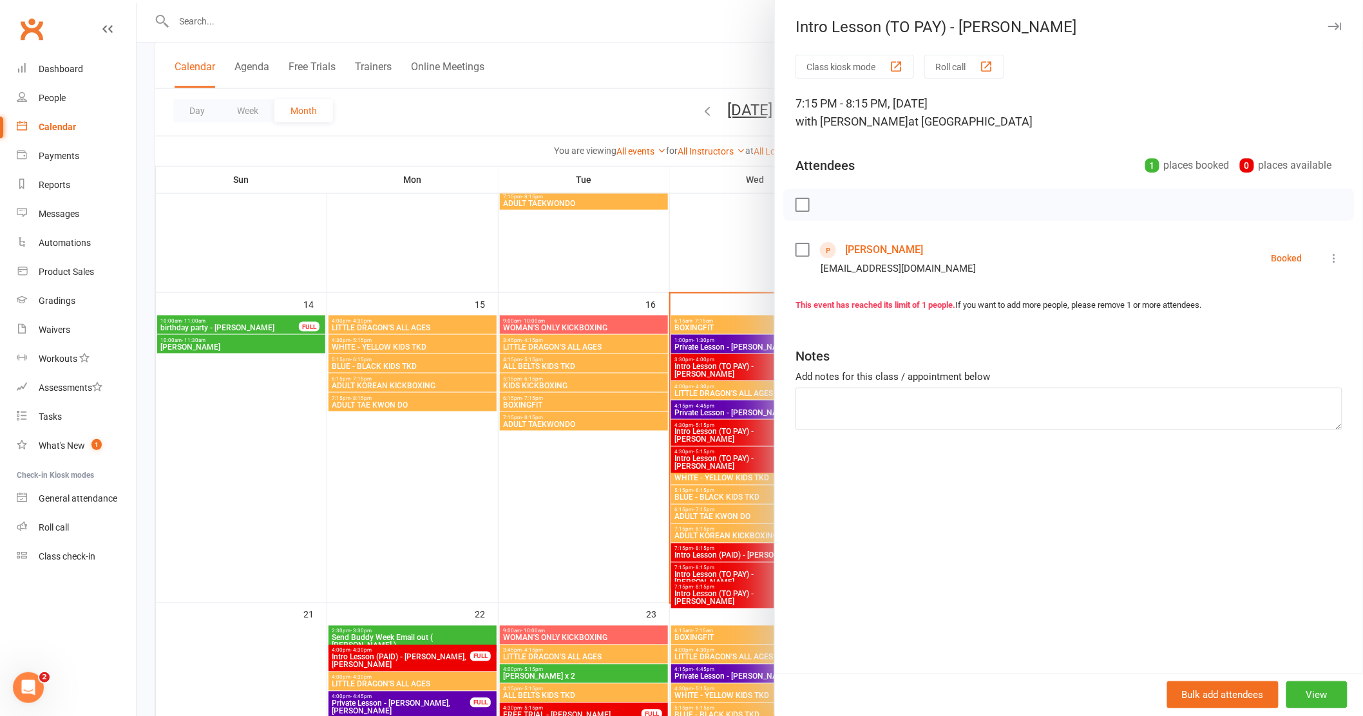
click at [723, 595] on div at bounding box center [750, 358] width 1227 height 716
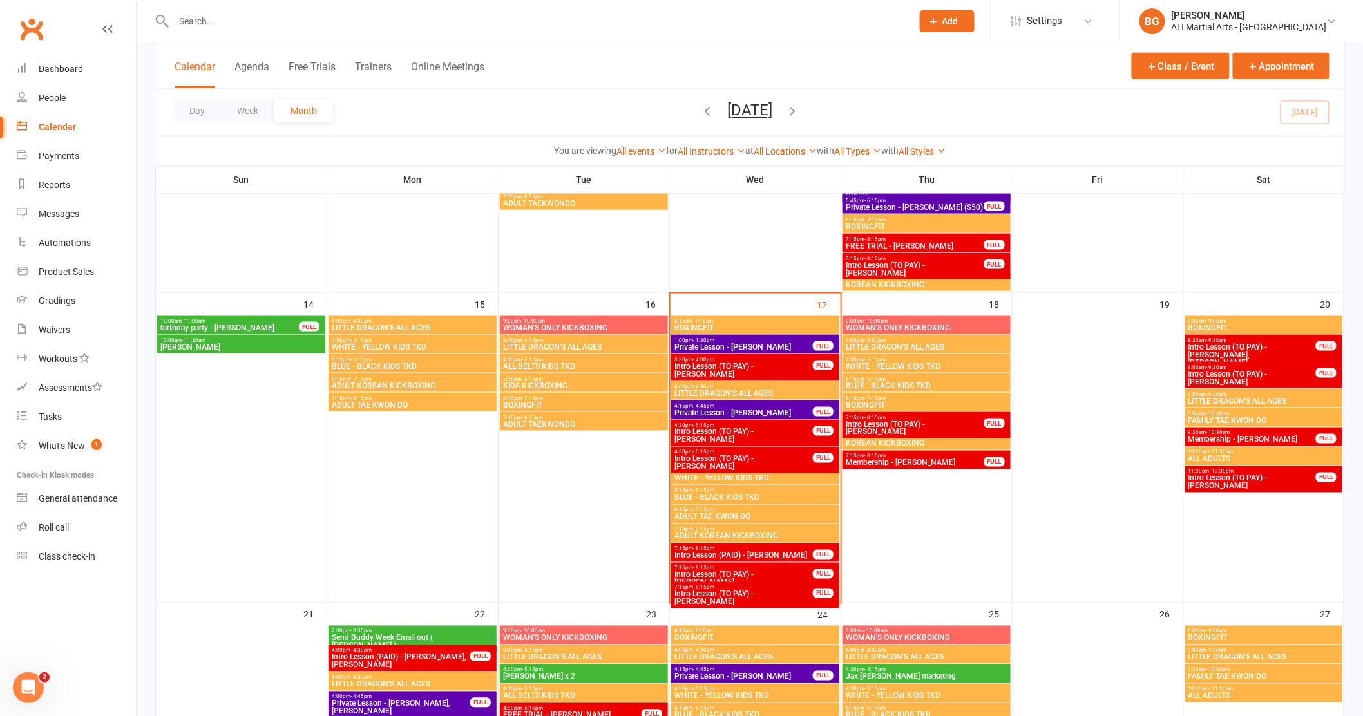
click at [723, 595] on span "Intro Lesson (TO PAY) - [PERSON_NAME]" at bounding box center [744, 598] width 140 height 15
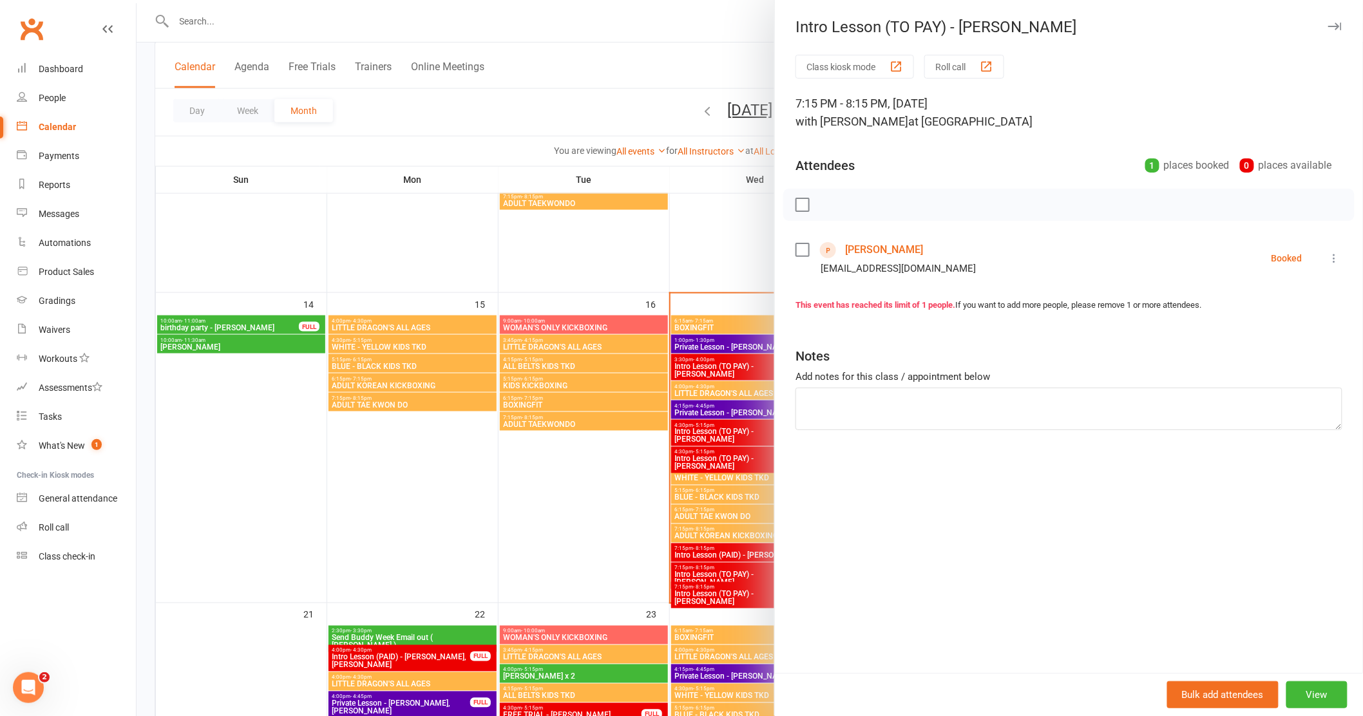
click at [716, 510] on div at bounding box center [750, 358] width 1227 height 716
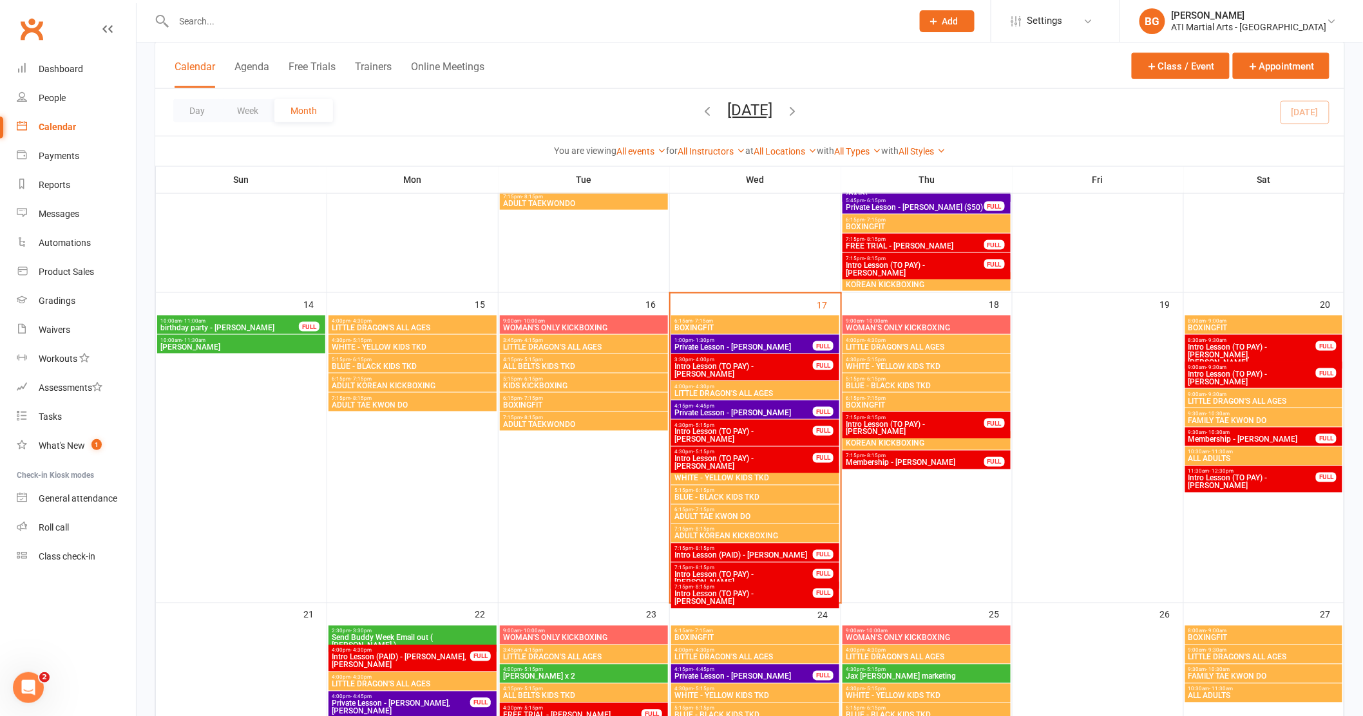
click at [721, 345] on span "Private Lesson - [PERSON_NAME]" at bounding box center [744, 347] width 140 height 8
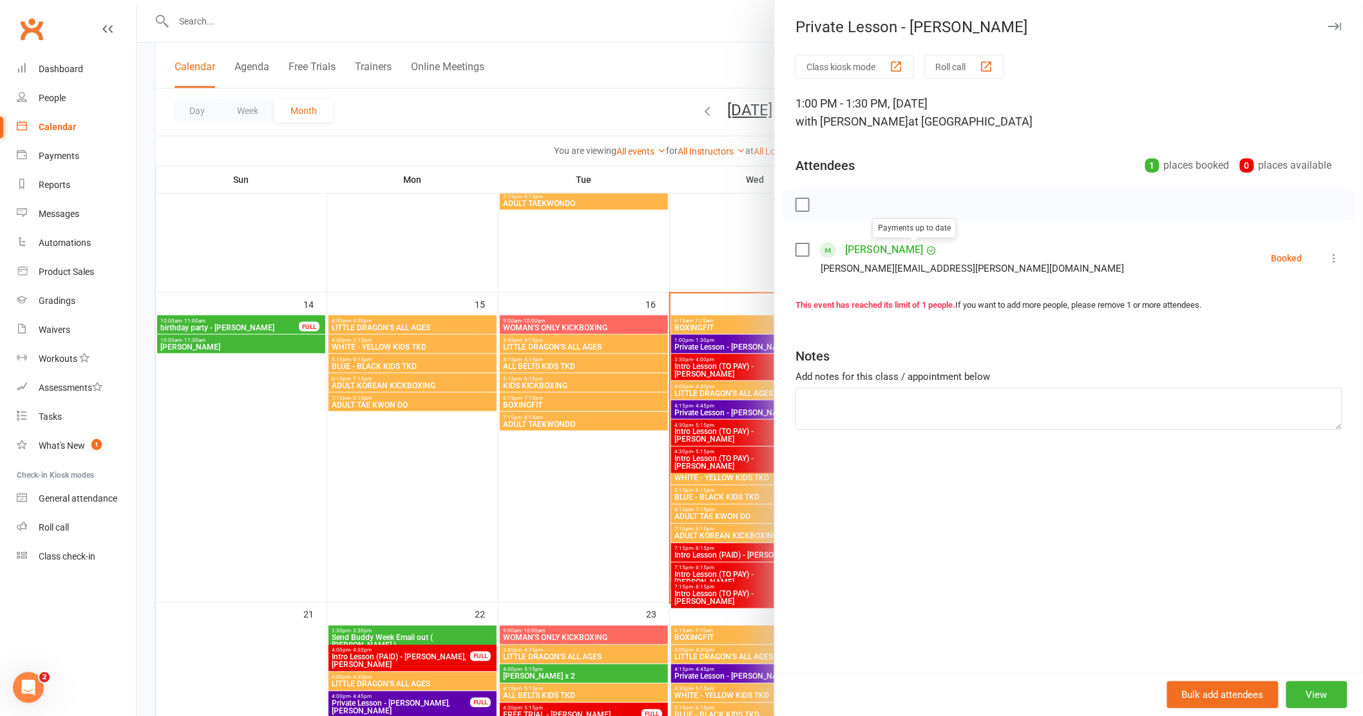
click at [877, 250] on link "[PERSON_NAME]" at bounding box center [884, 250] width 78 height 21
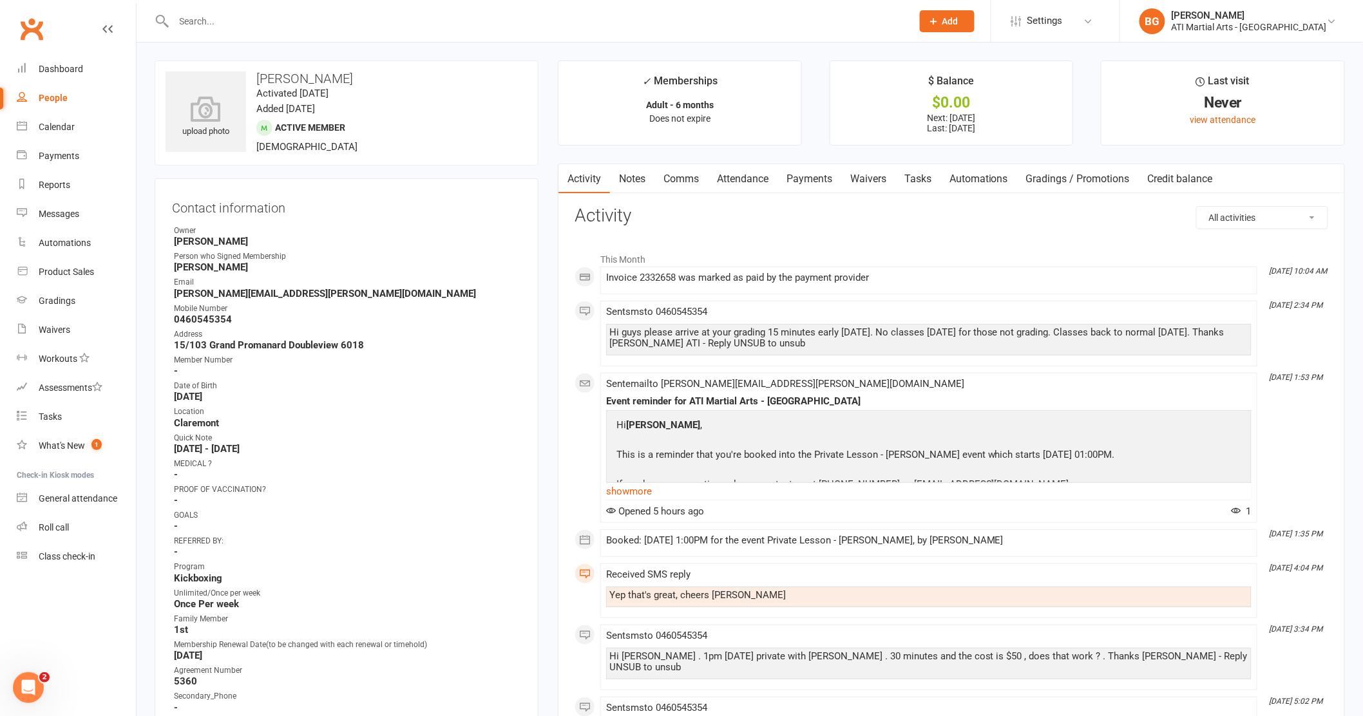
scroll to position [3, 0]
click at [45, 67] on div "Dashboard" at bounding box center [61, 69] width 44 height 10
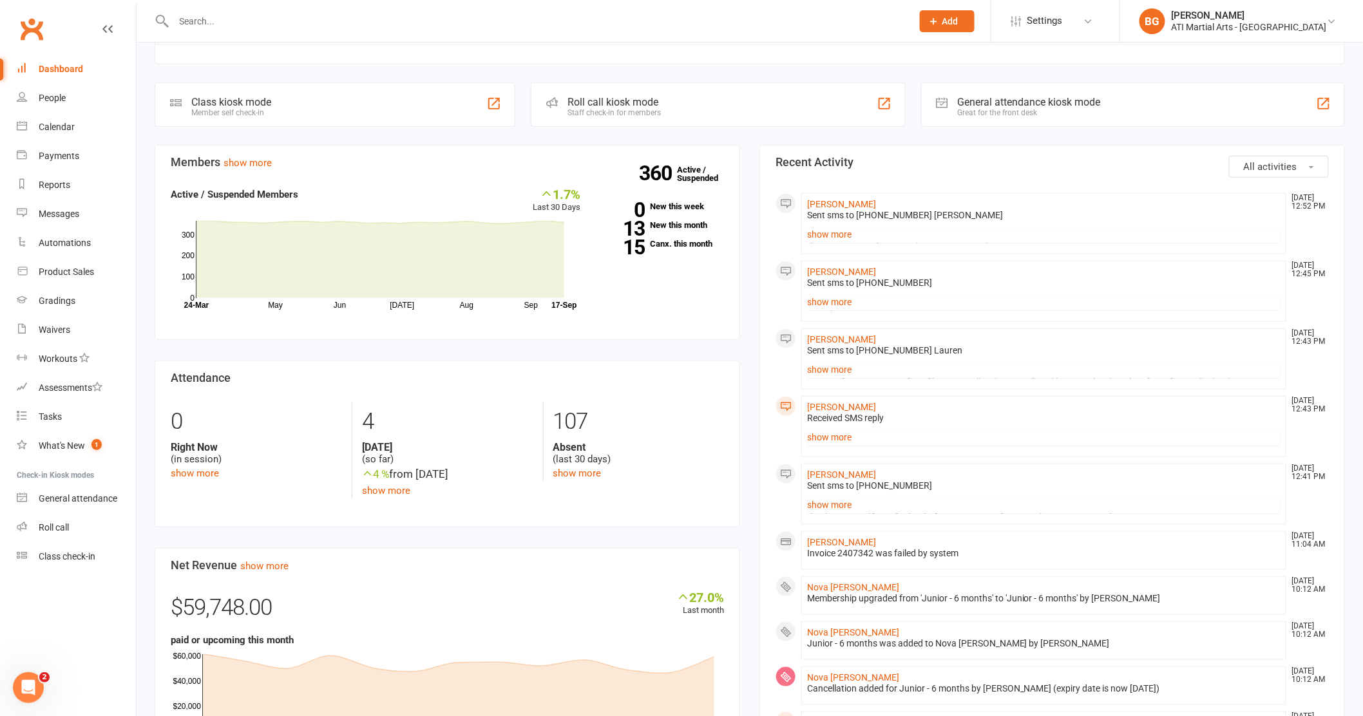
scroll to position [383, 0]
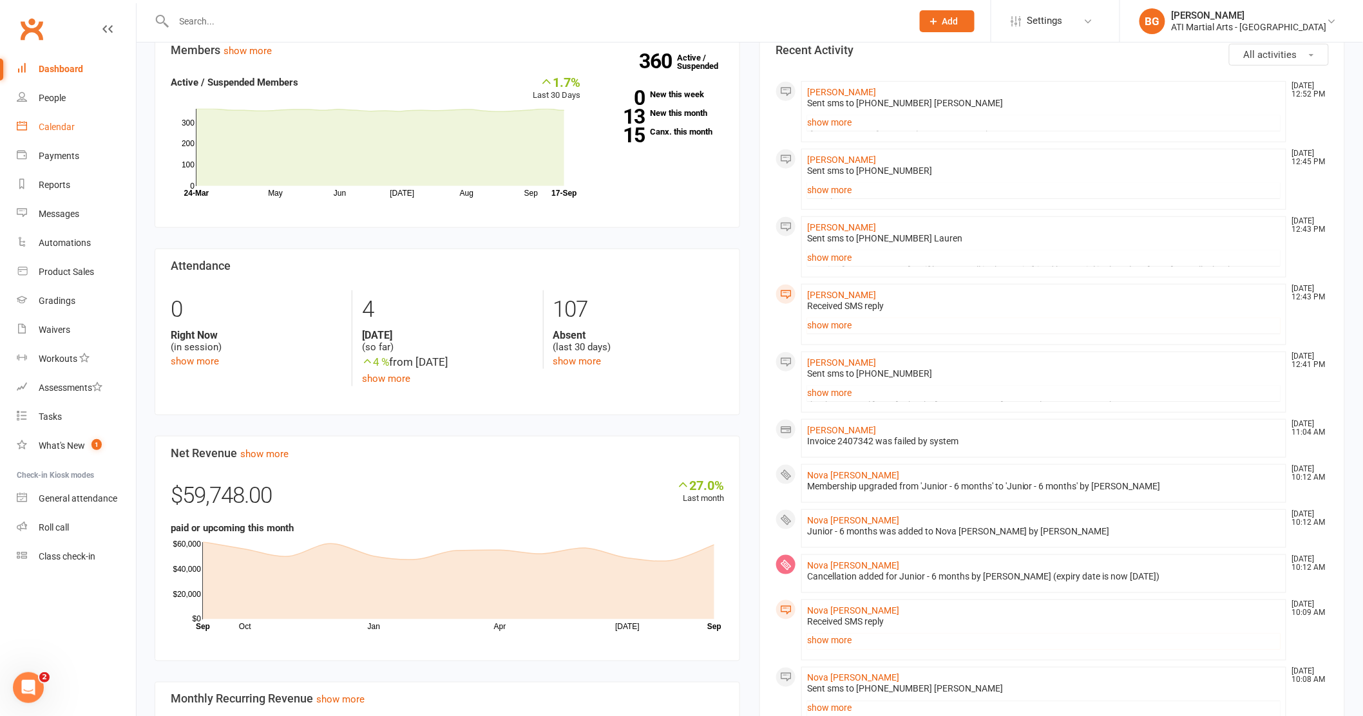
click at [64, 125] on div "Calendar" at bounding box center [57, 127] width 36 height 10
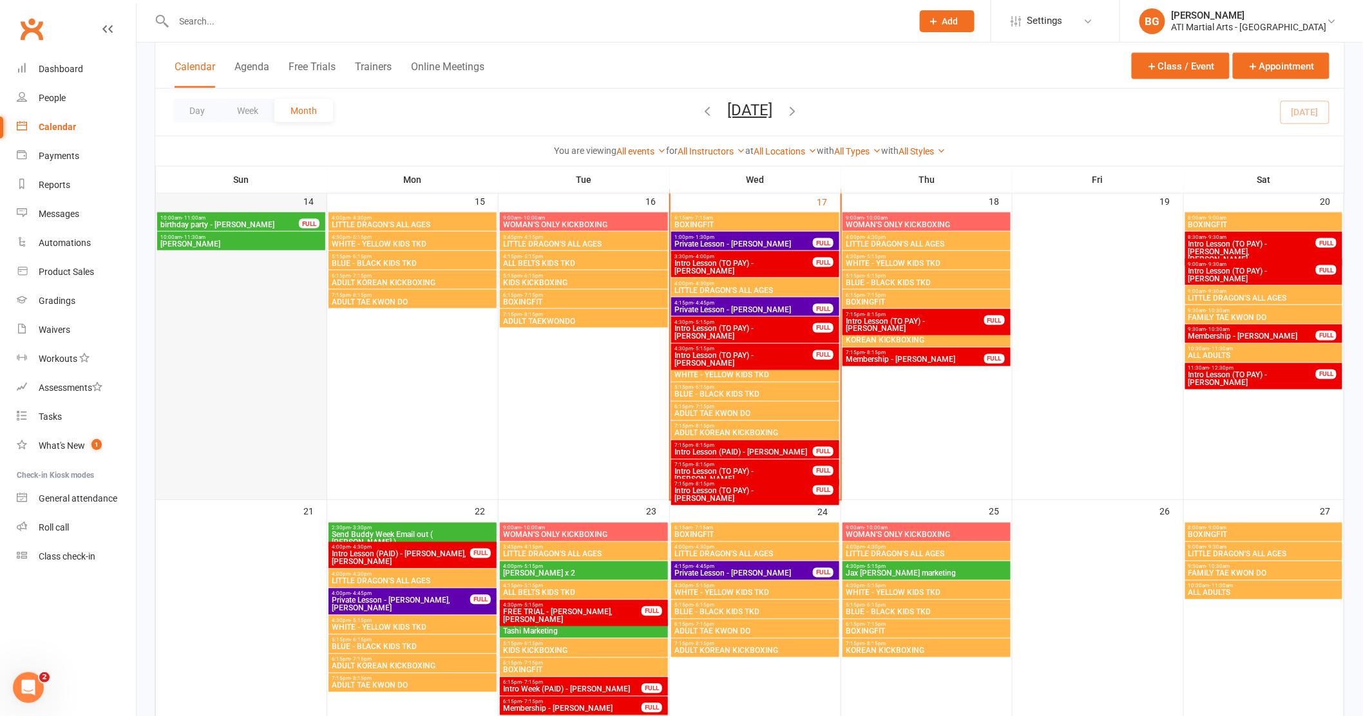
scroll to position [696, 0]
click at [43, 71] on div "Dashboard" at bounding box center [61, 69] width 44 height 10
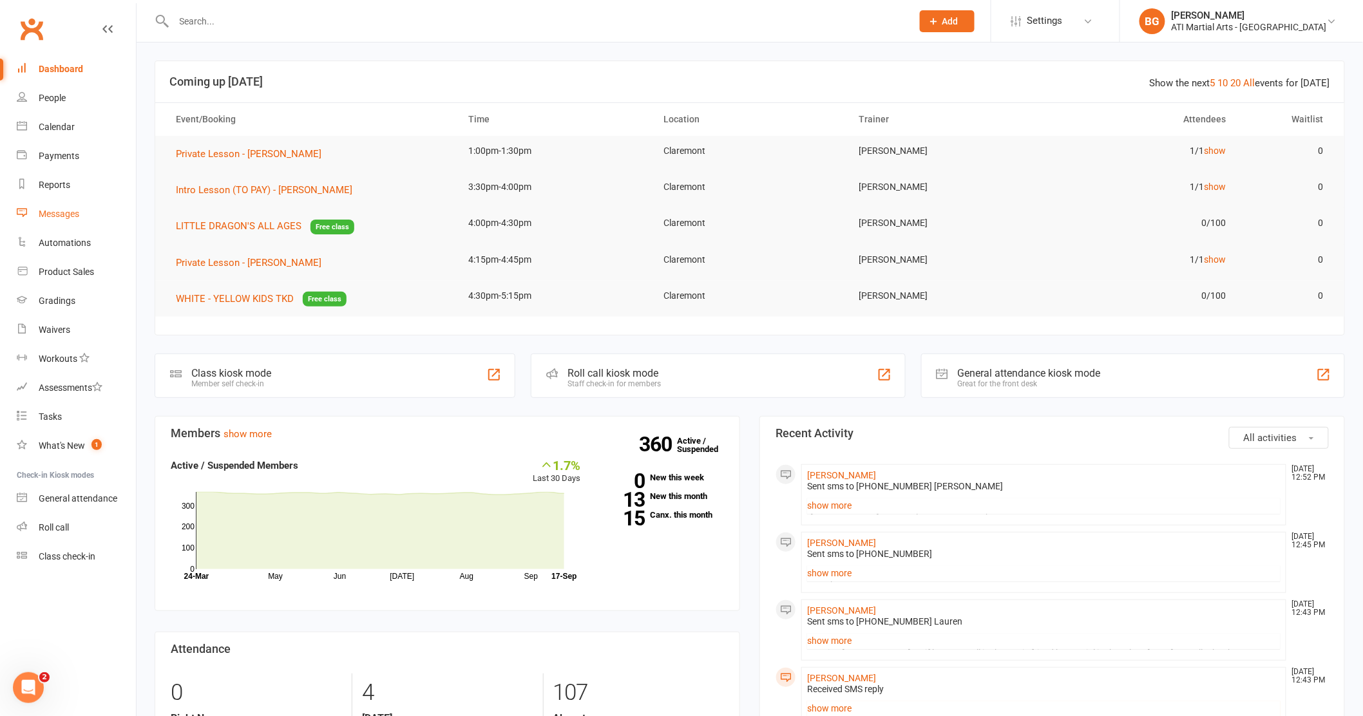
click at [51, 203] on link "Messages" at bounding box center [76, 214] width 119 height 29
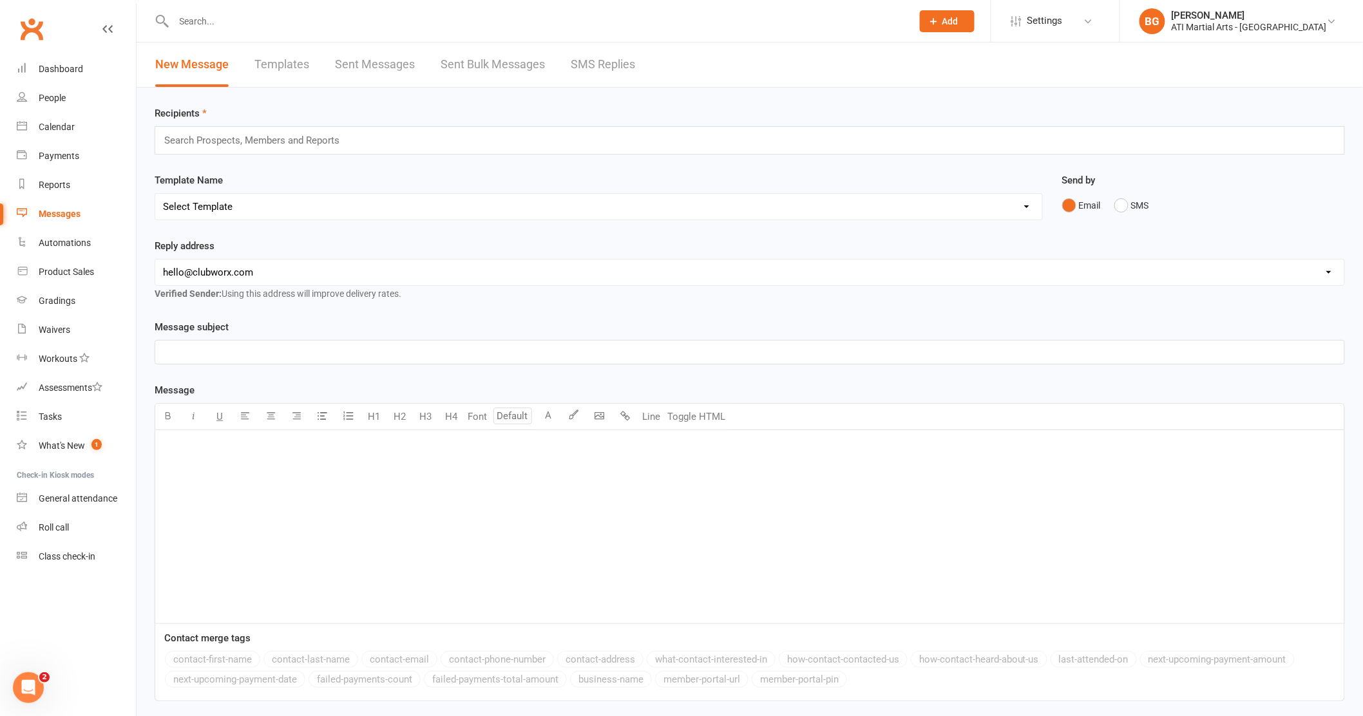
click at [618, 73] on link "SMS Replies" at bounding box center [603, 65] width 64 height 44
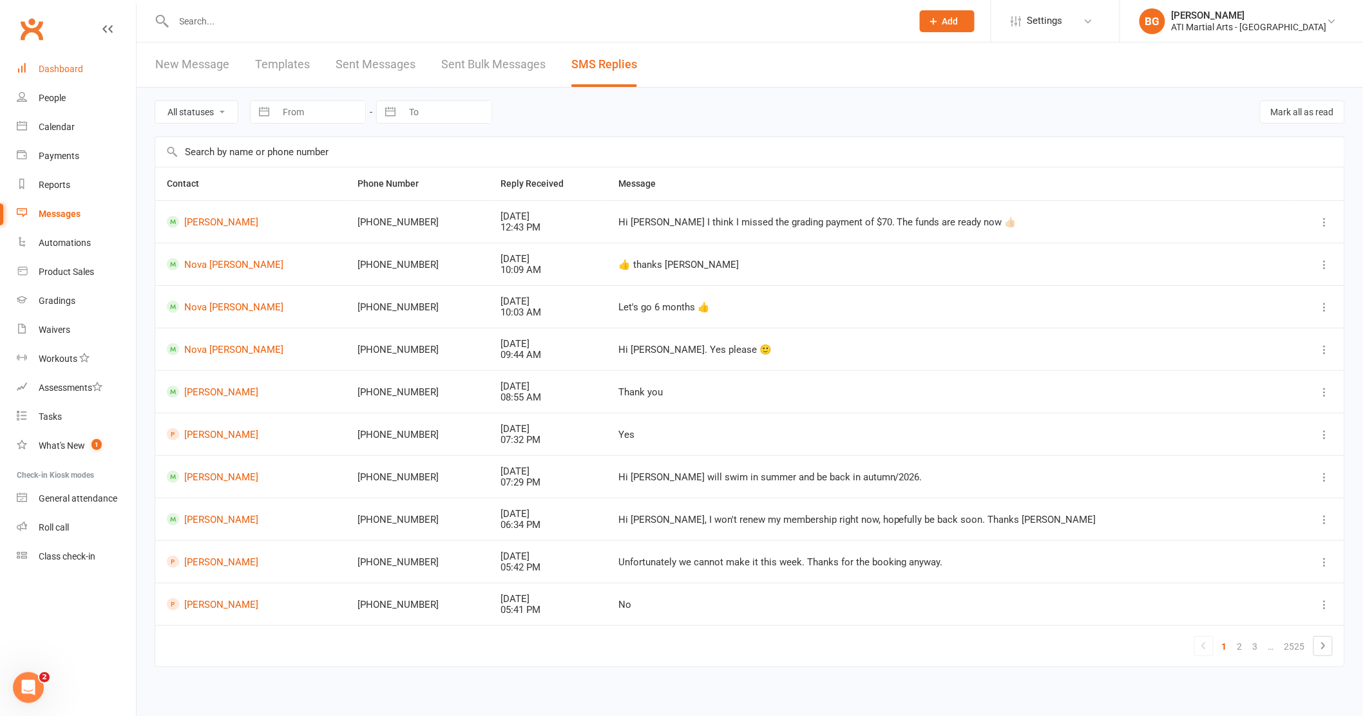
click at [68, 71] on div "Dashboard" at bounding box center [61, 69] width 44 height 10
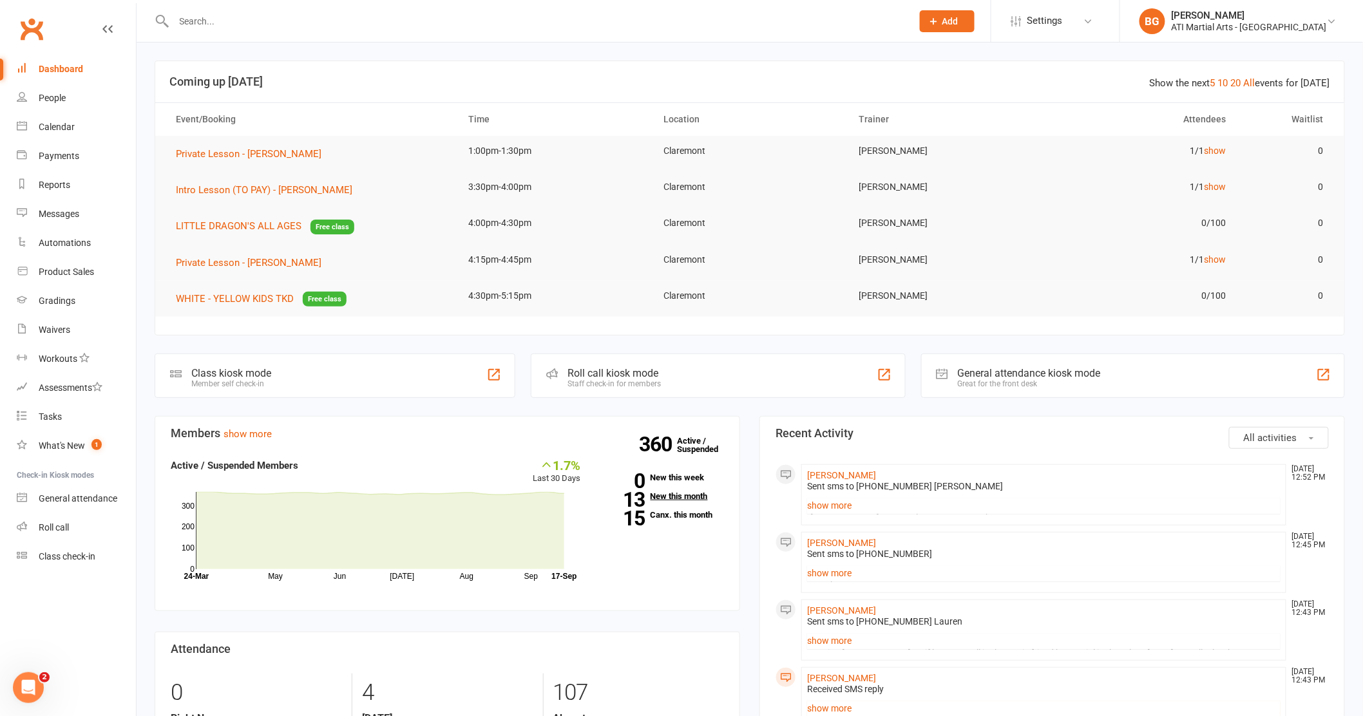
click at [642, 500] on strong "13" at bounding box center [622, 499] width 45 height 19
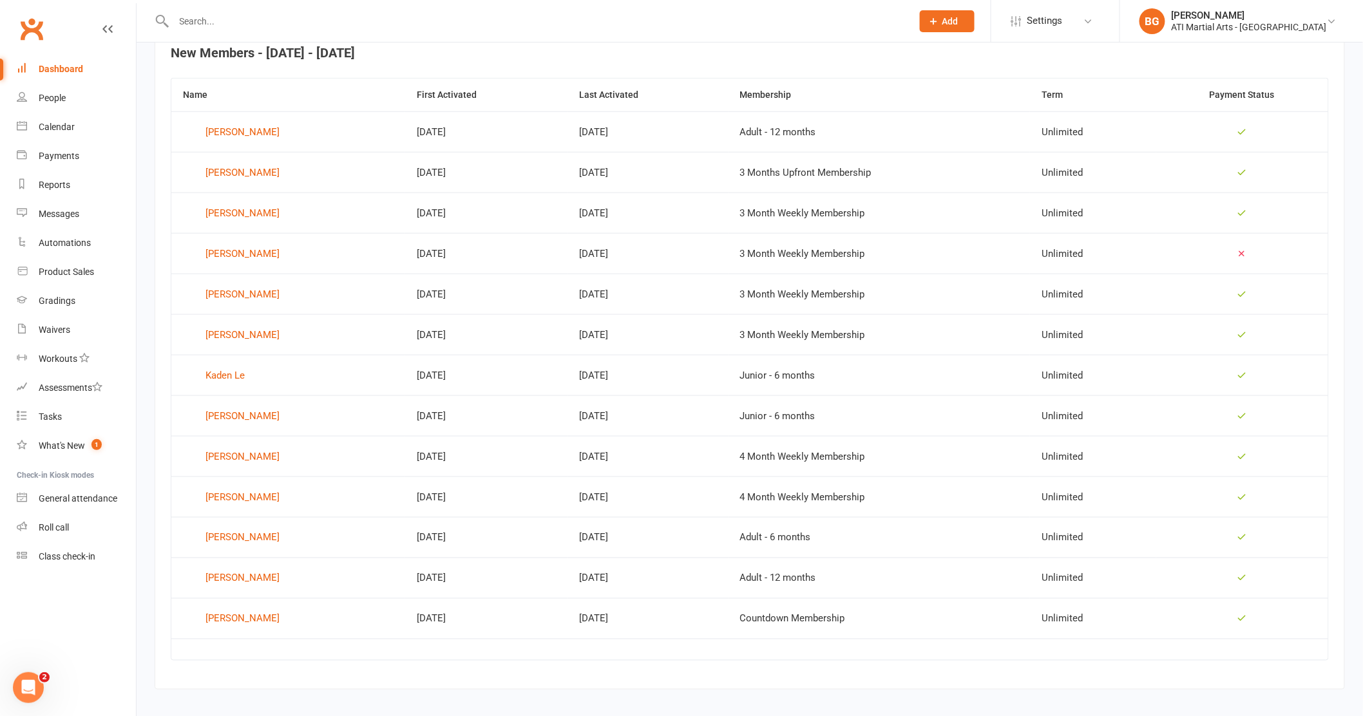
scroll to position [513, 0]
click at [72, 133] on link "Calendar" at bounding box center [76, 127] width 119 height 29
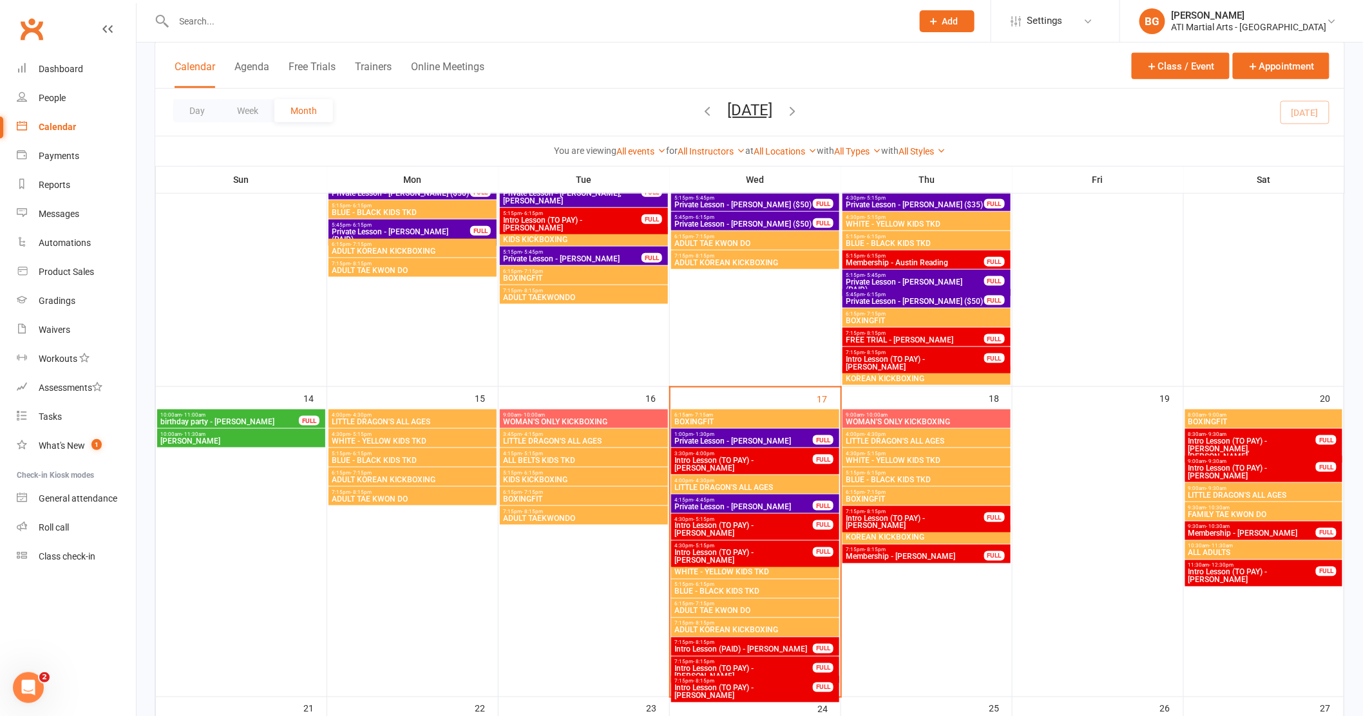
scroll to position [522, 0]
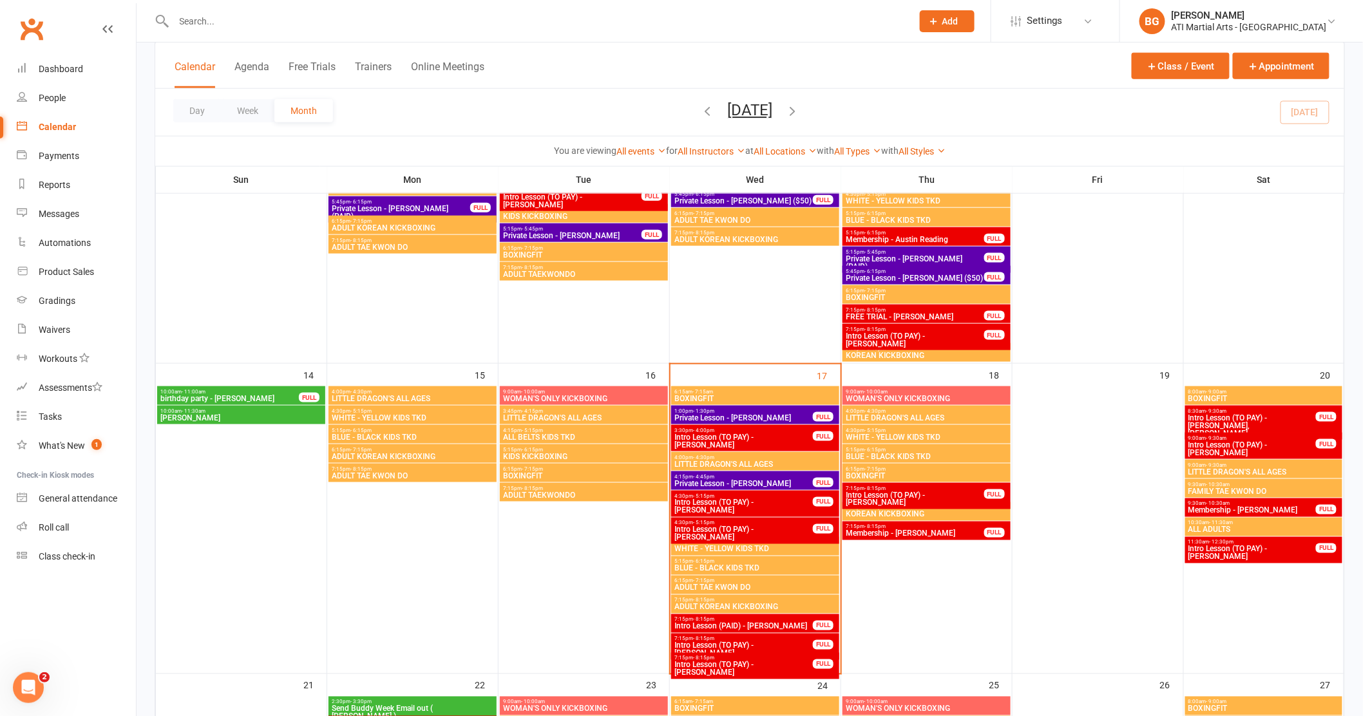
click at [759, 509] on span "Intro Lesson (TO PAY) - [PERSON_NAME]" at bounding box center [744, 506] width 140 height 15
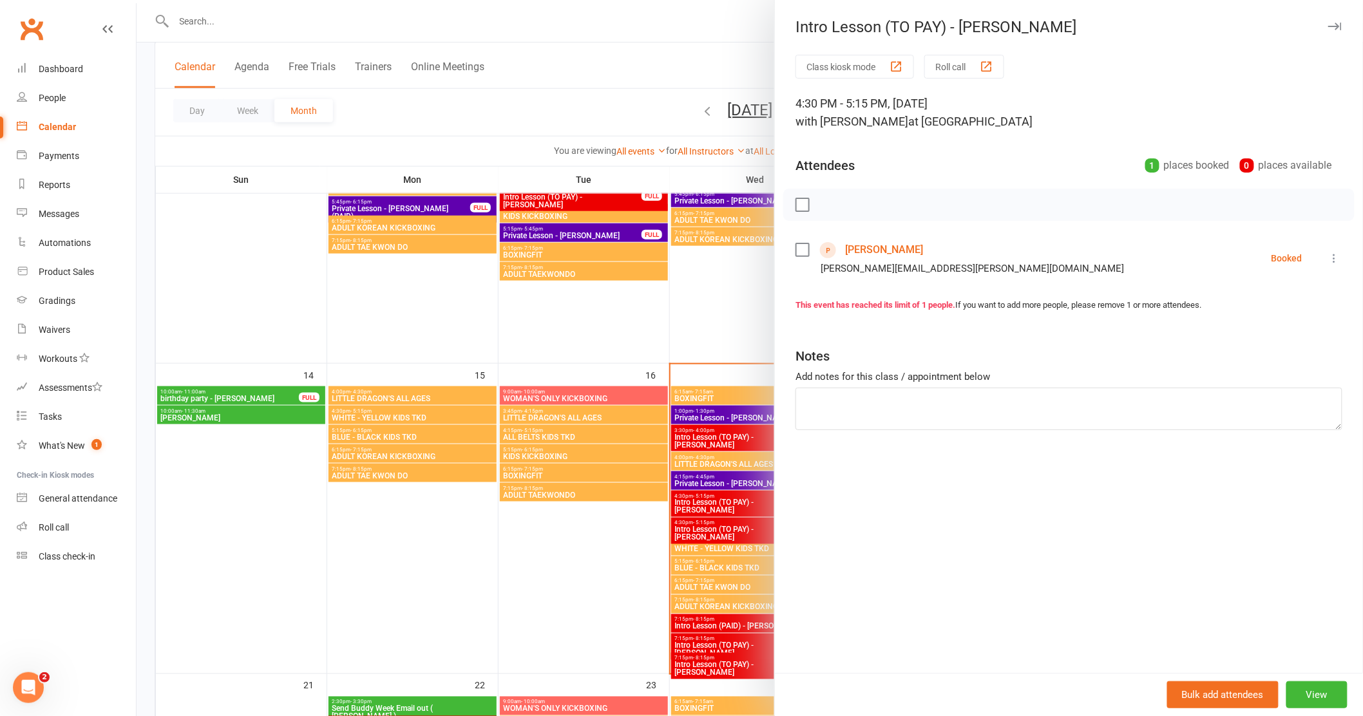
click at [731, 530] on div at bounding box center [750, 358] width 1227 height 716
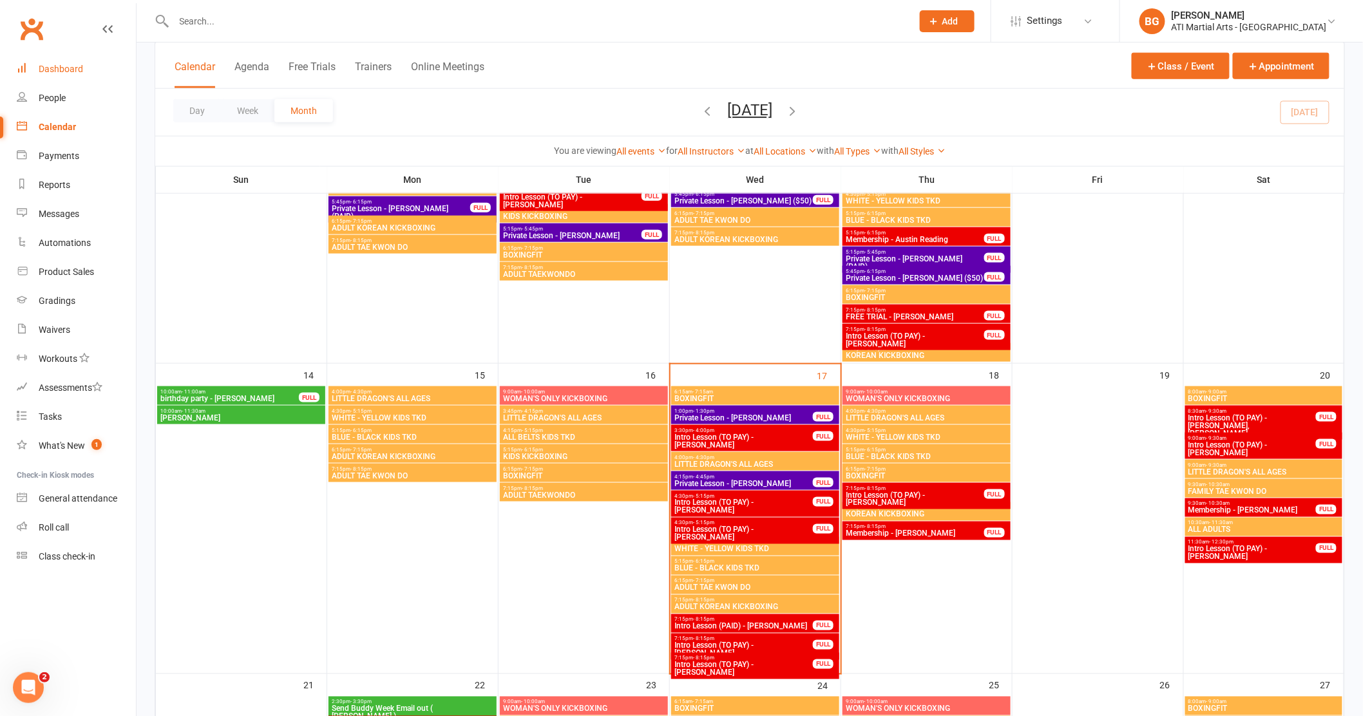
click at [86, 76] on link "Dashboard" at bounding box center [76, 69] width 119 height 29
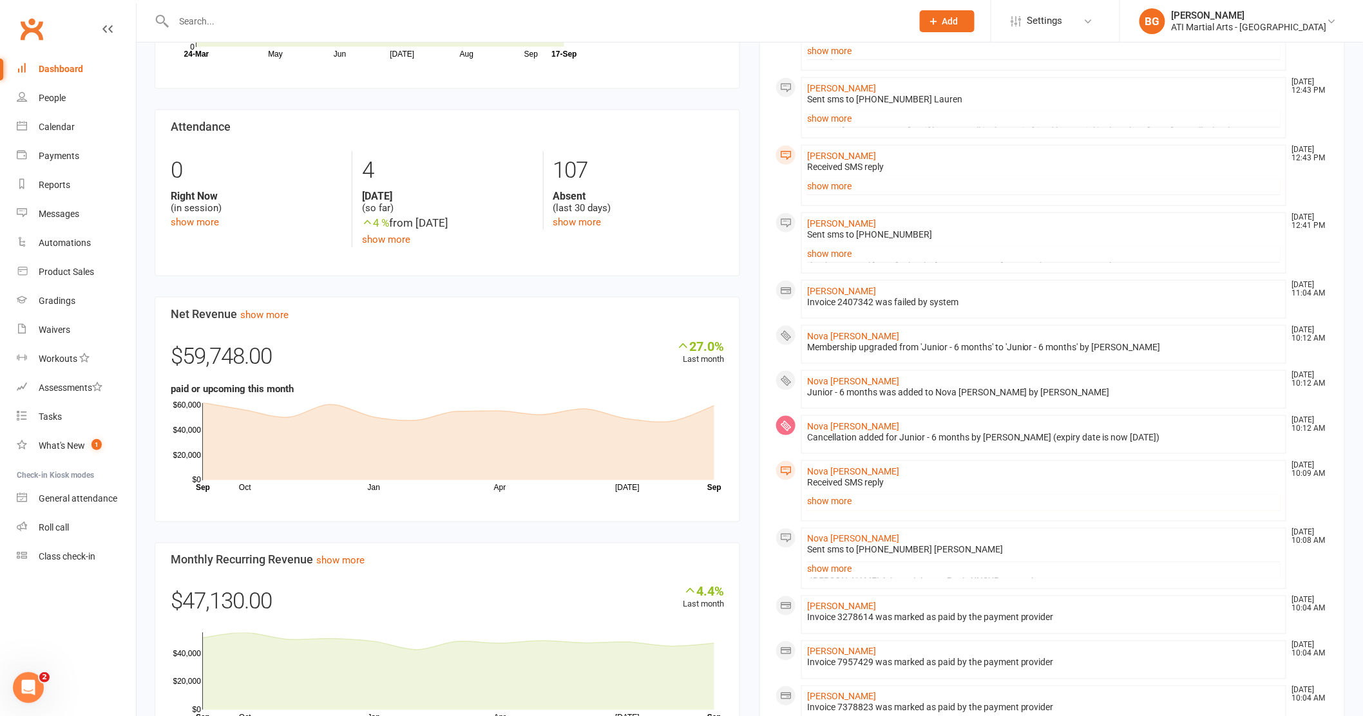
scroll to position [559, 0]
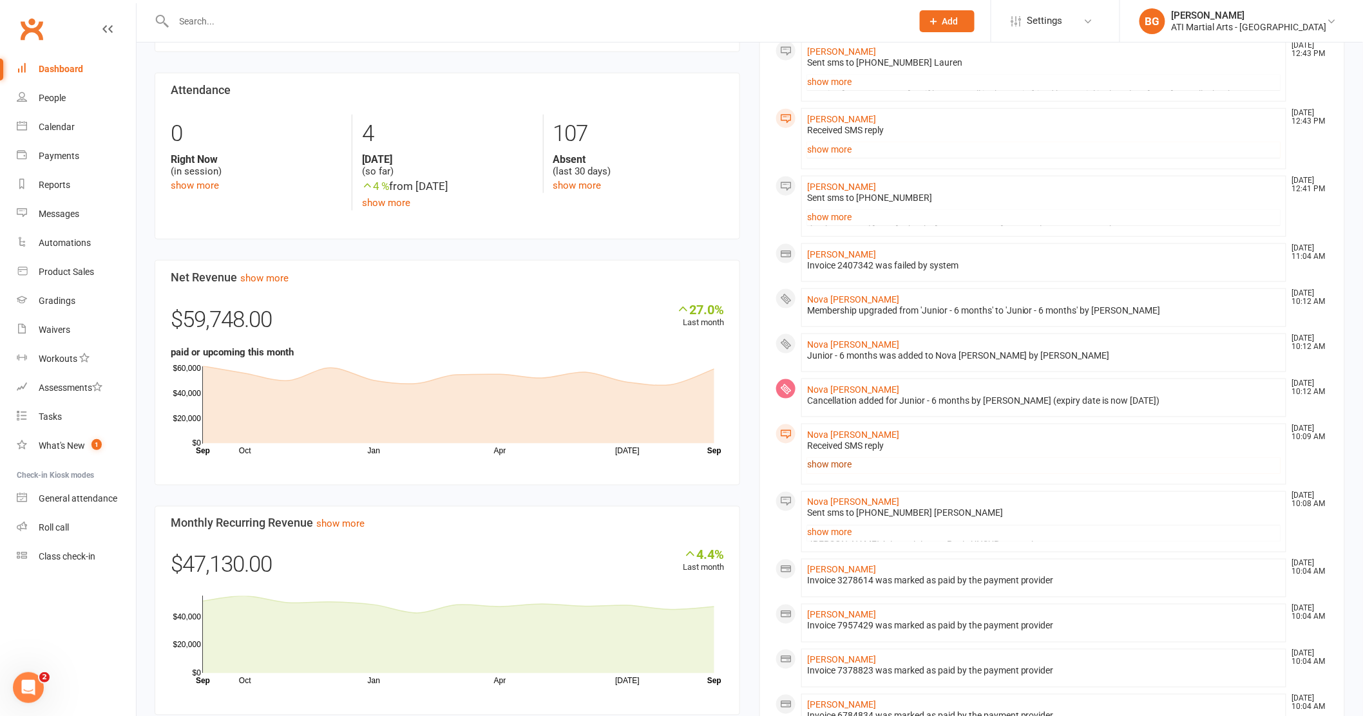
click at [834, 470] on link "show more" at bounding box center [1043, 465] width 473 height 18
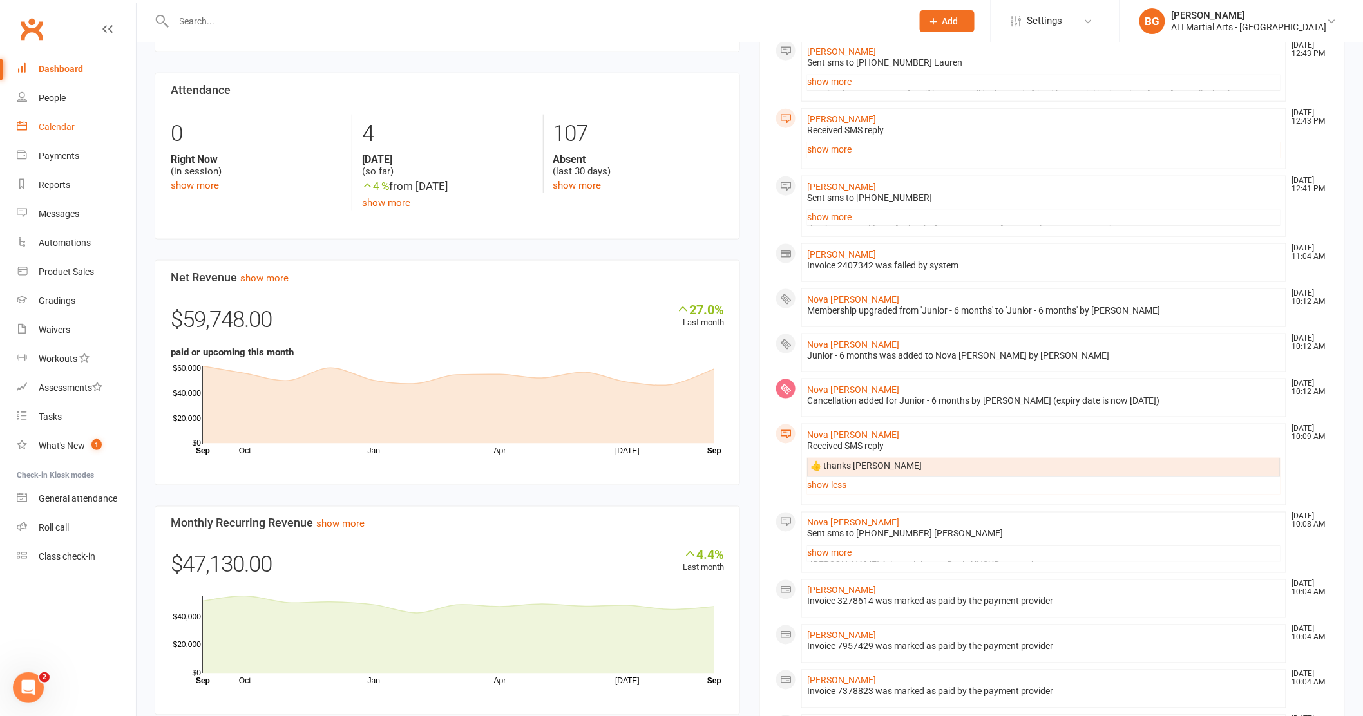
click at [48, 135] on link "Calendar" at bounding box center [76, 127] width 119 height 29
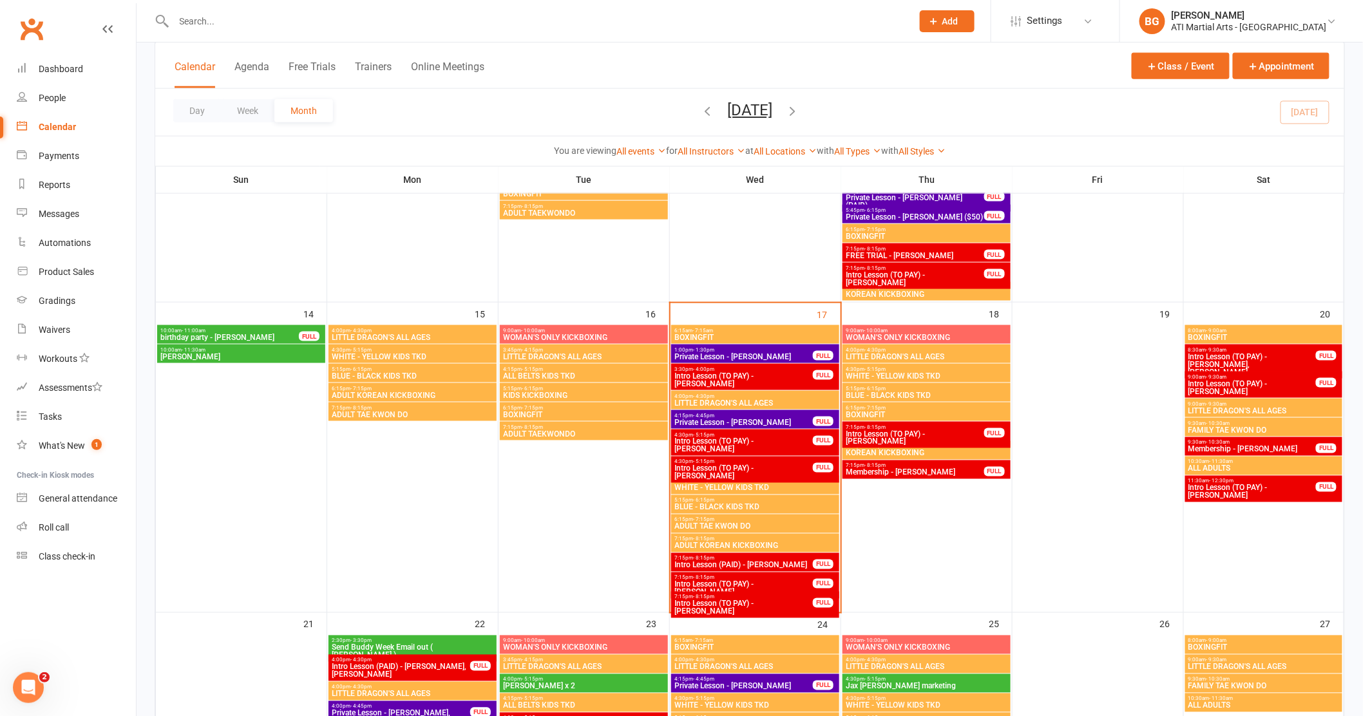
scroll to position [582, 0]
click at [723, 354] on span "Private Lesson - [PERSON_NAME]" at bounding box center [744, 358] width 140 height 8
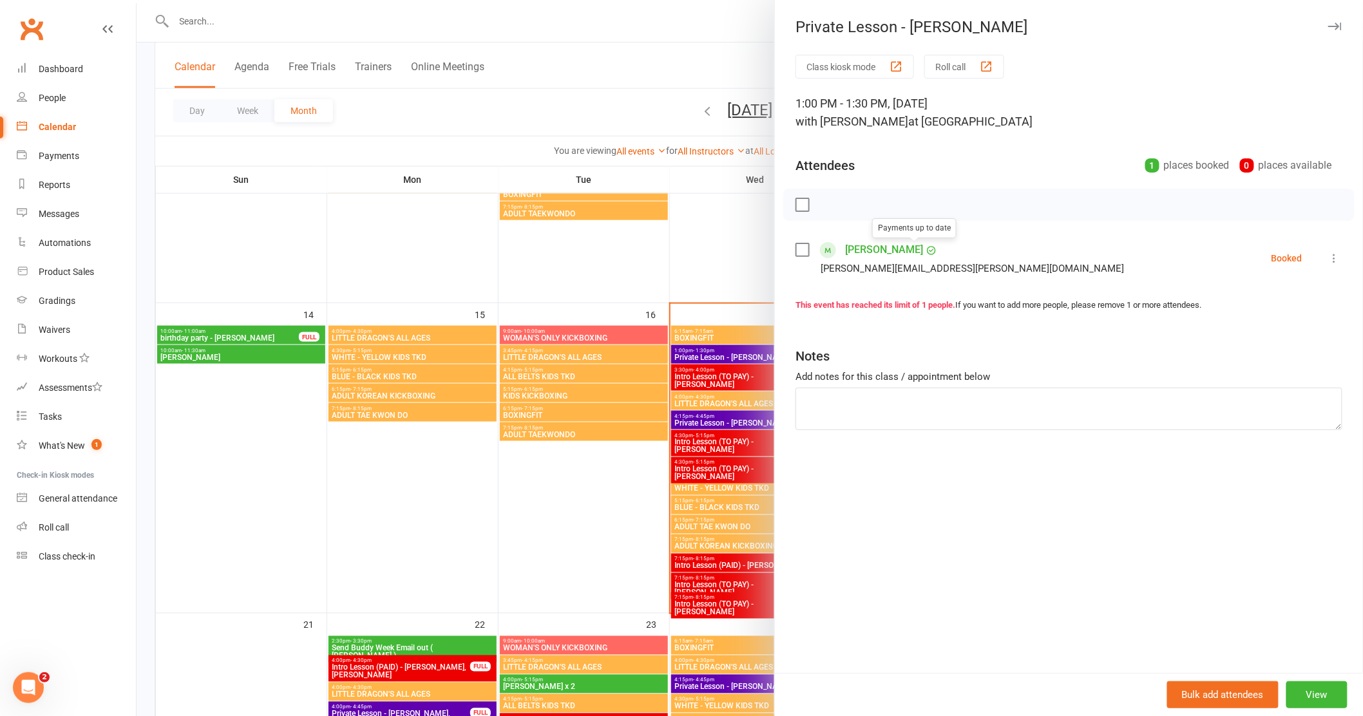
click at [895, 254] on link "[PERSON_NAME]" at bounding box center [884, 250] width 78 height 21
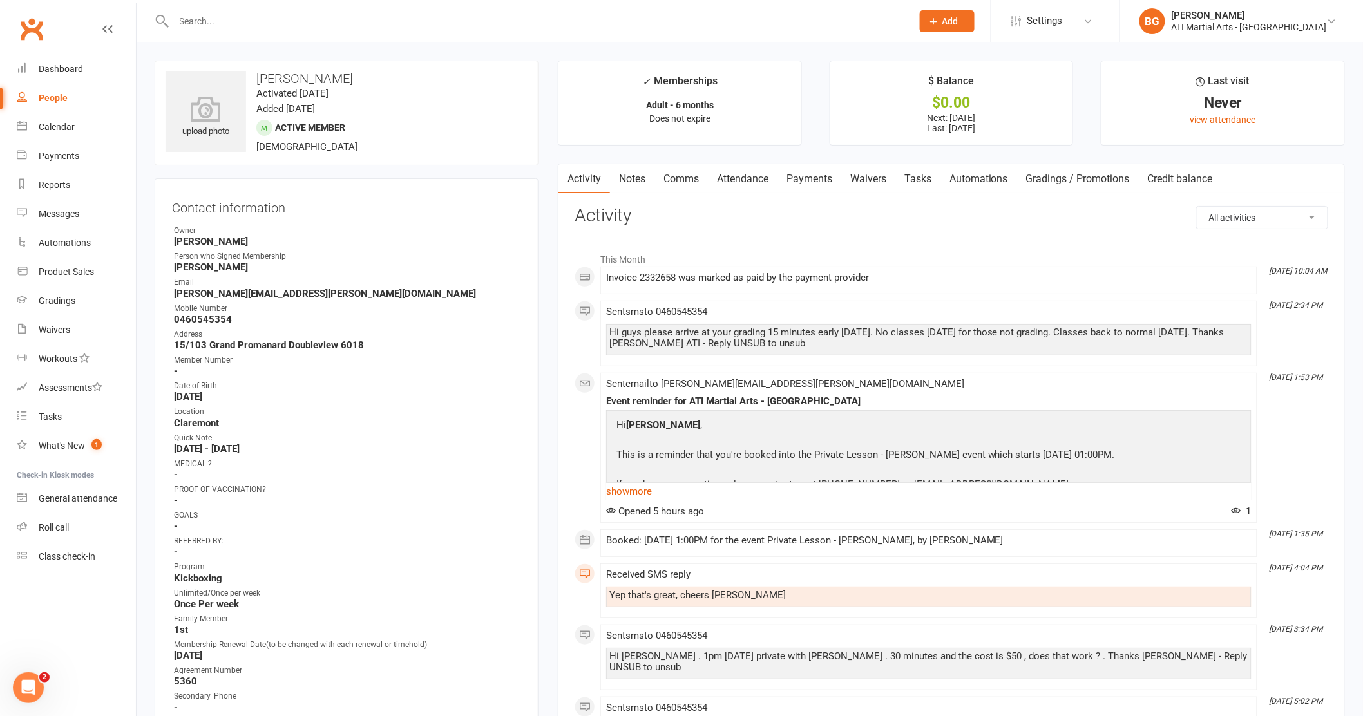
click at [823, 169] on link "Payments" at bounding box center [810, 179] width 64 height 30
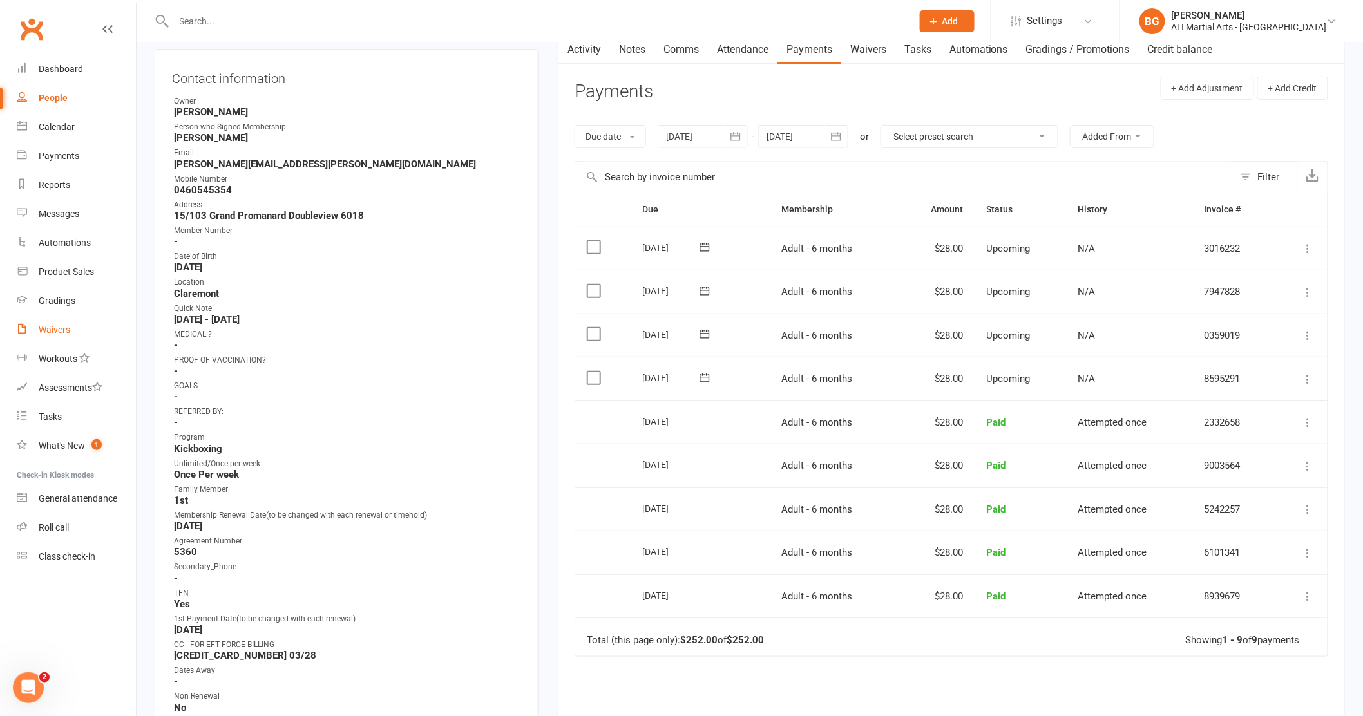
scroll to position [50, 0]
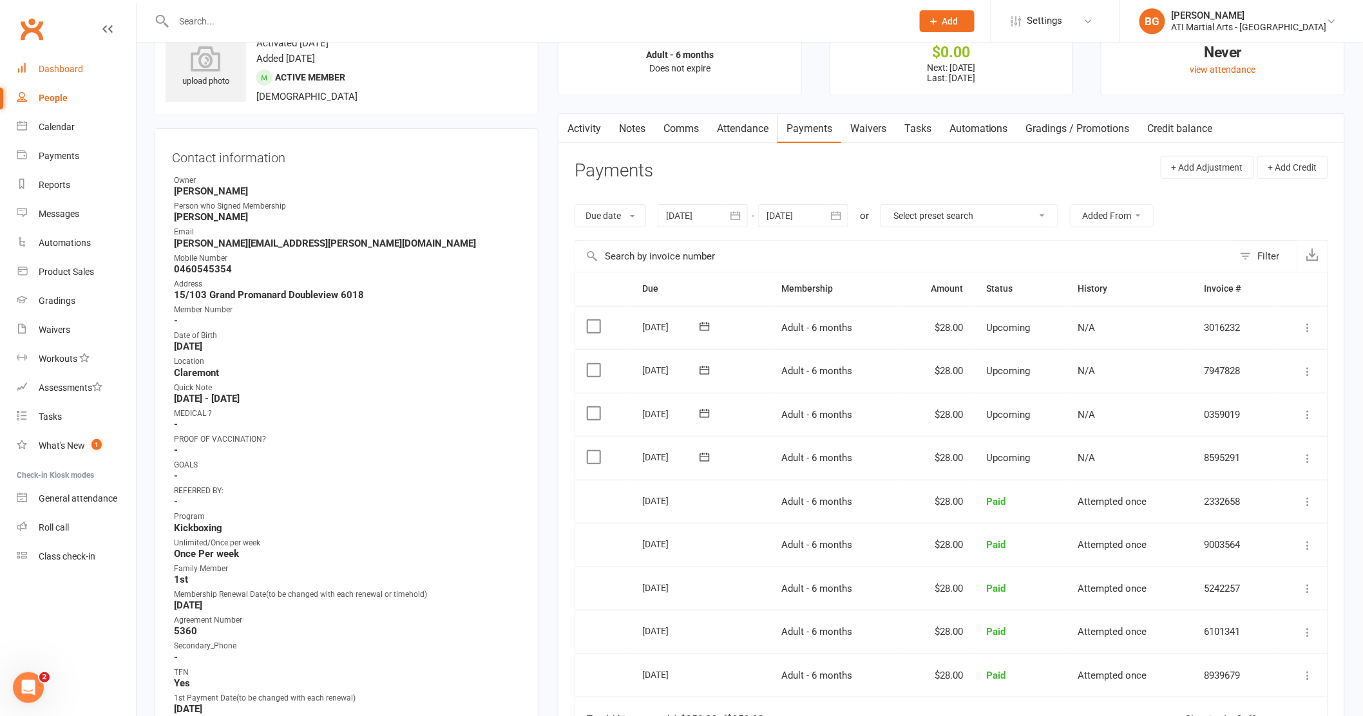
click at [72, 72] on div "Dashboard" at bounding box center [61, 69] width 44 height 10
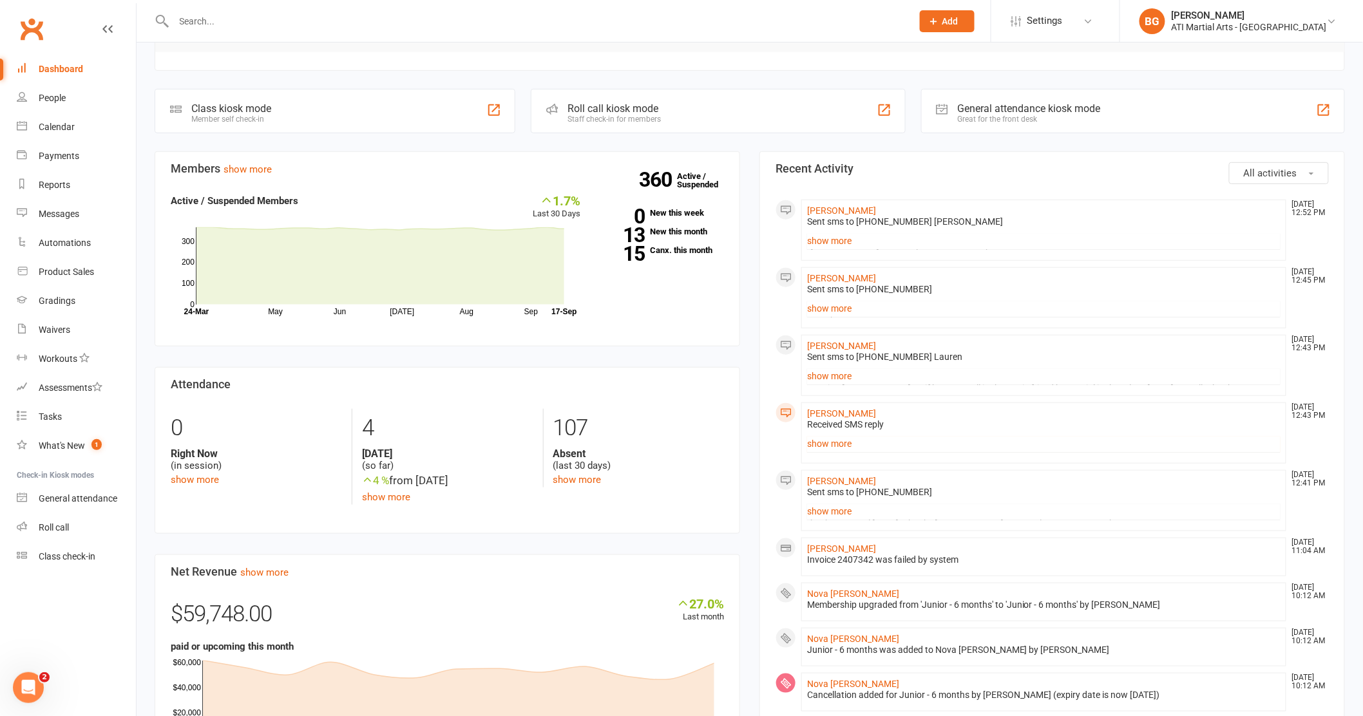
scroll to position [269, 0]
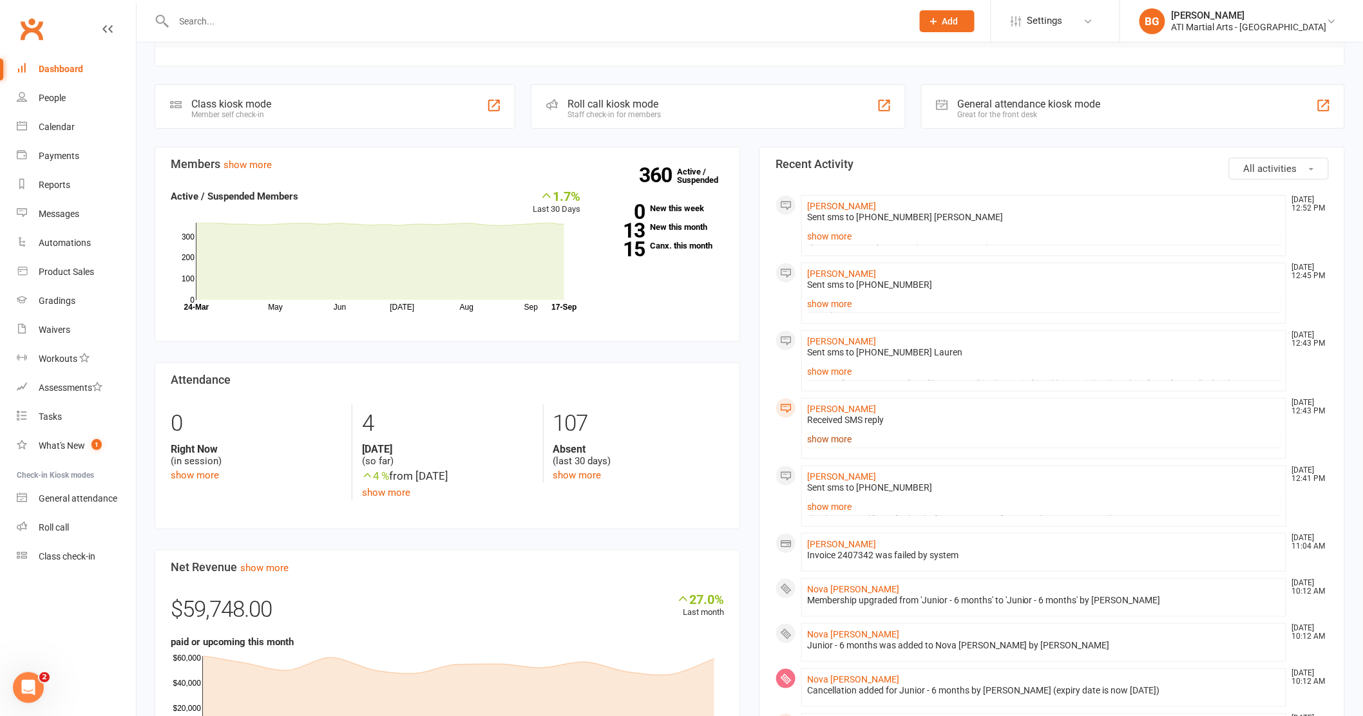
click at [824, 438] on link "show more" at bounding box center [1043, 439] width 473 height 18
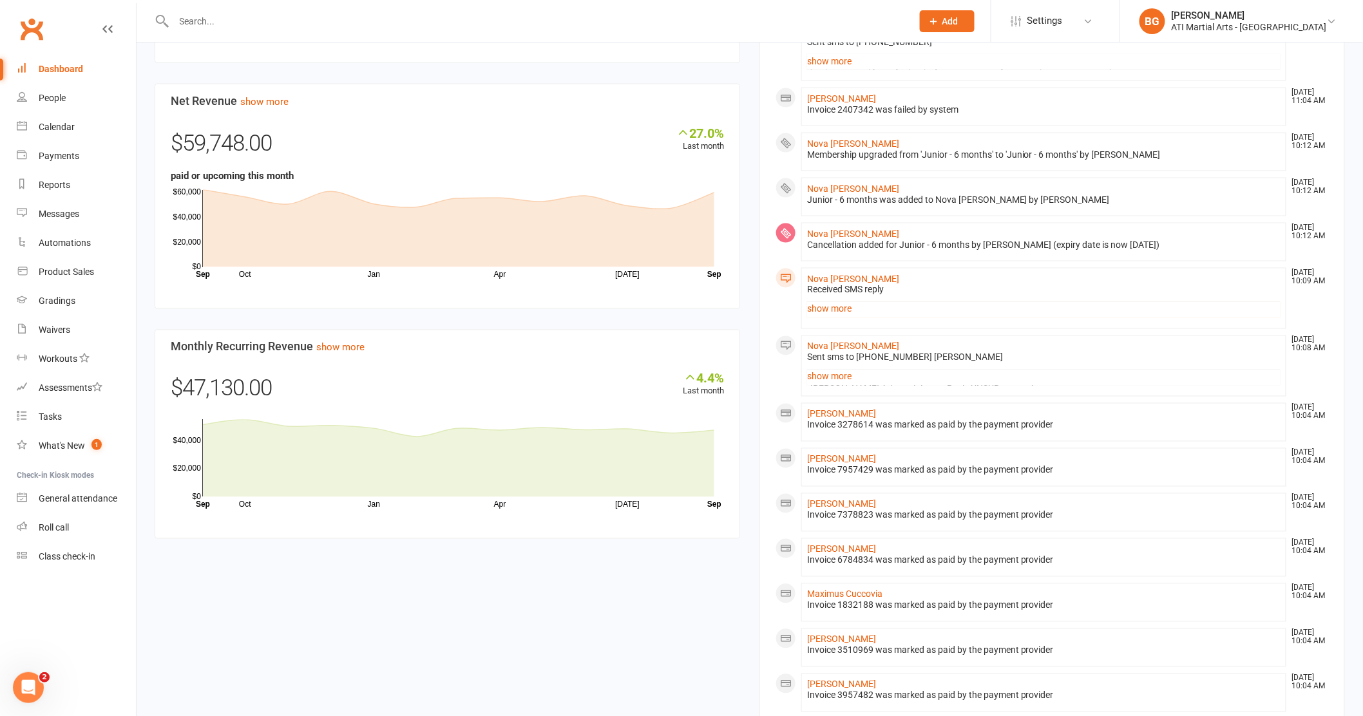
scroll to position [738, 0]
click at [79, 132] on link "Calendar" at bounding box center [76, 127] width 119 height 29
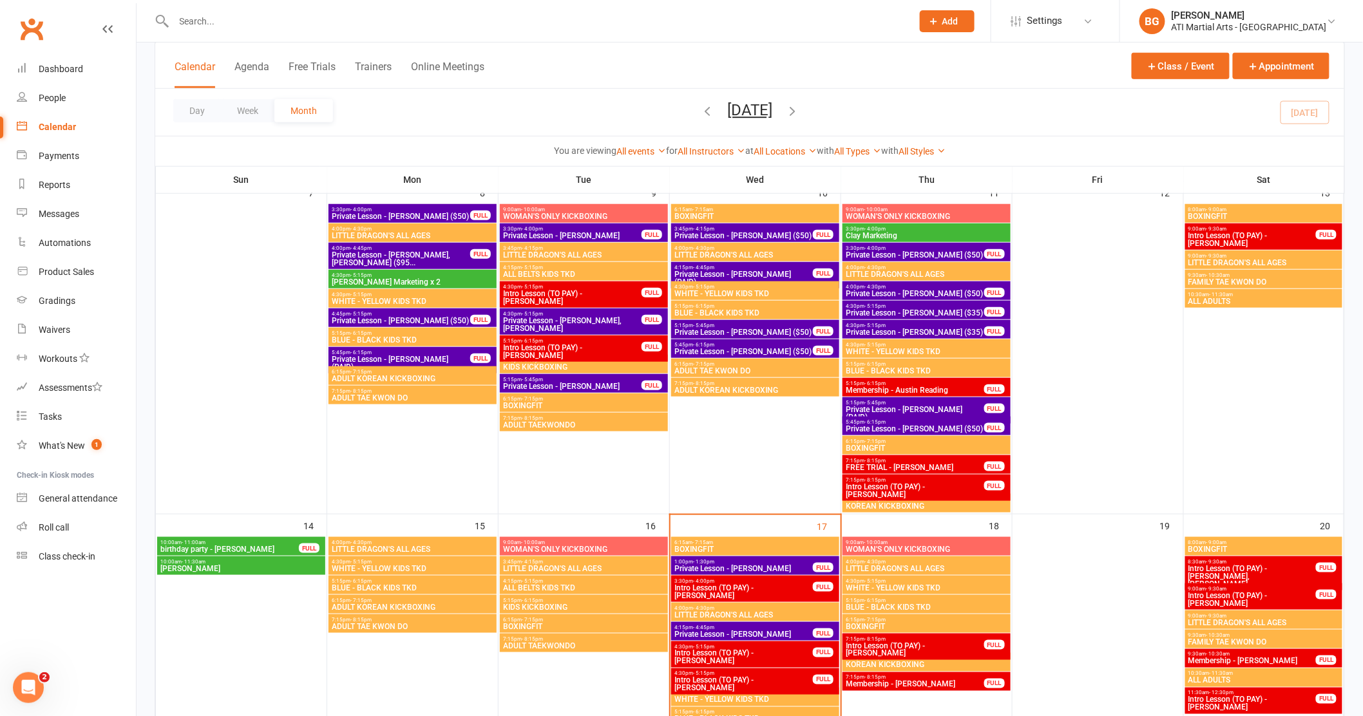
scroll to position [370, 0]
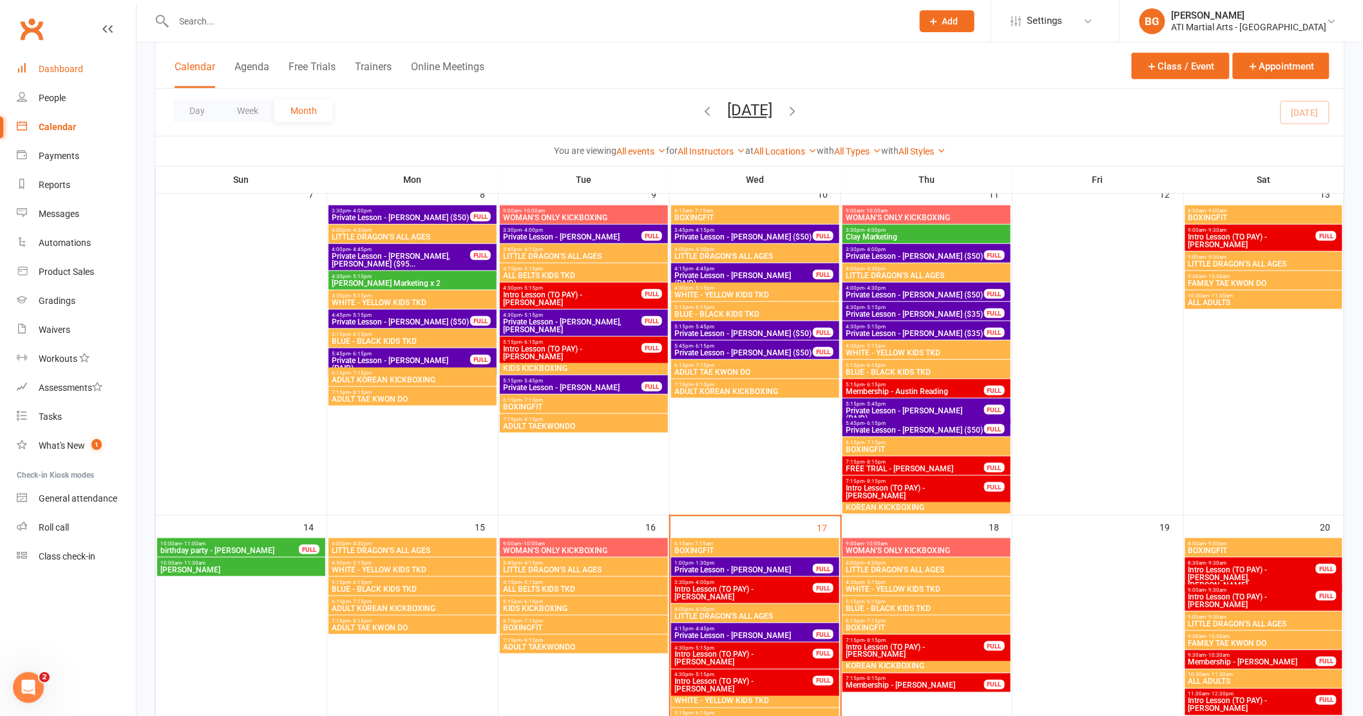
click at [97, 79] on link "Dashboard" at bounding box center [76, 69] width 119 height 29
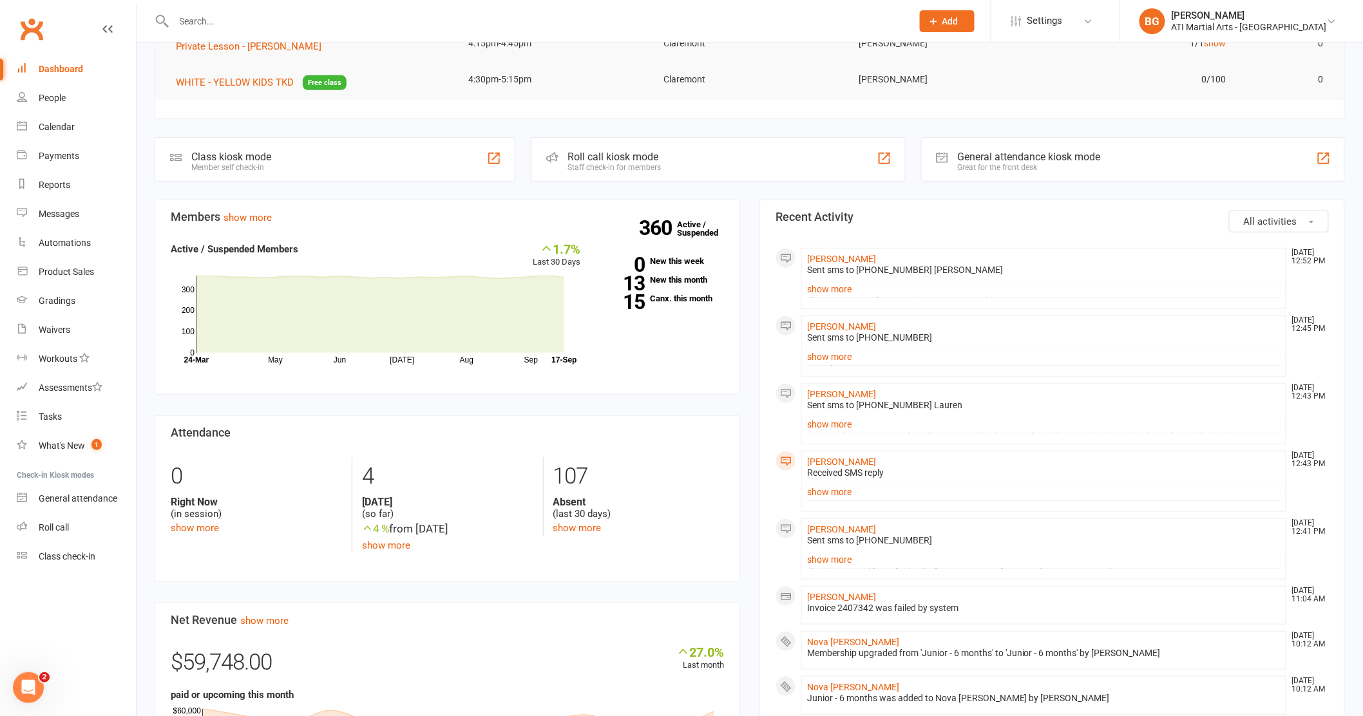
scroll to position [294, 0]
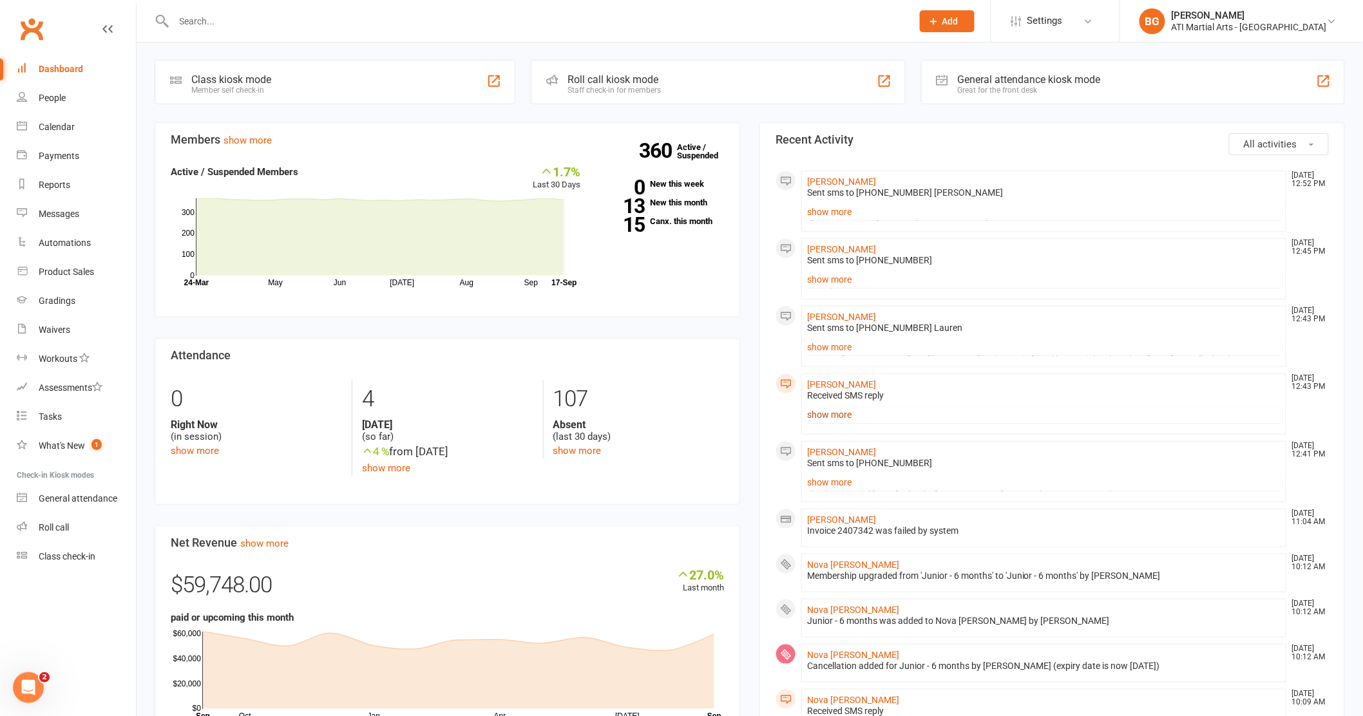
click at [833, 418] on link "show more" at bounding box center [1043, 415] width 473 height 18
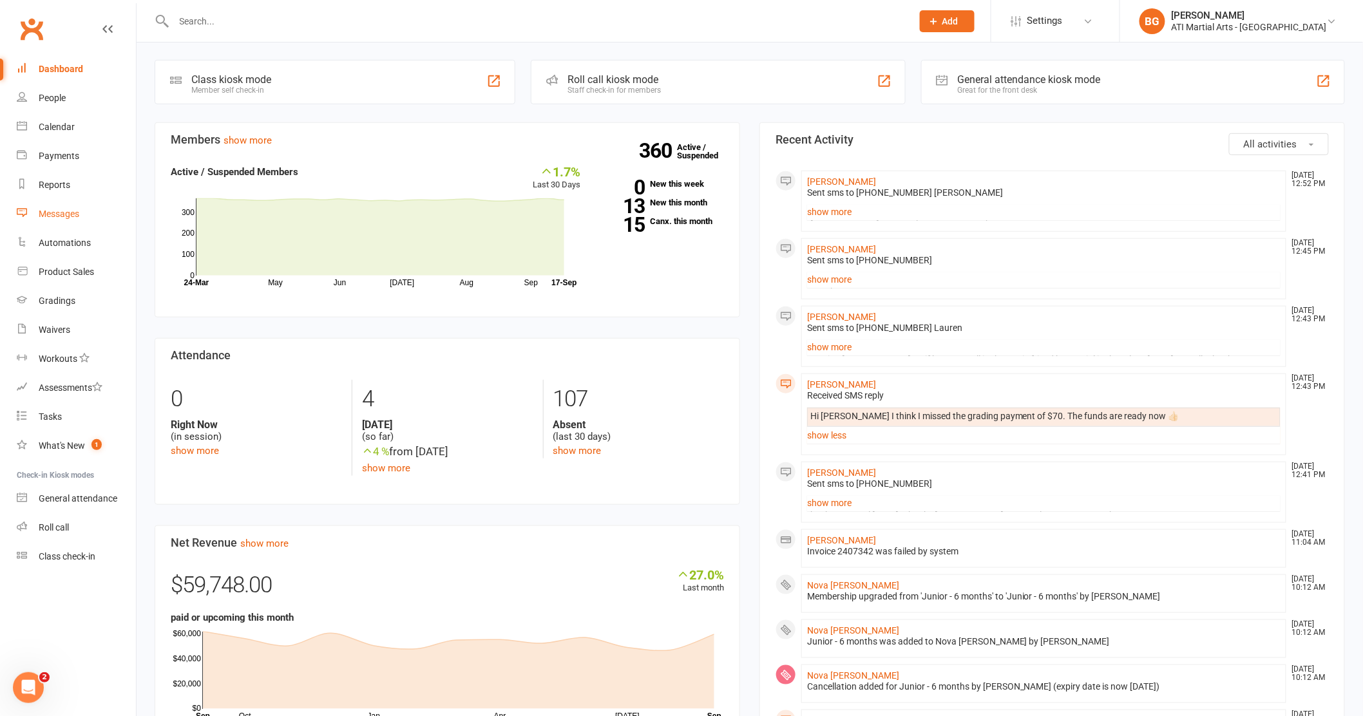
click at [63, 207] on link "Messages" at bounding box center [76, 214] width 119 height 29
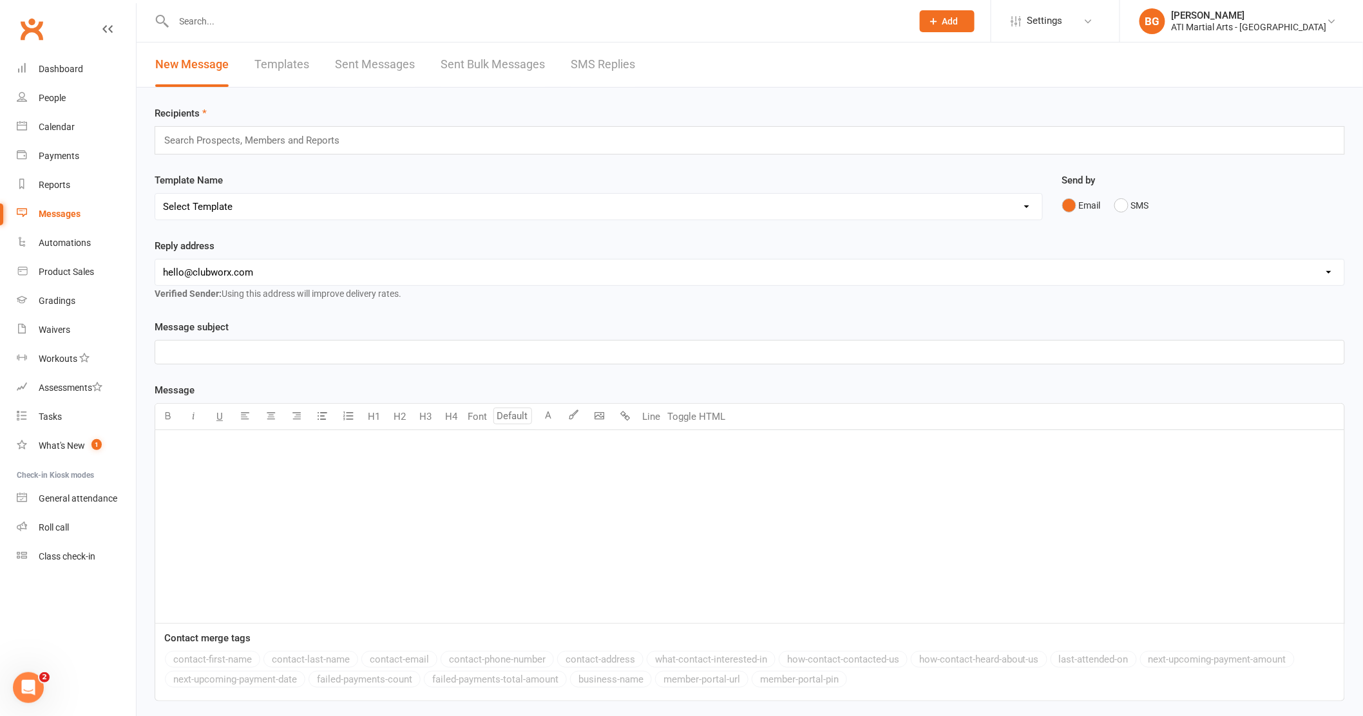
click at [580, 53] on link "SMS Replies" at bounding box center [603, 65] width 64 height 44
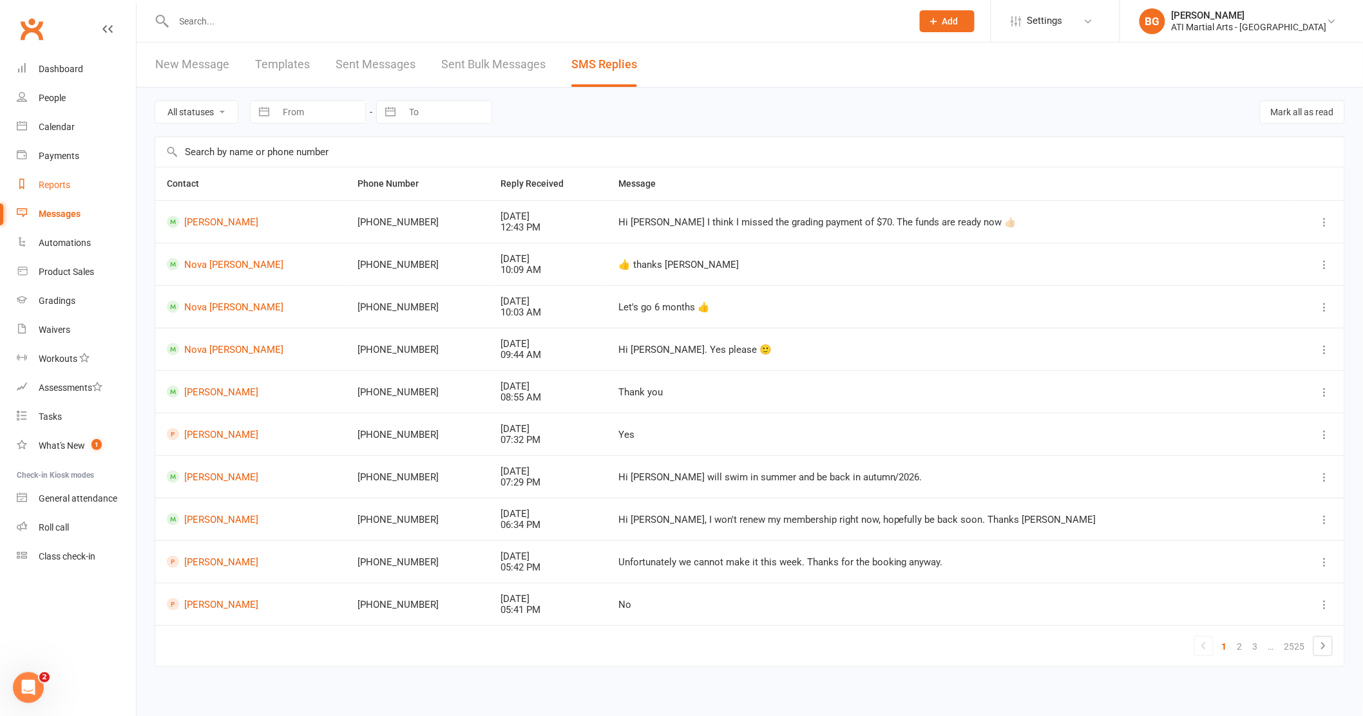
click at [53, 189] on div "Reports" at bounding box center [55, 185] width 32 height 10
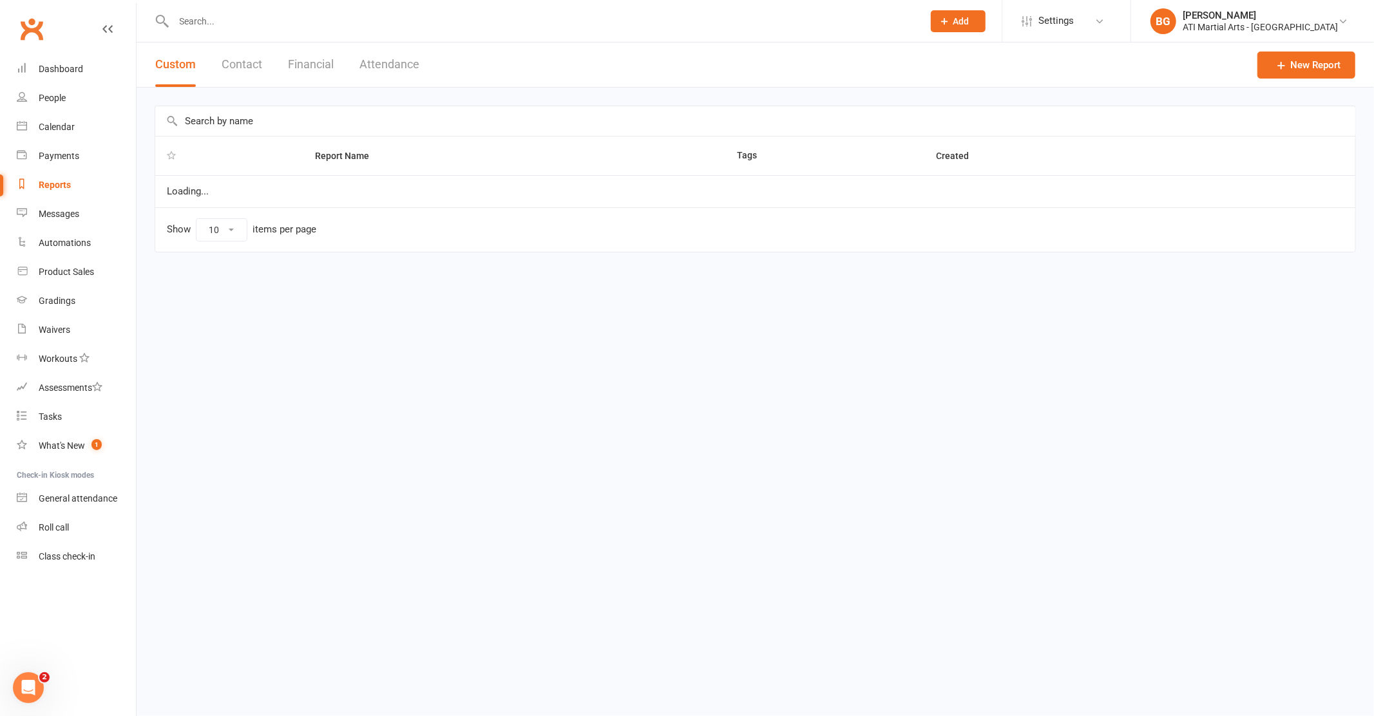
select select "100"
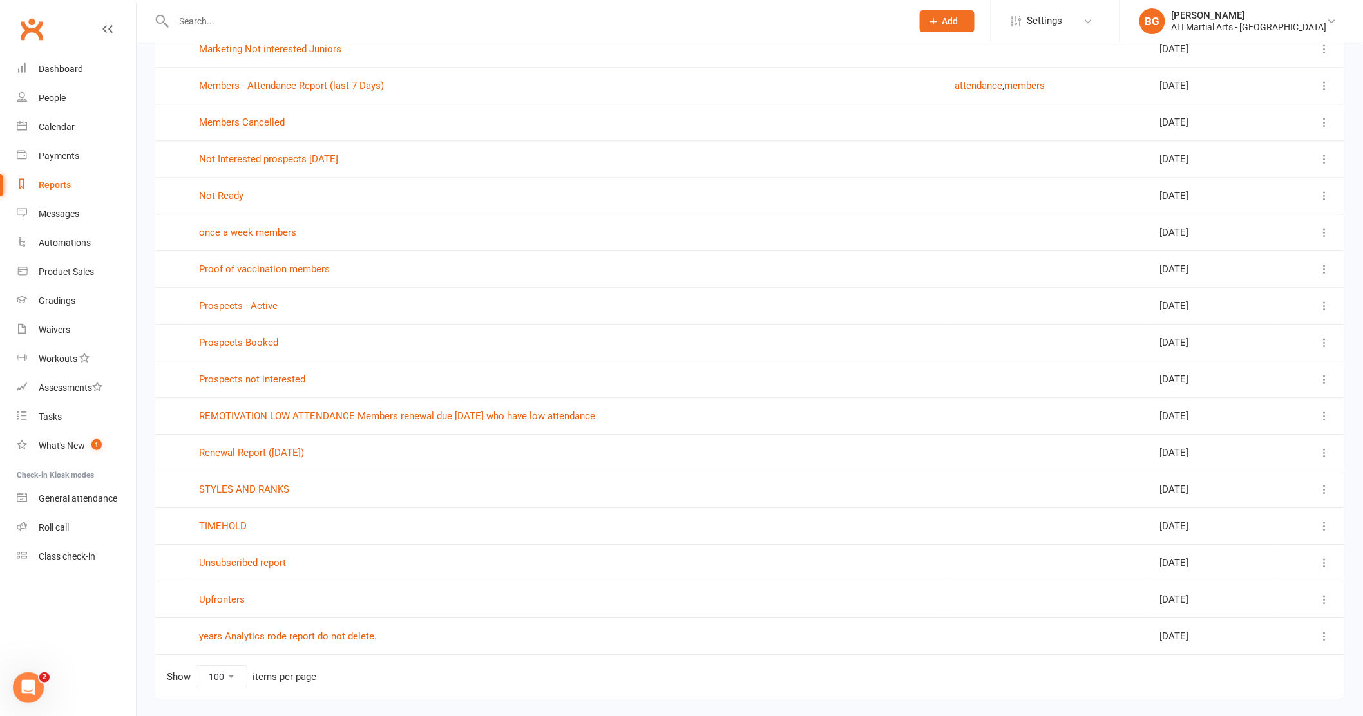
scroll to position [1290, 0]
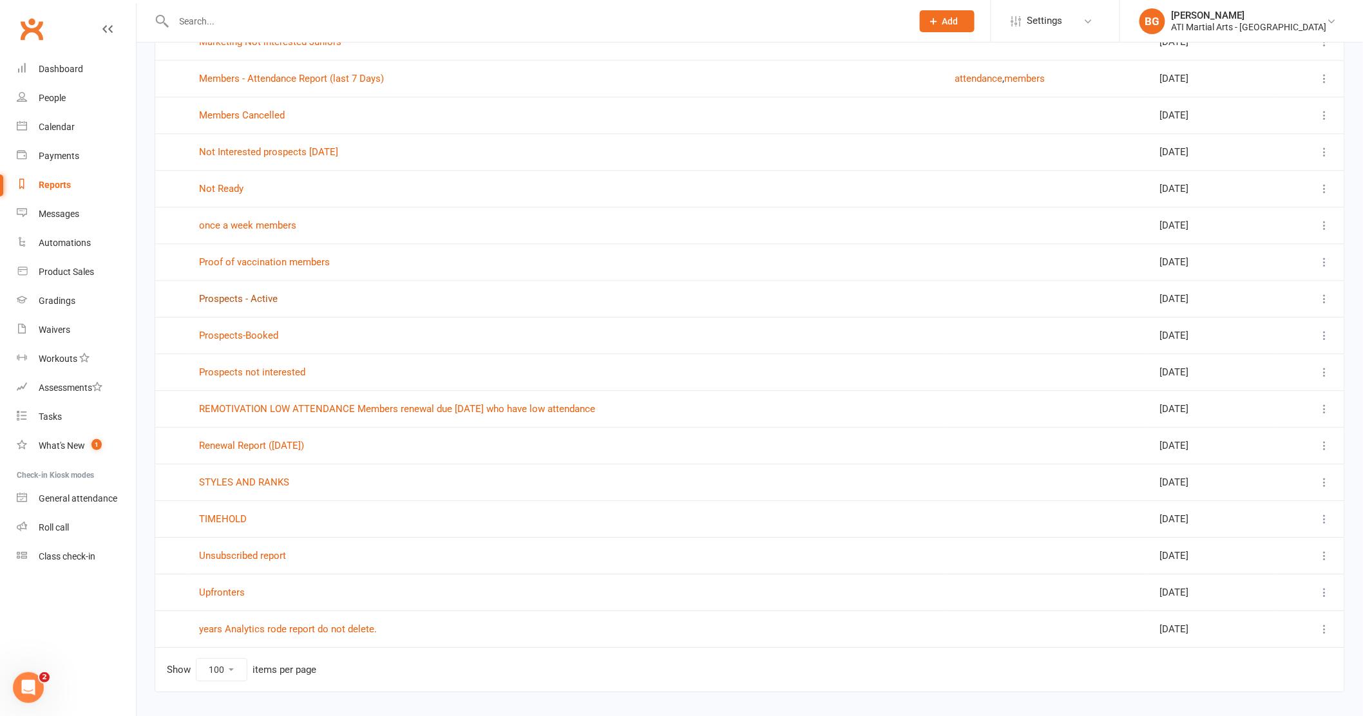
click at [252, 298] on link "Prospects - Active" at bounding box center [238, 299] width 79 height 12
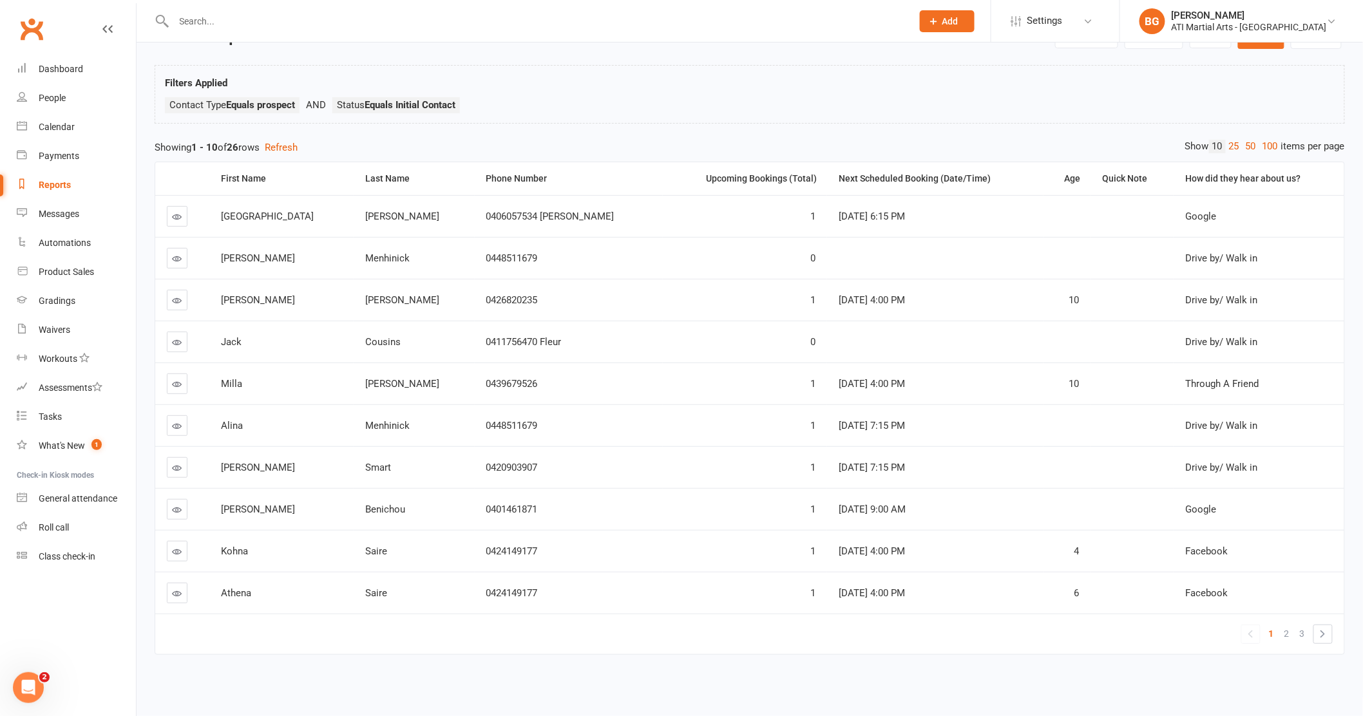
scroll to position [64, 0]
click at [1293, 625] on link "2" at bounding box center [1286, 634] width 15 height 18
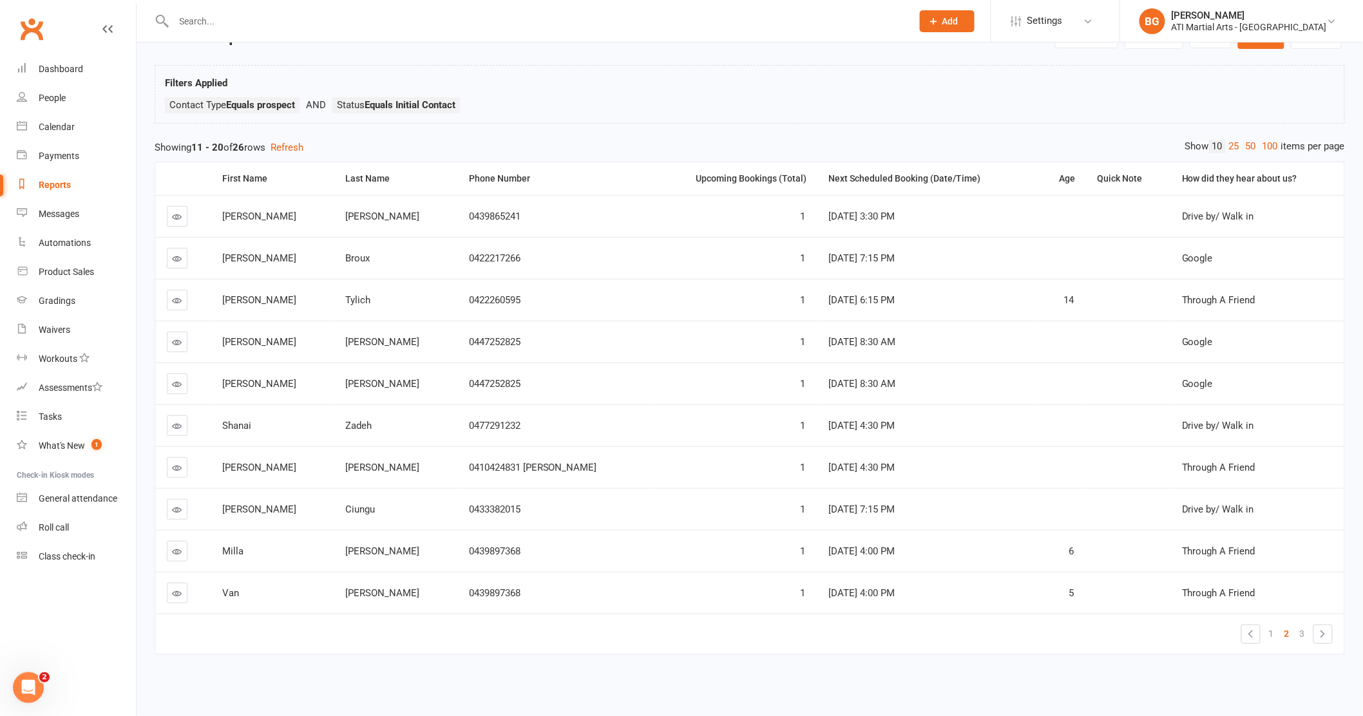
click at [1294, 625] on link "2" at bounding box center [1286, 634] width 15 height 18
click at [1308, 625] on link "3" at bounding box center [1302, 634] width 15 height 18
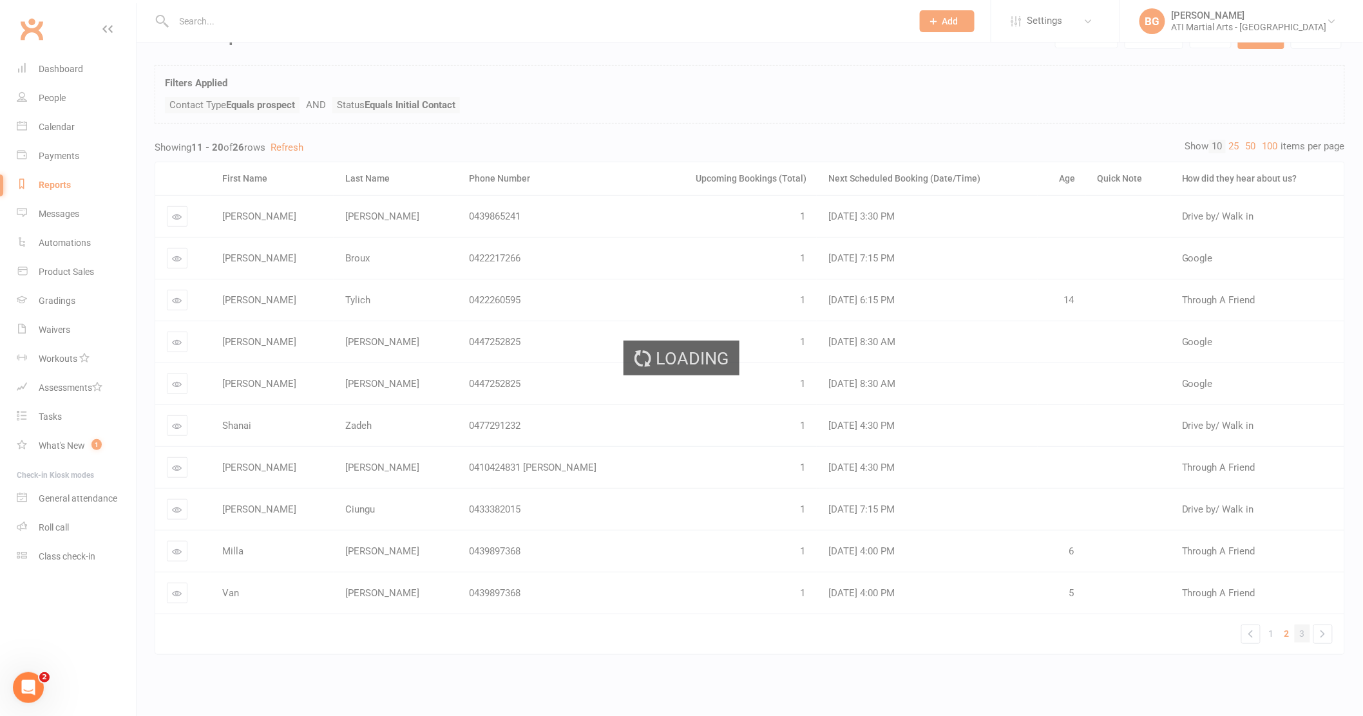
scroll to position [0, 0]
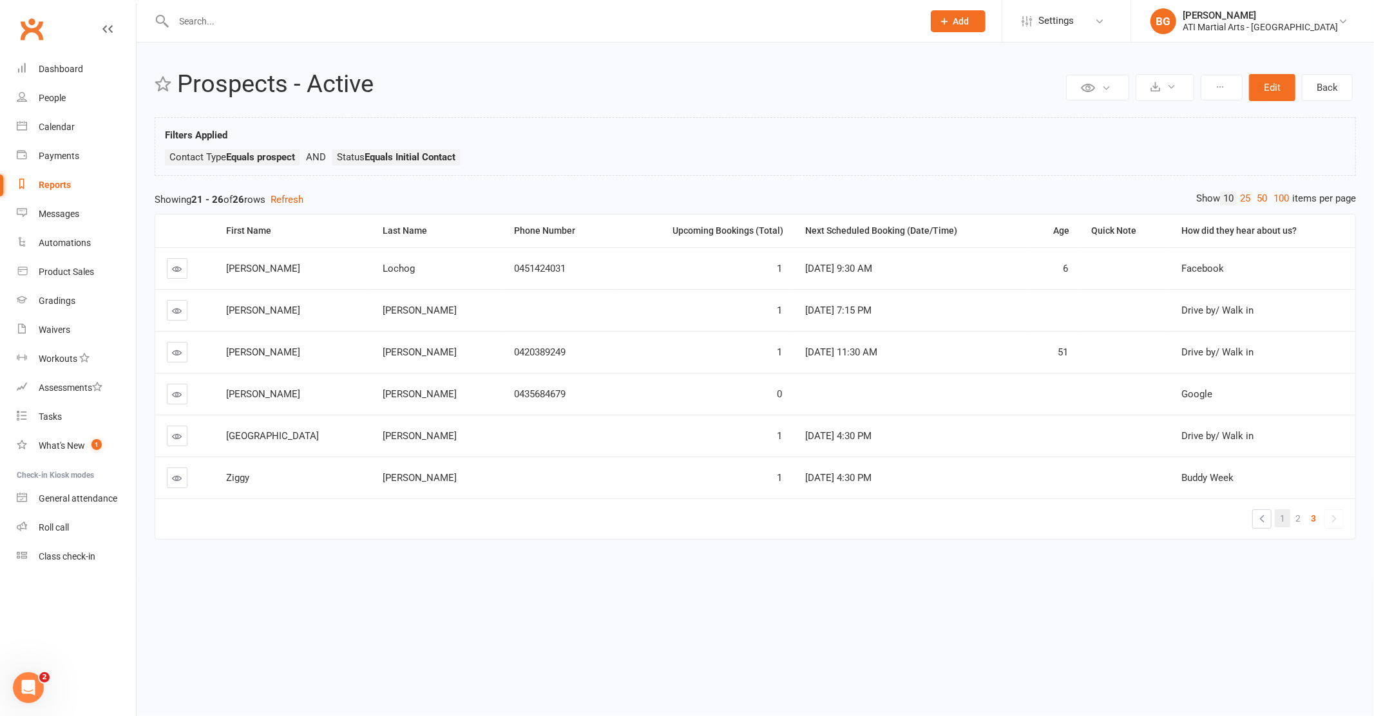
click at [1283, 518] on span "1" at bounding box center [1282, 519] width 5 height 18
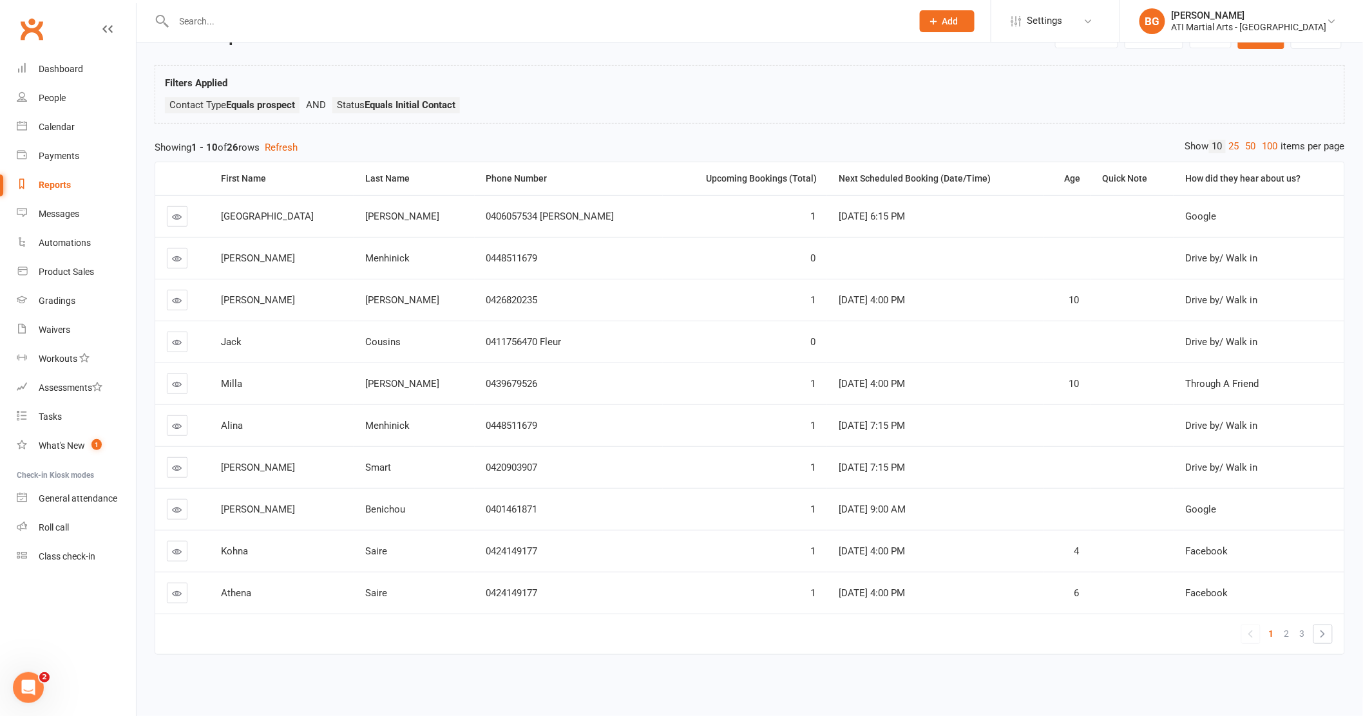
scroll to position [64, 0]
click at [1298, 625] on link "3" at bounding box center [1302, 634] width 15 height 18
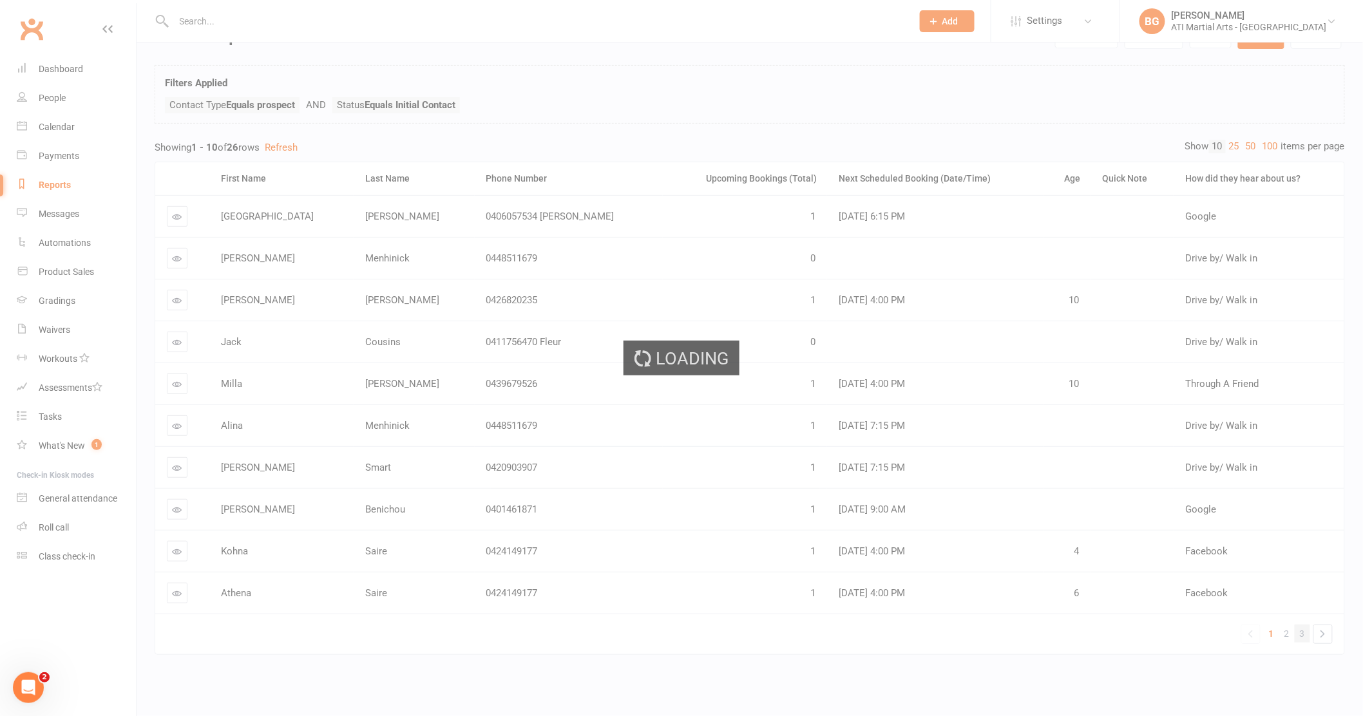
scroll to position [0, 0]
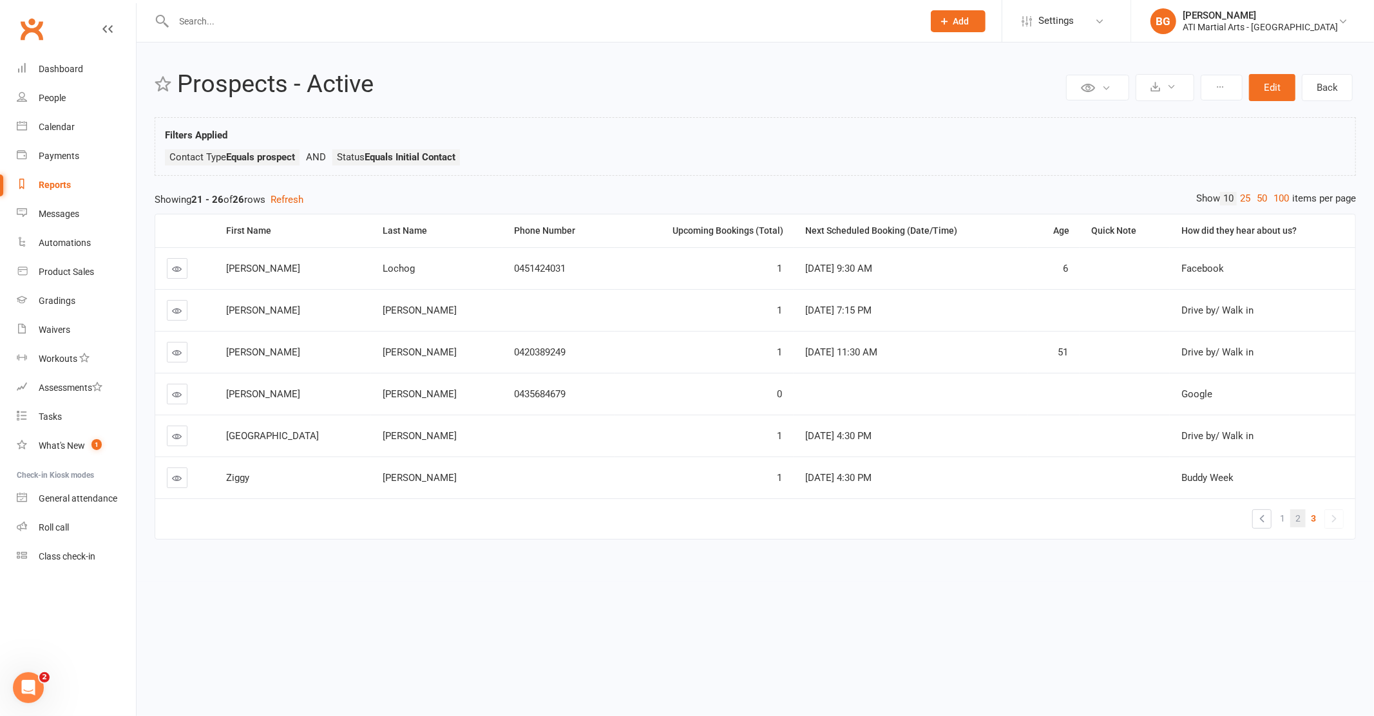
click at [1294, 520] on link "2" at bounding box center [1297, 519] width 15 height 18
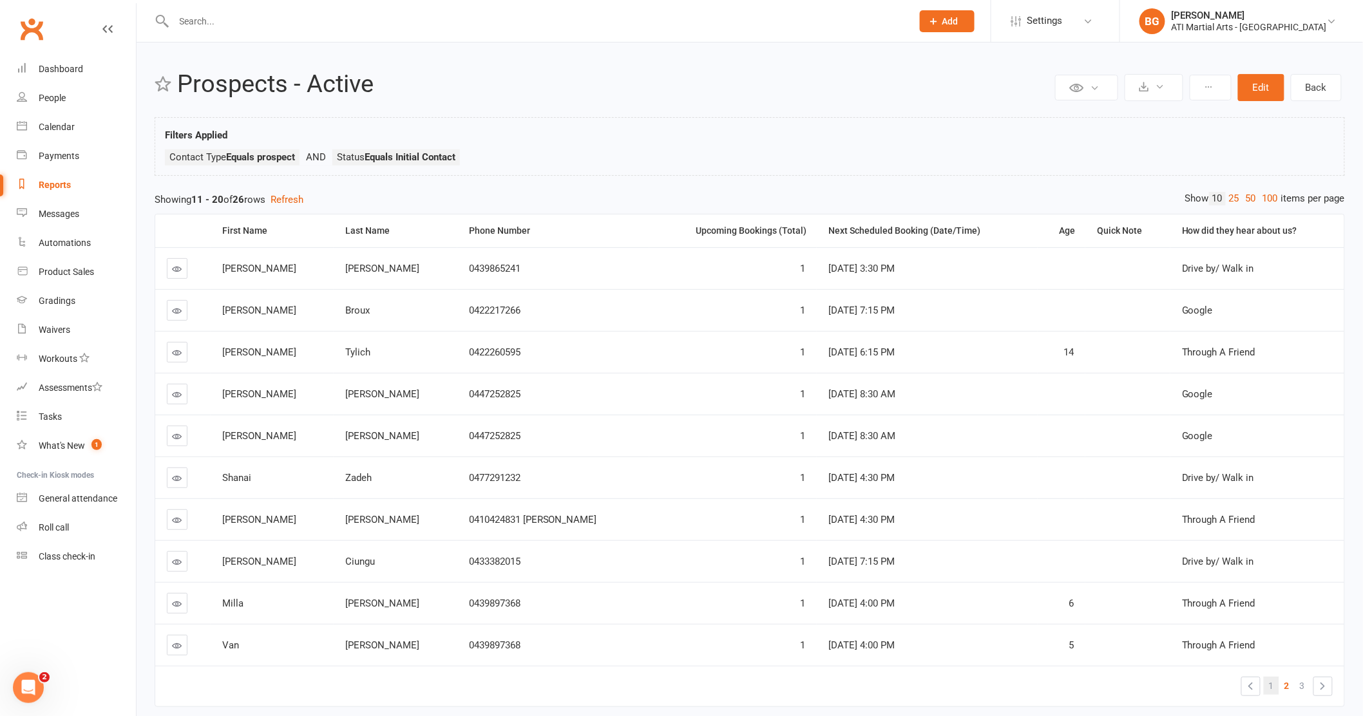
click at [1276, 647] on link "1" at bounding box center [1271, 686] width 15 height 18
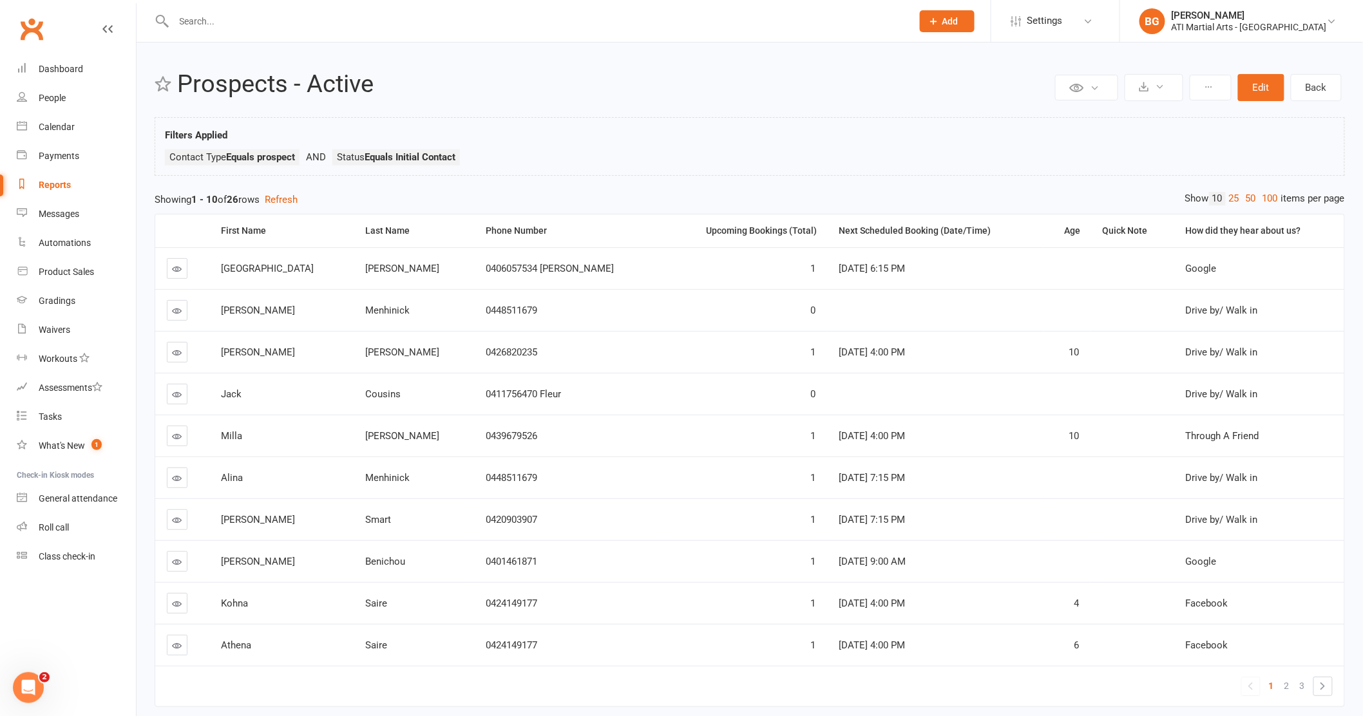
click at [175, 306] on icon at bounding box center [178, 311] width 10 height 10
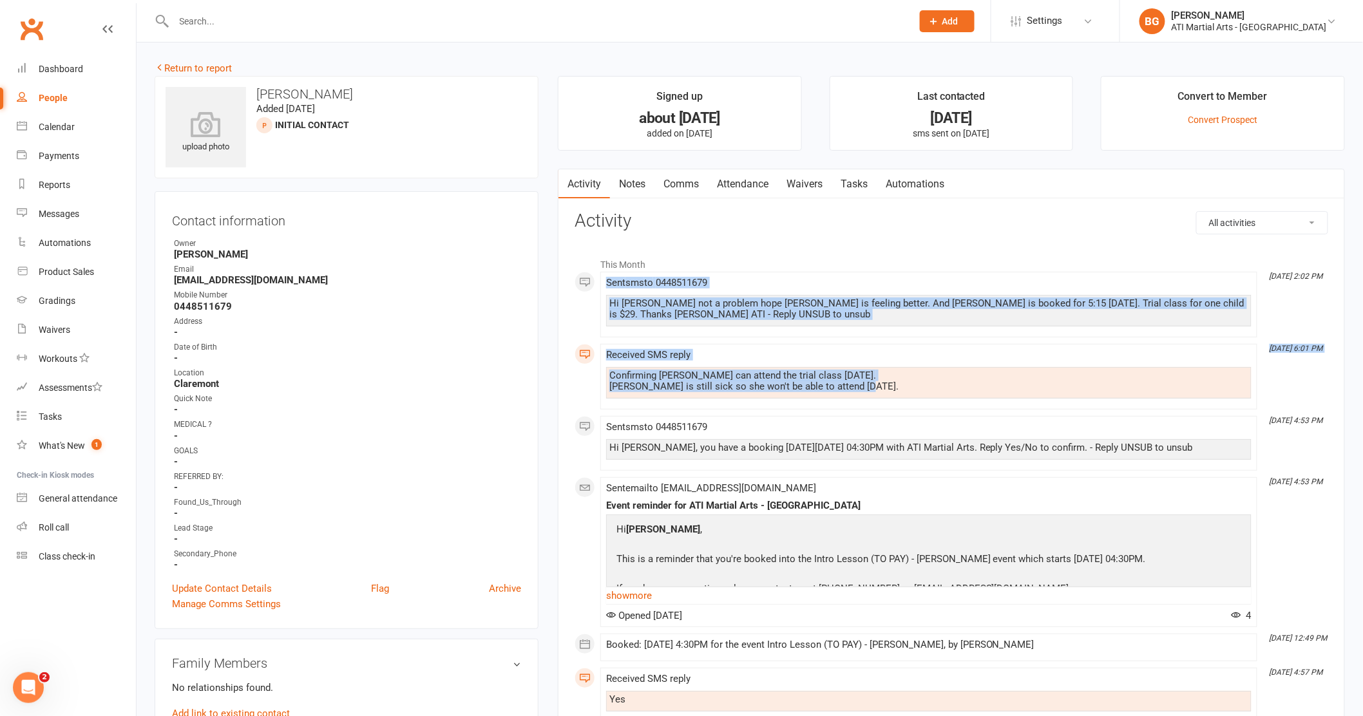
drag, startPoint x: 866, startPoint y: 396, endPoint x: 600, endPoint y: 362, distance: 267.5
click at [597, 285] on div "This Month [DATE] 2:02 PM Sent sms to [PHONE_NUMBER] Hi [PERSON_NAME] not a pro…" at bounding box center [952, 595] width 754 height 689
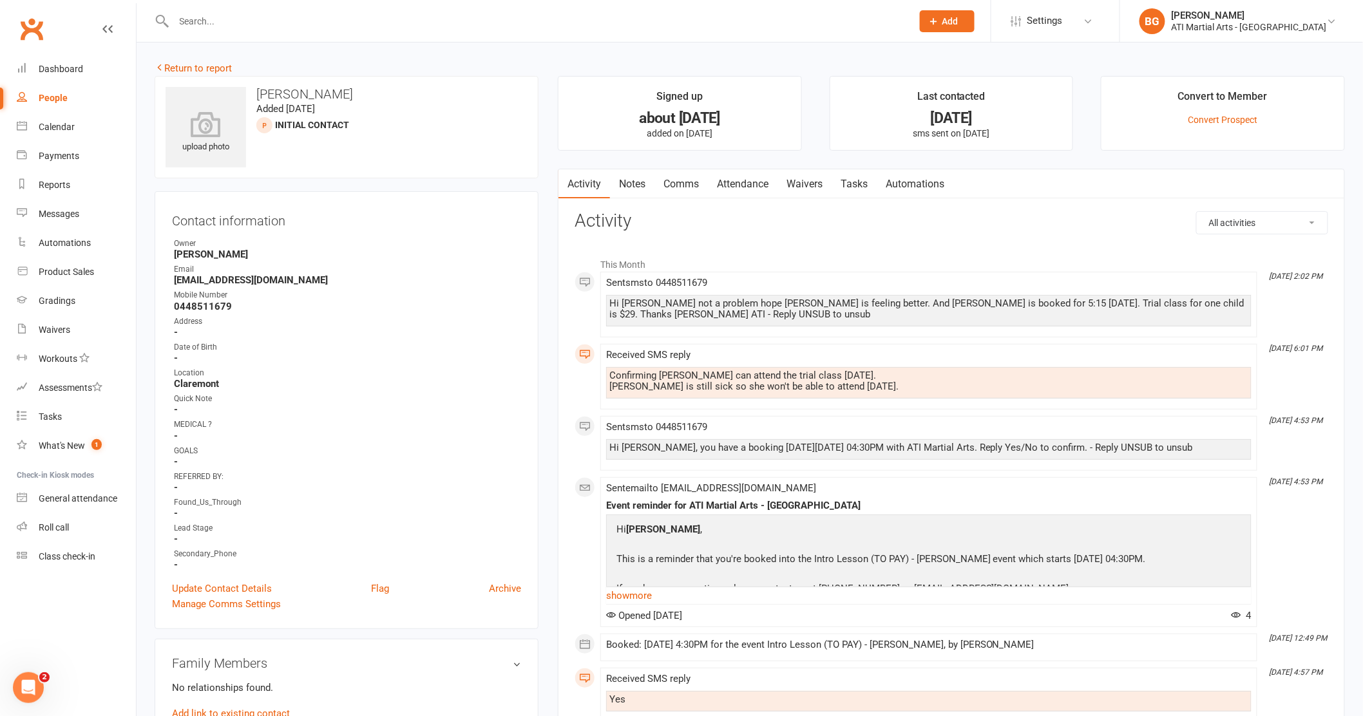
click at [756, 575] on td "Hi [PERSON_NAME] , This is a reminder that you're booked into the Intro Lesson …" at bounding box center [881, 603] width 537 height 165
click at [671, 189] on link "Comms" at bounding box center [681, 184] width 53 height 30
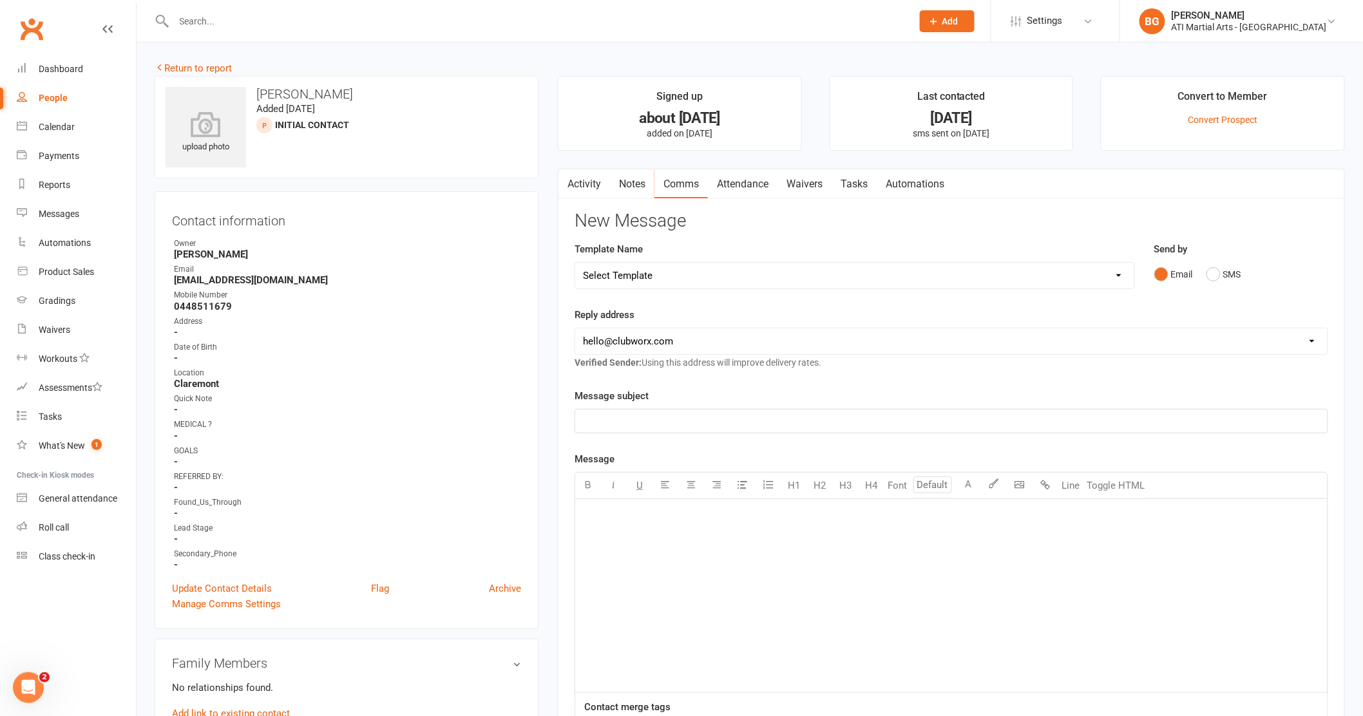
click at [1243, 275] on div "Email SMS" at bounding box center [1241, 274] width 174 height 24
click at [1218, 286] on button "SMS" at bounding box center [1224, 274] width 35 height 24
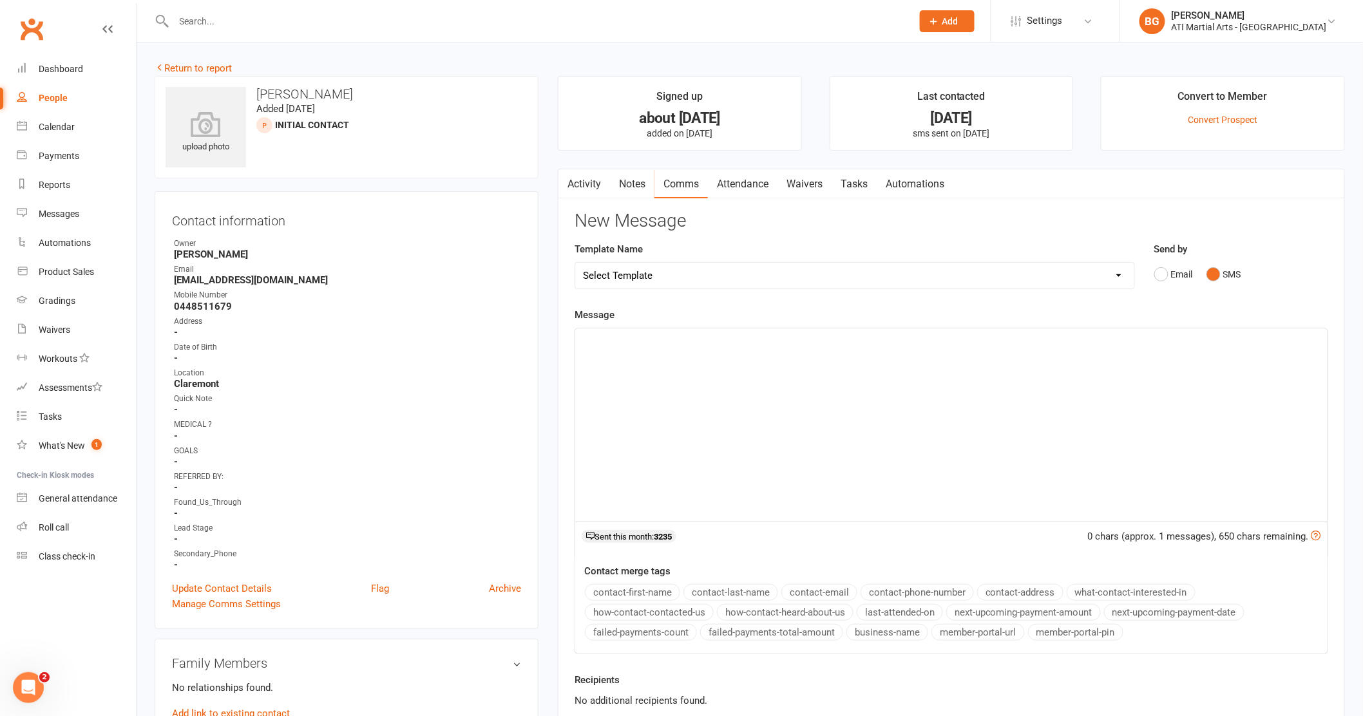
click at [1125, 435] on div "﻿" at bounding box center [951, 425] width 752 height 193
click at [760, 341] on span "Hi [PERSON_NAME] here. We've got [PERSON_NAME] booked in for tonights kickboxin…" at bounding box center [785, 340] width 404 height 12
click at [848, 343] on span "Hi [PERSON_NAME] here. We've got [PERSON_NAME] booked in for tonights kickboxin…" at bounding box center [785, 340] width 404 height 12
click at [851, 343] on span "Hi [PERSON_NAME] here. We've got [PERSON_NAME] booked in for tonights kickboxin…" at bounding box center [785, 340] width 404 height 12
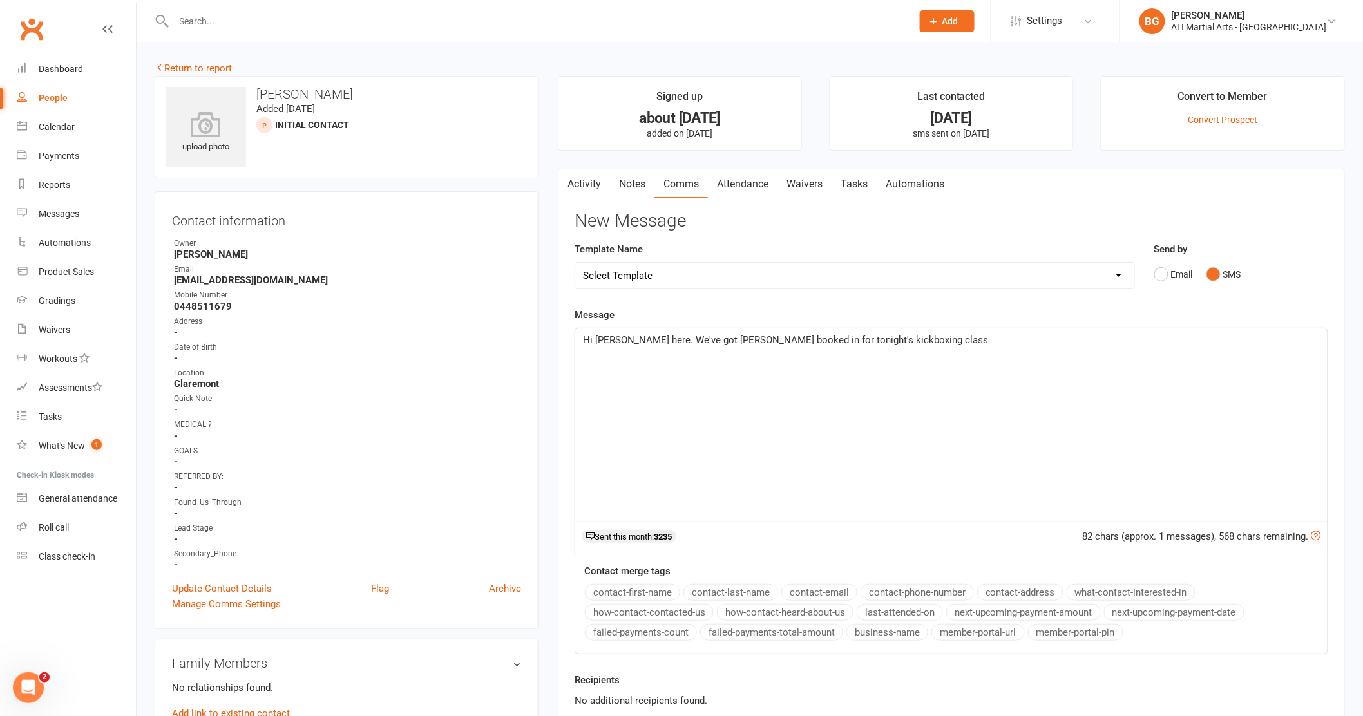
click at [974, 340] on p "Hi [PERSON_NAME] here. We've got [PERSON_NAME] booked in for tonight's kickboxi…" at bounding box center [951, 339] width 737 height 15
click at [37, 62] on link "Dashboard" at bounding box center [76, 69] width 119 height 29
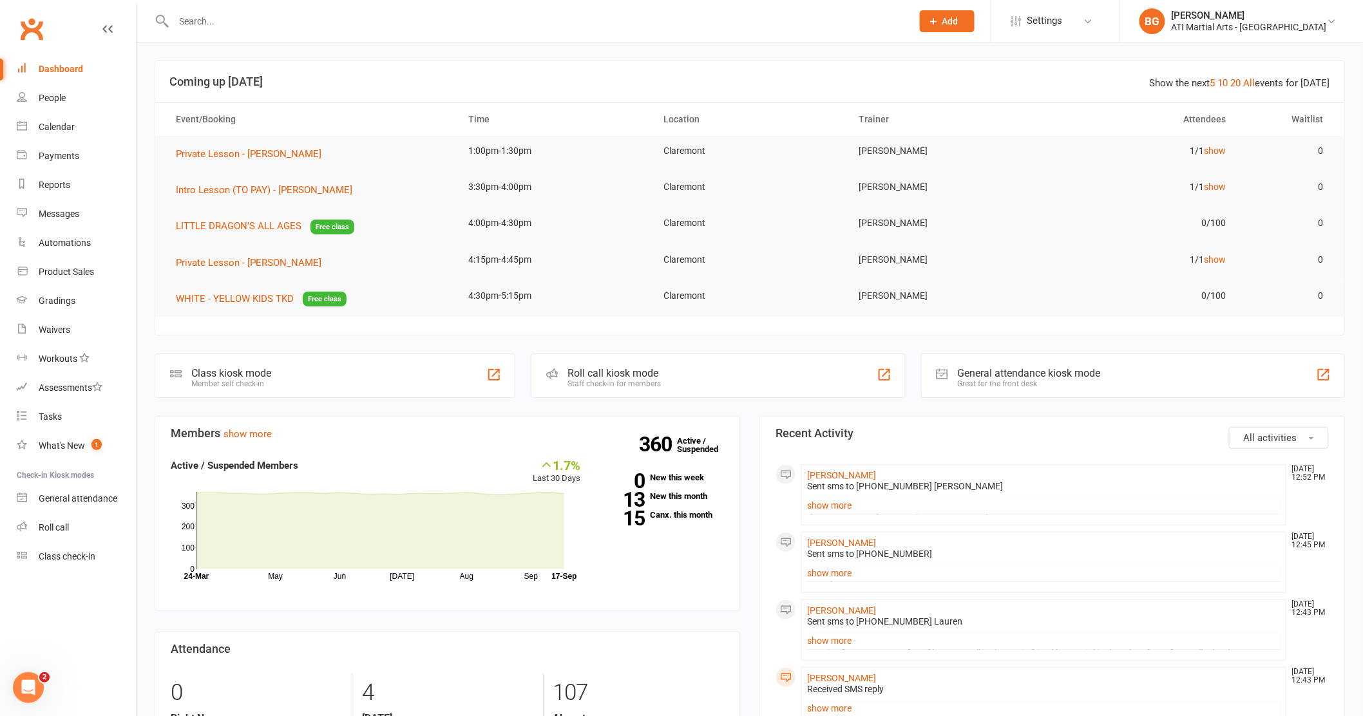
scroll to position [23, 0]
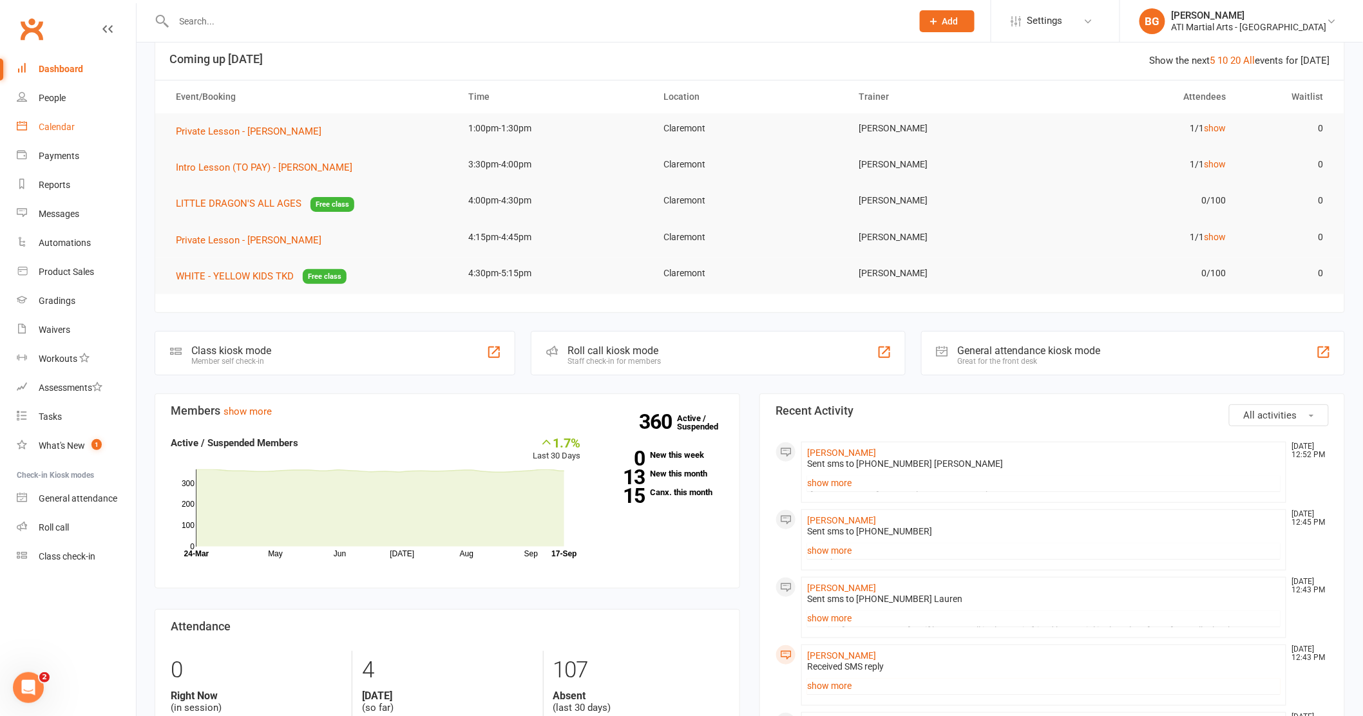
click at [34, 117] on link "Calendar" at bounding box center [76, 127] width 119 height 29
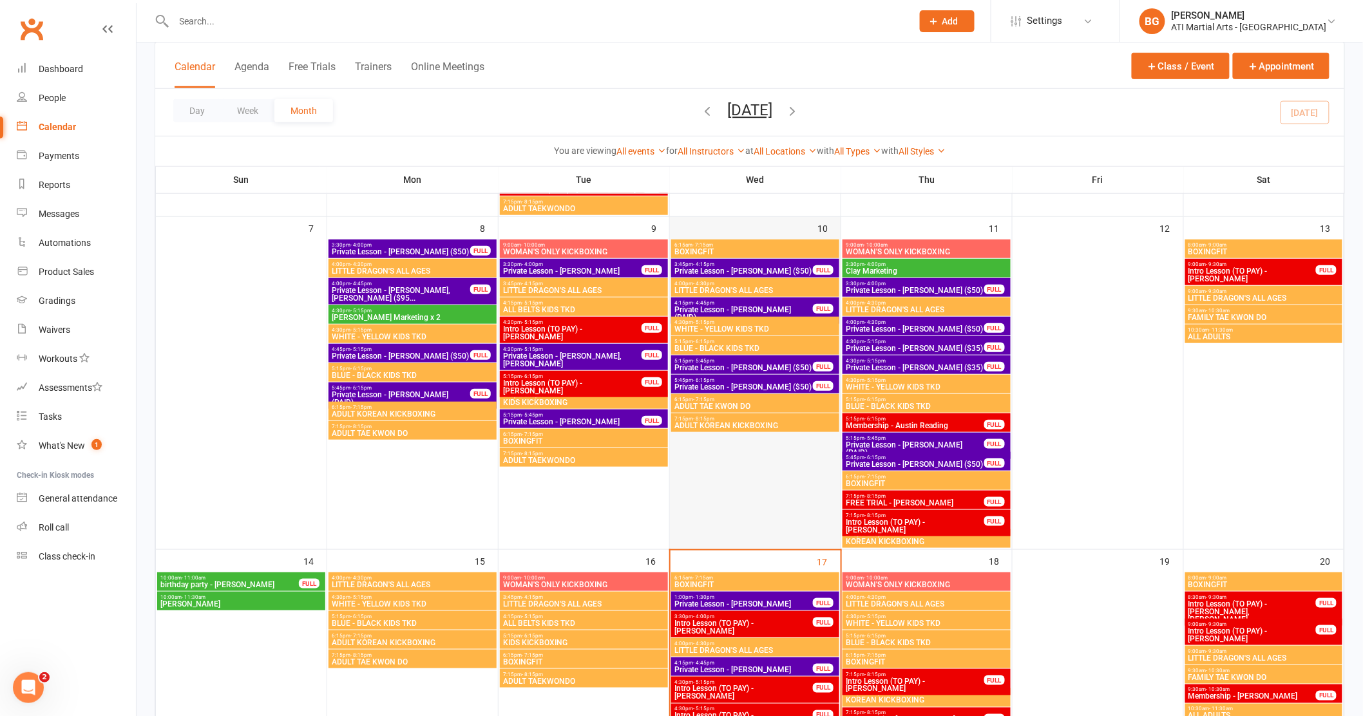
scroll to position [350, 0]
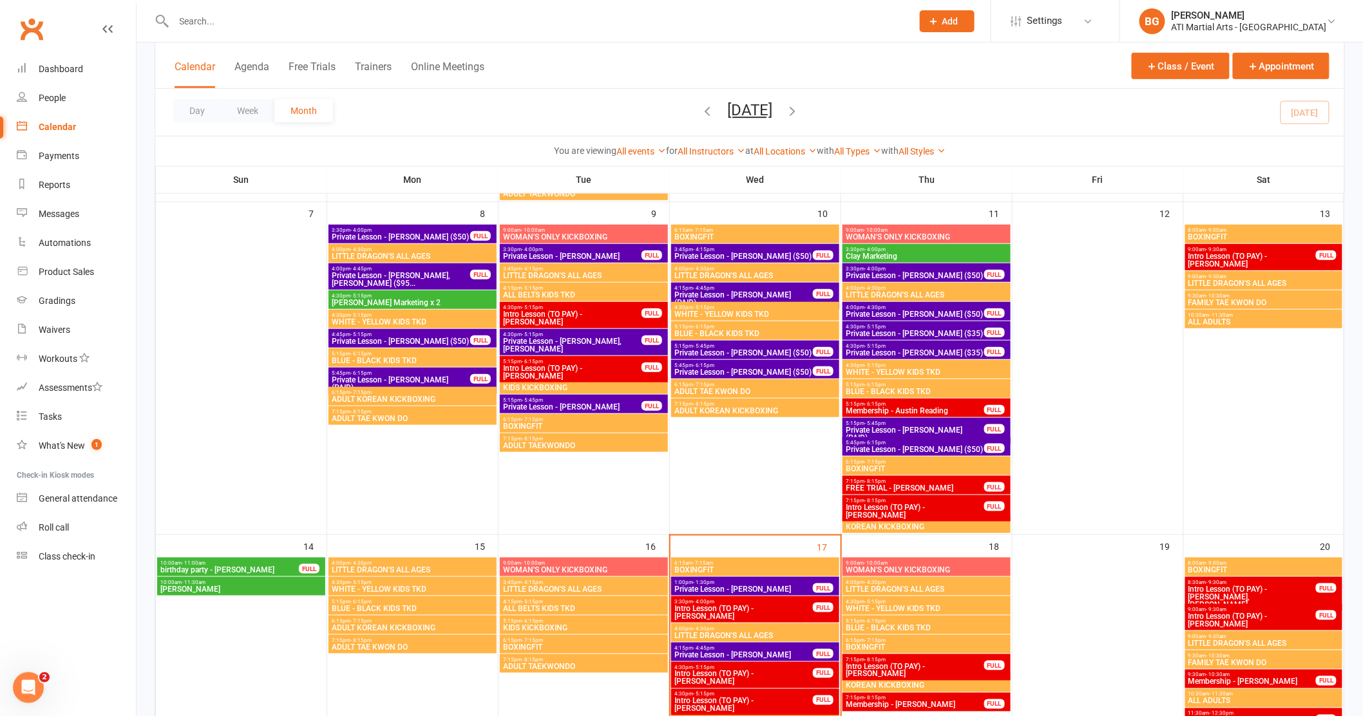
click at [795, 593] on span "Private Lesson - [PERSON_NAME]" at bounding box center [744, 590] width 140 height 8
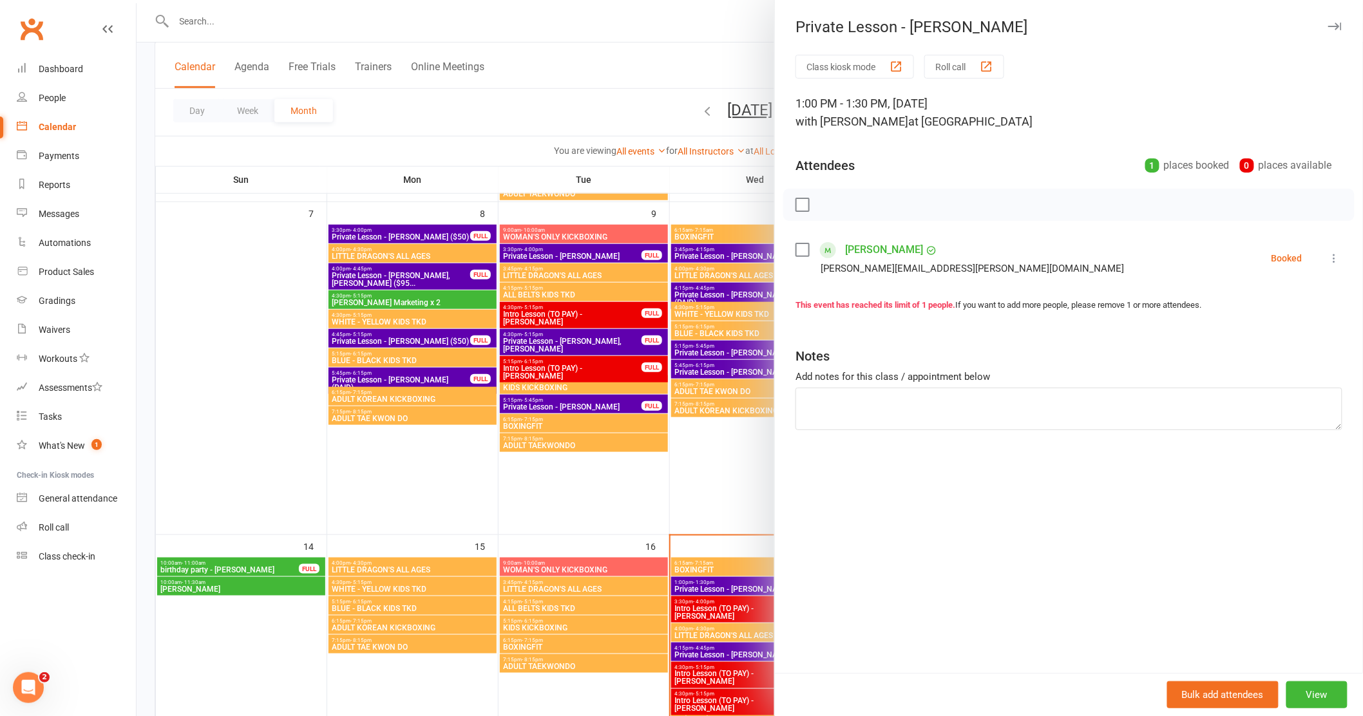
click at [845, 246] on link "[PERSON_NAME]" at bounding box center [884, 250] width 78 height 21
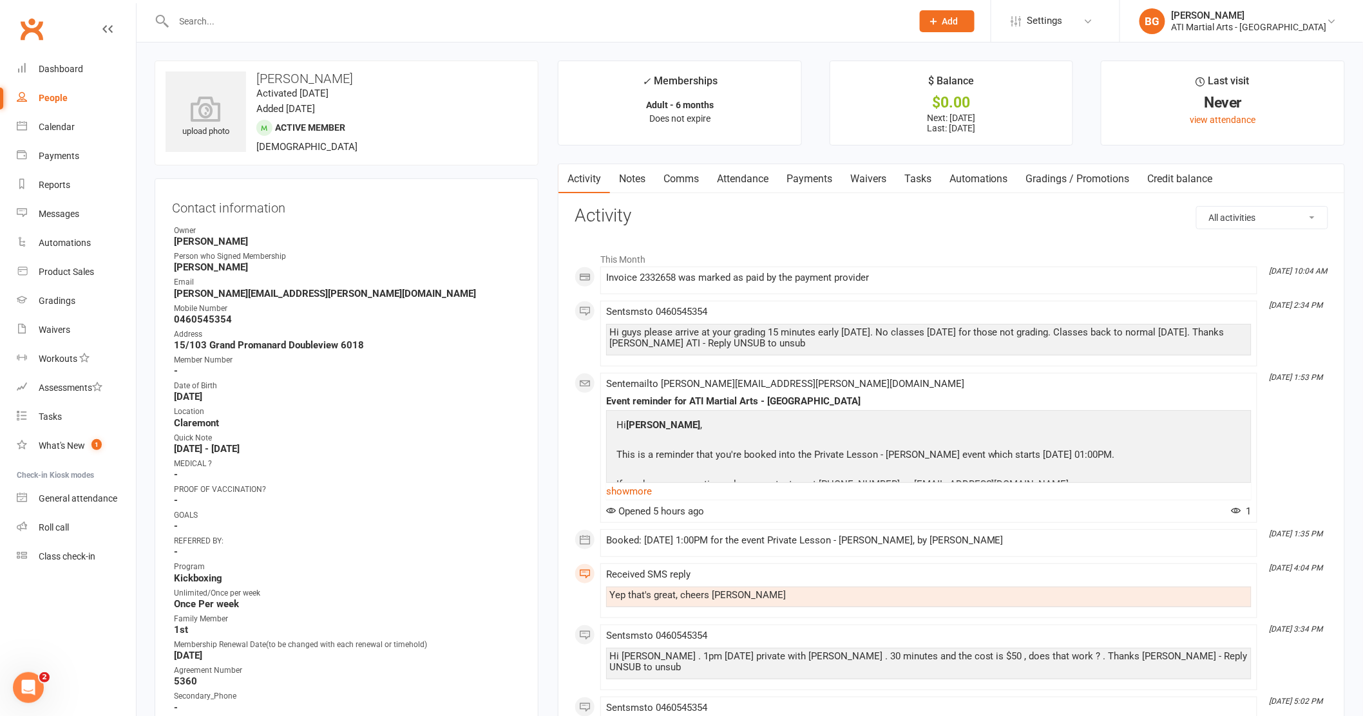
click at [826, 177] on link "Payments" at bounding box center [810, 179] width 64 height 30
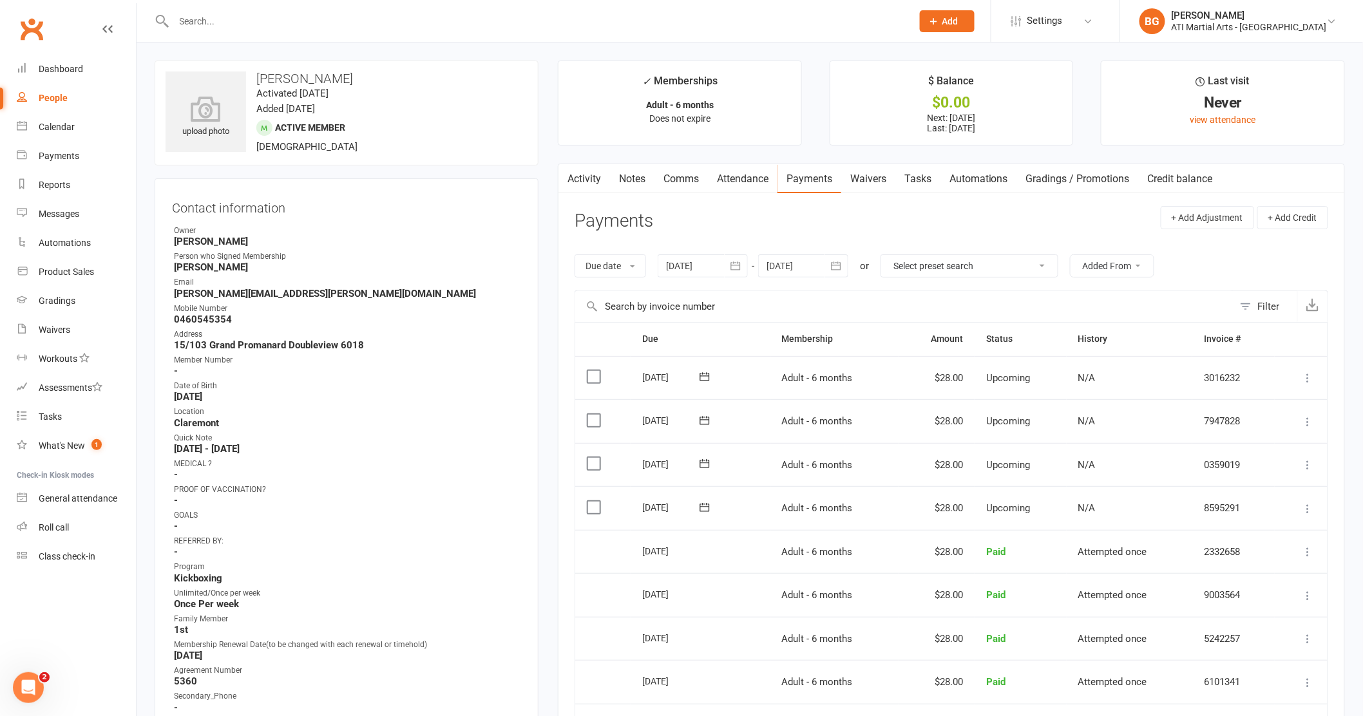
click at [313, 28] on input "text" at bounding box center [537, 21] width 734 height 18
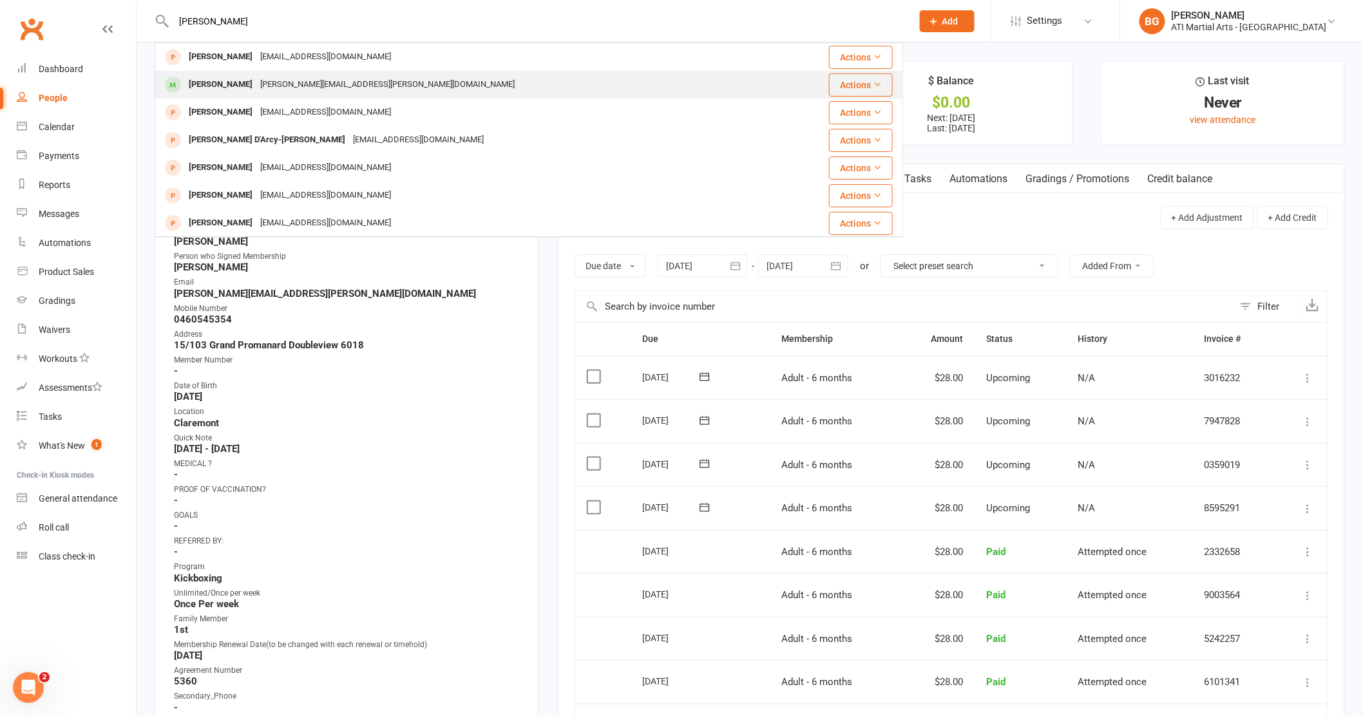
type input "[PERSON_NAME]"
click at [233, 81] on div "[PERSON_NAME]" at bounding box center [221, 84] width 72 height 19
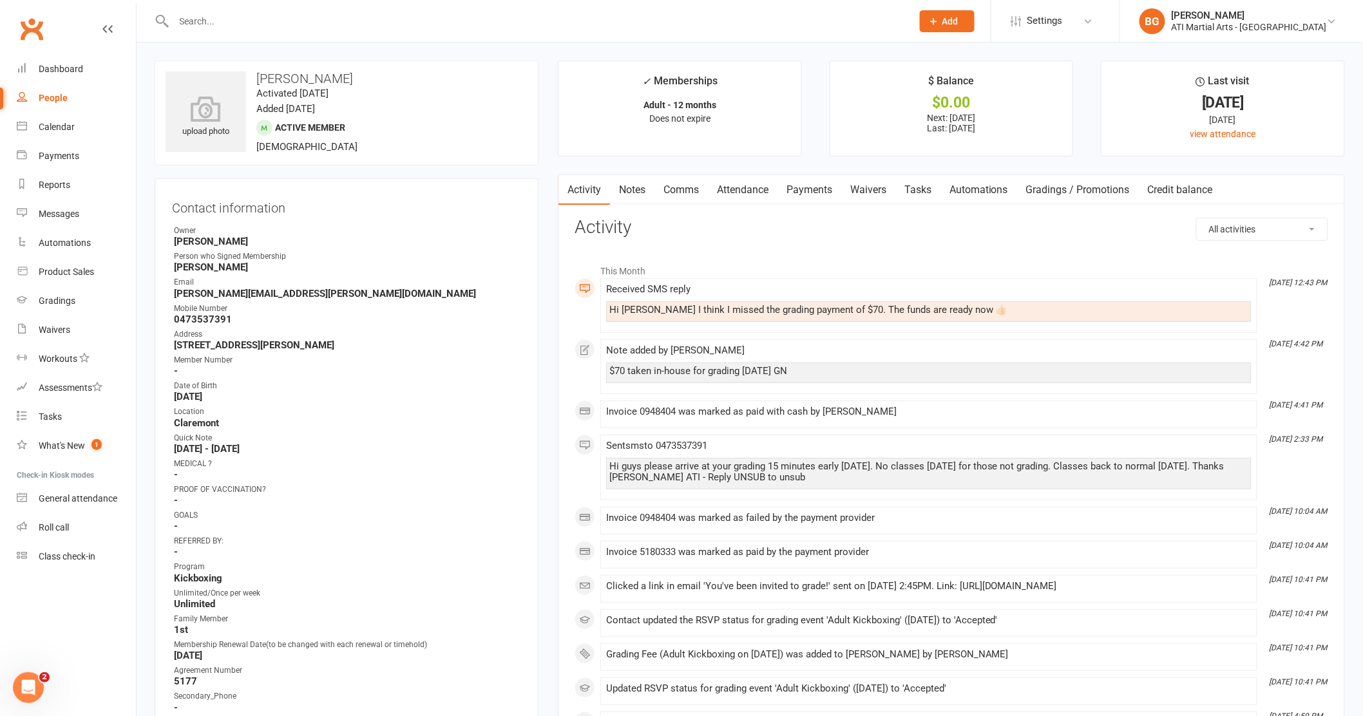
click at [810, 189] on link "Payments" at bounding box center [810, 190] width 64 height 30
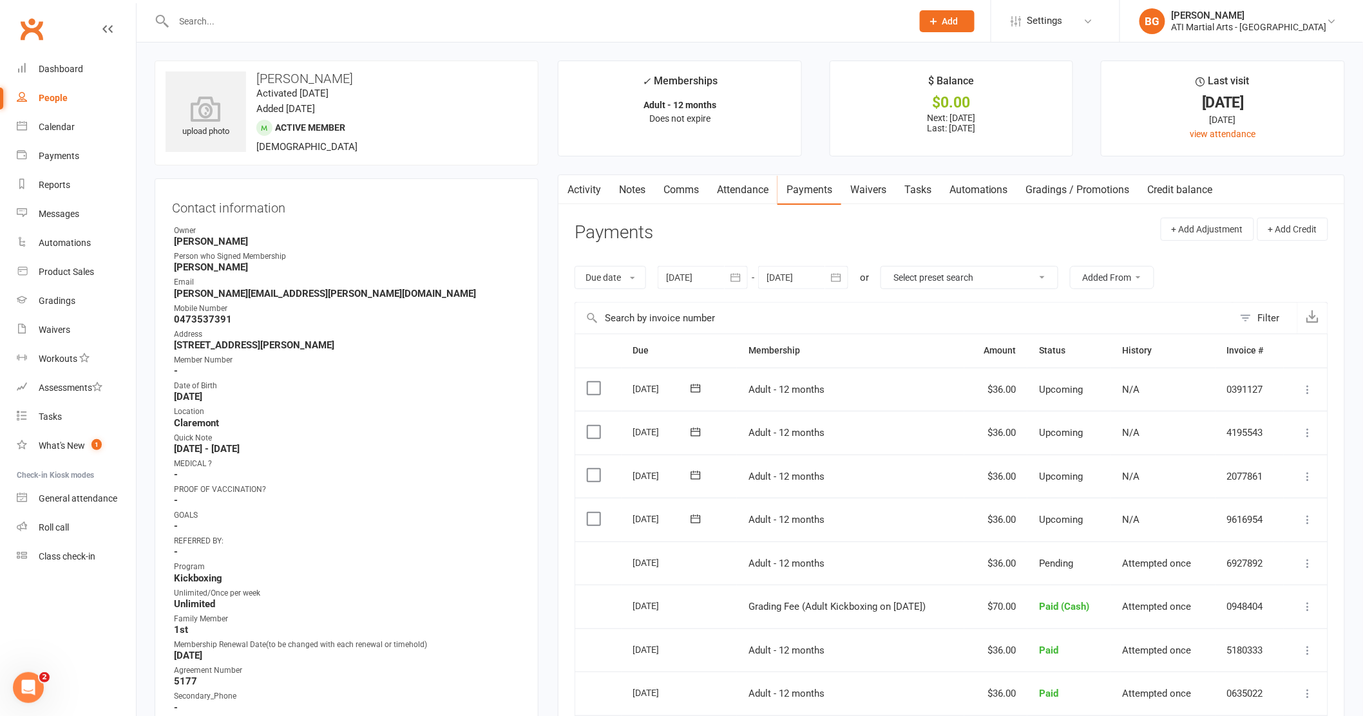
click at [253, 21] on input "text" at bounding box center [537, 21] width 734 height 18
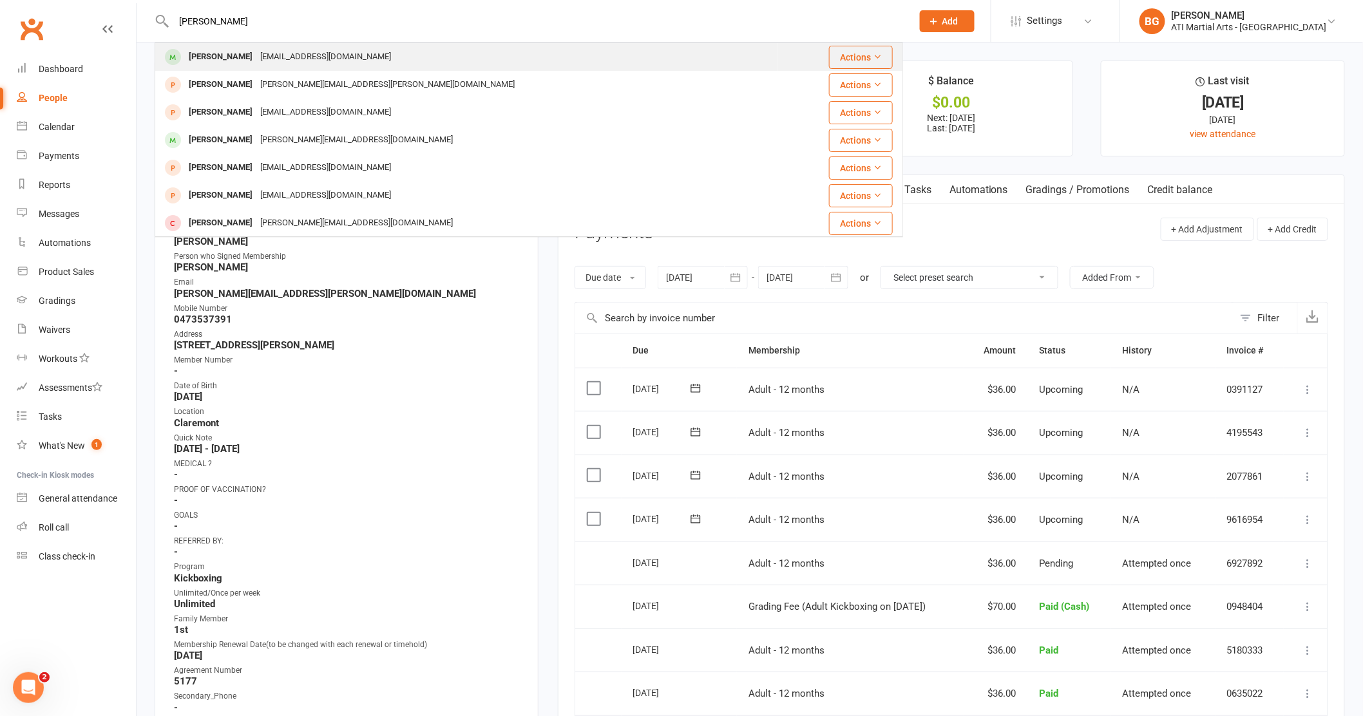
type input "[PERSON_NAME]"
click at [223, 57] on div "[PERSON_NAME]" at bounding box center [221, 57] width 72 height 19
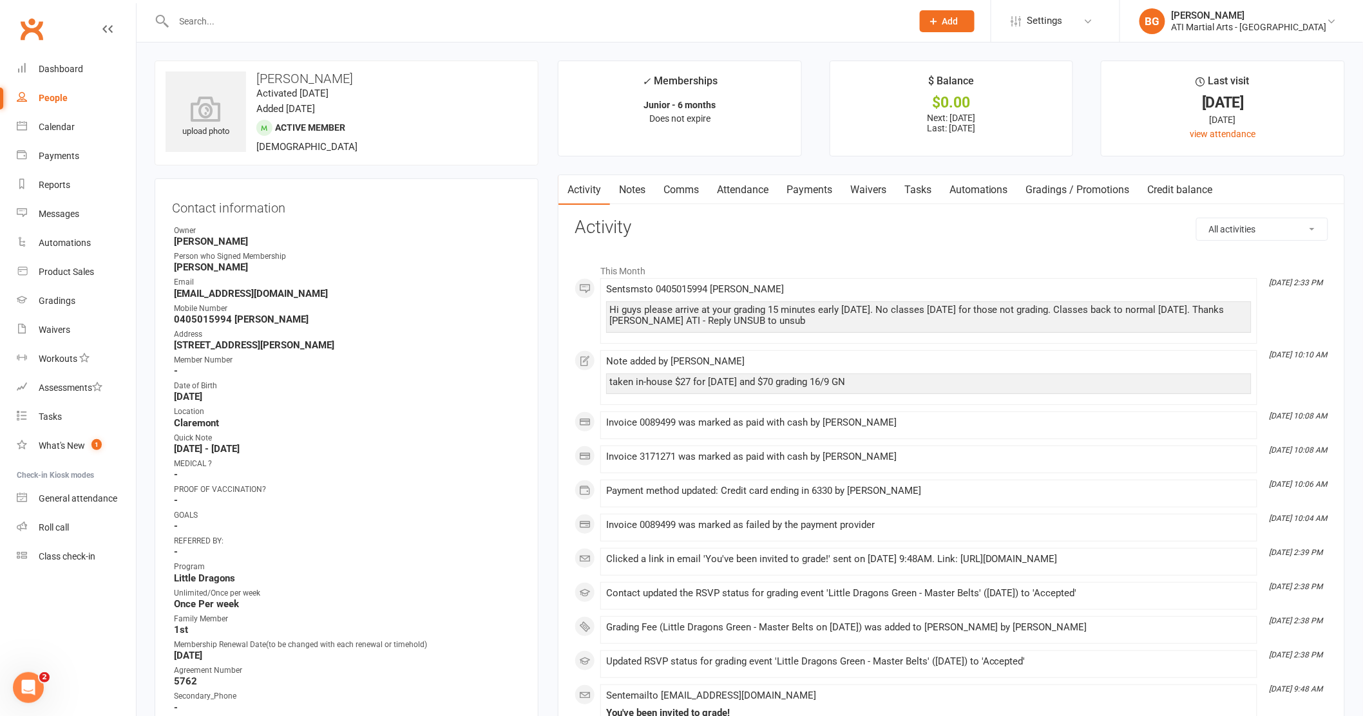
click at [817, 187] on link "Payments" at bounding box center [810, 190] width 64 height 30
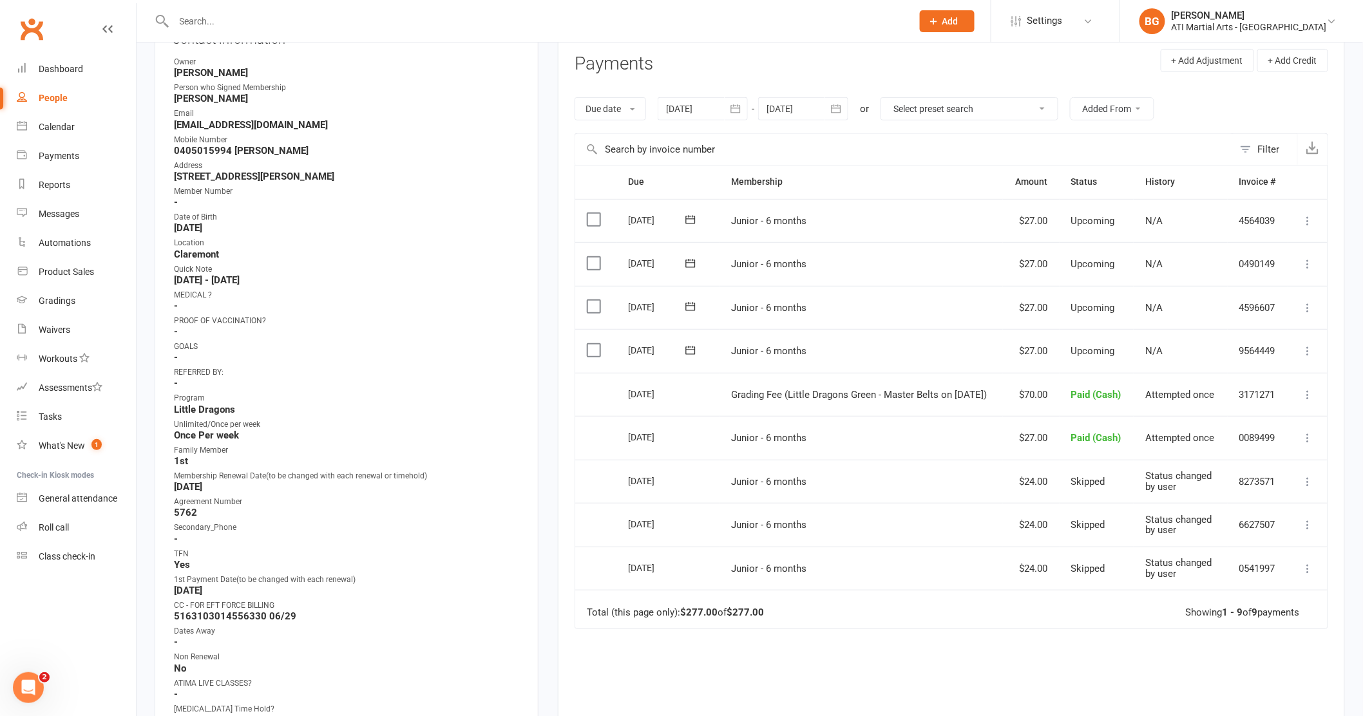
scroll to position [197, 0]
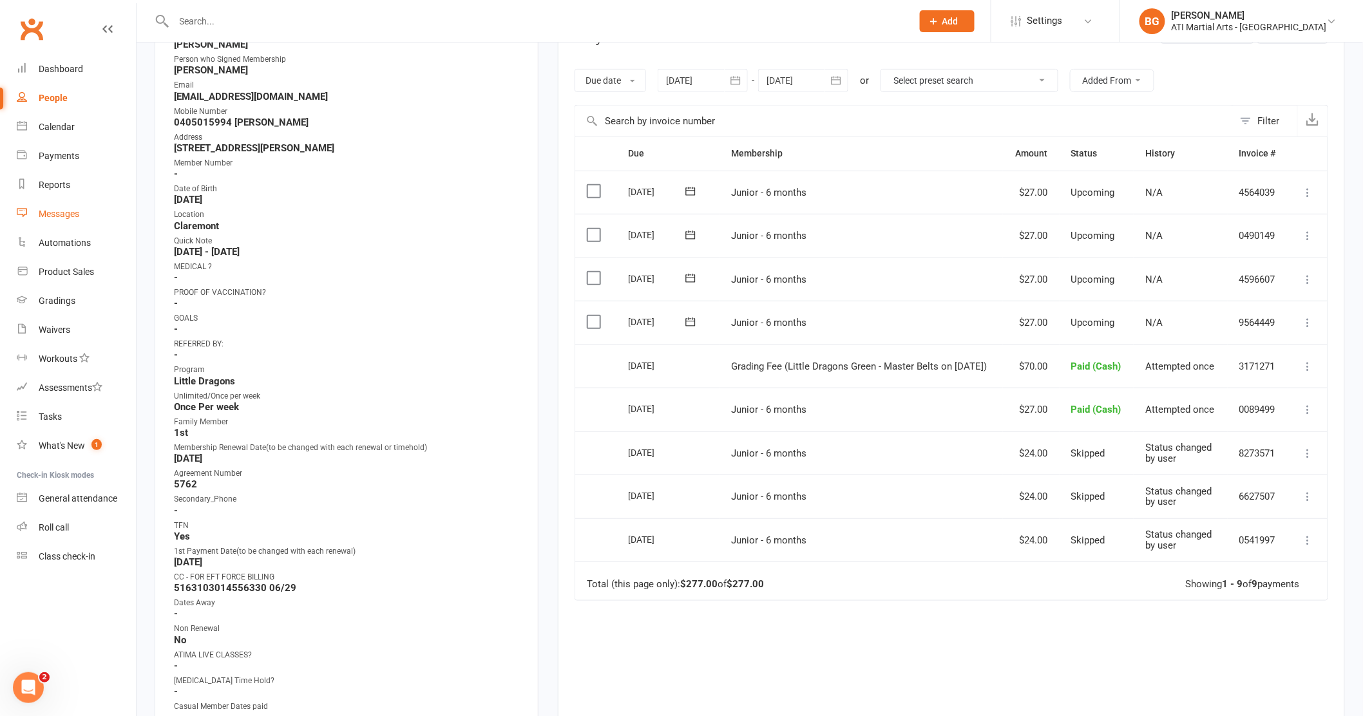
click at [50, 213] on div "Messages" at bounding box center [59, 214] width 41 height 10
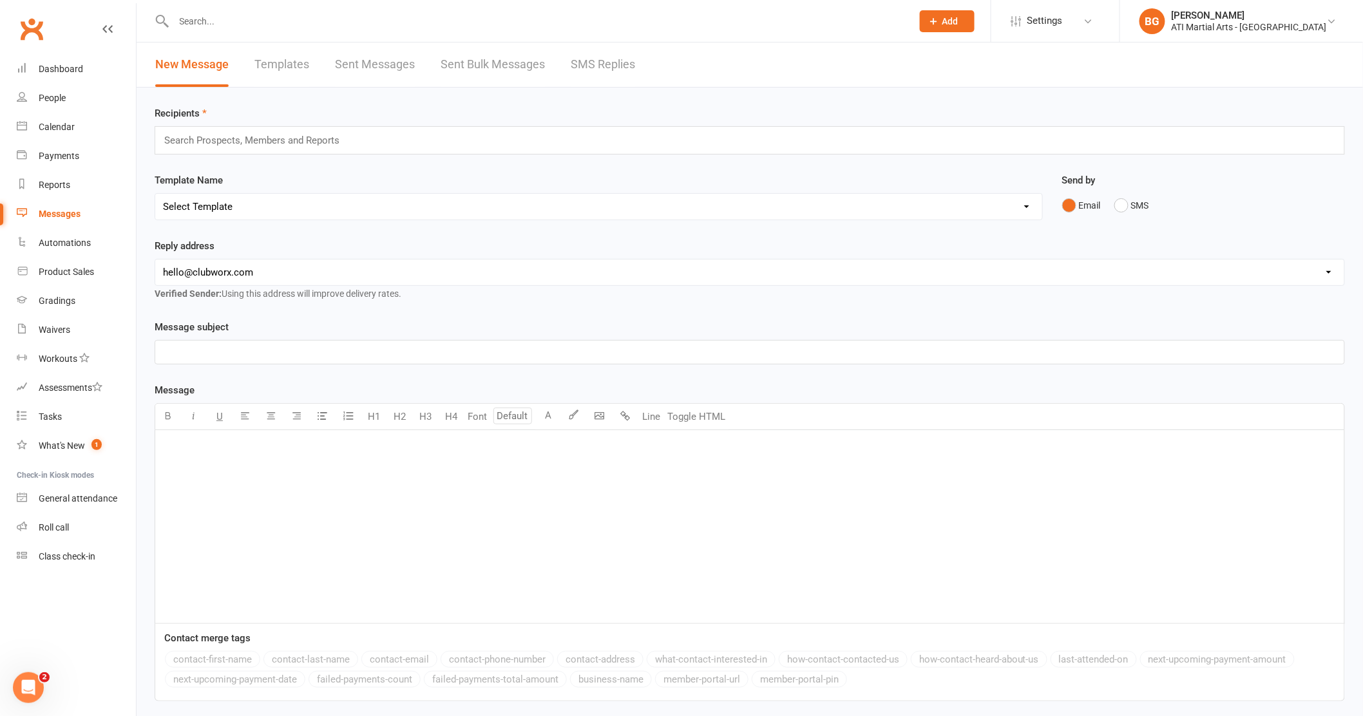
click at [586, 55] on link "SMS Replies" at bounding box center [603, 65] width 64 height 44
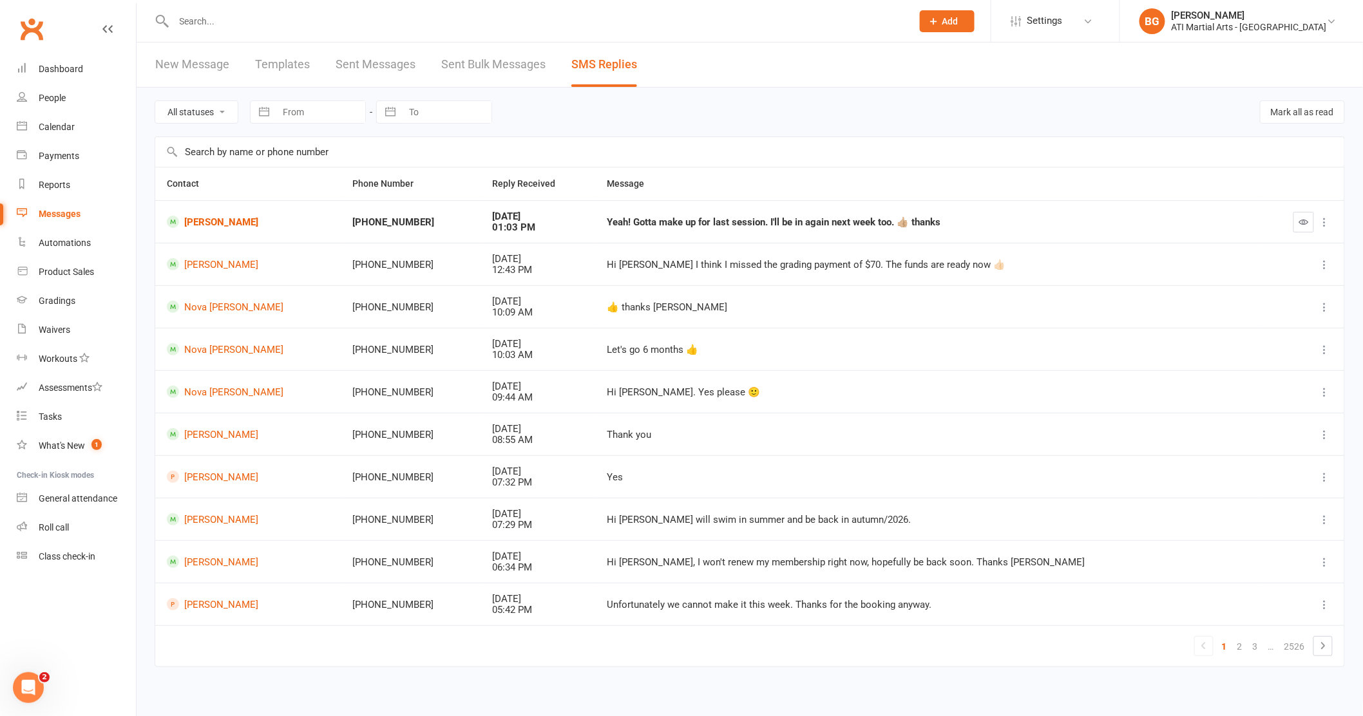
click at [239, 22] on input "text" at bounding box center [537, 21] width 734 height 18
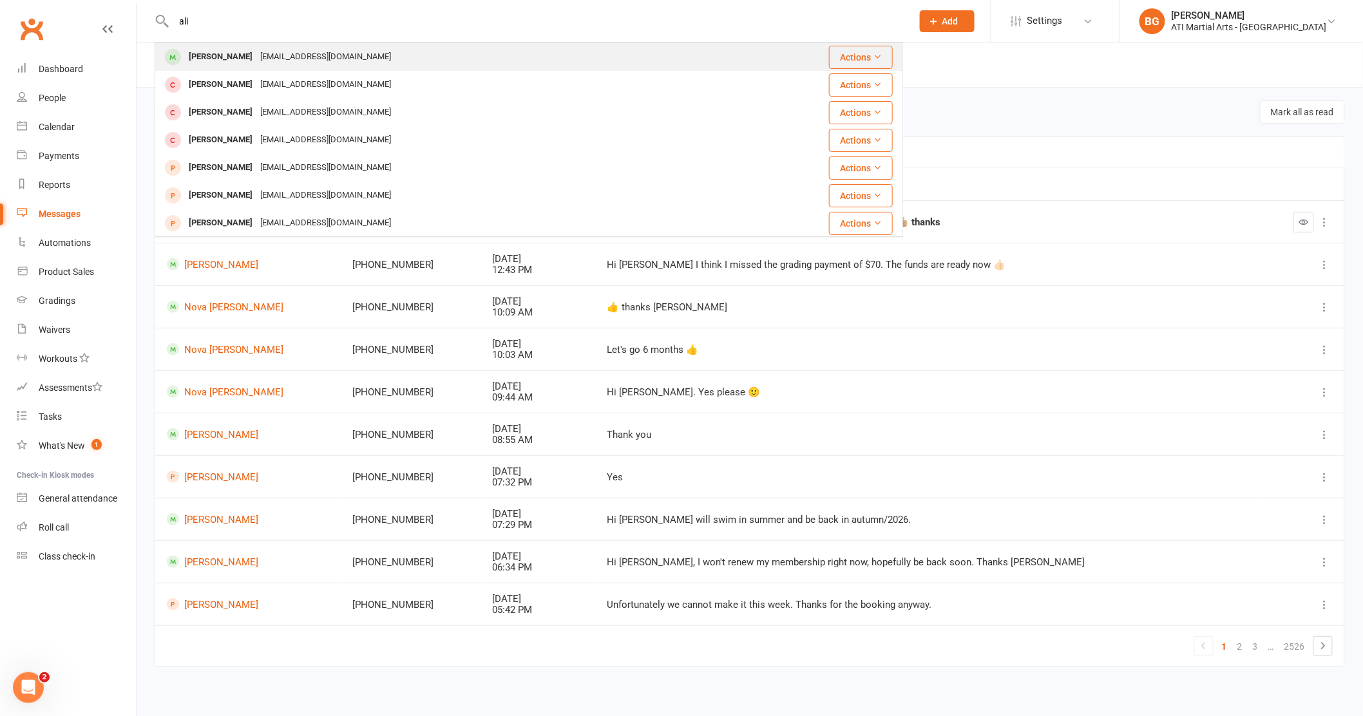
type input "ali"
click at [212, 53] on div "[PERSON_NAME]" at bounding box center [221, 57] width 72 height 19
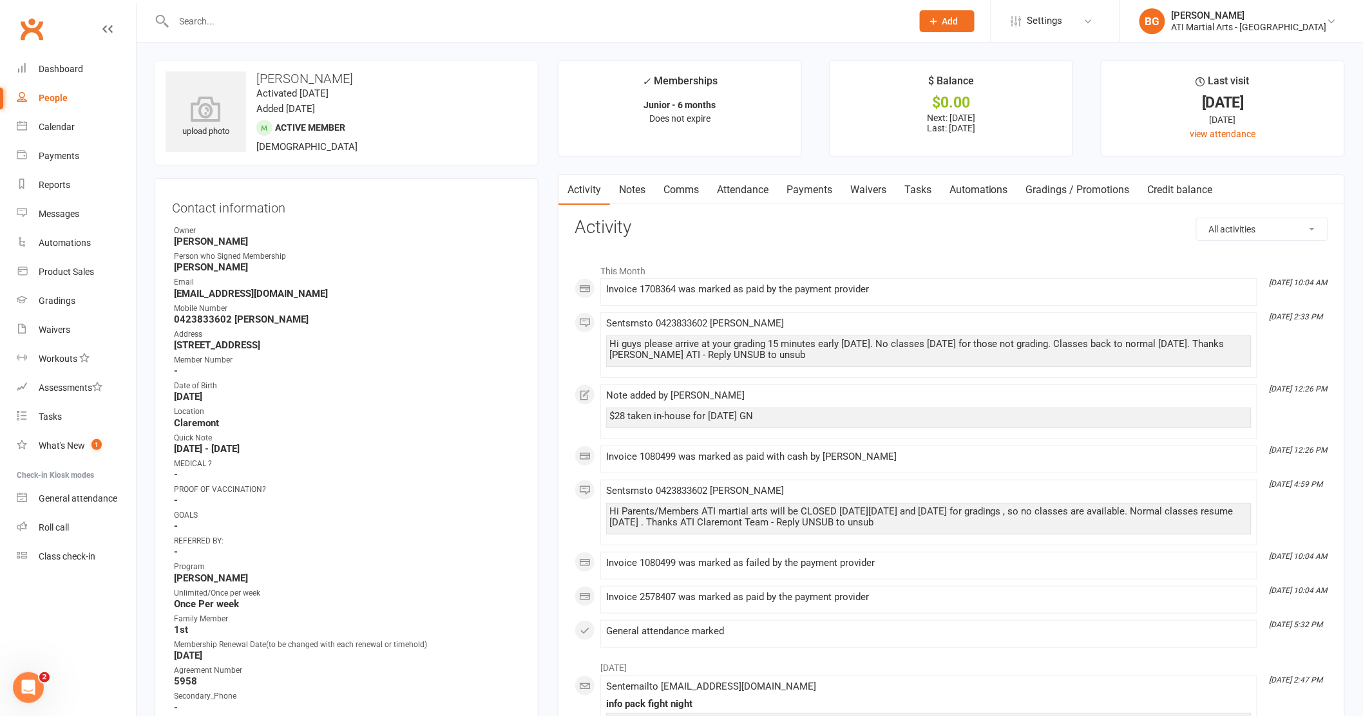
click at [678, 191] on link "Comms" at bounding box center [681, 190] width 53 height 30
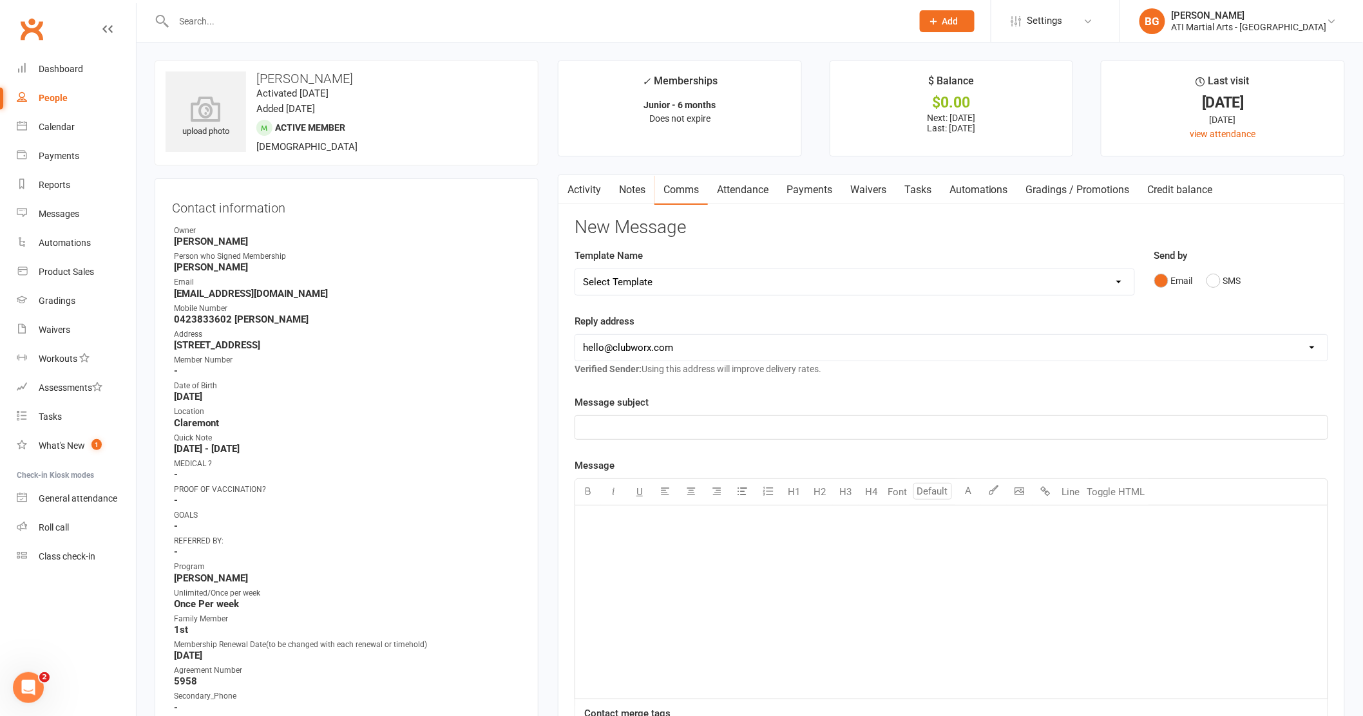
click at [811, 184] on link "Payments" at bounding box center [810, 190] width 64 height 30
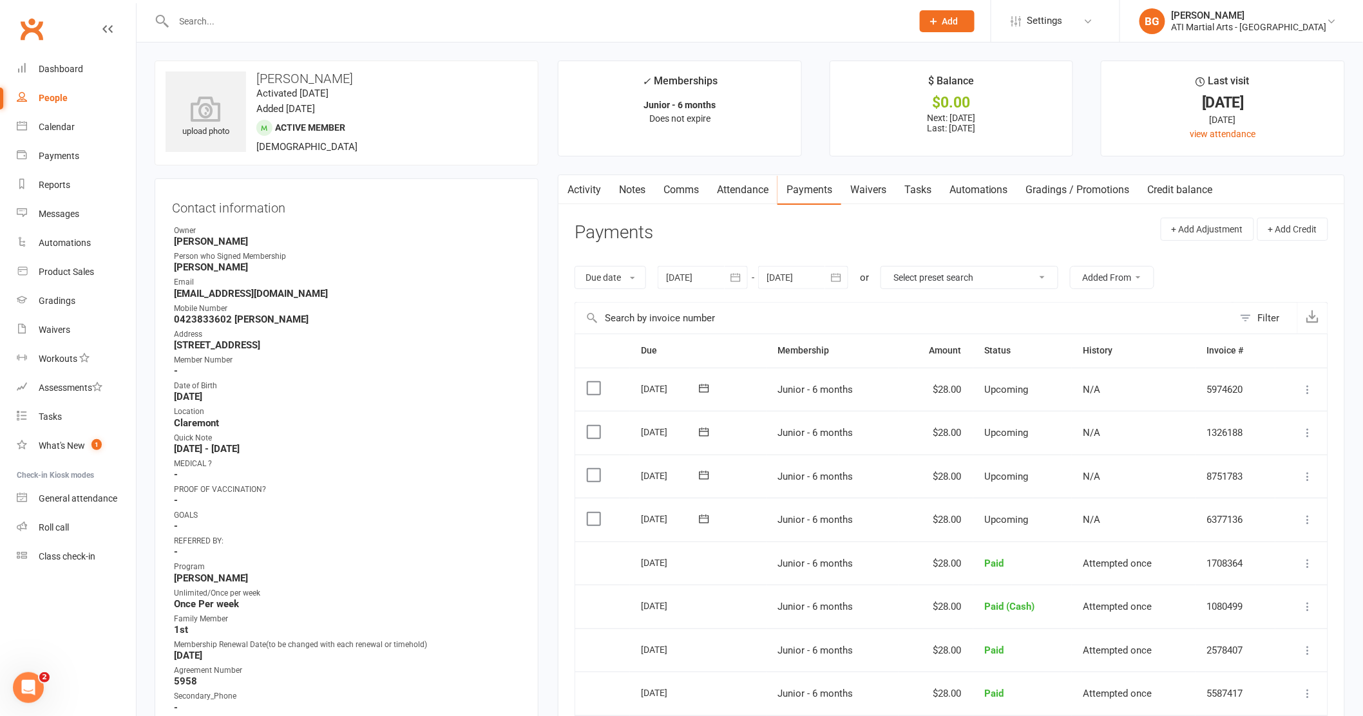
click at [195, 17] on input "text" at bounding box center [537, 21] width 734 height 18
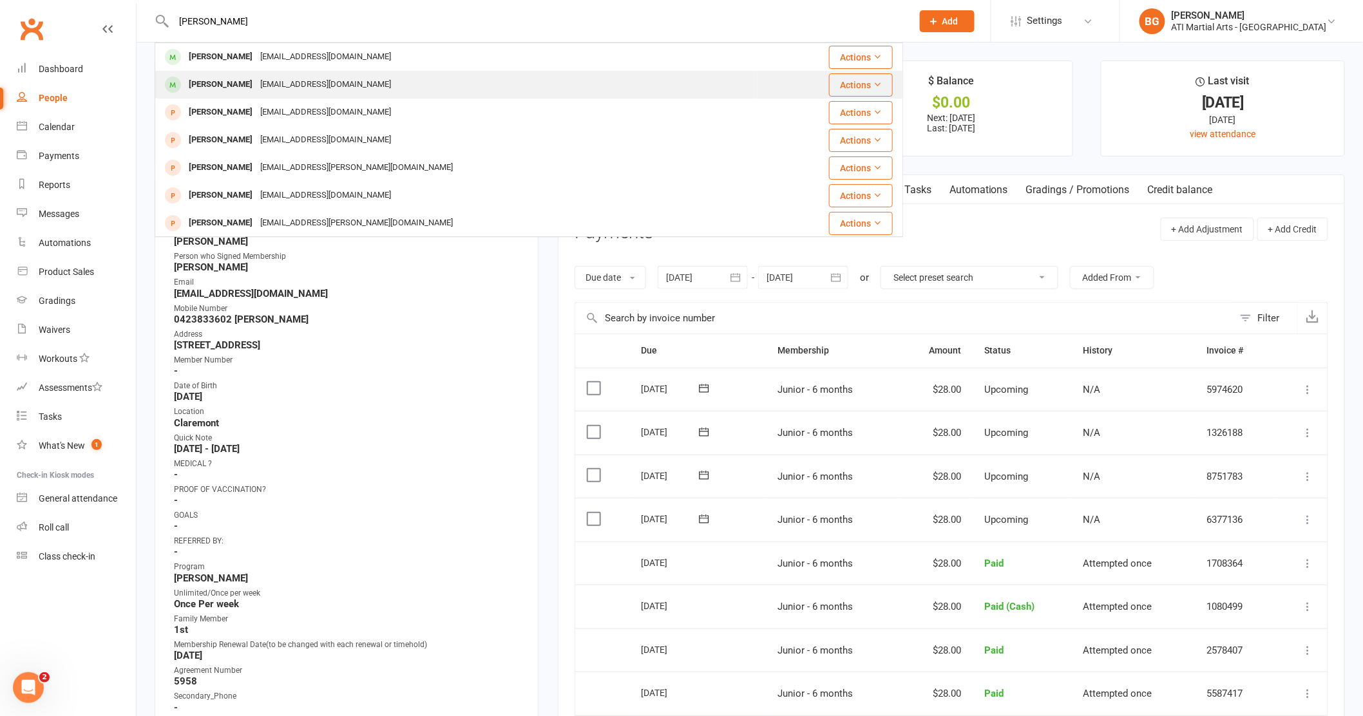
type input "[PERSON_NAME]"
click at [211, 82] on div "[PERSON_NAME]" at bounding box center [221, 84] width 72 height 19
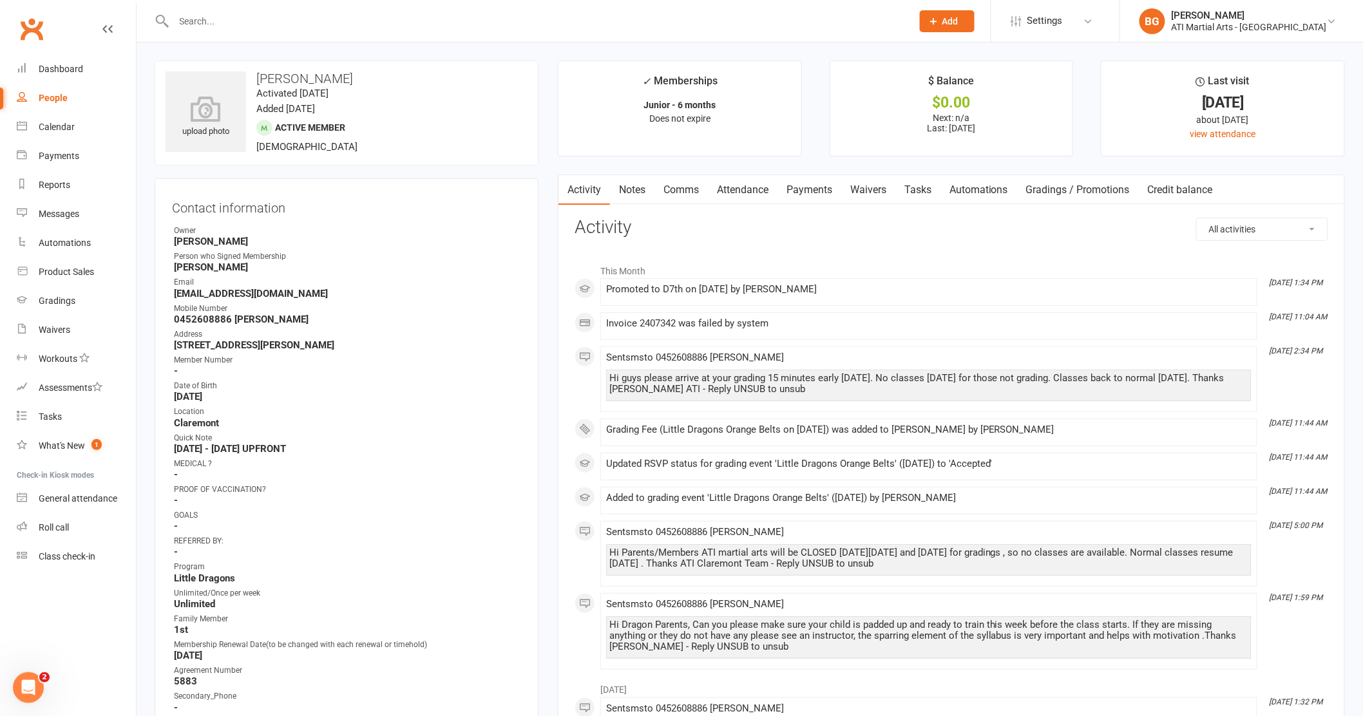
scroll to position [5, 0]
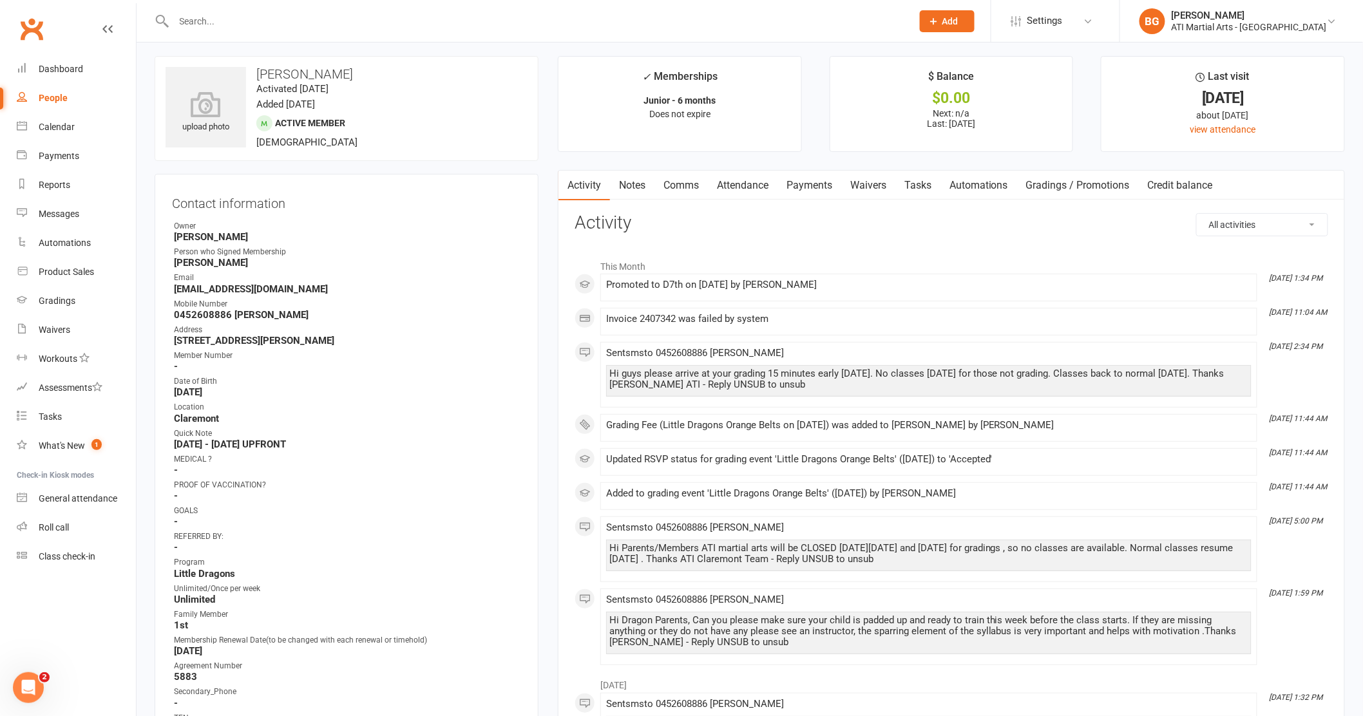
click at [803, 186] on link "Payments" at bounding box center [810, 186] width 64 height 30
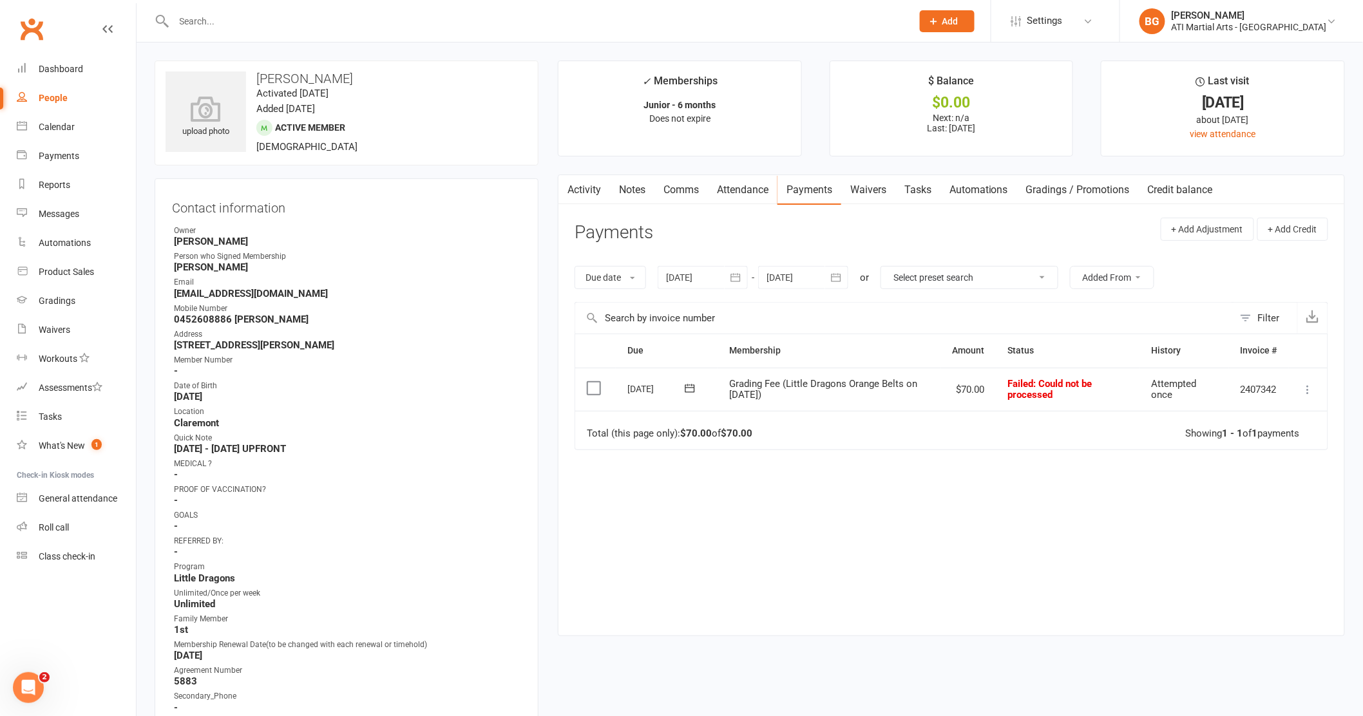
click at [685, 191] on link "Comms" at bounding box center [681, 190] width 53 height 30
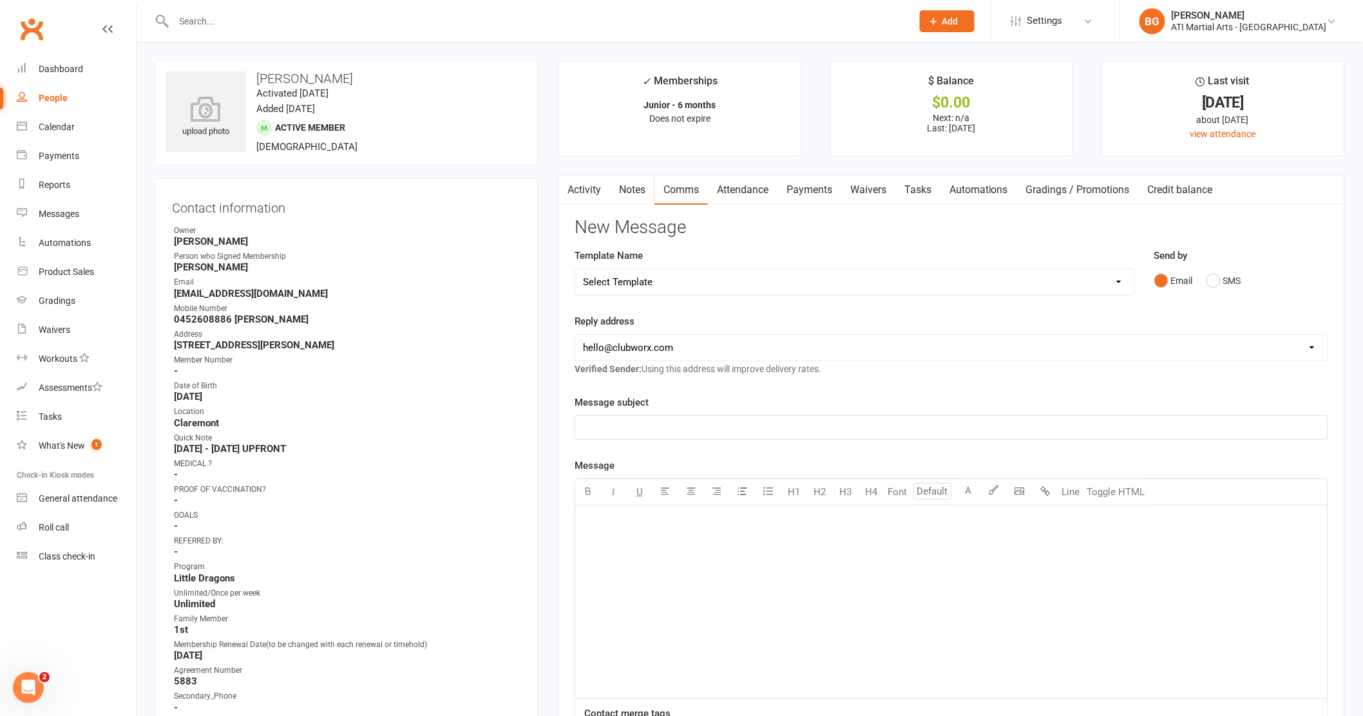
click at [689, 532] on div "﻿" at bounding box center [951, 602] width 752 height 193
click at [762, 524] on span "Hi [PERSON_NAME] , How are you next time you arein can I get you to pay the $70…" at bounding box center [784, 522] width 403 height 12
click at [689, 522] on span "Hi [PERSON_NAME] , How are you next time you are in can I get you to pay the $7…" at bounding box center [785, 522] width 405 height 12
click at [962, 518] on p "Hi [PERSON_NAME] , How are you ? next time you are in can I get you to pay the …" at bounding box center [951, 521] width 737 height 15
click at [1216, 279] on button "SMS" at bounding box center [1224, 281] width 35 height 24
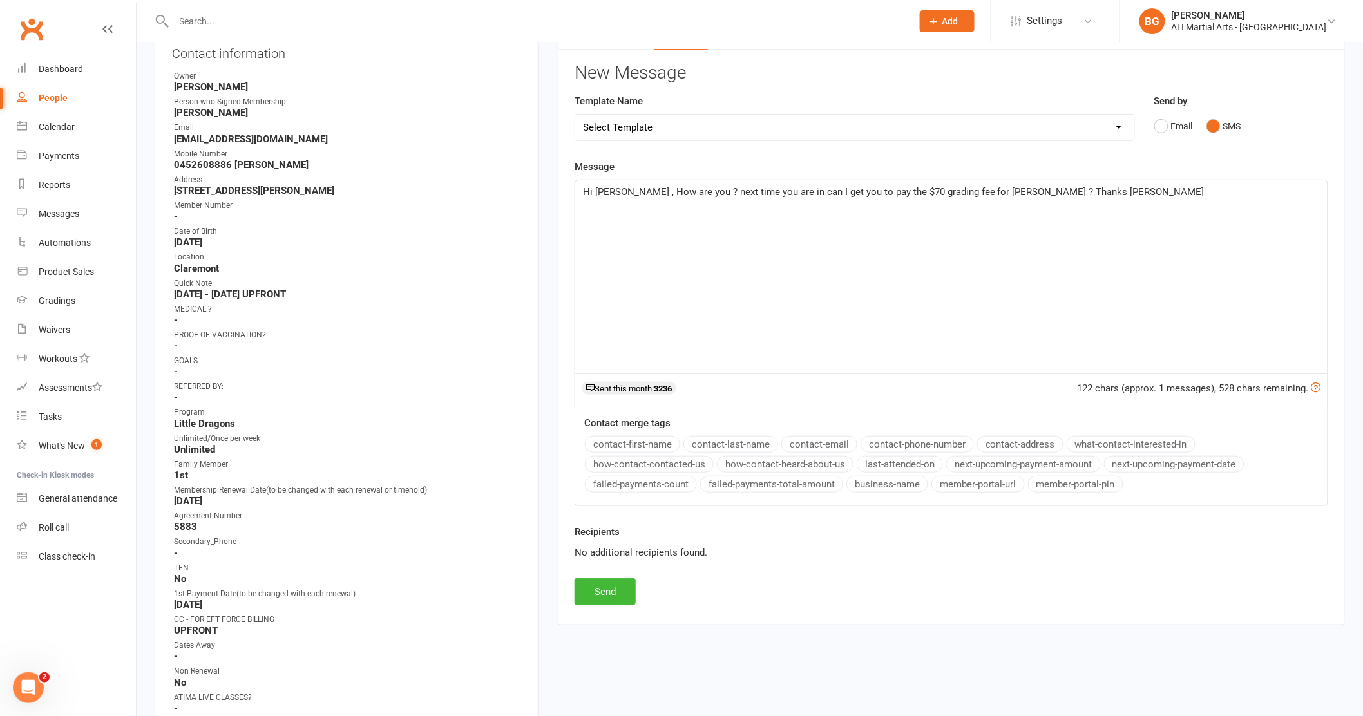
scroll to position [167, 0]
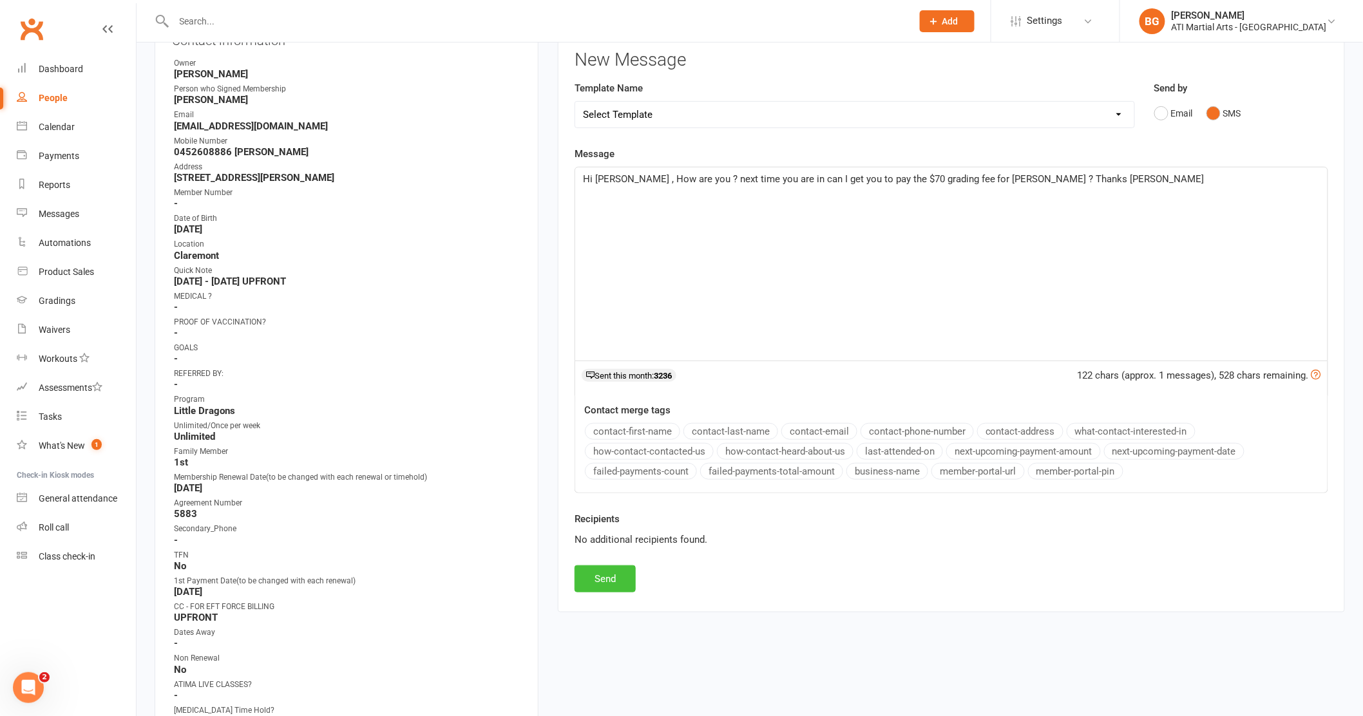
click at [633, 589] on button "Send" at bounding box center [605, 579] width 61 height 27
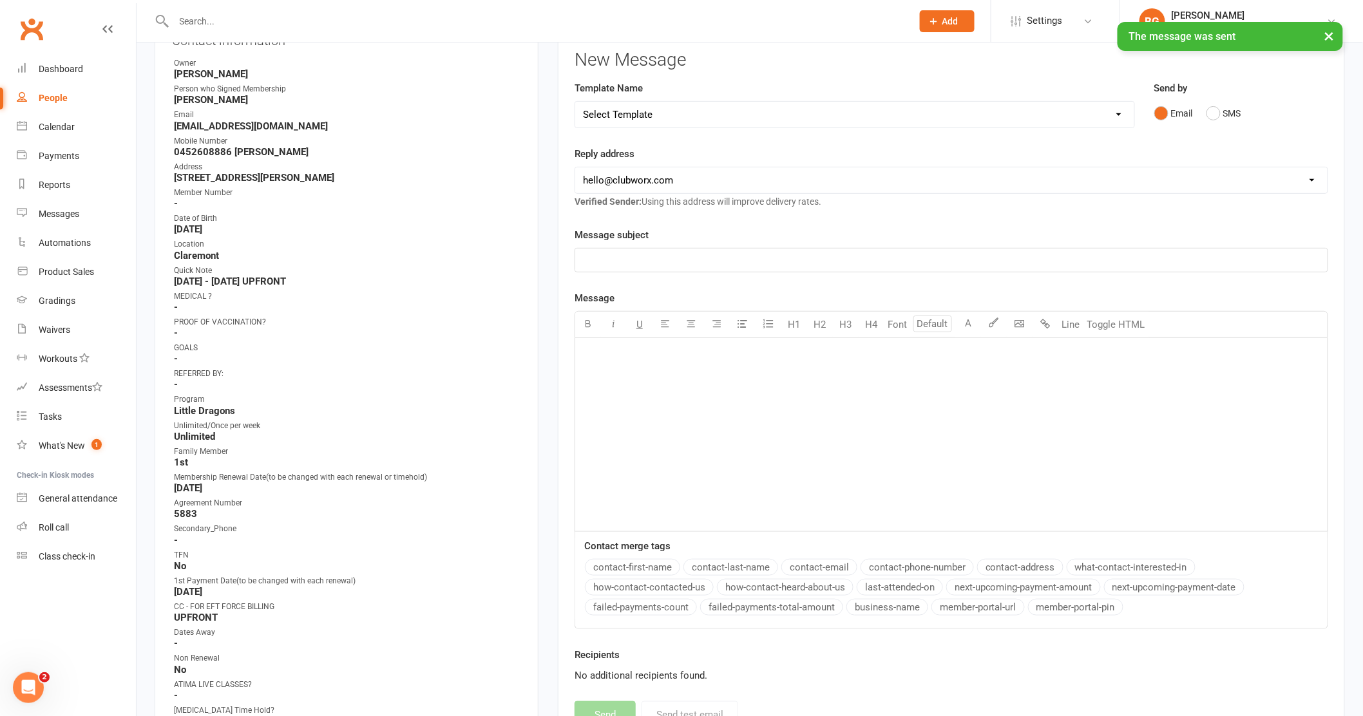
scroll to position [0, 0]
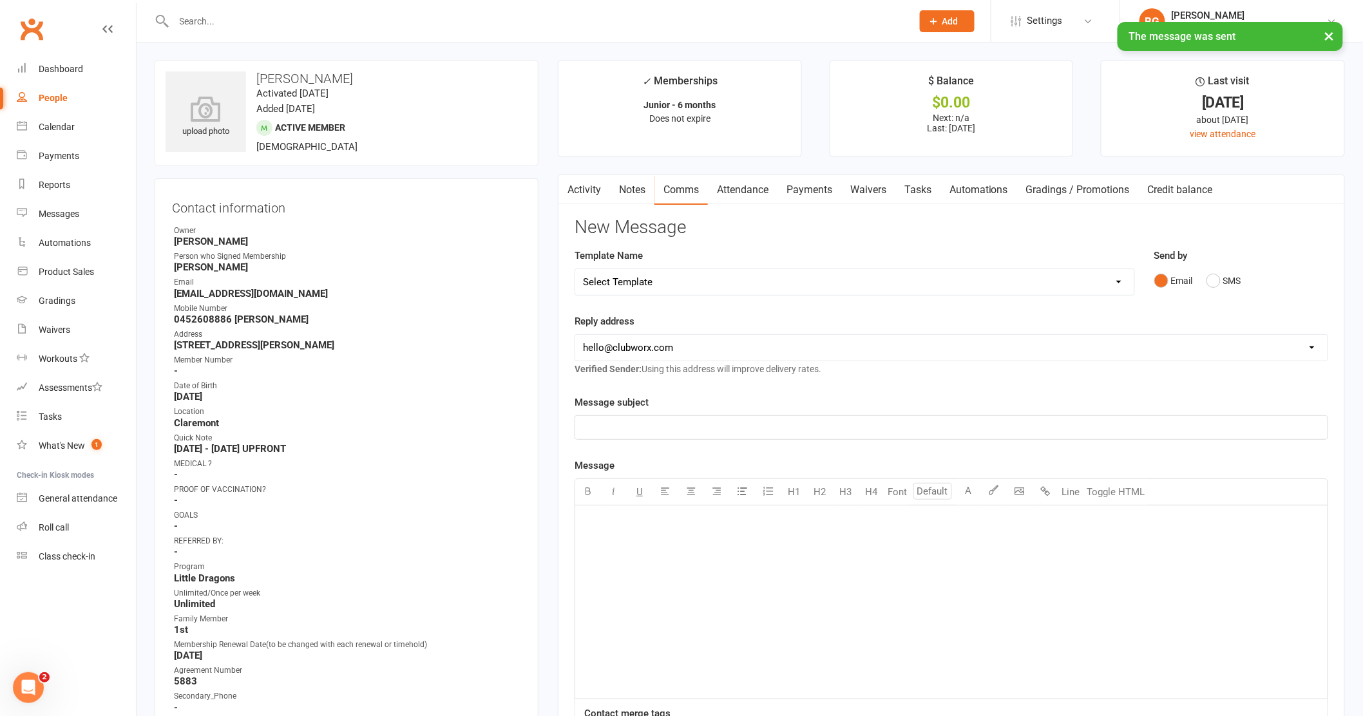
click at [619, 535] on div "﻿" at bounding box center [951, 602] width 752 height 193
click at [253, 20] on input "text" at bounding box center [537, 21] width 734 height 18
type input "a"
click at [61, 215] on div "Messages" at bounding box center [59, 214] width 41 height 10
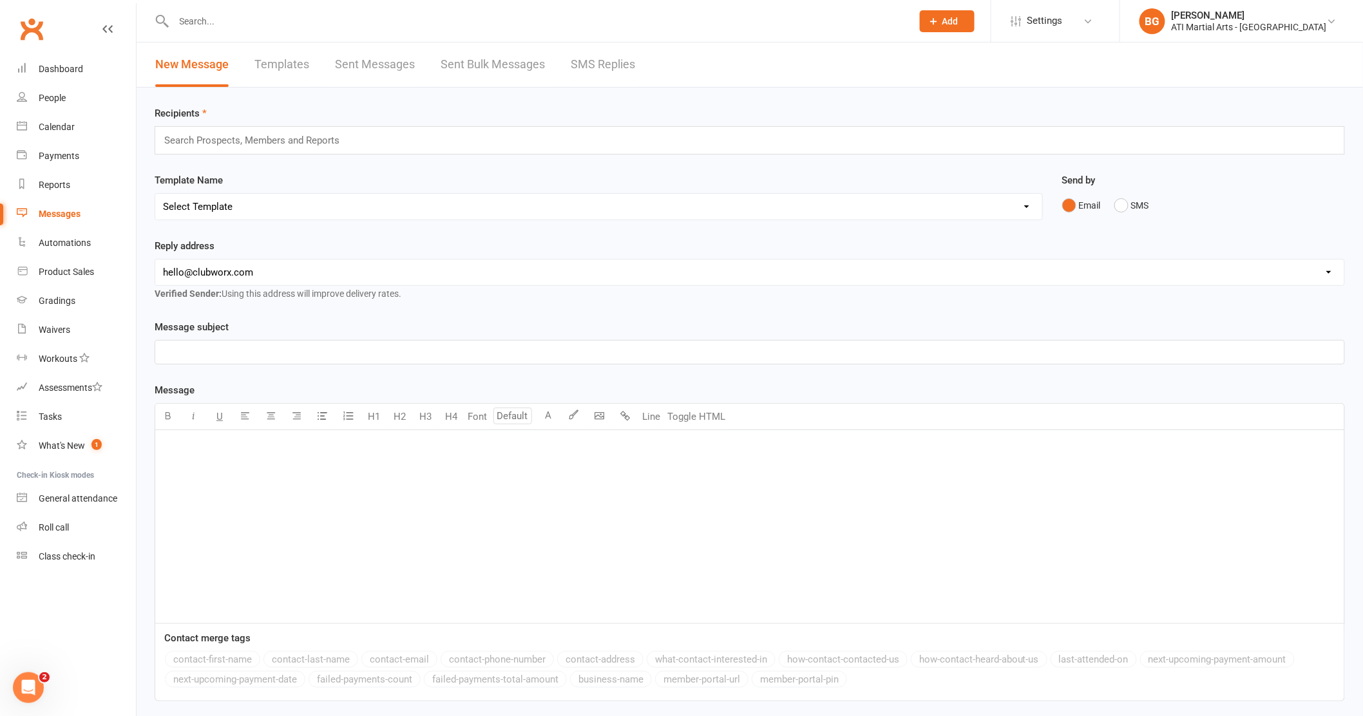
click at [573, 61] on link "SMS Replies" at bounding box center [603, 65] width 64 height 44
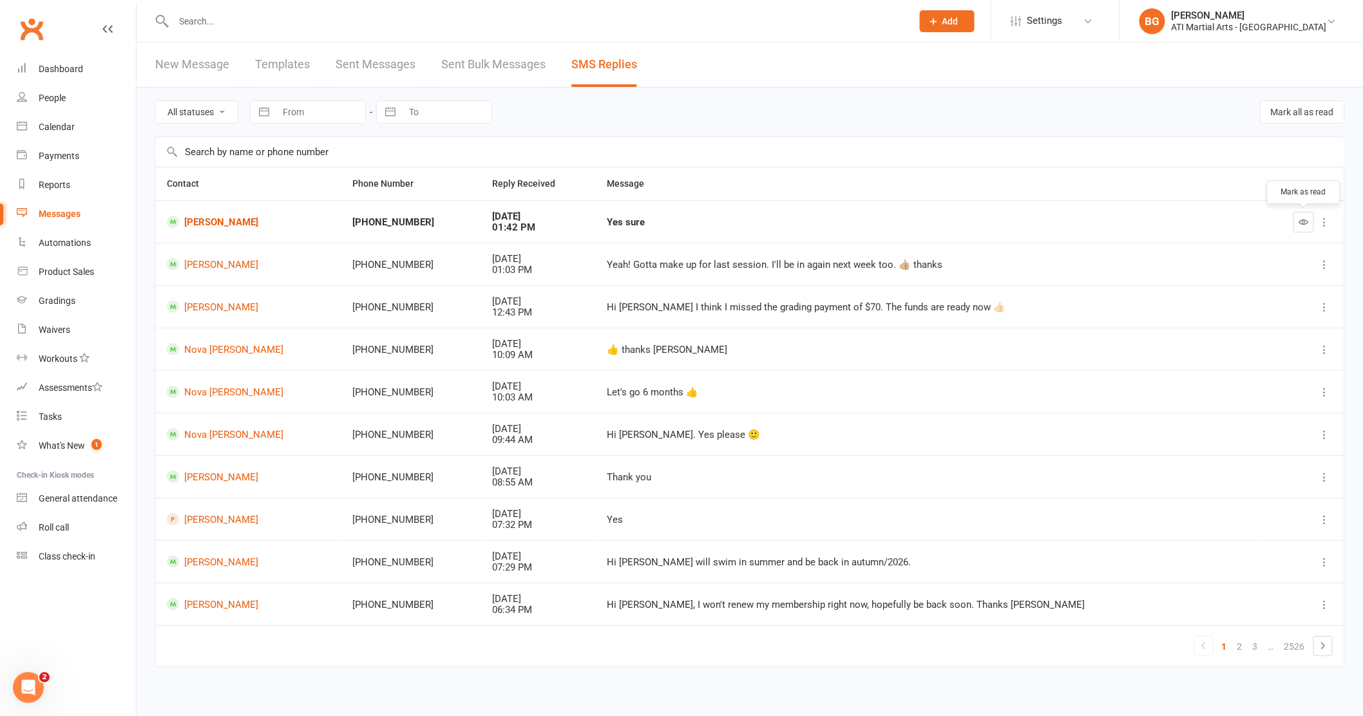
click at [1300, 224] on icon "button" at bounding box center [1304, 222] width 10 height 10
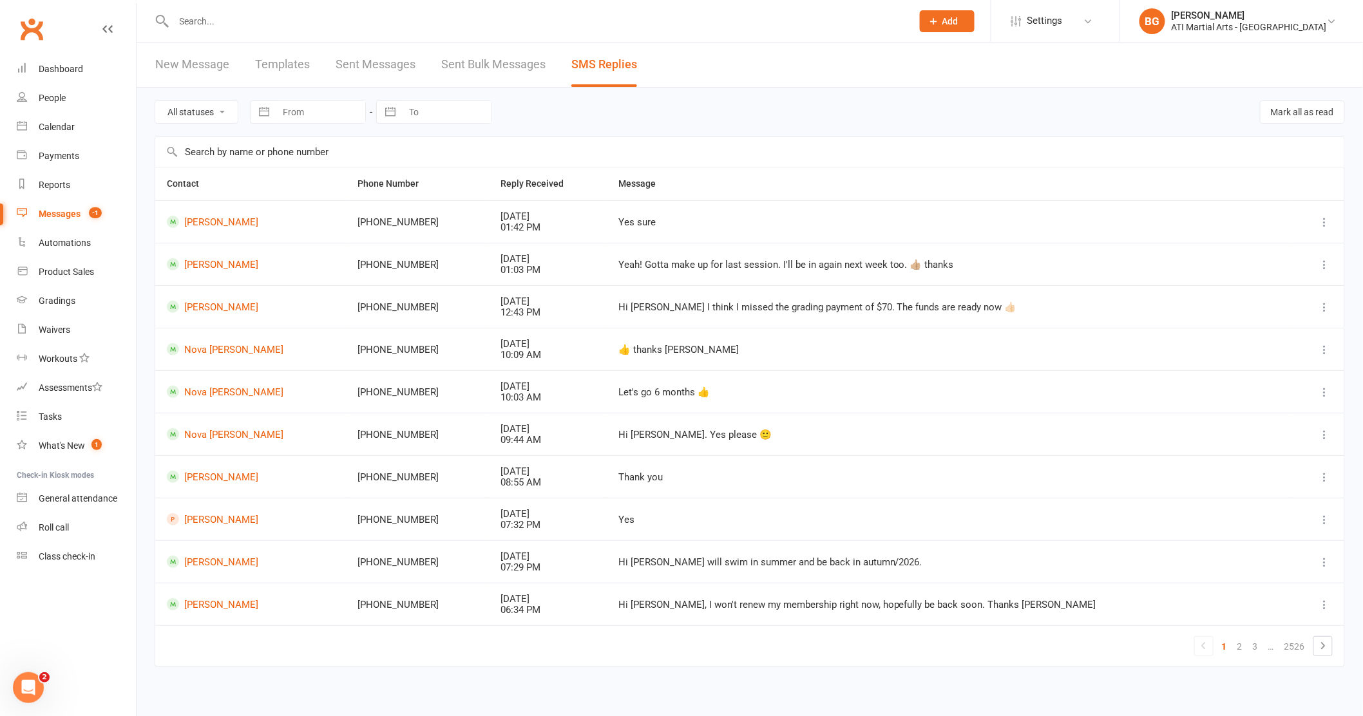
click at [193, 66] on link "New Message" at bounding box center [192, 65] width 74 height 44
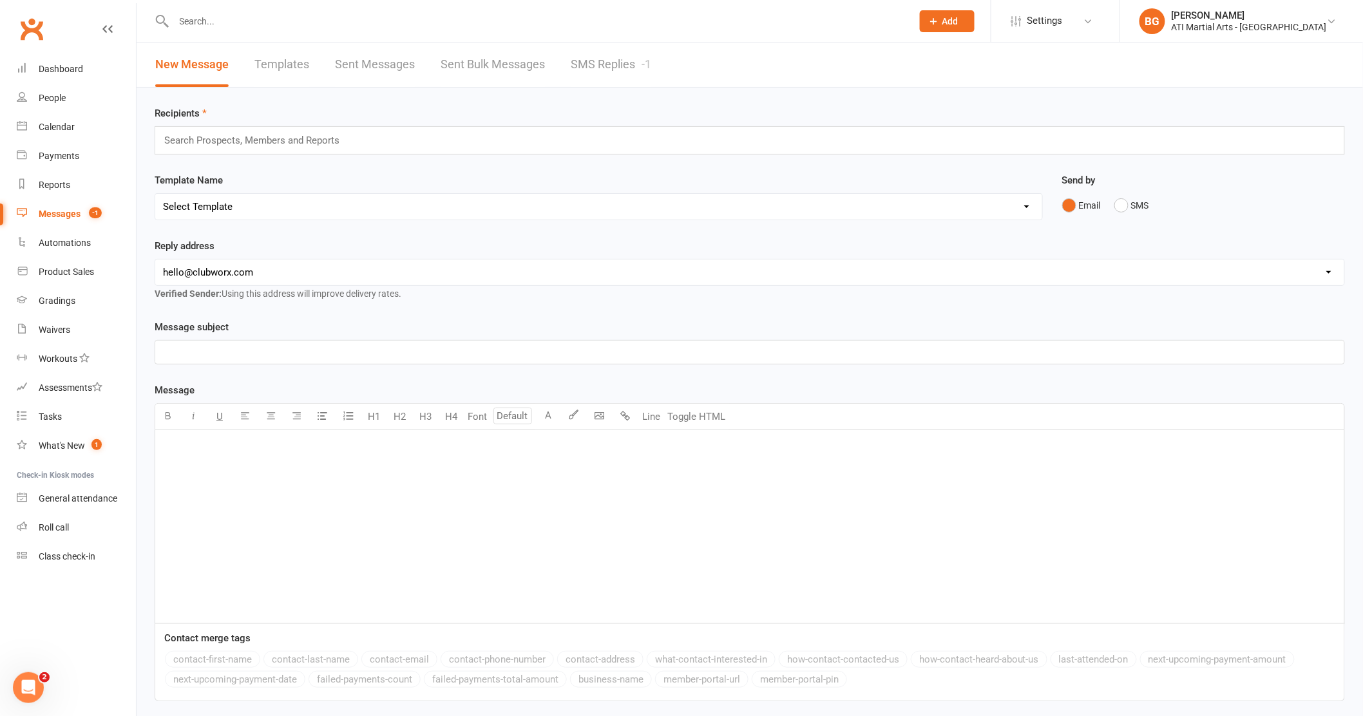
click at [617, 68] on link "SMS Replies -1" at bounding box center [611, 65] width 81 height 44
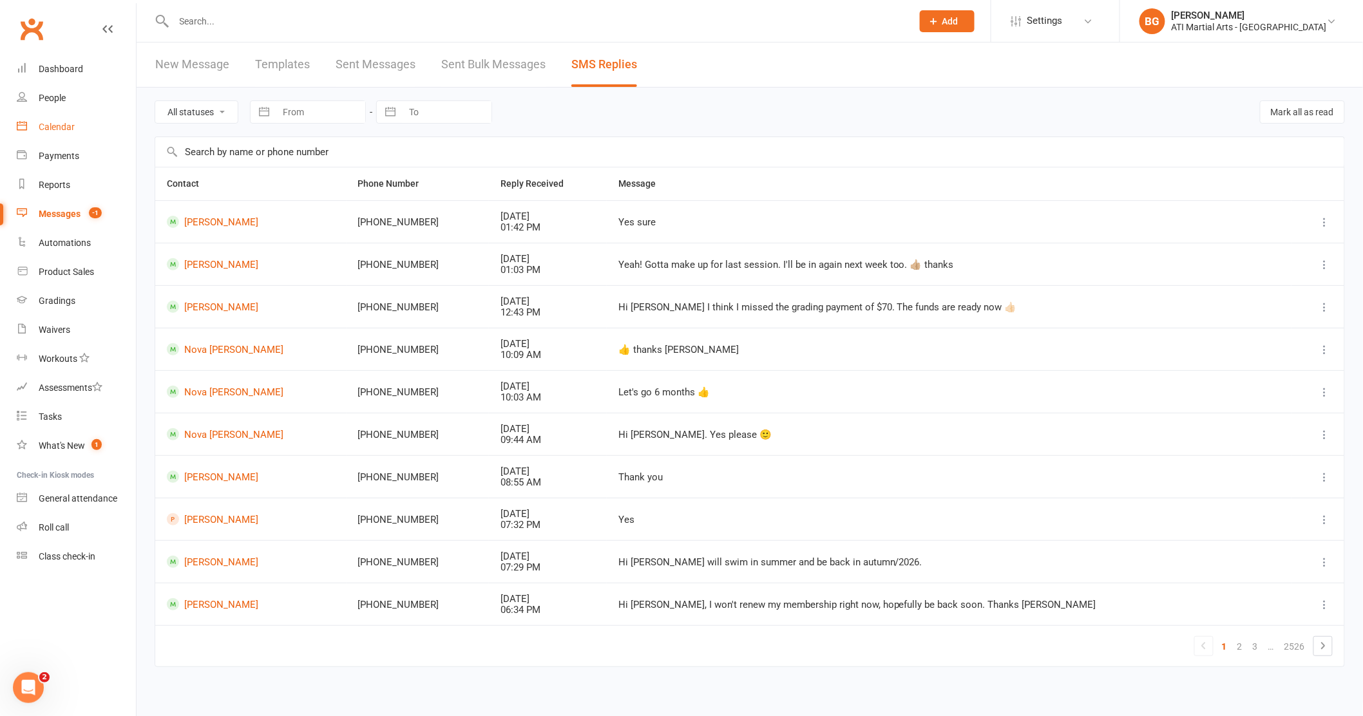
click at [51, 122] on div "Calendar" at bounding box center [57, 127] width 36 height 10
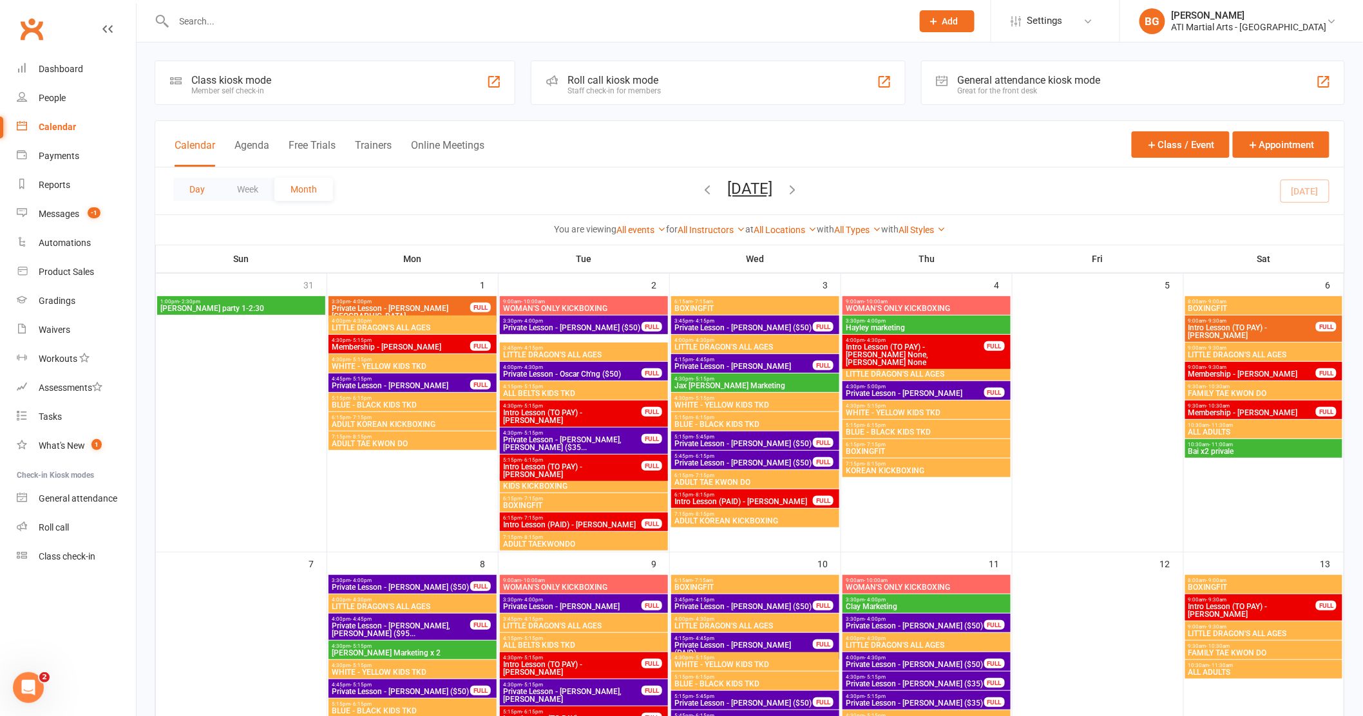
click at [192, 187] on button "Day" at bounding box center [197, 189] width 48 height 23
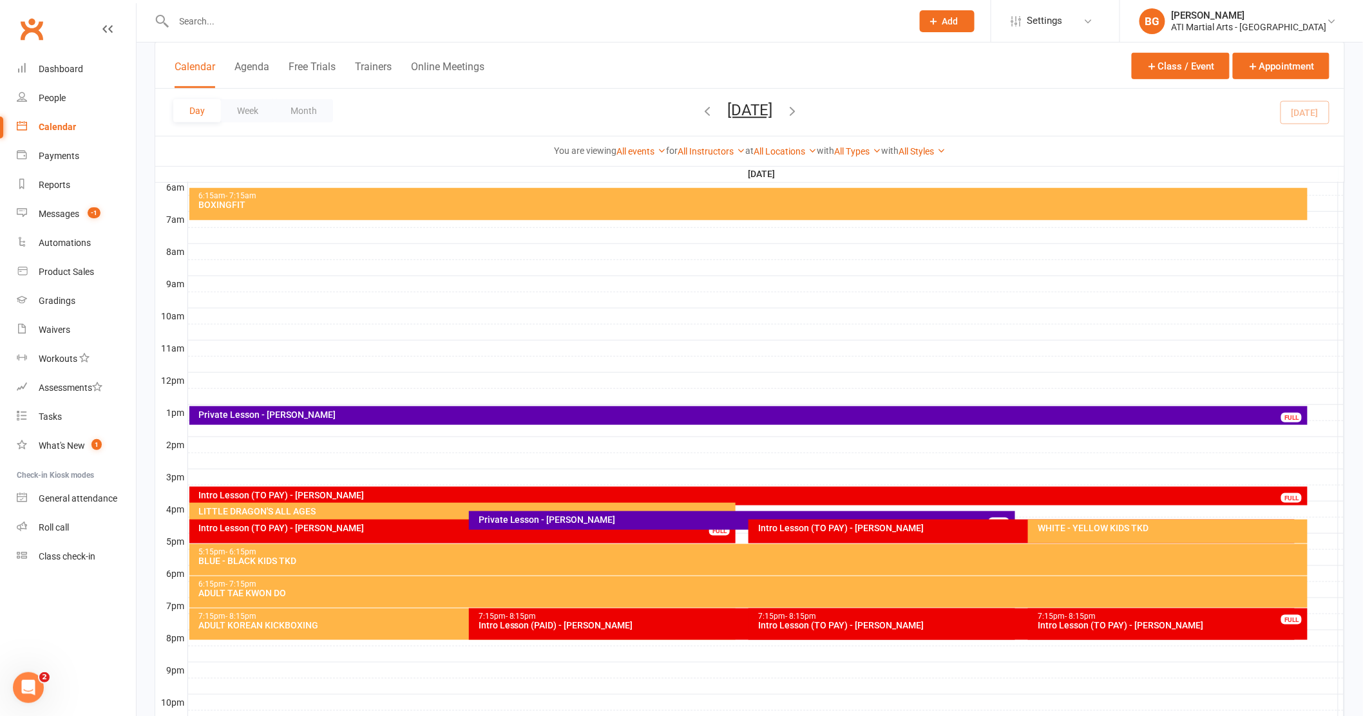
scroll to position [278, 0]
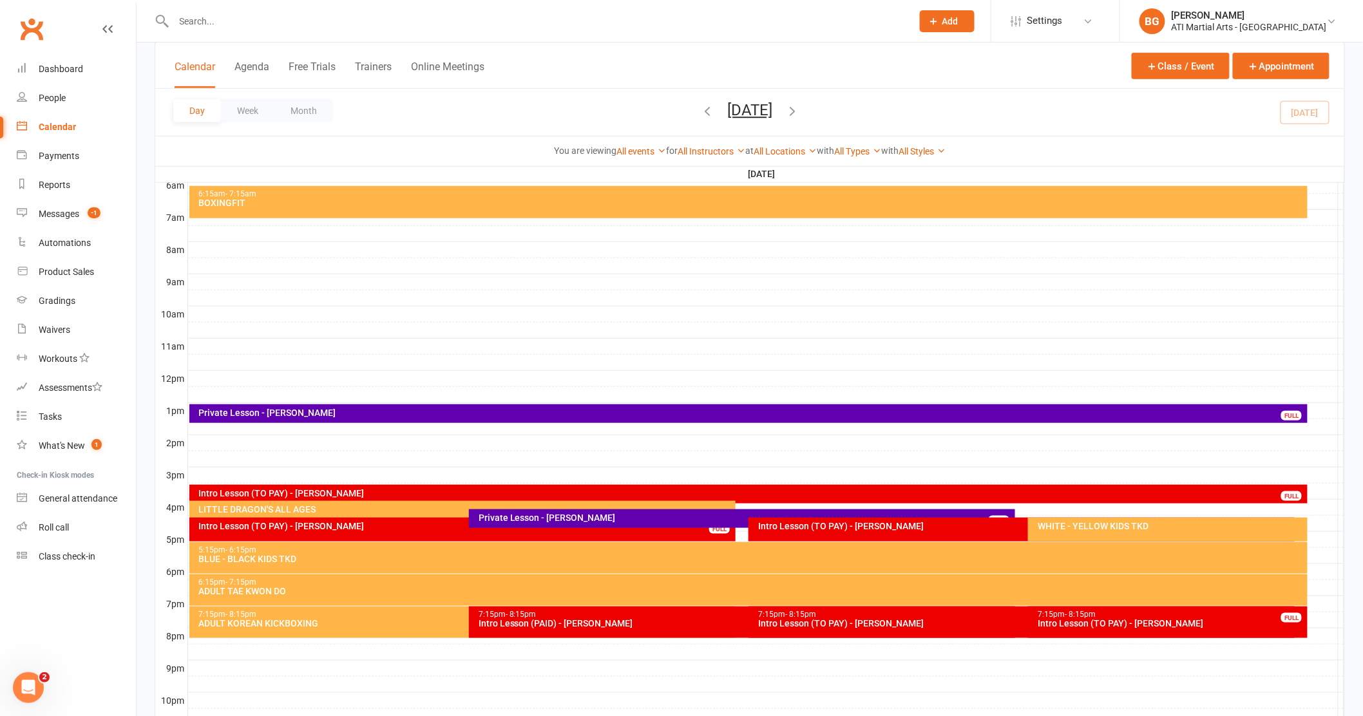
click at [230, 489] on div "Intro Lesson (TO PAY) - [PERSON_NAME]" at bounding box center [751, 493] width 1107 height 9
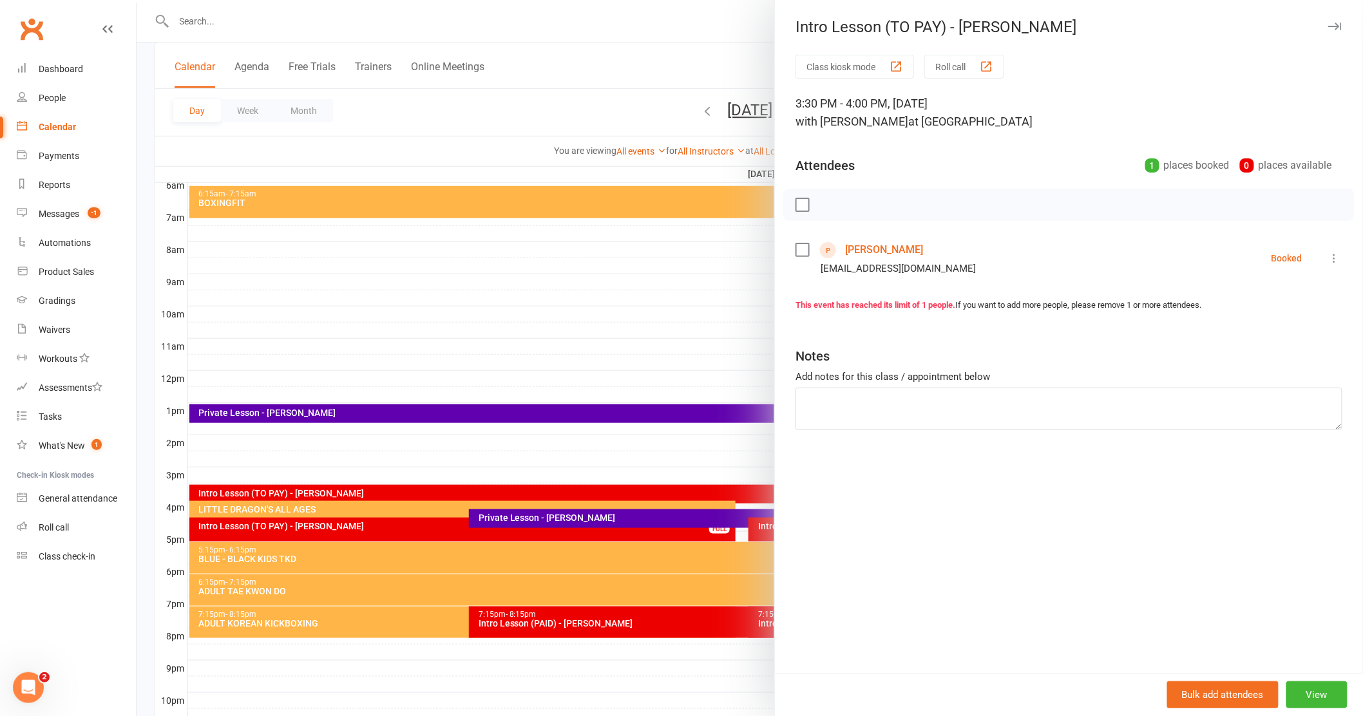
click at [372, 278] on div at bounding box center [750, 358] width 1227 height 716
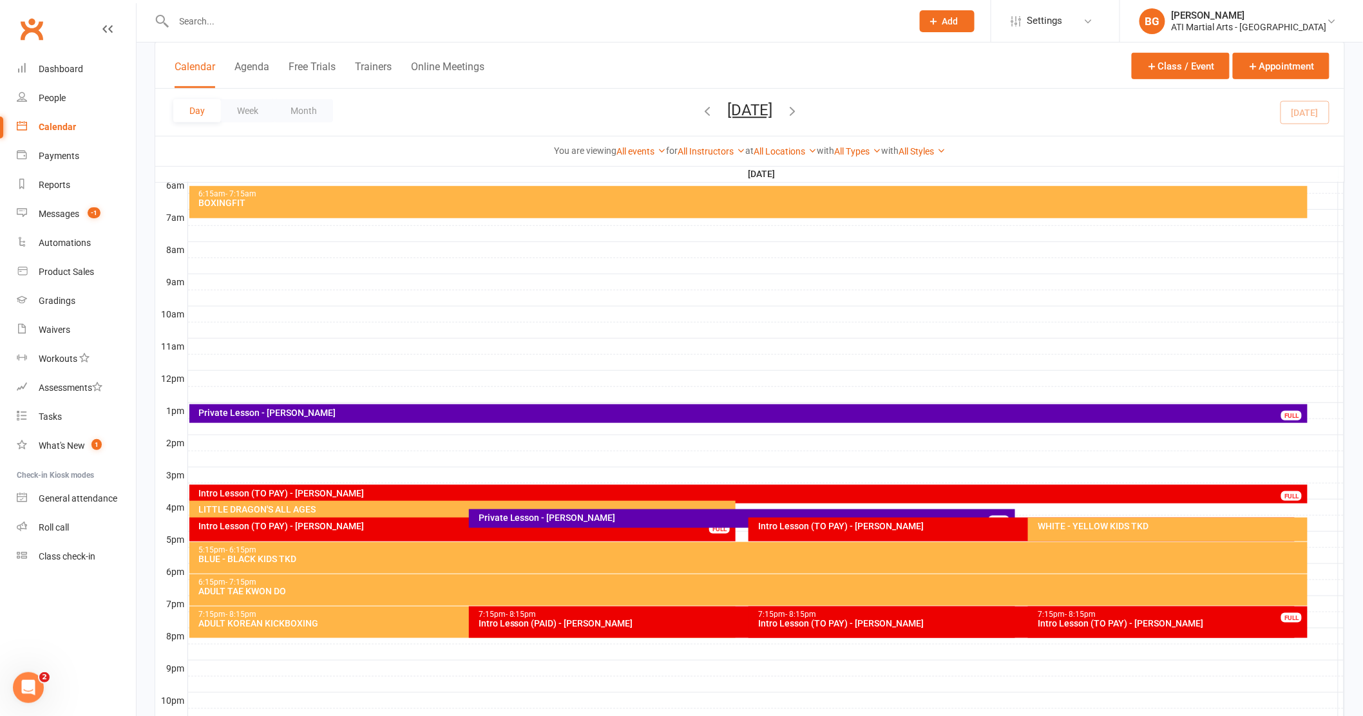
click at [229, 522] on div "Intro Lesson (TO PAY) - [PERSON_NAME]" at bounding box center [465, 526] width 535 height 9
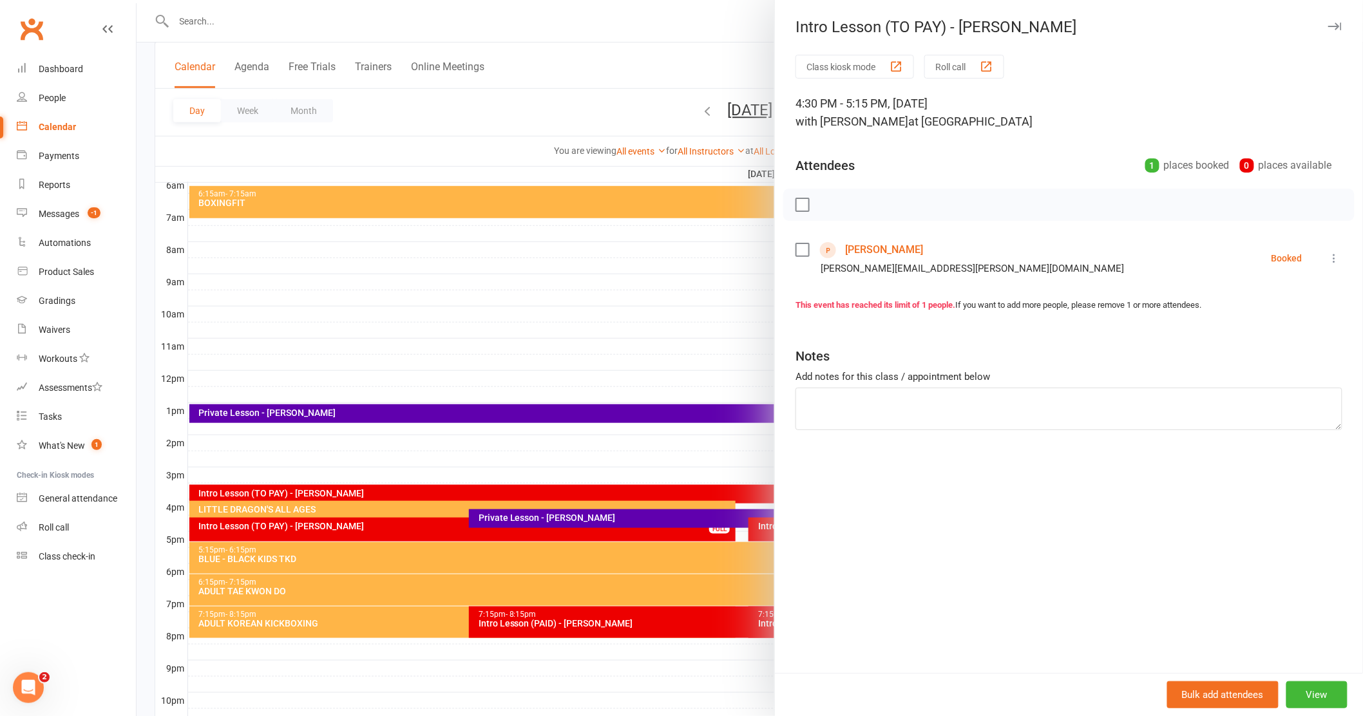
click at [466, 318] on div at bounding box center [750, 358] width 1227 height 716
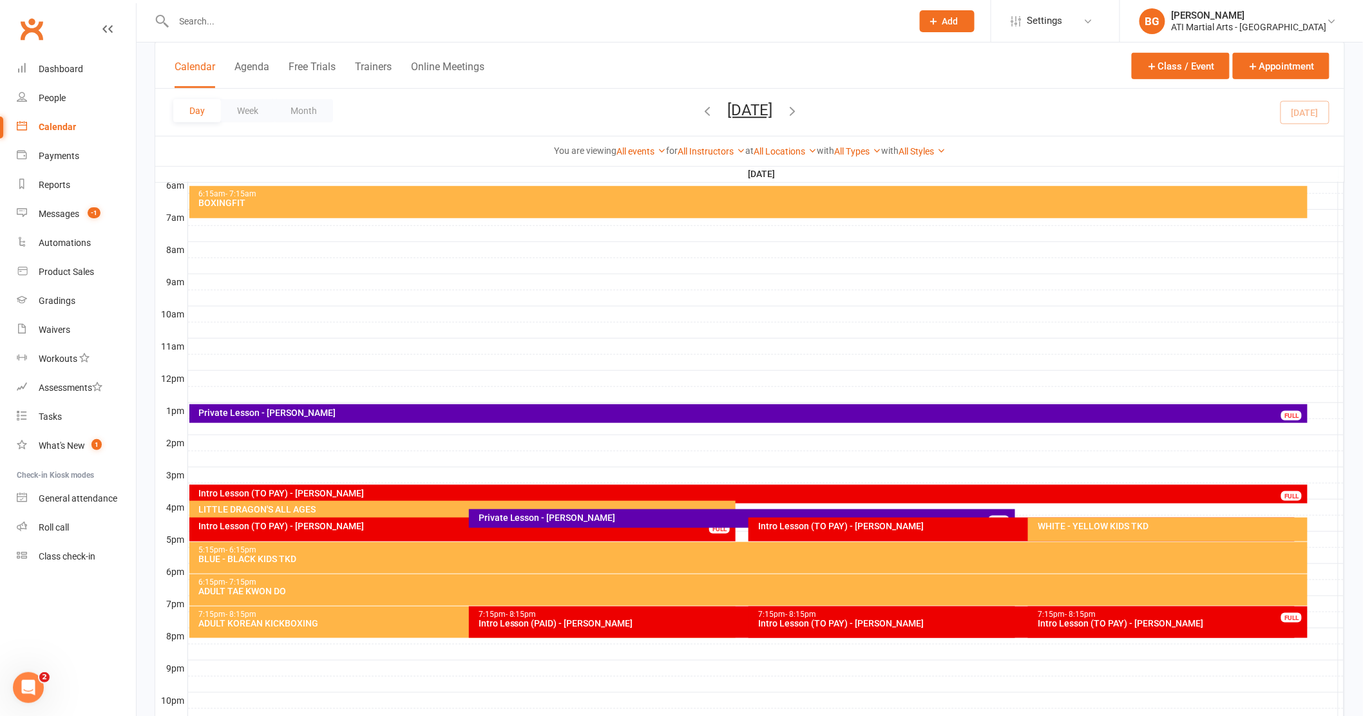
click at [873, 570] on div "5:15pm - 6:15pm BLUE - BLACK KIDS TKD" at bounding box center [748, 558] width 1119 height 32
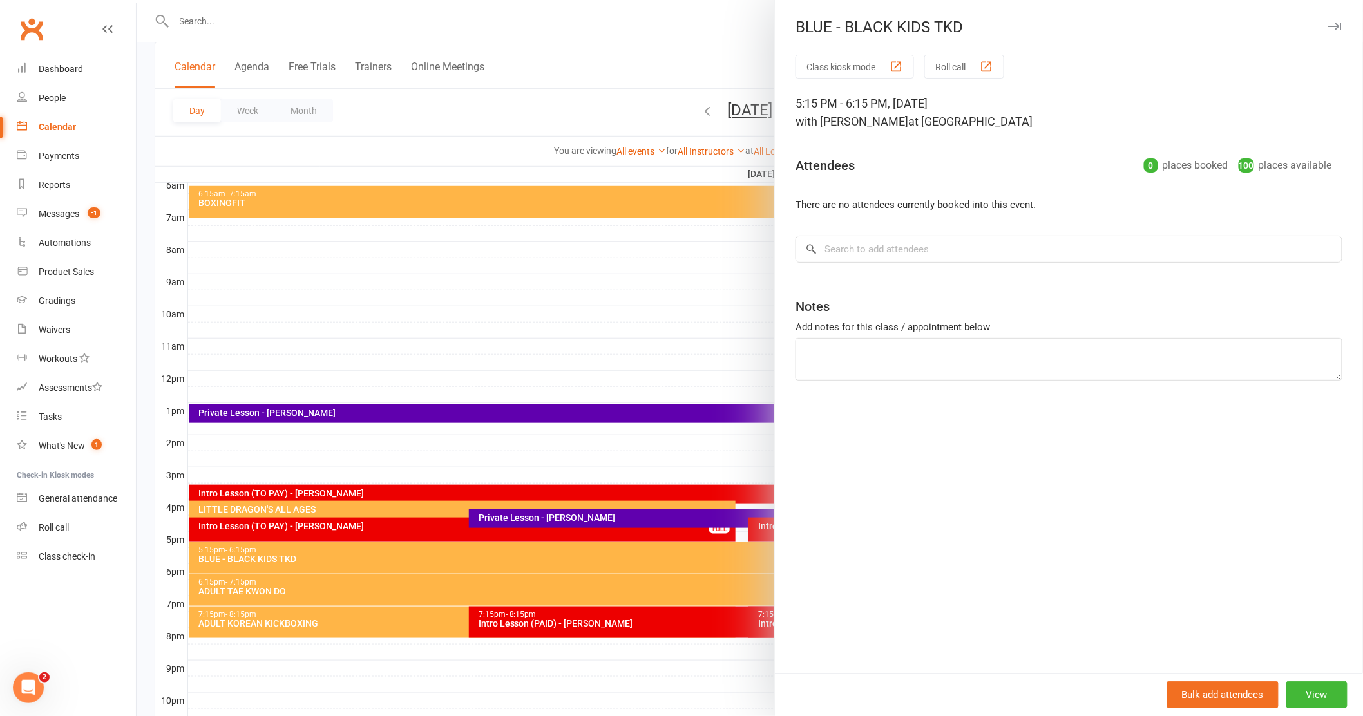
click at [700, 430] on div at bounding box center [750, 358] width 1227 height 716
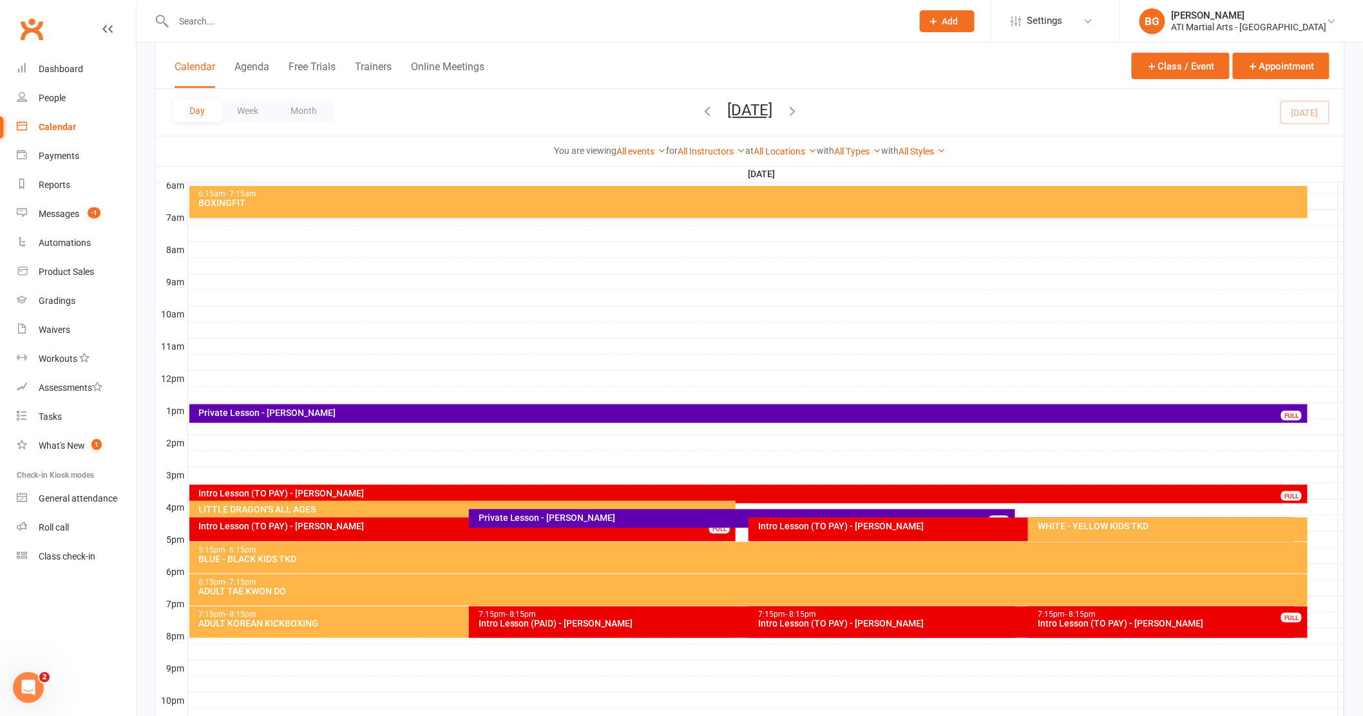
click at [209, 20] on input "text" at bounding box center [537, 21] width 734 height 18
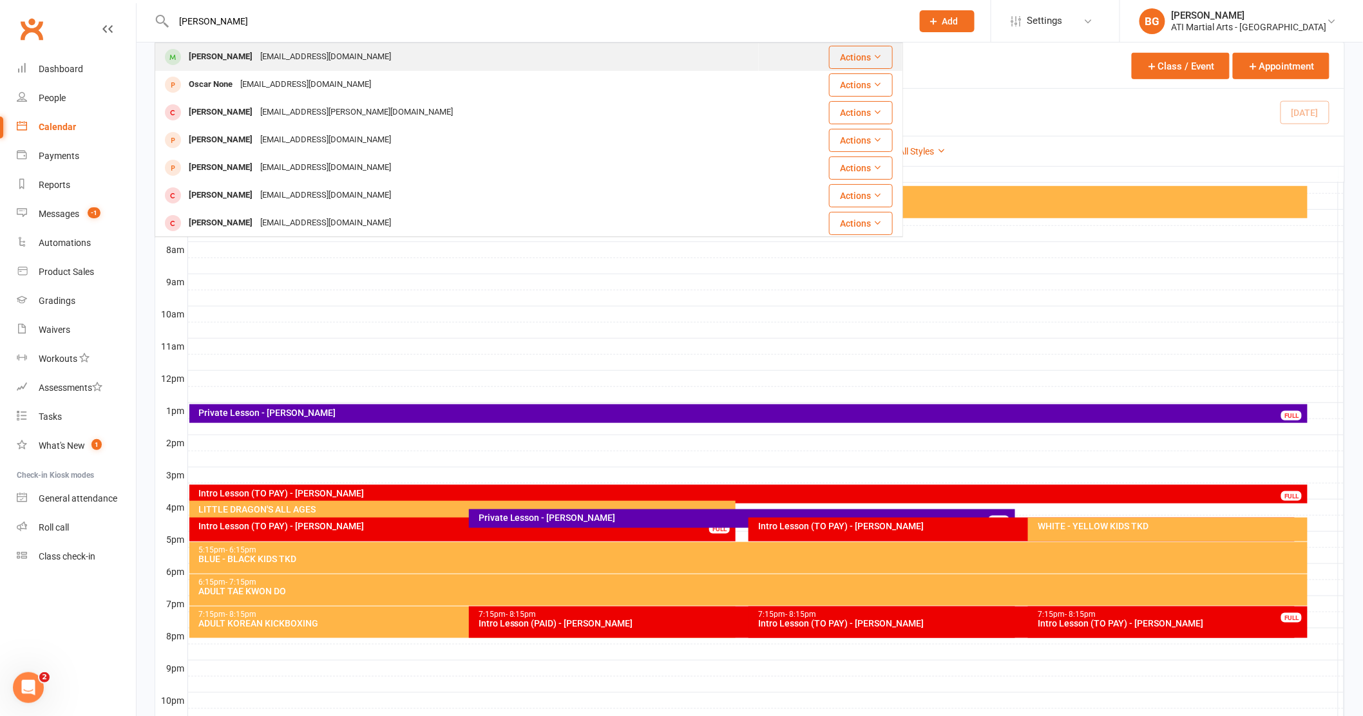
type input "[PERSON_NAME]"
click at [215, 56] on div "[PERSON_NAME]" at bounding box center [221, 57] width 72 height 19
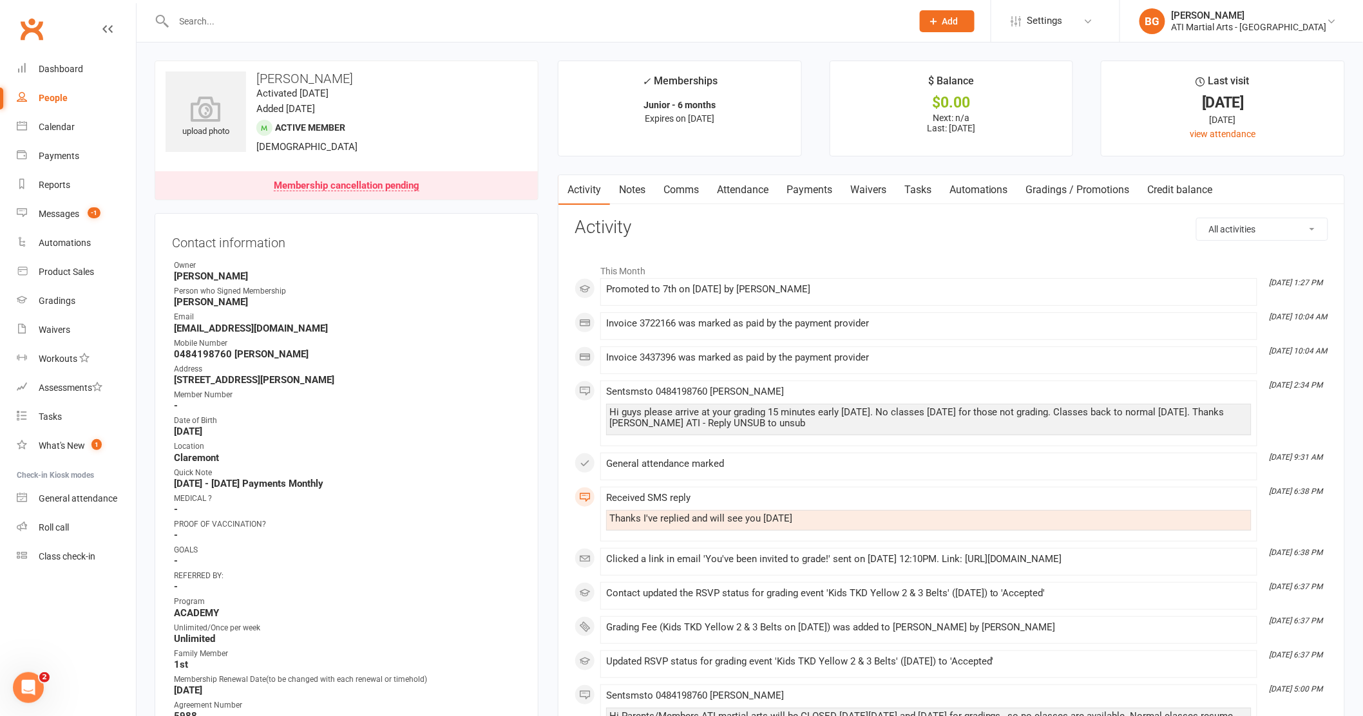
click at [687, 187] on link "Comms" at bounding box center [681, 190] width 53 height 30
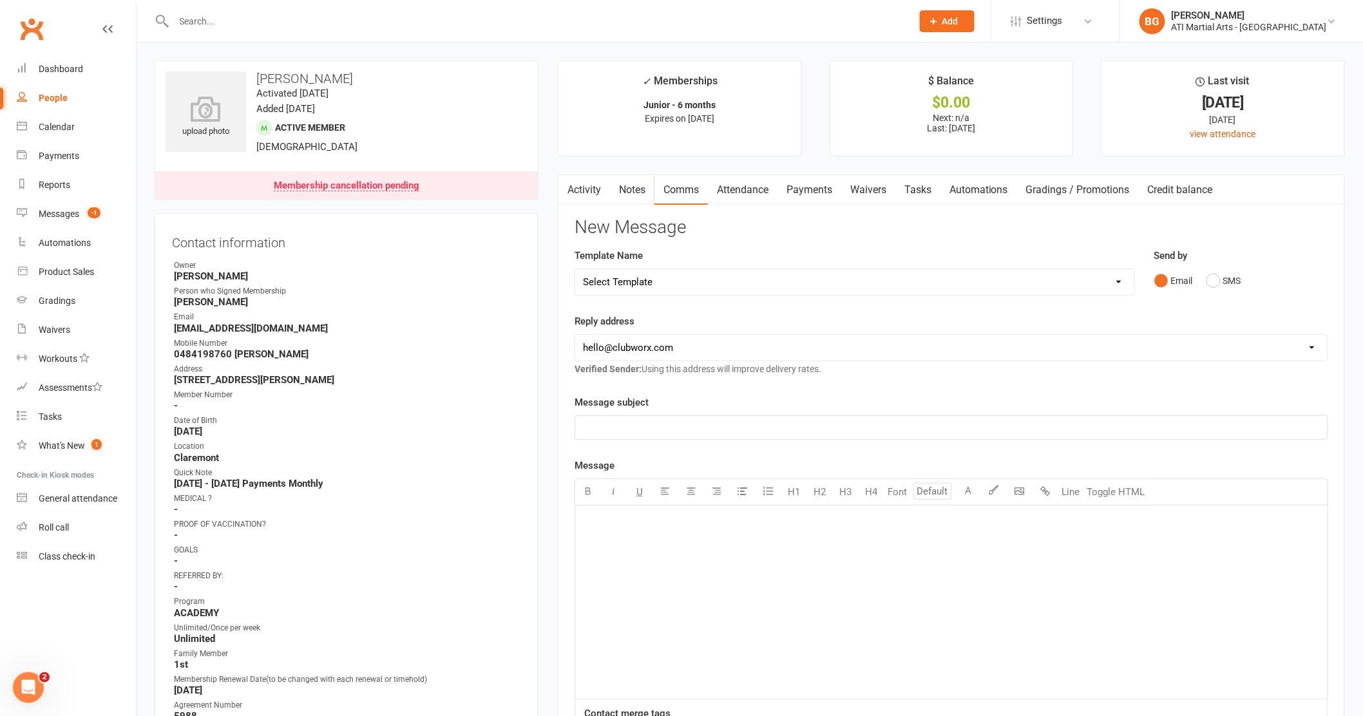
click at [680, 535] on div "﻿" at bounding box center [951, 602] width 752 height 193
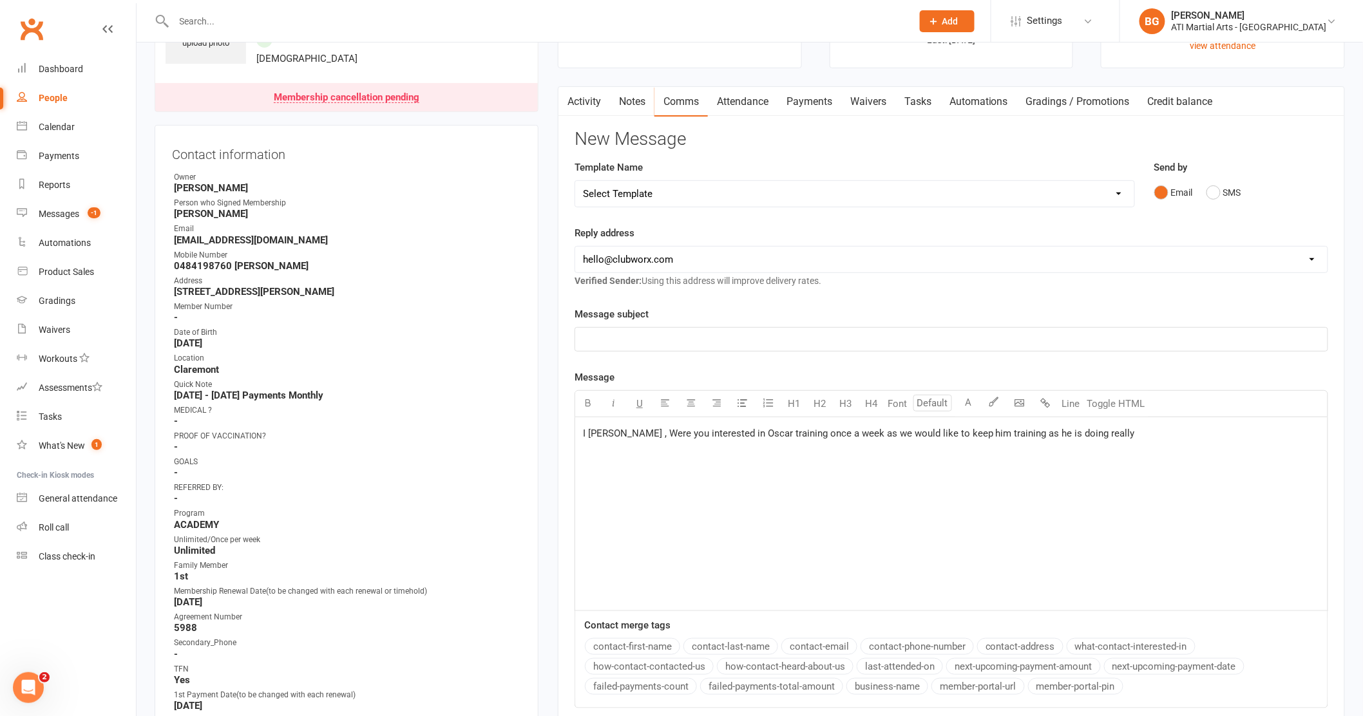
scroll to position [86, 0]
click at [588, 435] on span "I [PERSON_NAME] , Were you interested in Oscar training once a week as we would…" at bounding box center [859, 436] width 552 height 12
click at [1116, 434] on p "Hi [PERSON_NAME] , Were you interested in Oscar training once a week as we woul…" at bounding box center [951, 435] width 737 height 15
click at [1116, 438] on span "Hi [PERSON_NAME] , Were you interested in Oscar training once a week as we woul…" at bounding box center [929, 436] width 693 height 12
click at [1217, 195] on button "SMS" at bounding box center [1224, 194] width 35 height 24
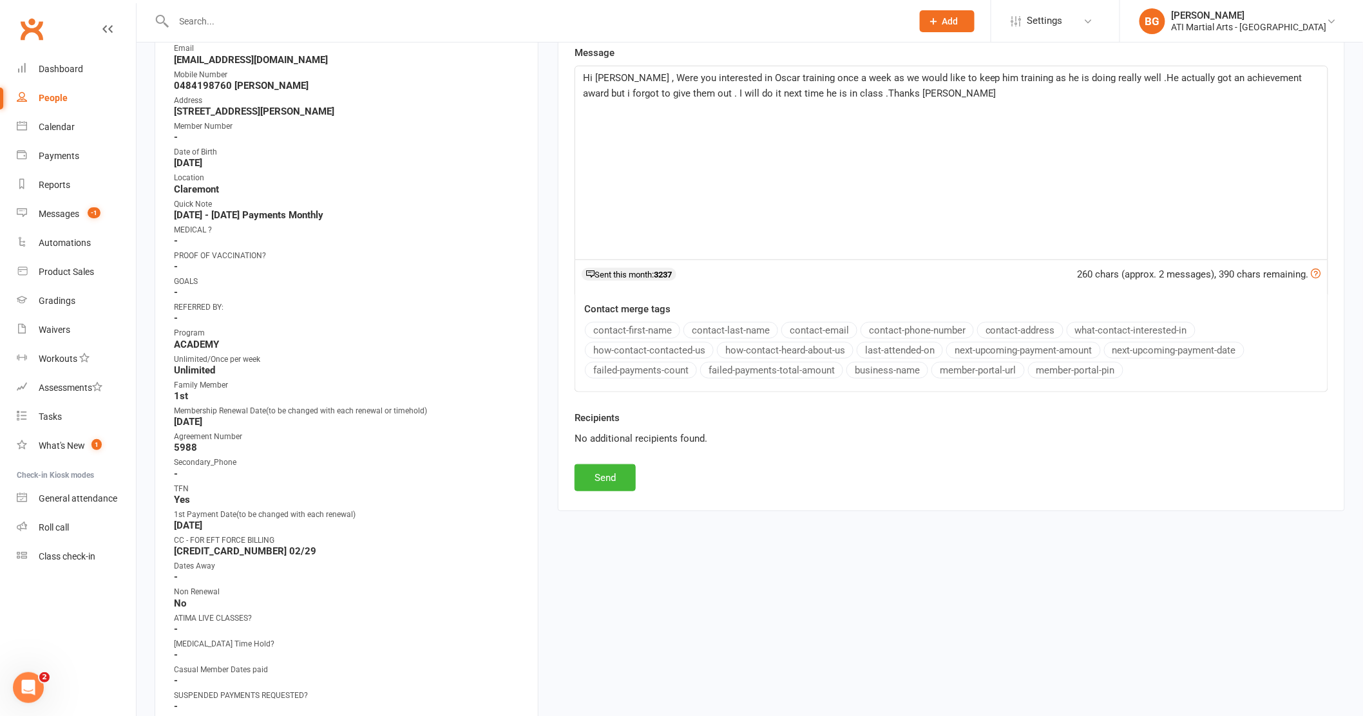
scroll to position [274, 0]
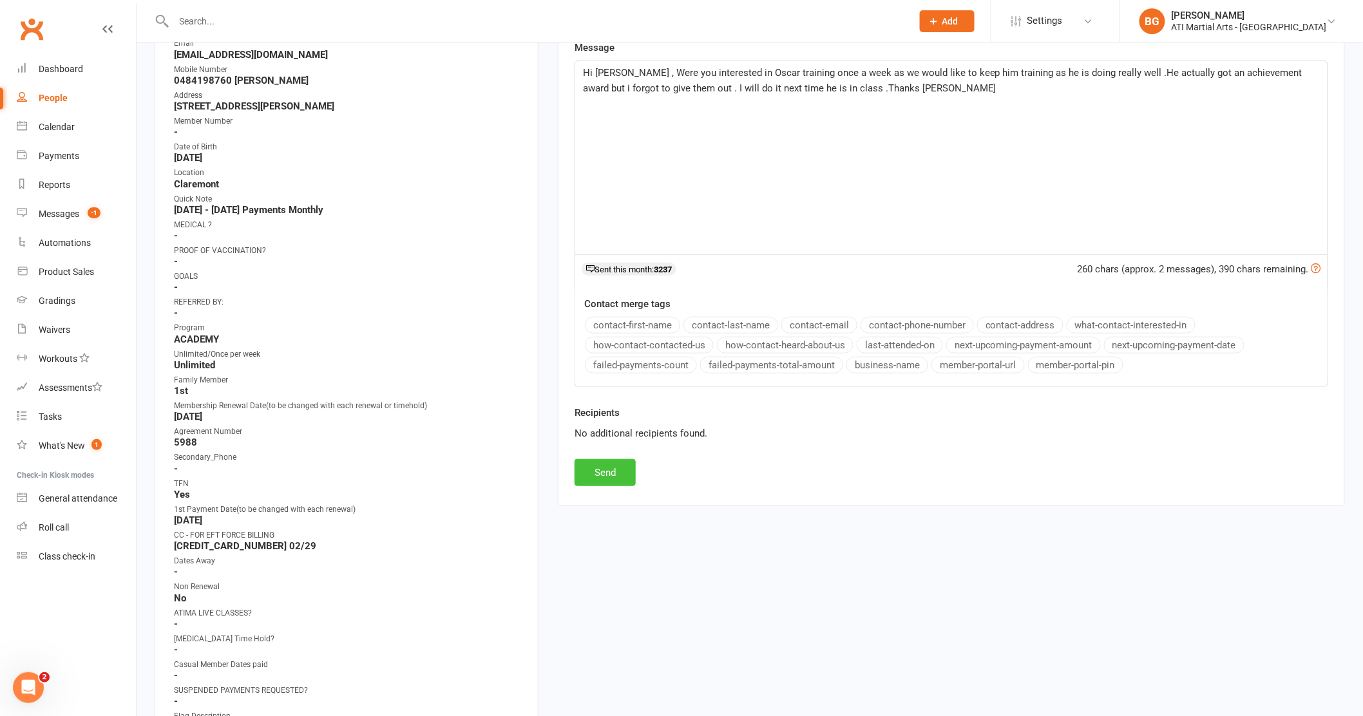
click at [618, 467] on button "Send" at bounding box center [605, 472] width 61 height 27
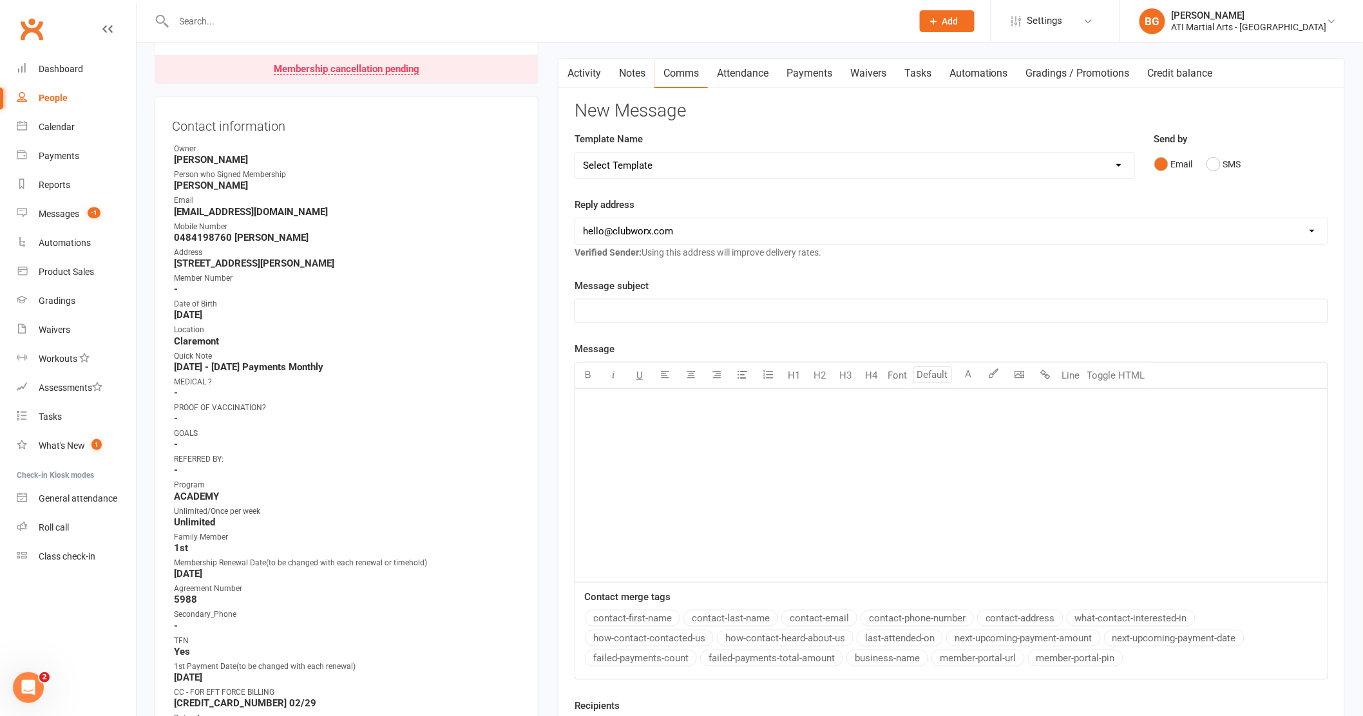
scroll to position [110, 0]
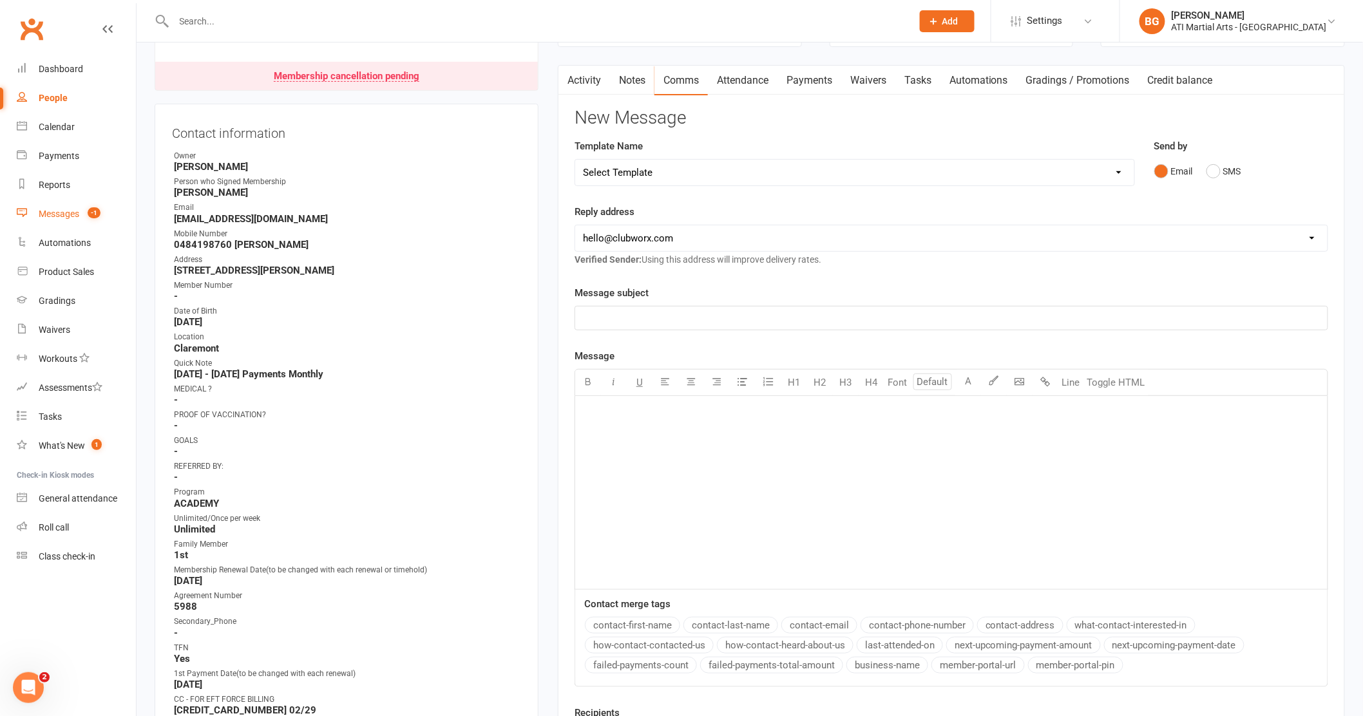
click at [64, 211] on div "Messages" at bounding box center [59, 214] width 41 height 10
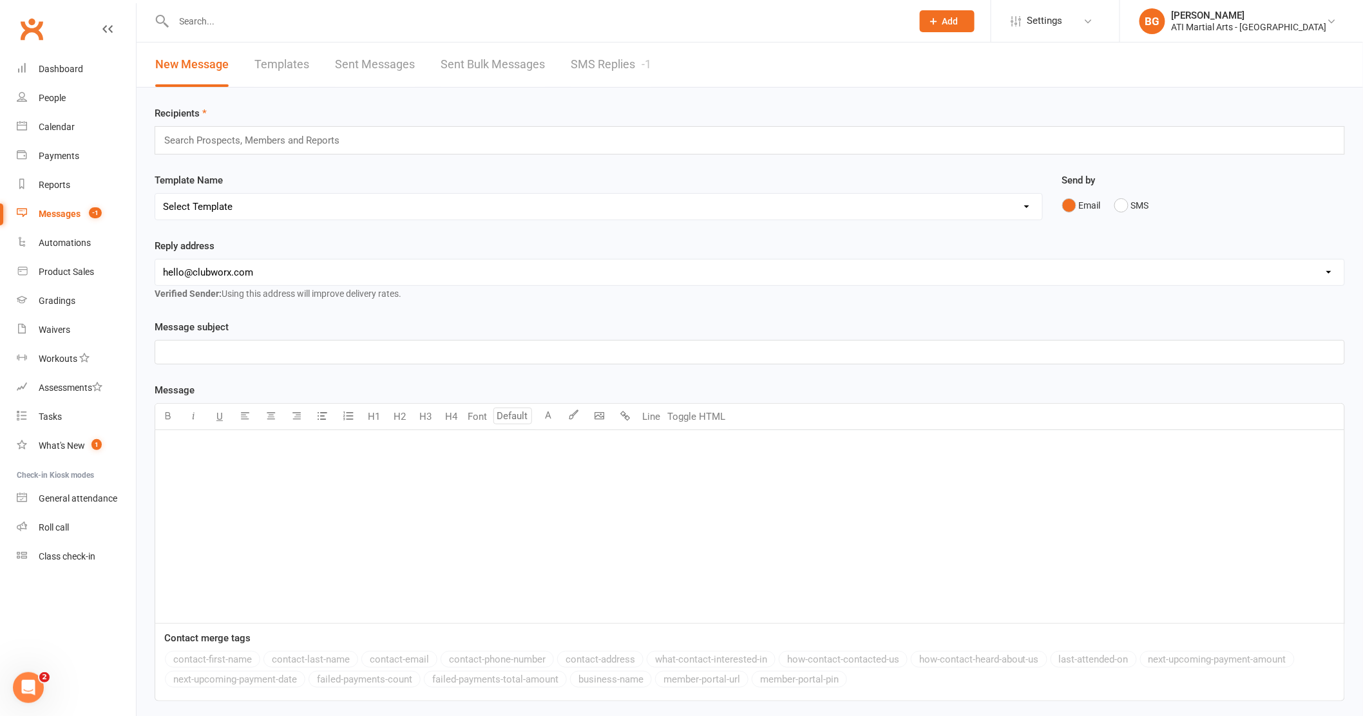
click at [607, 66] on link "SMS Replies -1" at bounding box center [611, 65] width 81 height 44
